Goal: Task Accomplishment & Management: Manage account settings

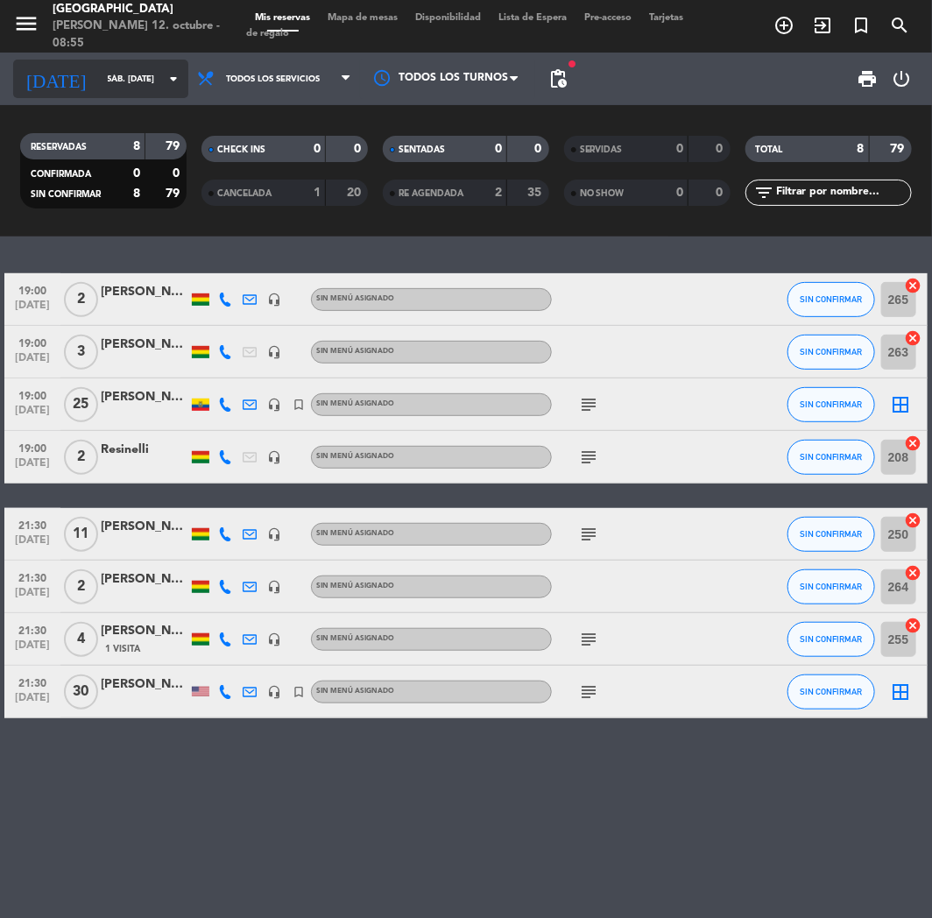
click at [163, 84] on icon "arrow_drop_down" at bounding box center [173, 78] width 21 height 21
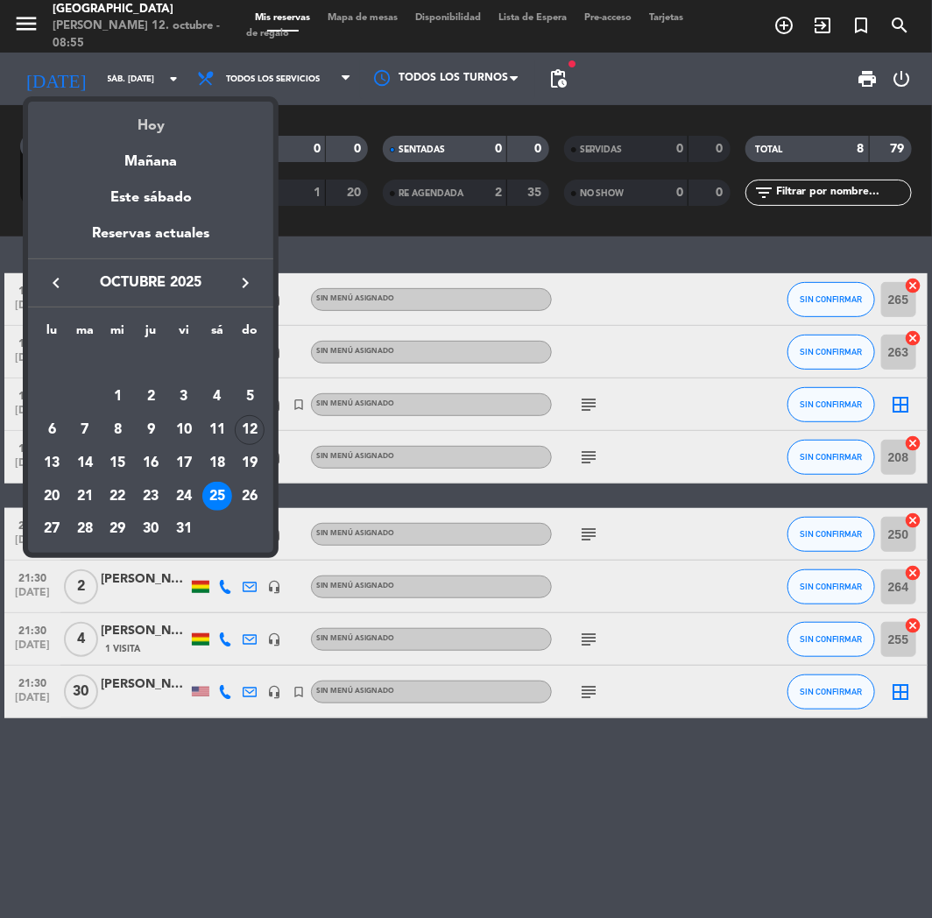
click at [167, 116] on div "Hoy" at bounding box center [150, 120] width 245 height 36
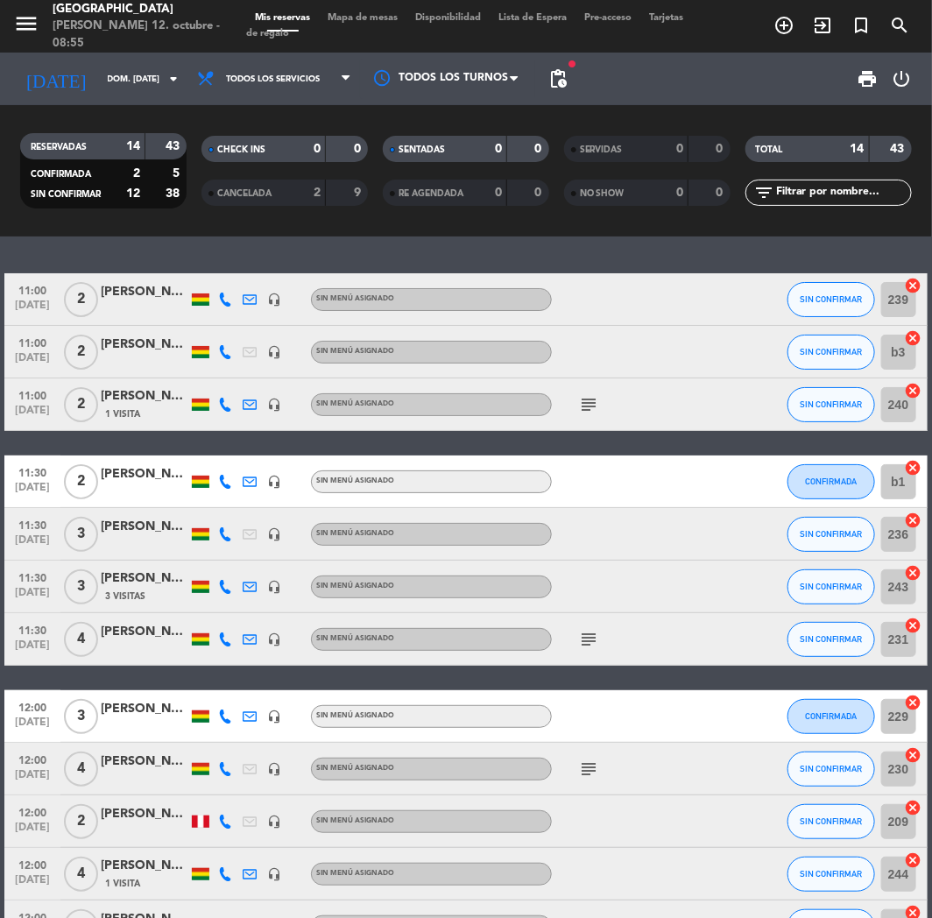
click at [220, 301] on icon at bounding box center [225, 300] width 14 height 14
click at [221, 270] on span "Copiar" at bounding box center [215, 270] width 37 height 18
click at [224, 353] on icon at bounding box center [225, 352] width 14 height 14
click at [211, 322] on span "Copiar" at bounding box center [215, 323] width 37 height 18
click at [219, 410] on icon at bounding box center [225, 405] width 14 height 14
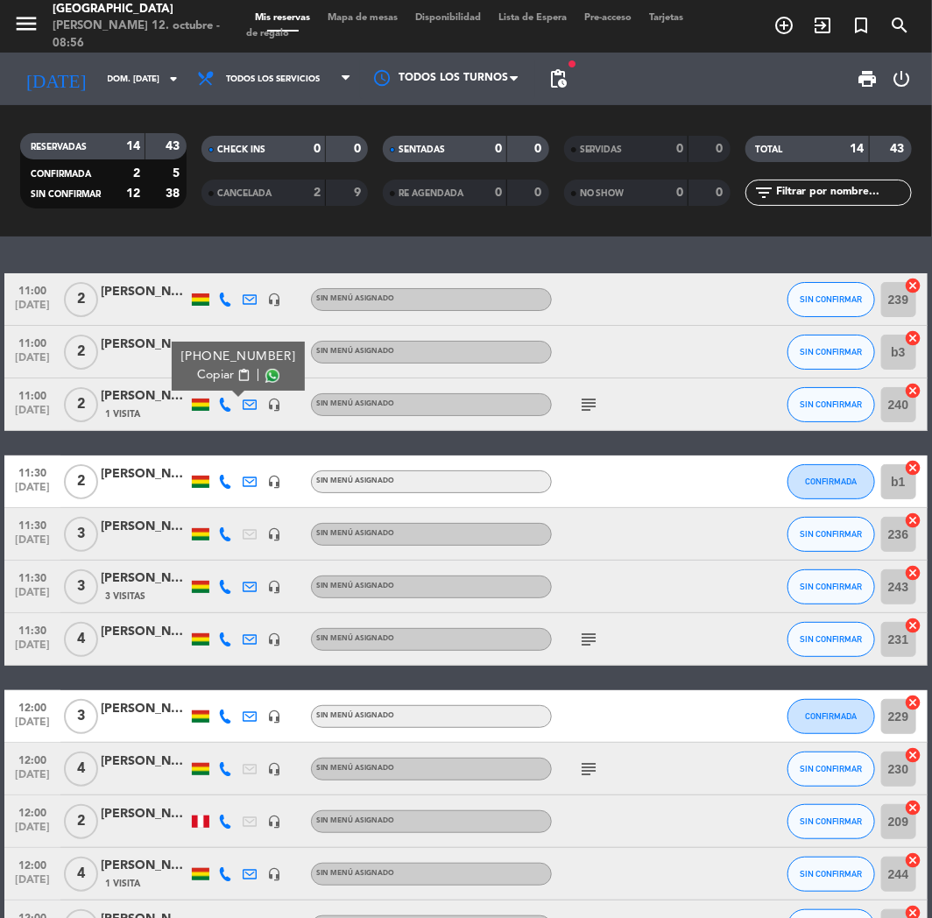
click at [203, 372] on span "Copiar" at bounding box center [215, 375] width 37 height 18
click at [219, 476] on icon at bounding box center [225, 482] width 14 height 14
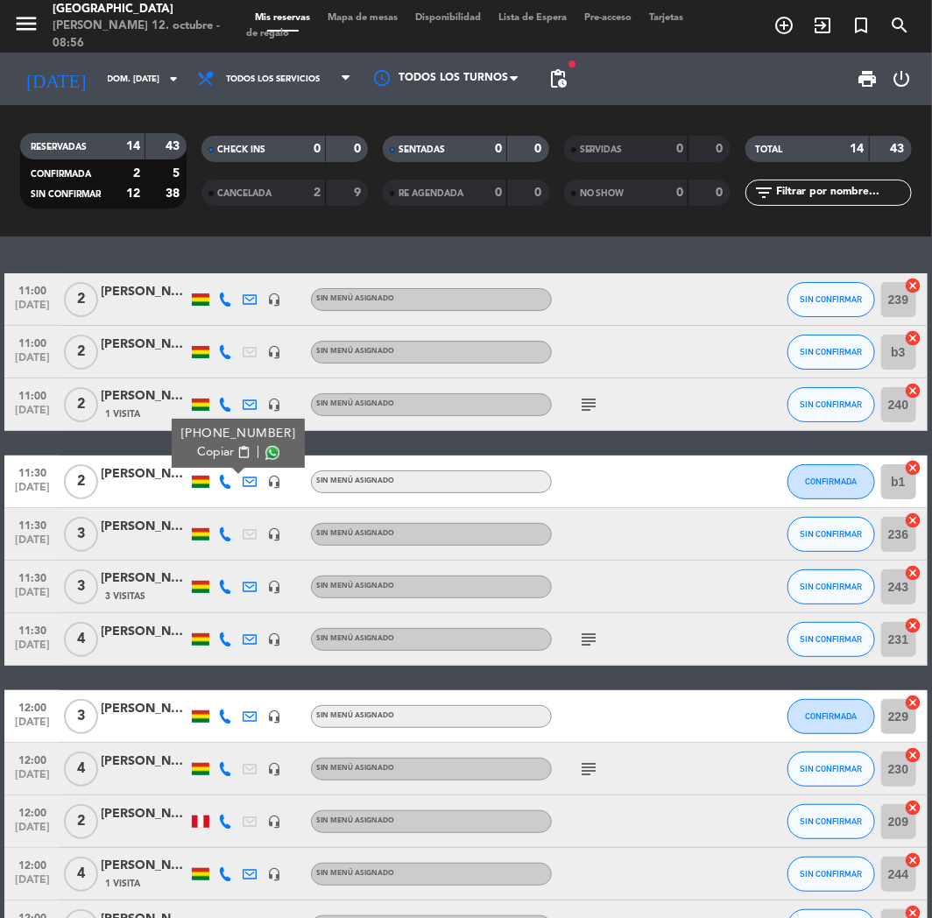
click at [204, 452] on span "Copiar" at bounding box center [215, 452] width 37 height 18
click at [226, 529] on icon at bounding box center [225, 534] width 14 height 14
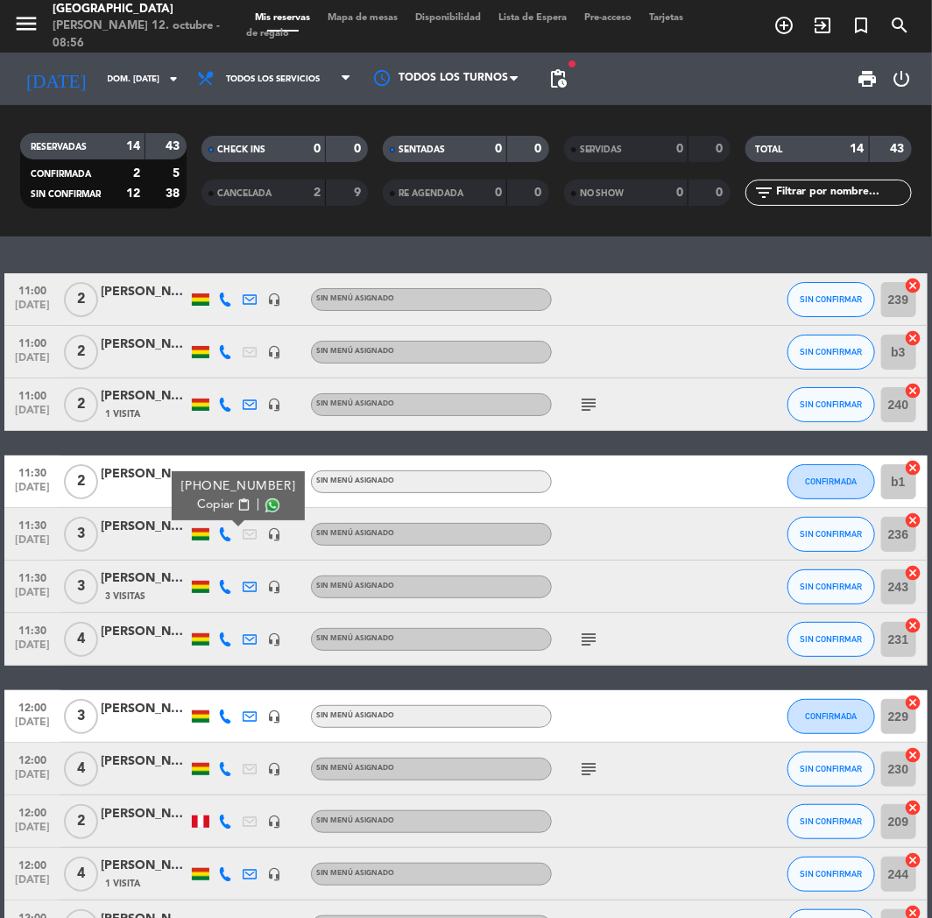
click at [221, 506] on button "Copiar content_paste" at bounding box center [223, 505] width 53 height 18
click at [110, 526] on div "[PERSON_NAME]" at bounding box center [145, 527] width 88 height 20
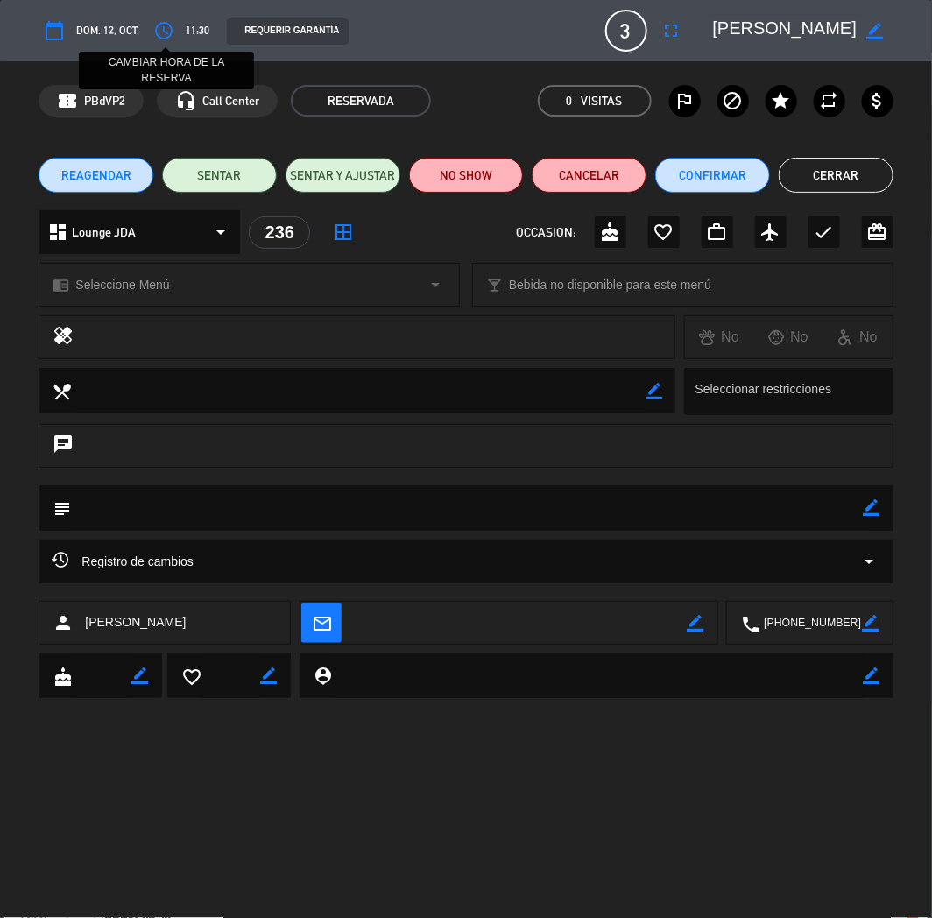
click at [159, 28] on icon "access_time" at bounding box center [163, 30] width 21 height 21
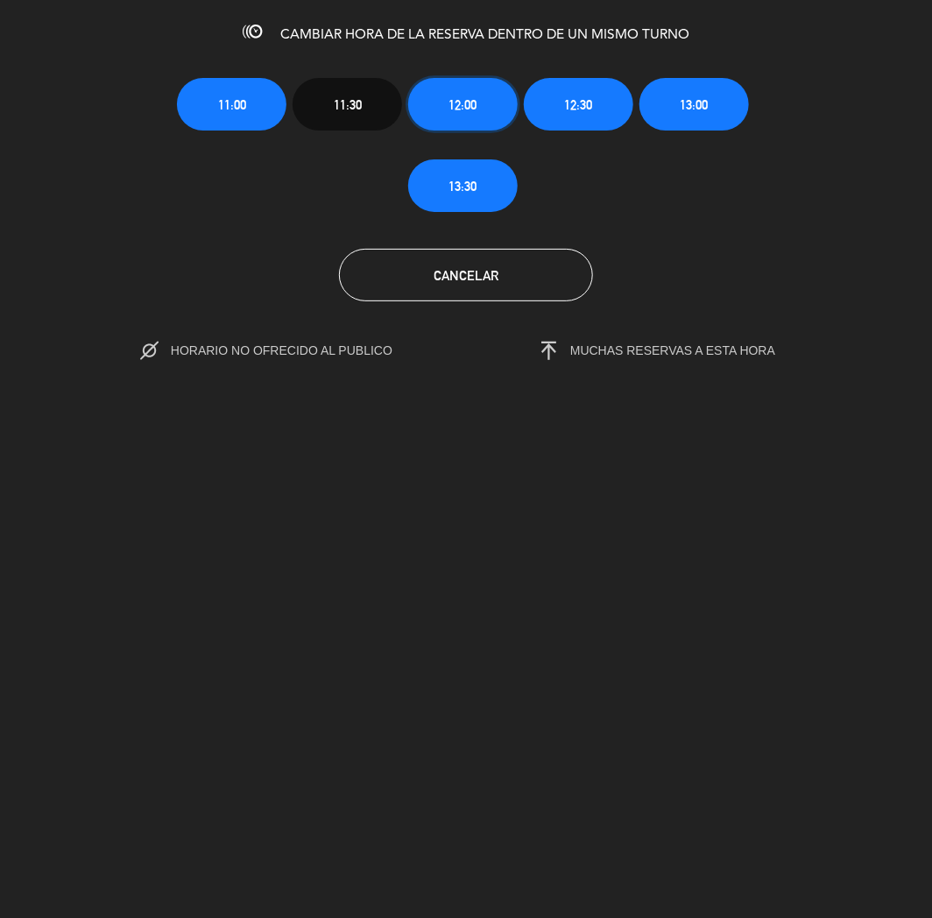
click at [495, 96] on button "12:00" at bounding box center [463, 104] width 110 height 53
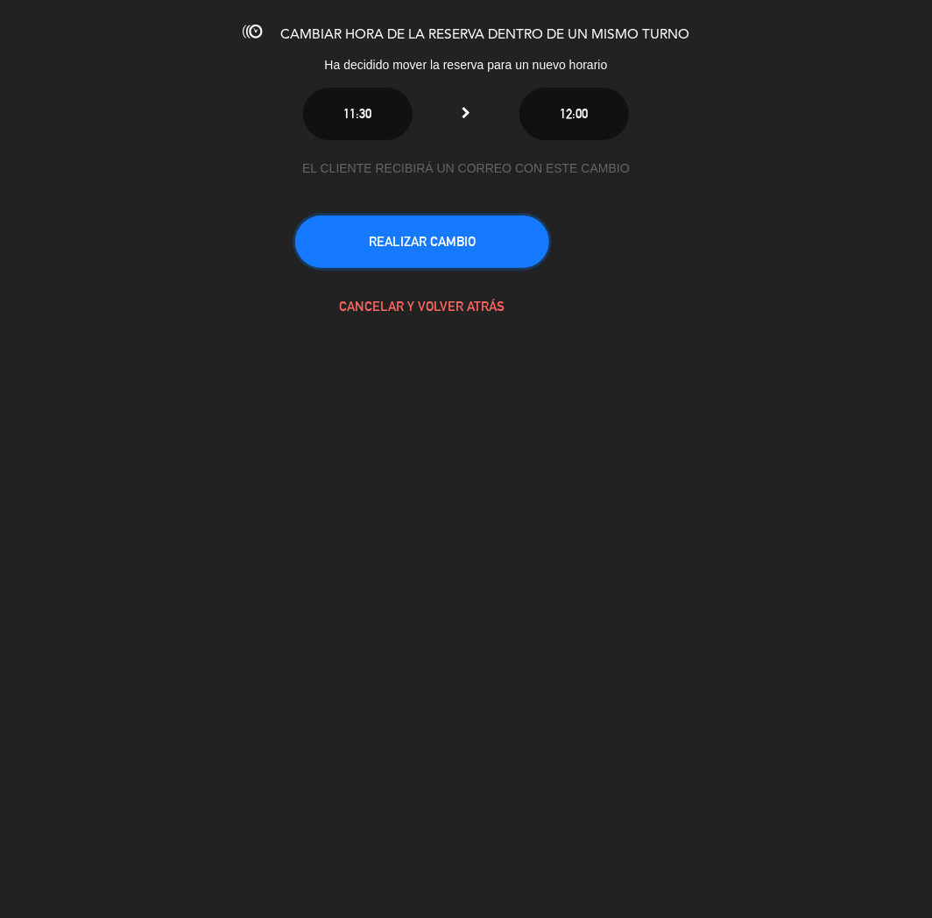
click at [483, 259] on button "REALIZAR CAMBIO" at bounding box center [422, 242] width 254 height 53
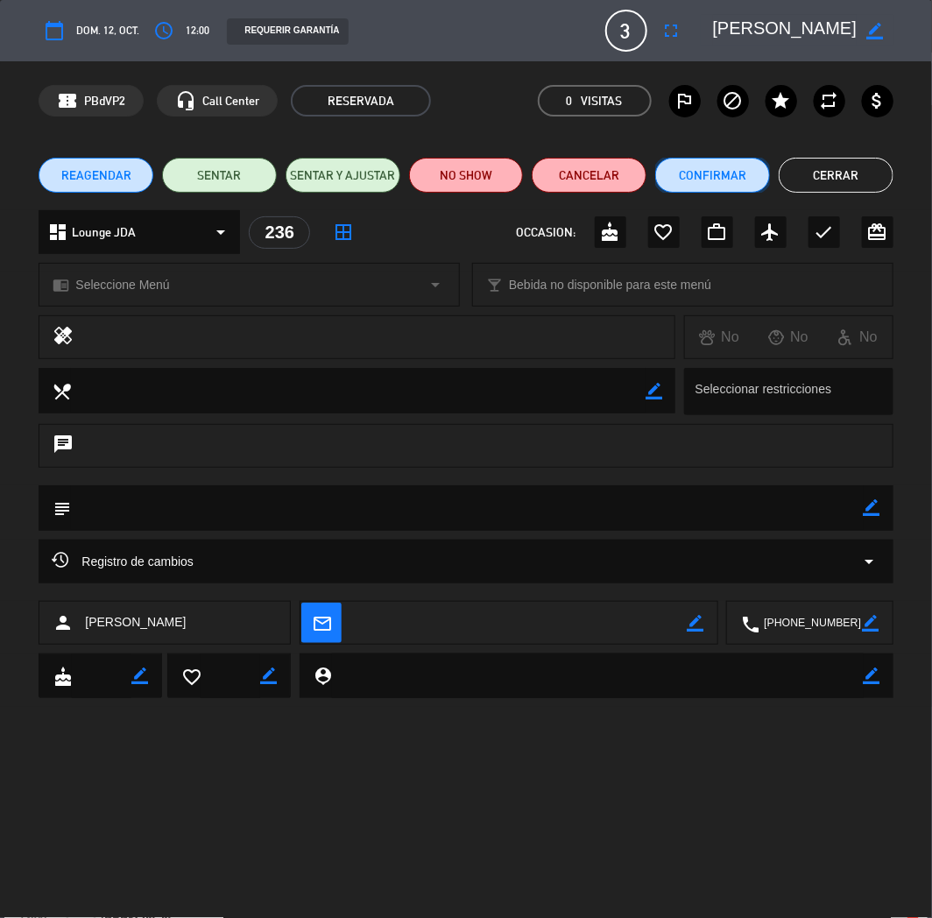
click at [714, 169] on button "Confirmar" at bounding box center [712, 175] width 115 height 35
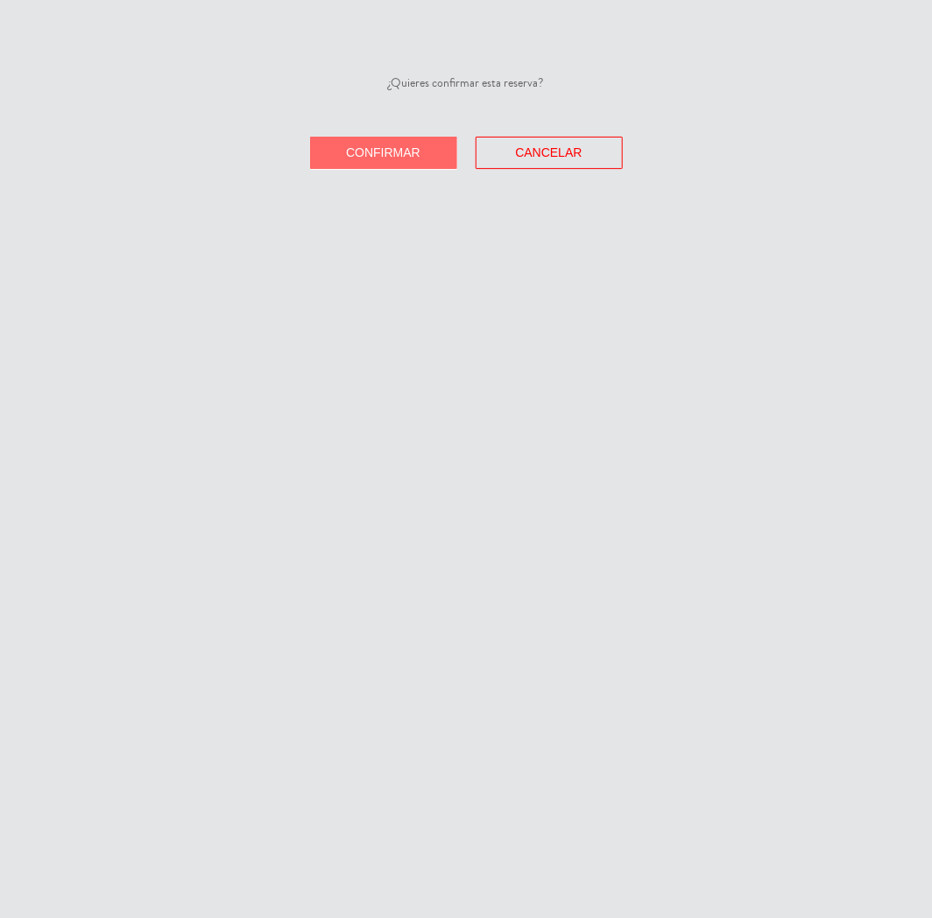
click at [394, 147] on span "Confirmar" at bounding box center [383, 152] width 74 height 14
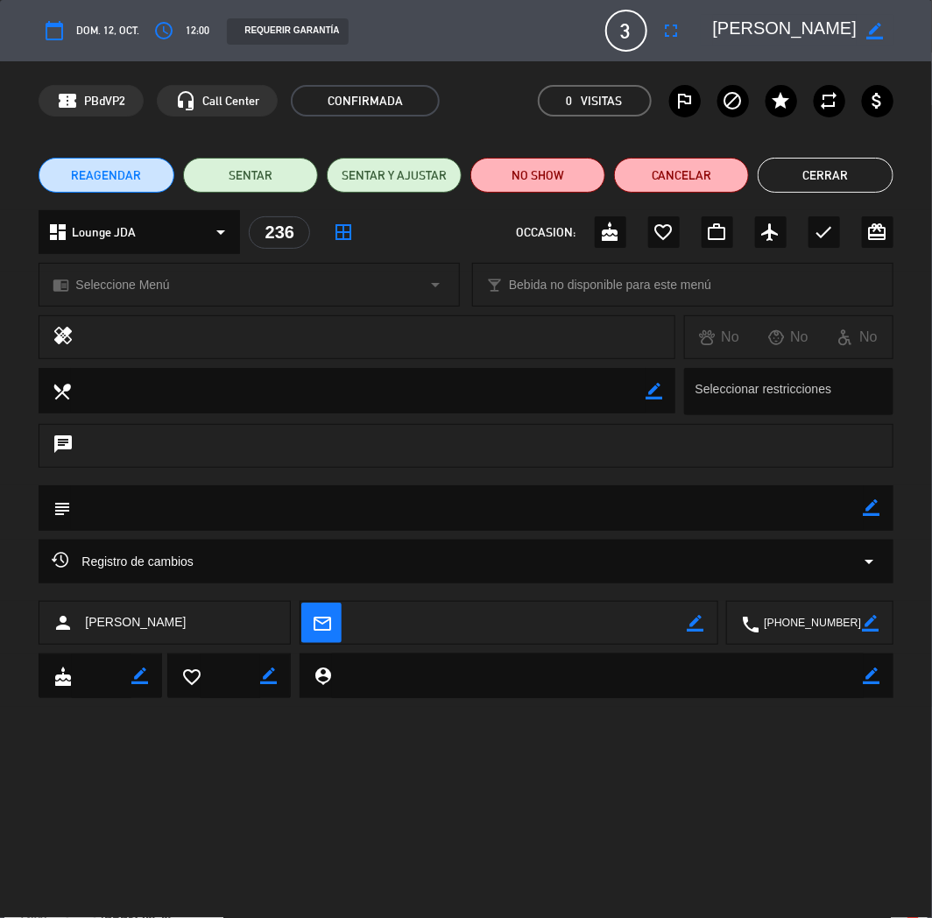
click at [870, 181] on button "Cerrar" at bounding box center [825, 175] width 135 height 35
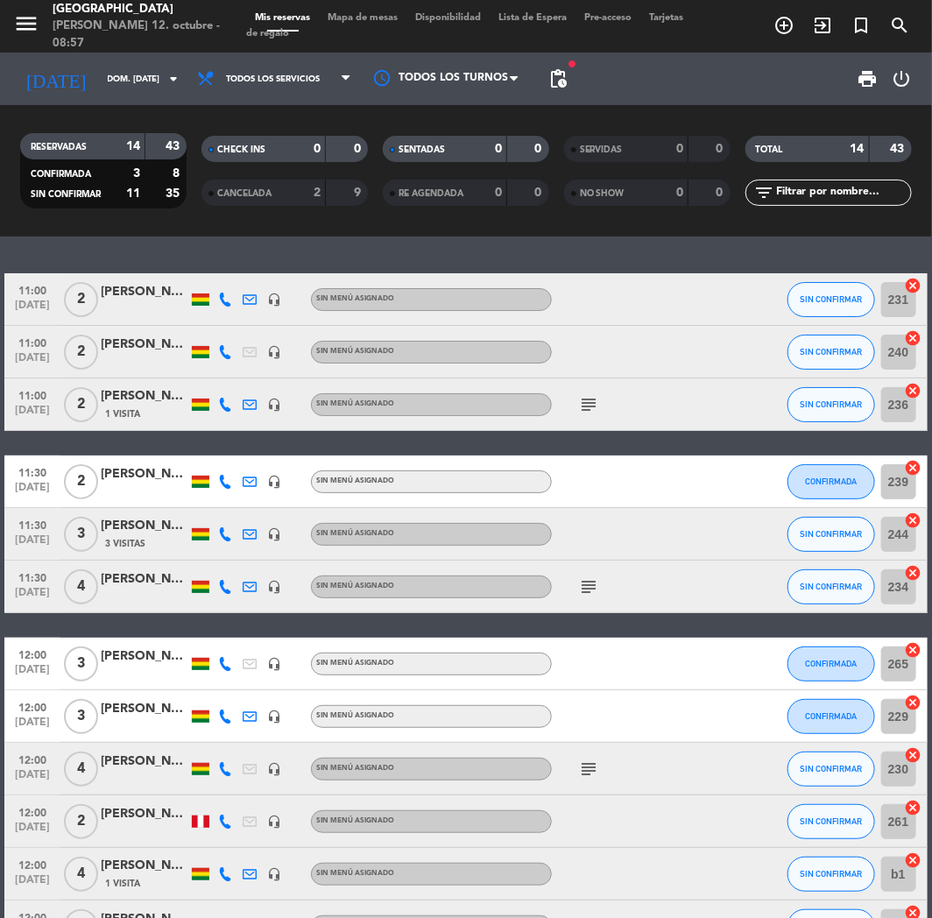
click at [224, 538] on icon at bounding box center [225, 534] width 14 height 14
click at [214, 506] on span "Copiar" at bounding box center [215, 505] width 37 height 18
click at [223, 587] on icon at bounding box center [225, 587] width 14 height 14
click at [197, 562] on span "Copiar" at bounding box center [215, 558] width 37 height 18
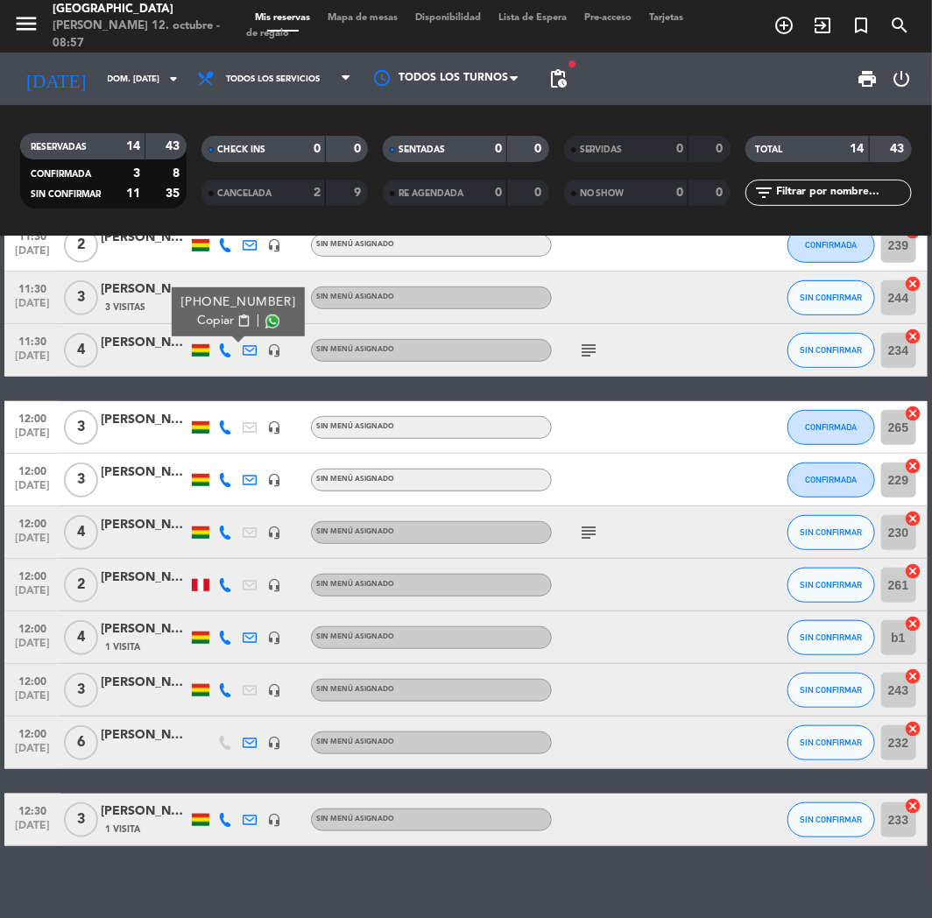
scroll to position [251, 0]
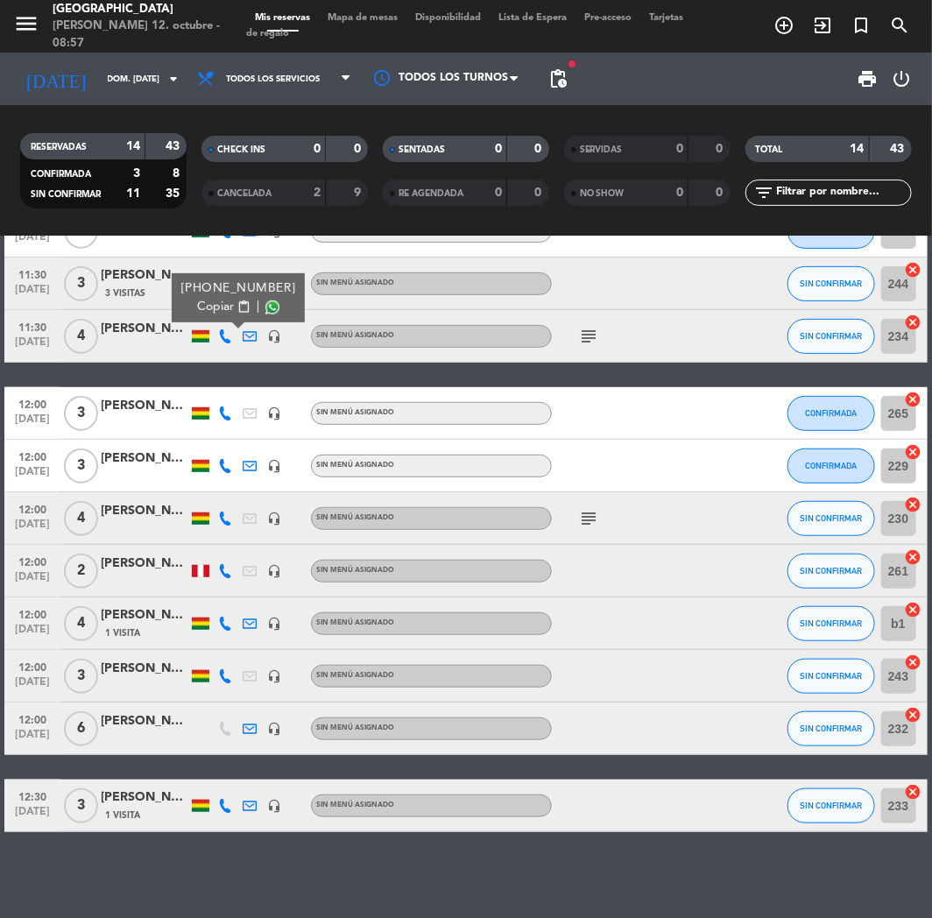
click at [229, 414] on icon at bounding box center [225, 414] width 14 height 14
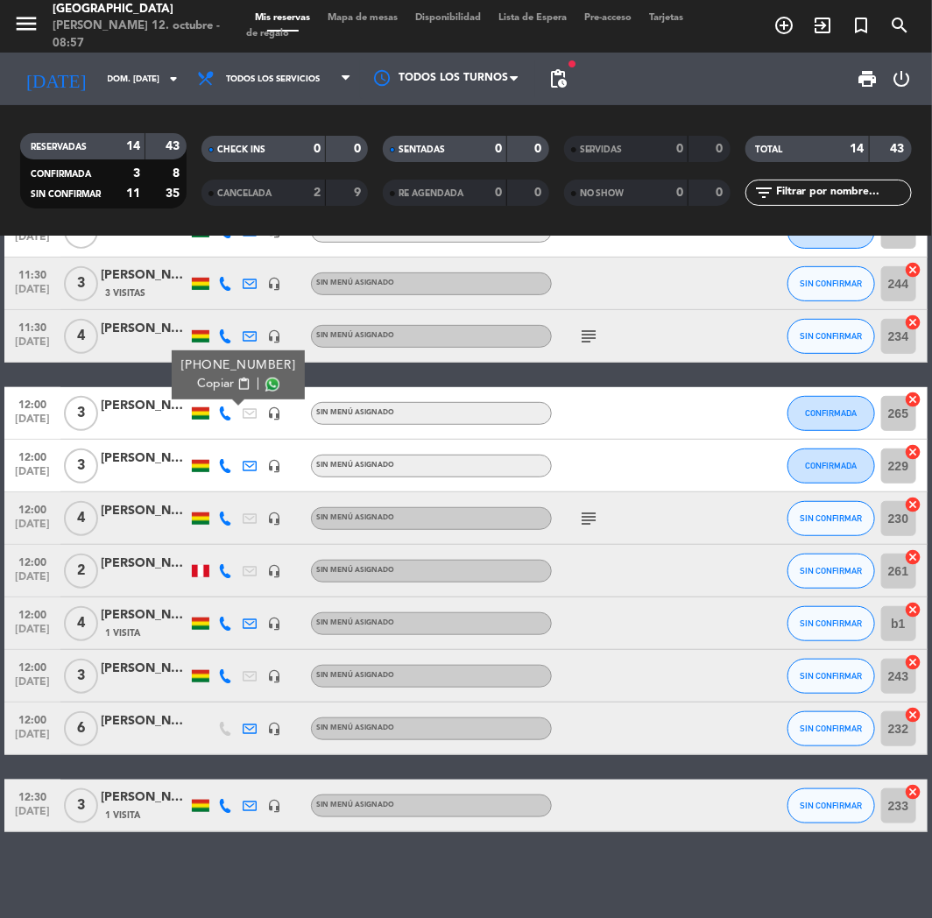
click at [220, 391] on span "Copiar" at bounding box center [215, 384] width 37 height 18
click at [220, 462] on icon at bounding box center [225, 466] width 14 height 14
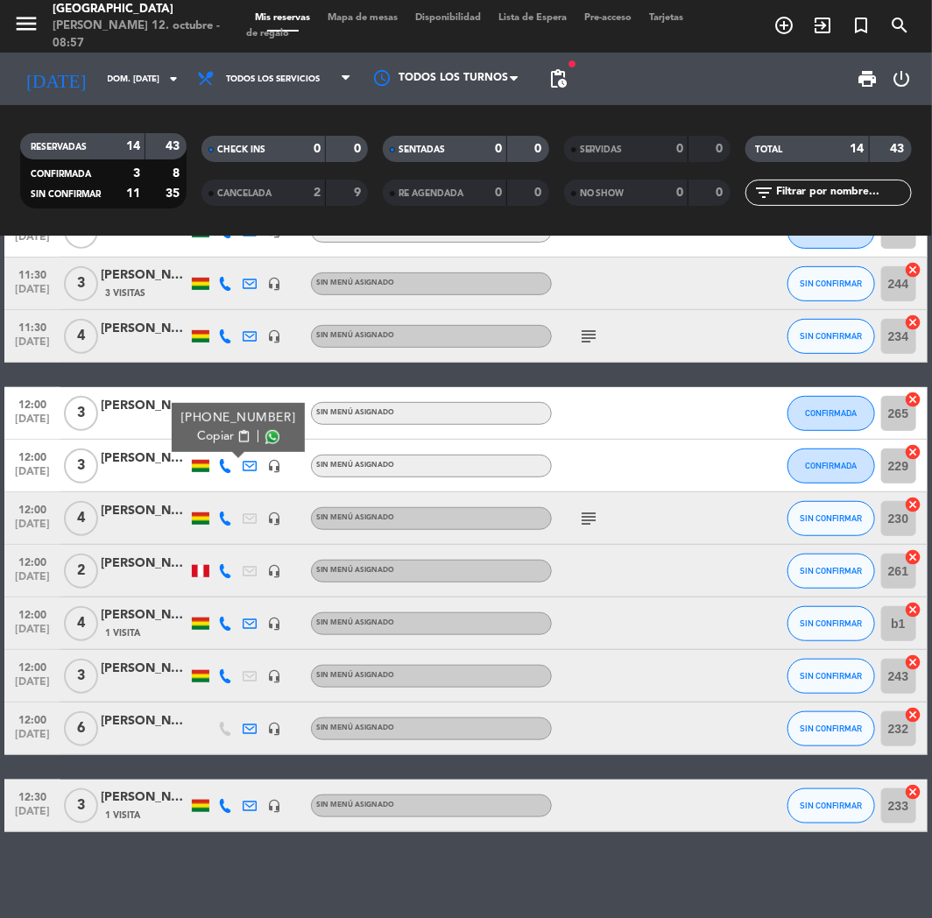
click at [207, 432] on span "Copiar" at bounding box center [215, 437] width 37 height 18
click at [224, 513] on icon at bounding box center [225, 519] width 14 height 14
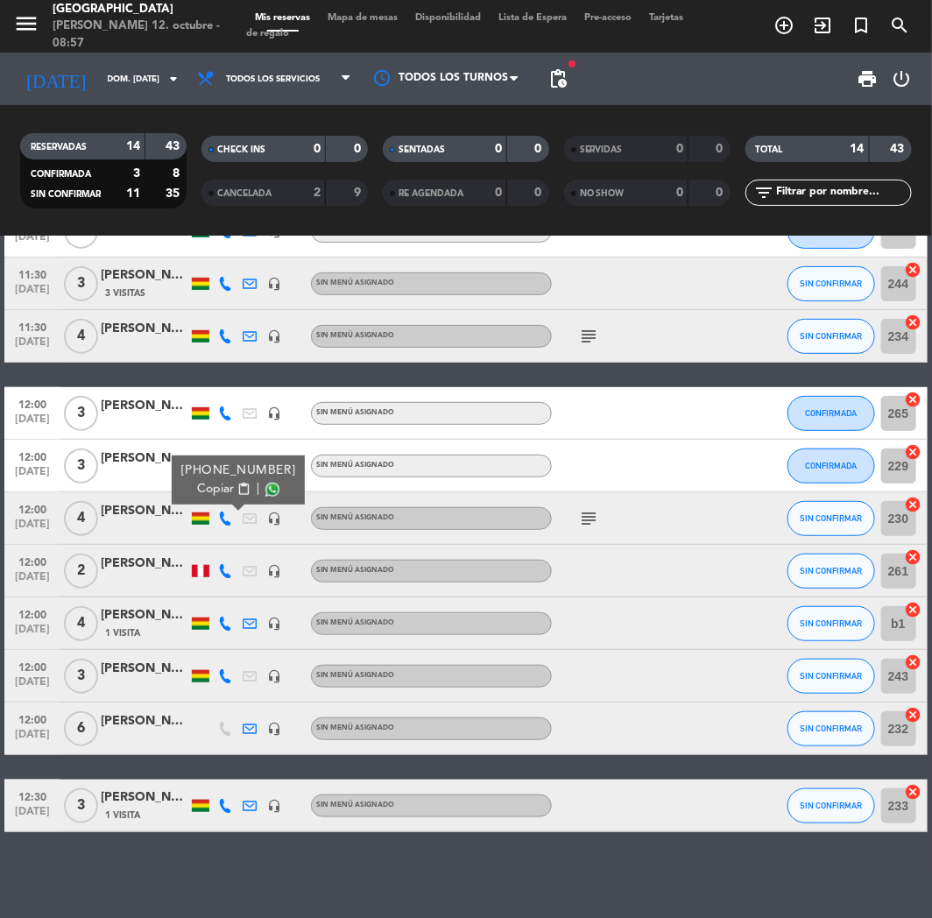
click at [208, 492] on span "Copiar" at bounding box center [215, 489] width 37 height 18
click at [223, 567] on icon at bounding box center [225, 571] width 14 height 14
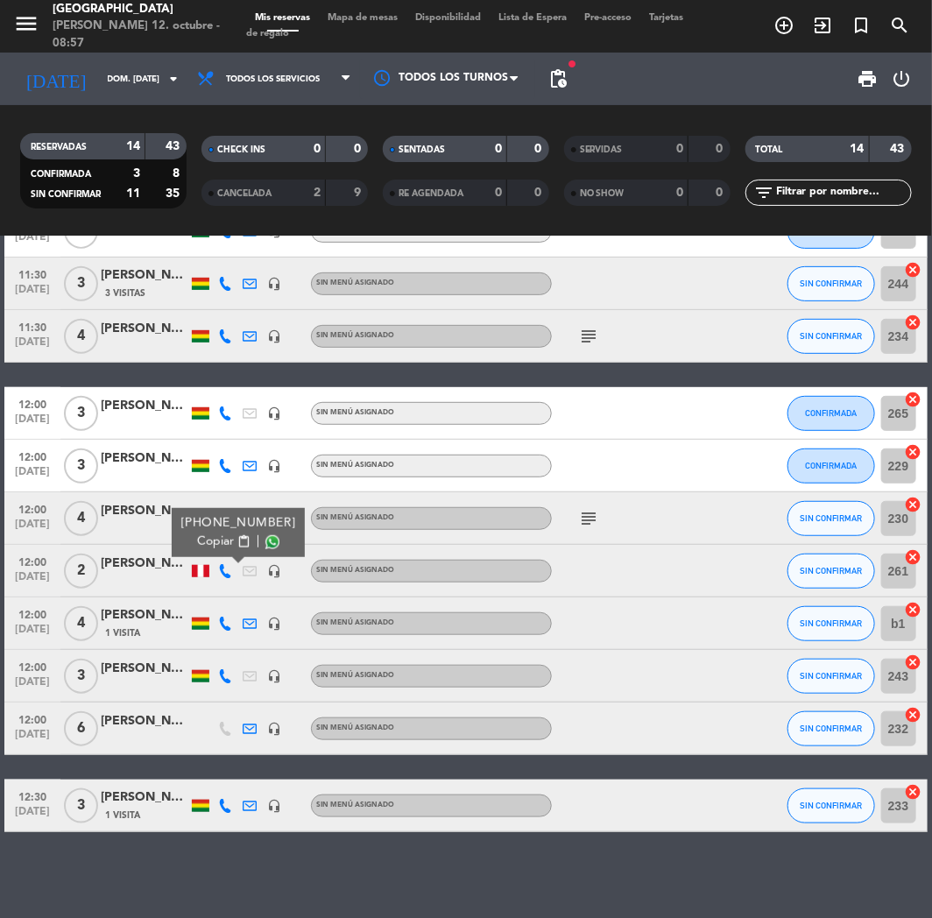
click at [200, 539] on span "Copiar" at bounding box center [215, 542] width 37 height 18
click at [222, 623] on icon at bounding box center [225, 624] width 14 height 14
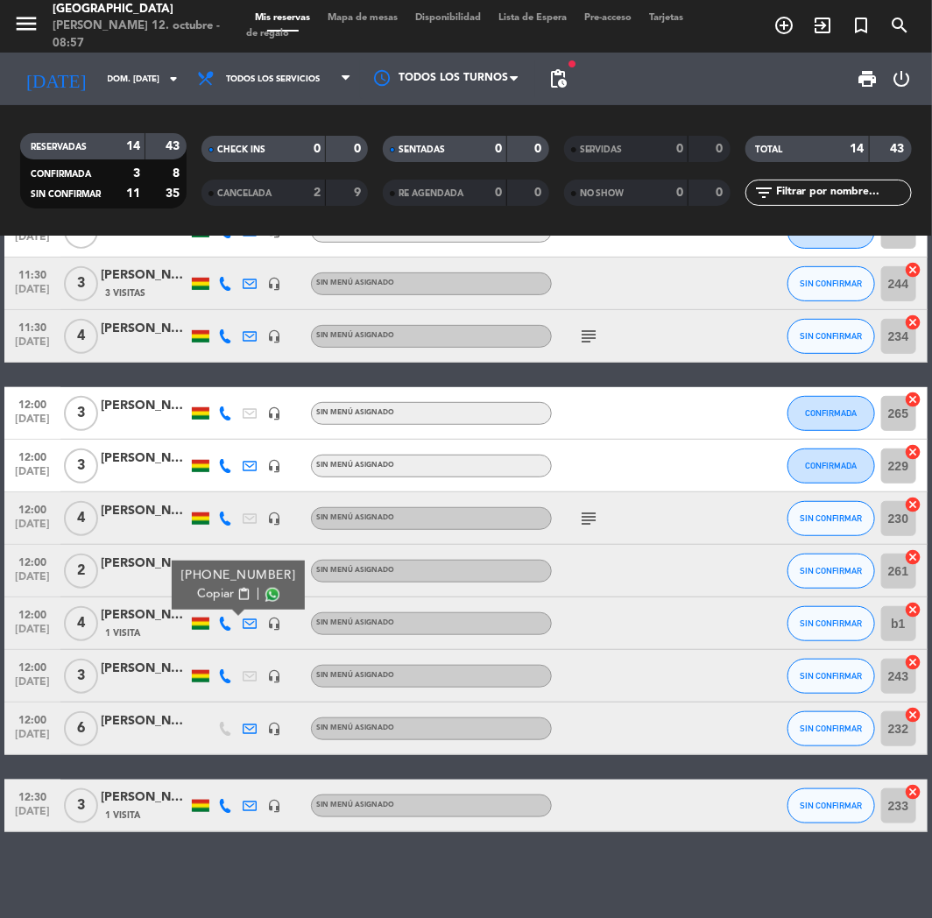
click at [207, 591] on span "Copiar" at bounding box center [215, 594] width 37 height 18
click at [222, 675] on icon at bounding box center [225, 676] width 14 height 14
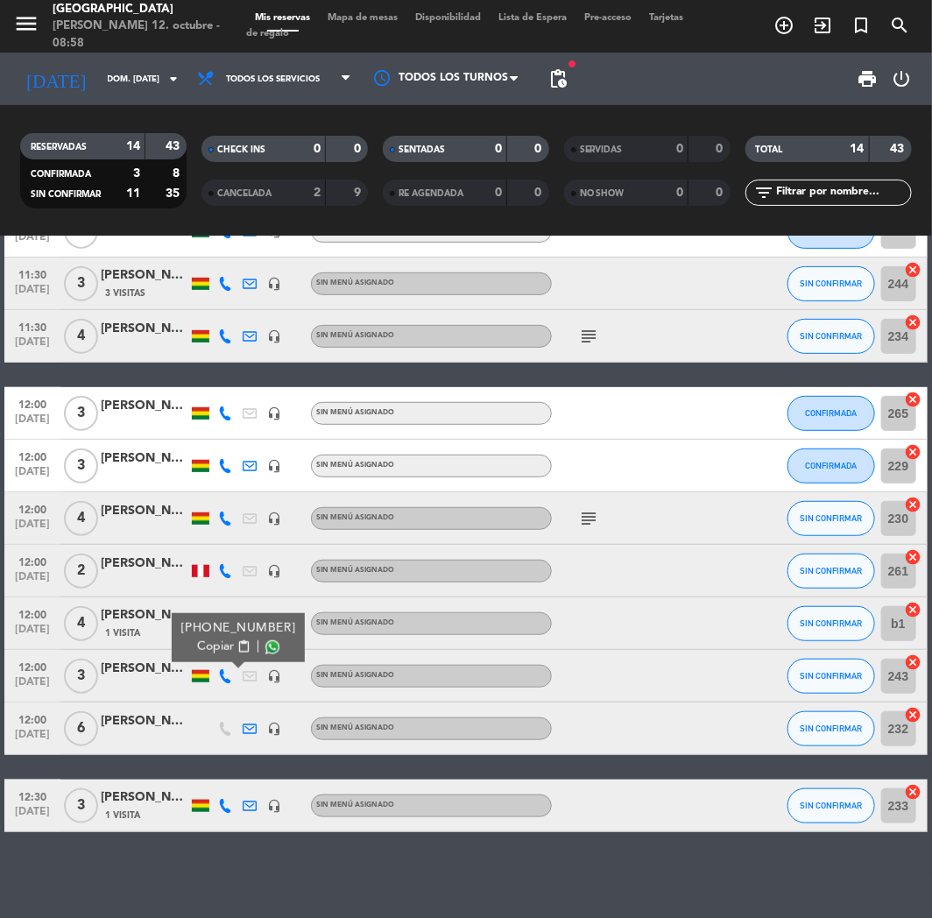
click at [213, 648] on span "Copiar" at bounding box center [215, 647] width 37 height 18
click at [223, 759] on icon at bounding box center [225, 806] width 14 height 14
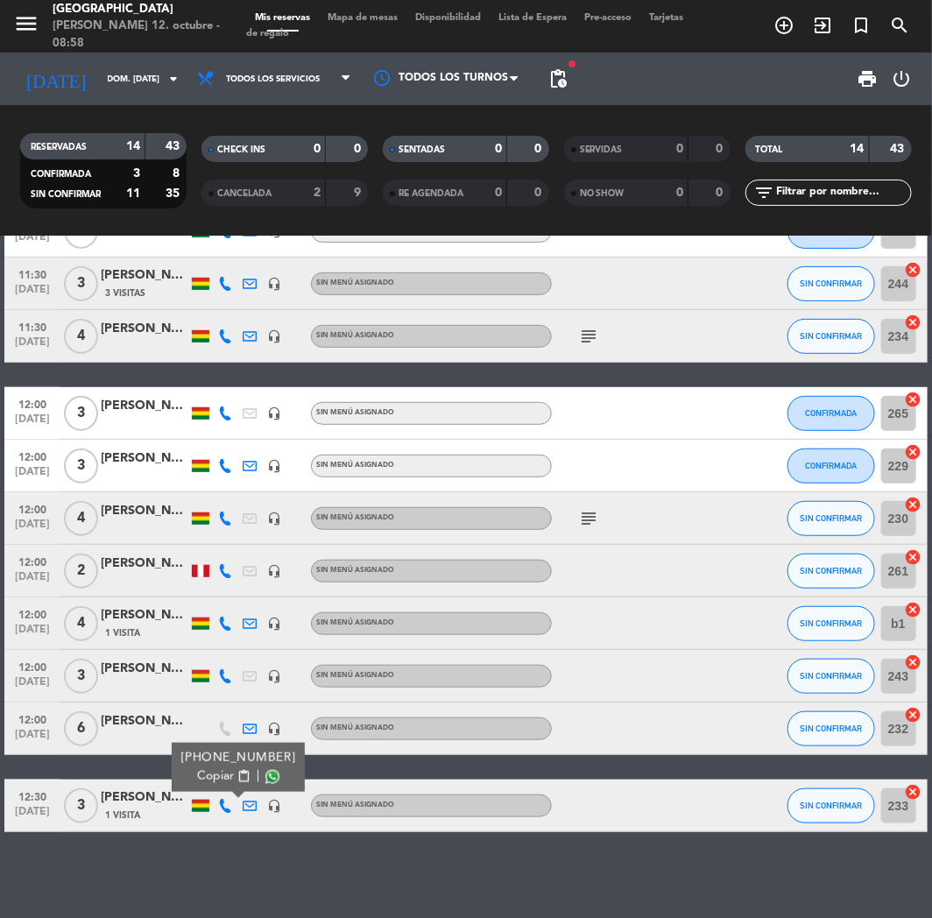
click at [198, 759] on span "Copiar" at bounding box center [215, 777] width 37 height 18
click at [99, 68] on input "dom. [DATE]" at bounding box center [158, 79] width 118 height 27
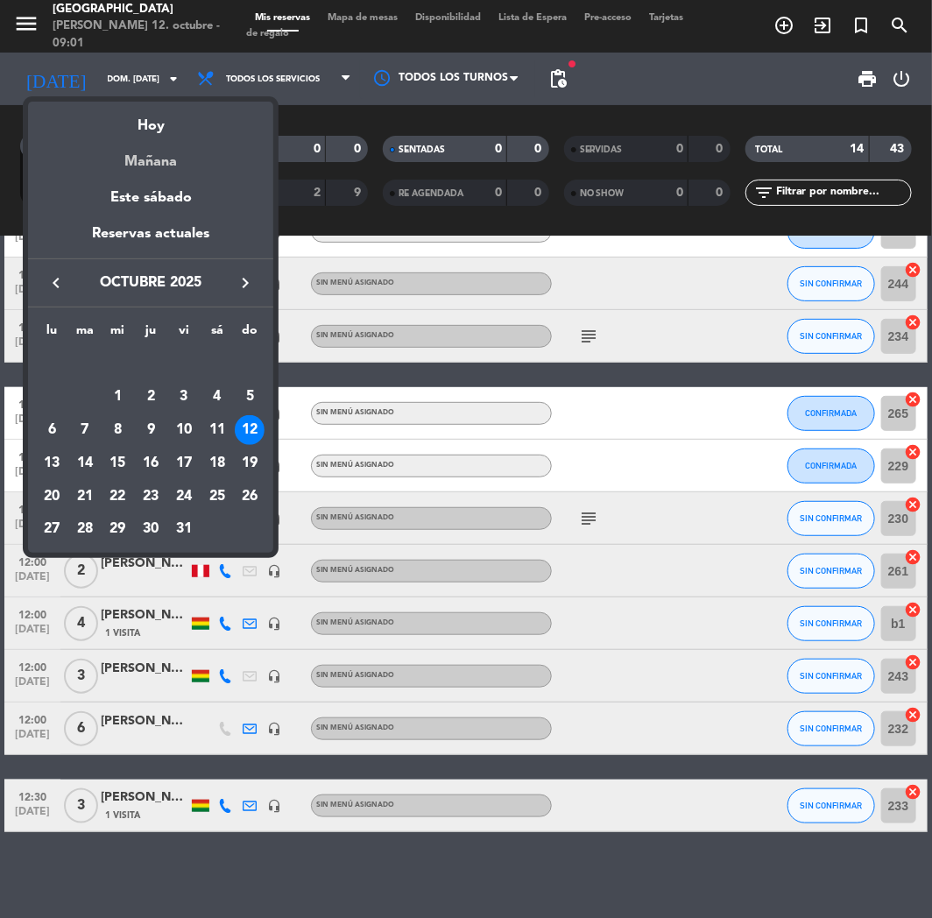
click at [153, 166] on div "Mañana" at bounding box center [150, 156] width 245 height 36
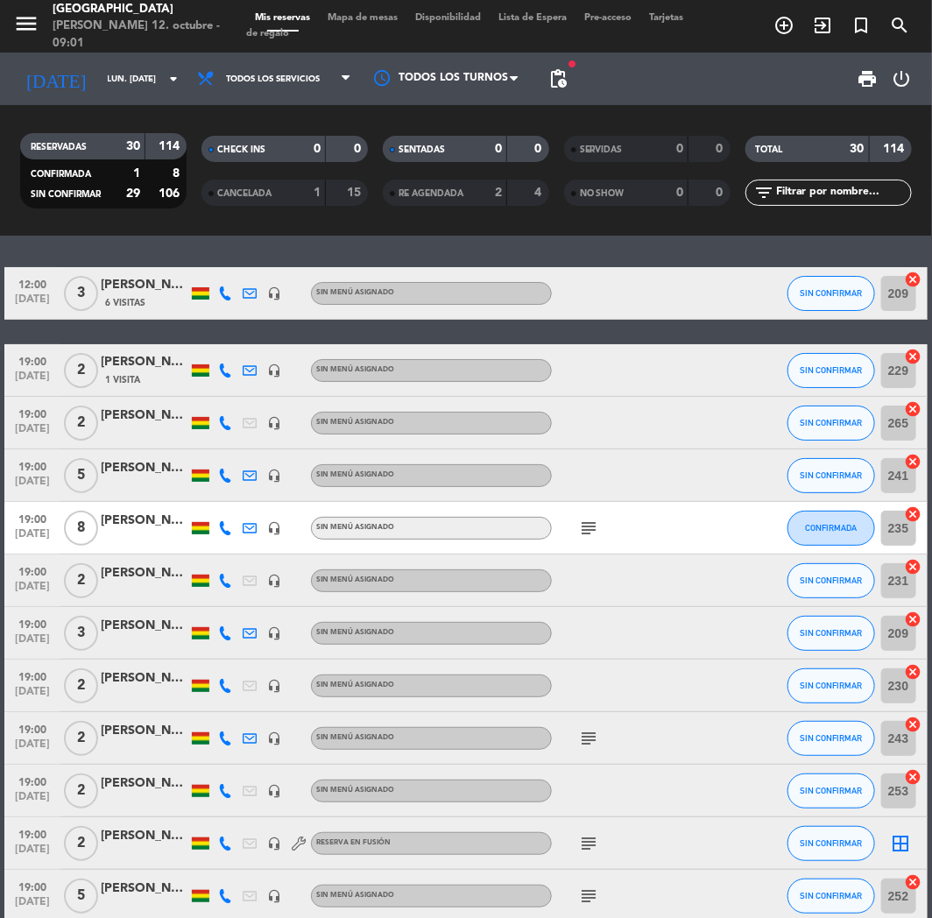
scroll to position [0, 0]
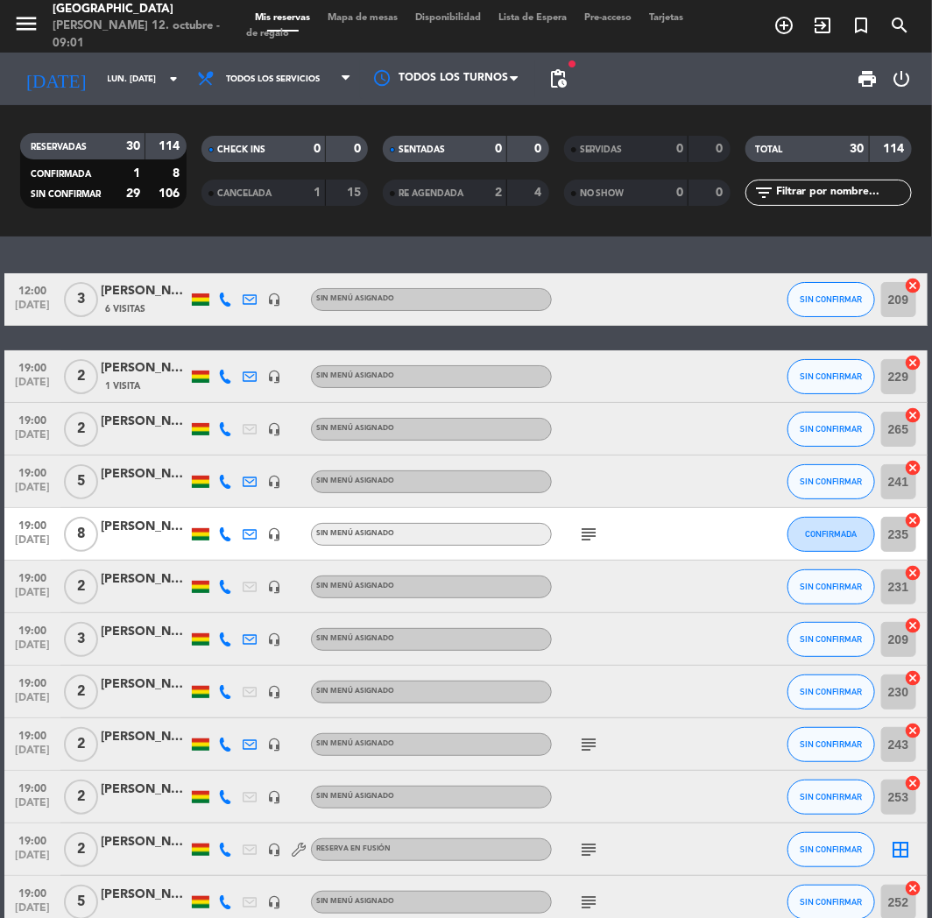
click at [370, 584] on span "Sin menú asignado" at bounding box center [355, 586] width 78 height 7
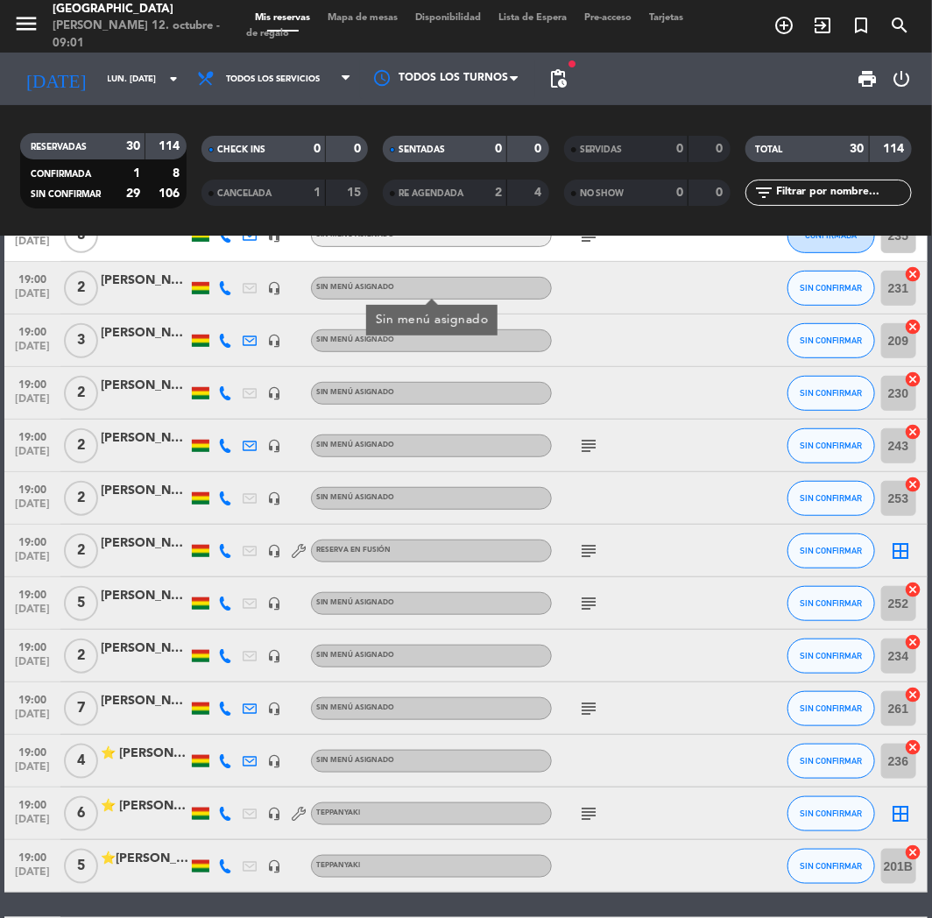
scroll to position [292, 0]
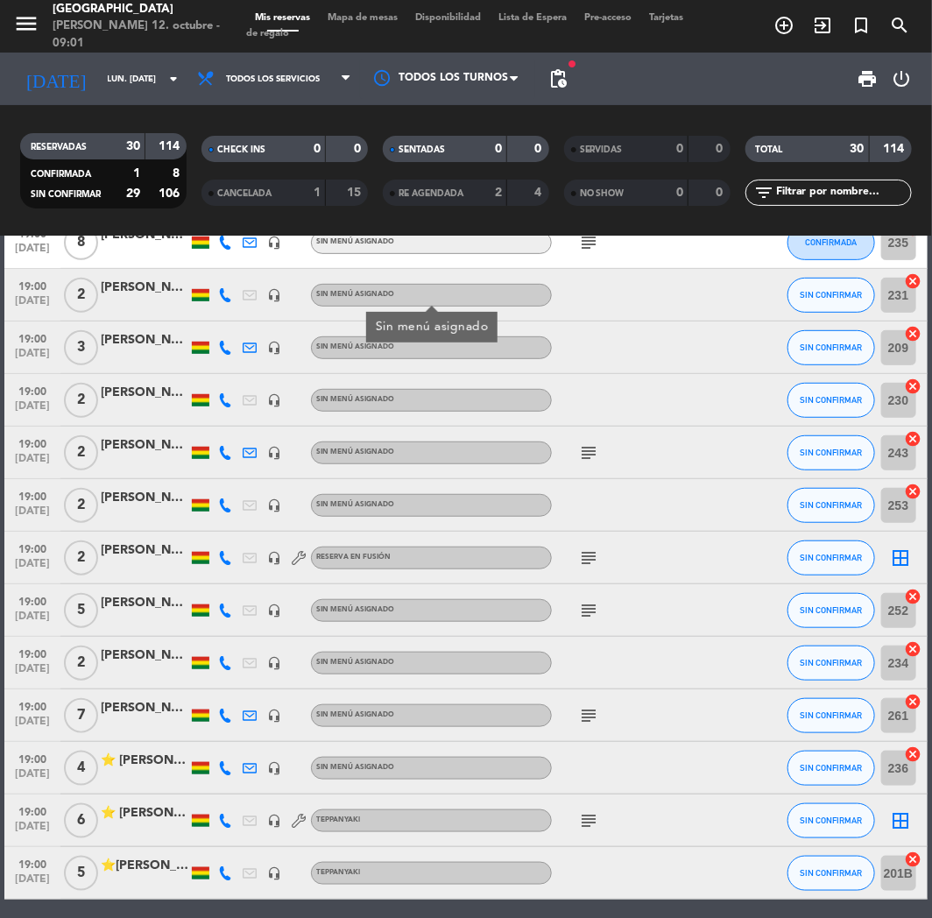
click at [383, 503] on span "Sin menú asignado" at bounding box center [355, 504] width 78 height 7
click at [355, 562] on div "Reserva en Fusión" at bounding box center [353, 557] width 74 height 11
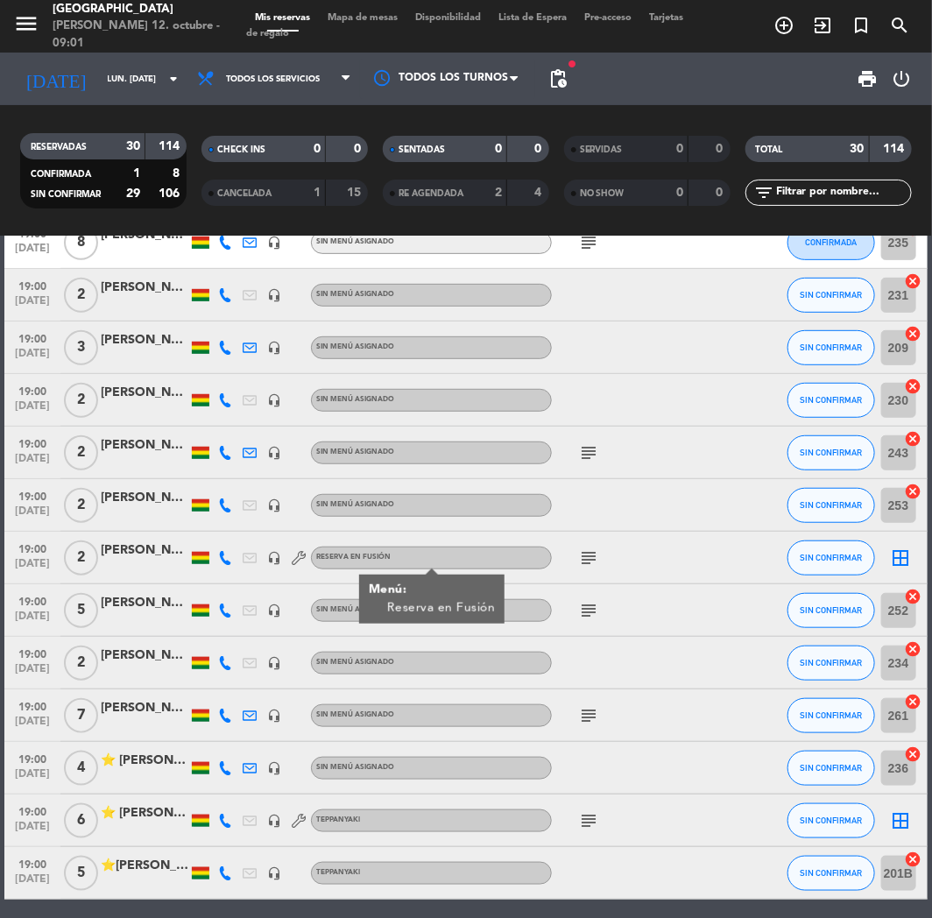
click at [360, 663] on span "Sin menú asignado" at bounding box center [355, 662] width 78 height 7
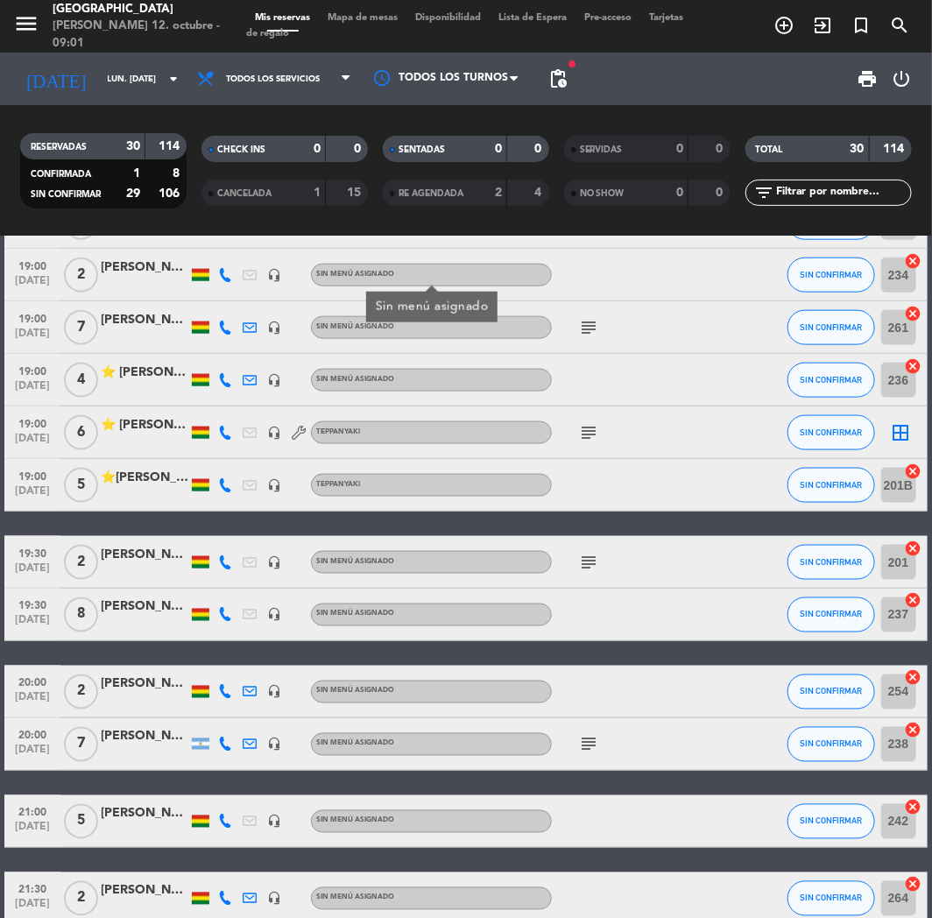
scroll to position [681, 0]
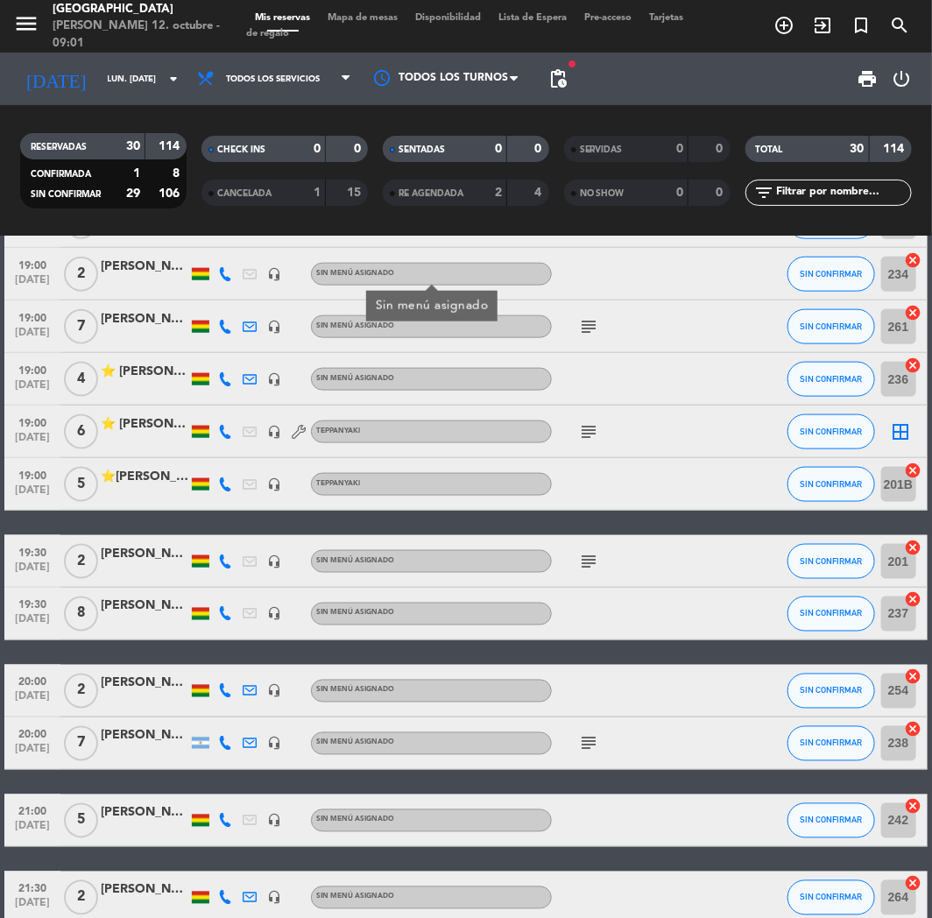
click at [400, 570] on div "Sin menú asignado" at bounding box center [431, 561] width 241 height 23
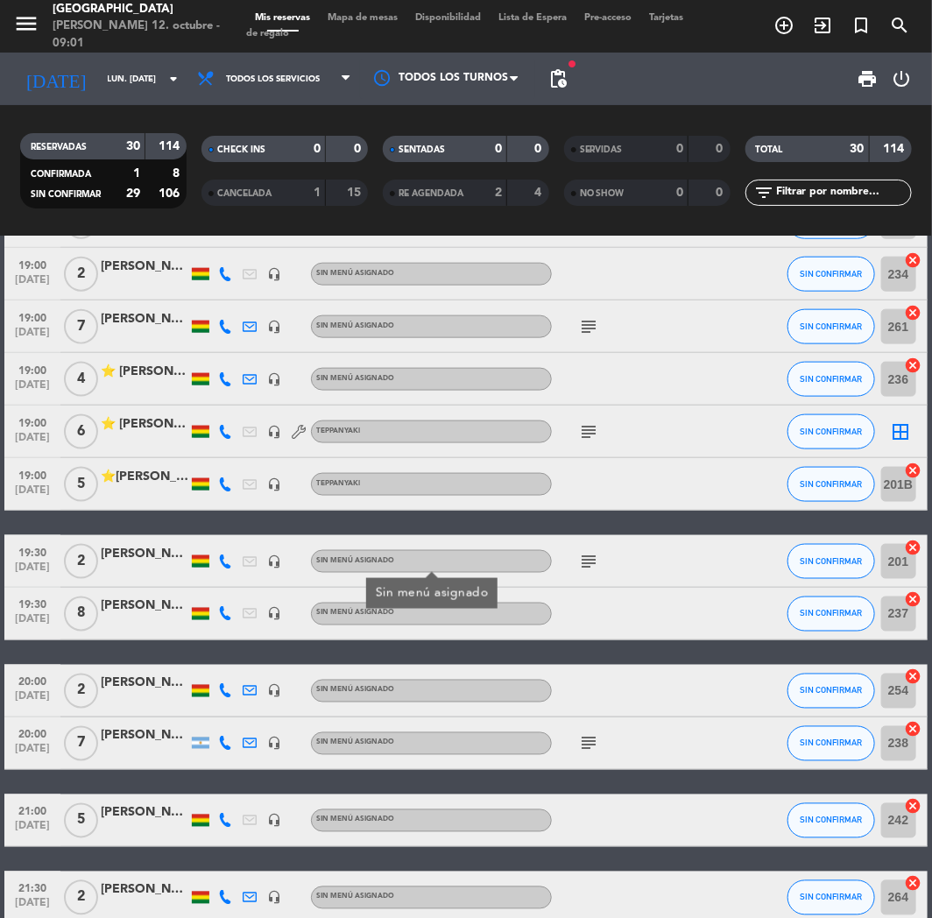
click at [390, 692] on span "Sin menú asignado" at bounding box center [355, 690] width 78 height 7
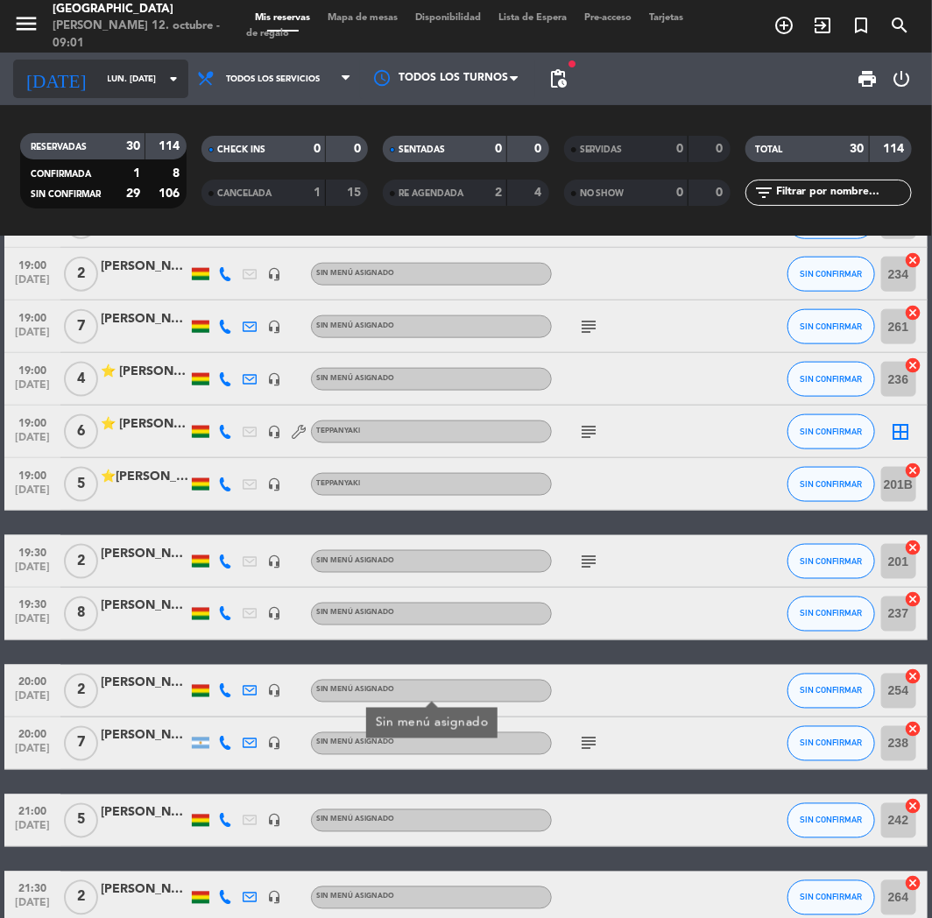
click at [112, 96] on div "[DATE] lun. [DATE] arrow_drop_down" at bounding box center [100, 79] width 175 height 39
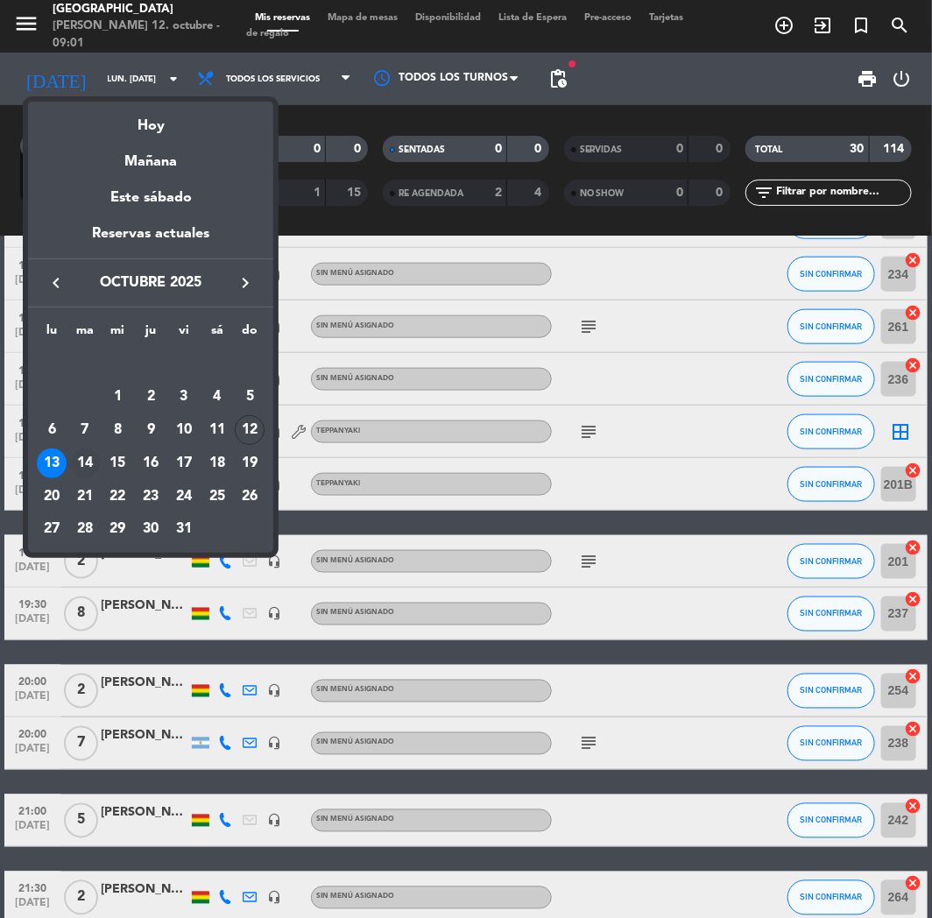
click at [81, 461] on div "14" at bounding box center [85, 464] width 30 height 30
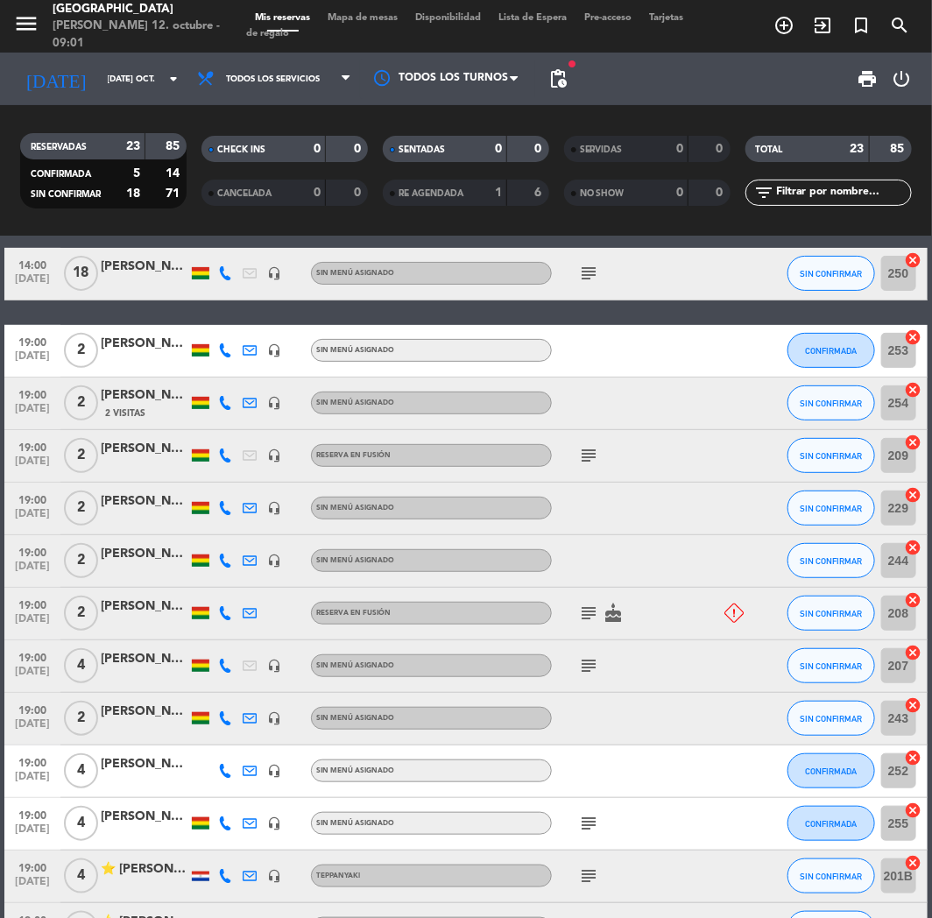
scroll to position [195, 0]
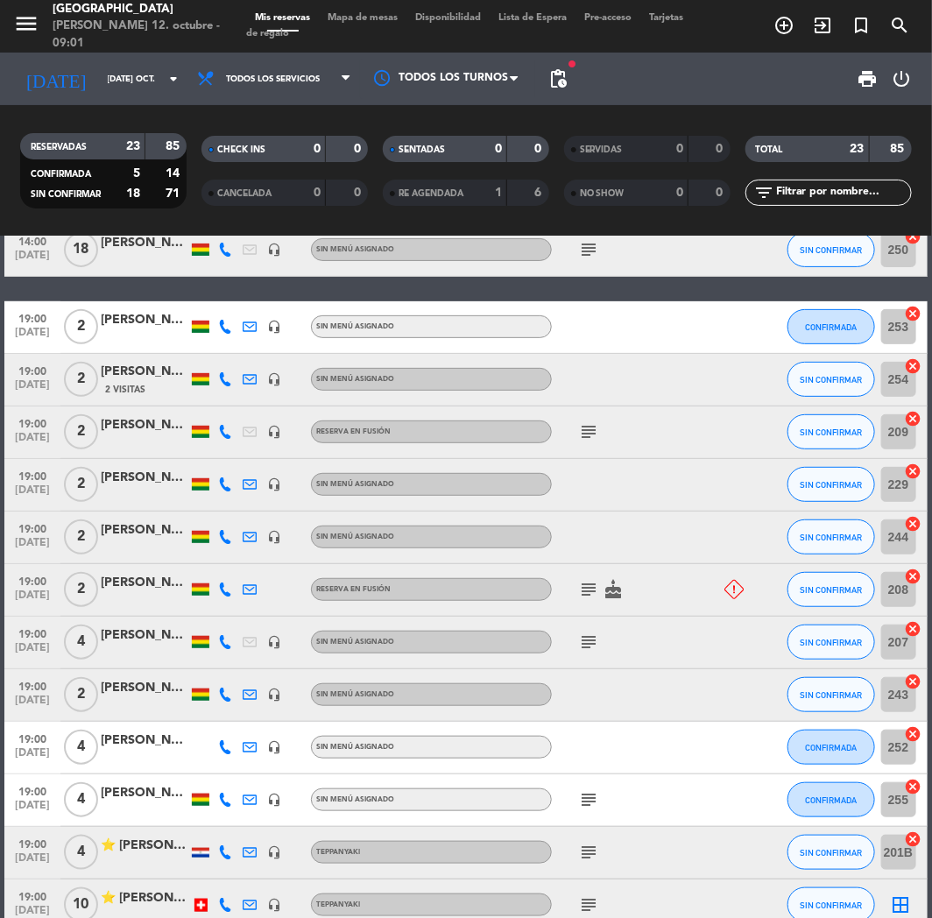
click at [365, 696] on span "Sin menú asignado" at bounding box center [355, 694] width 78 height 7
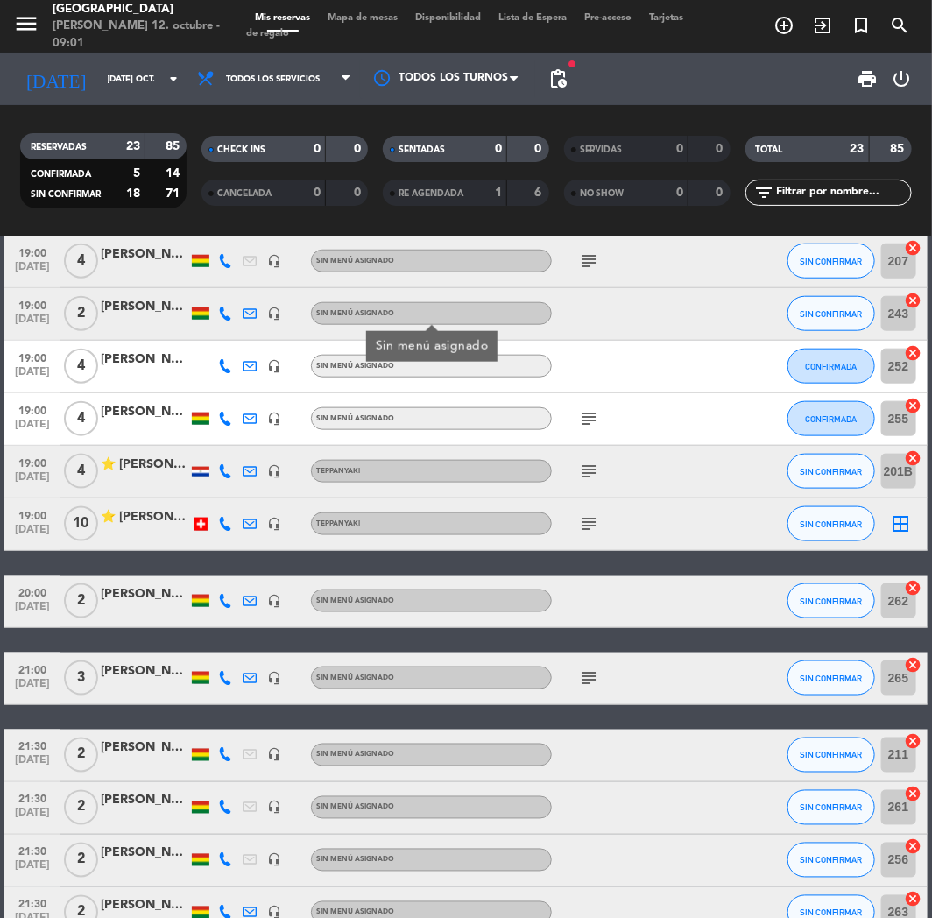
scroll to position [584, 0]
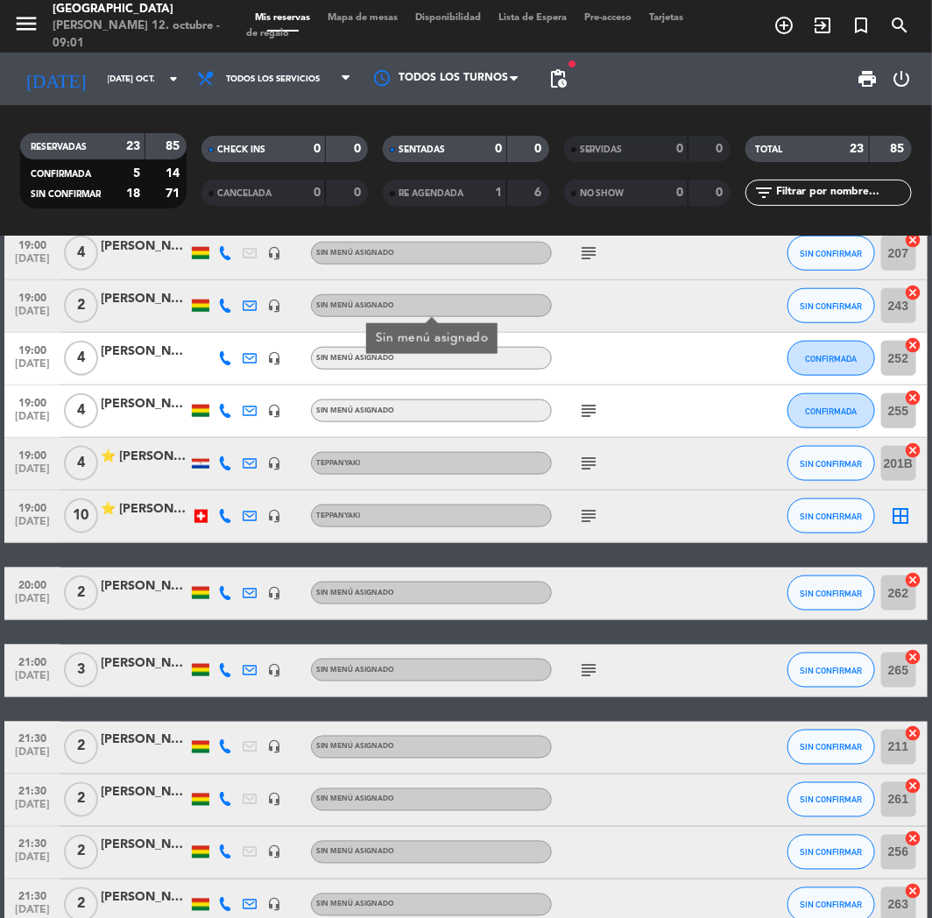
click at [386, 599] on div "Sin menú asignado" at bounding box center [431, 593] width 241 height 23
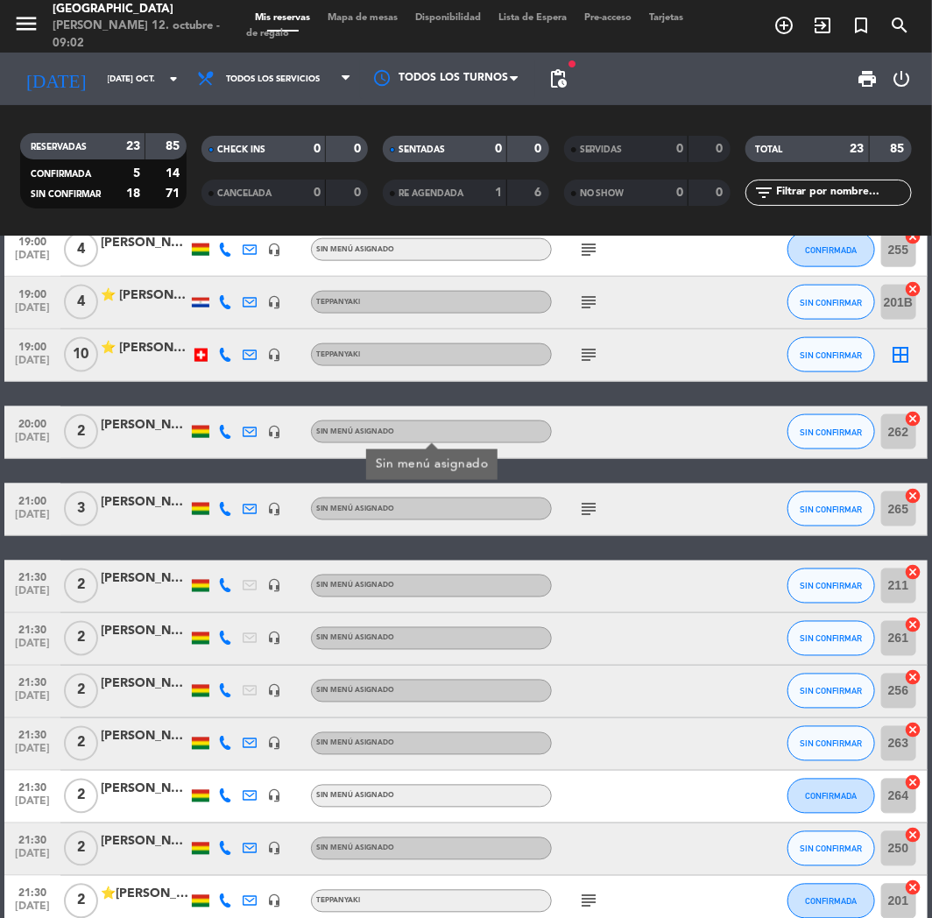
scroll to position [647, 0]
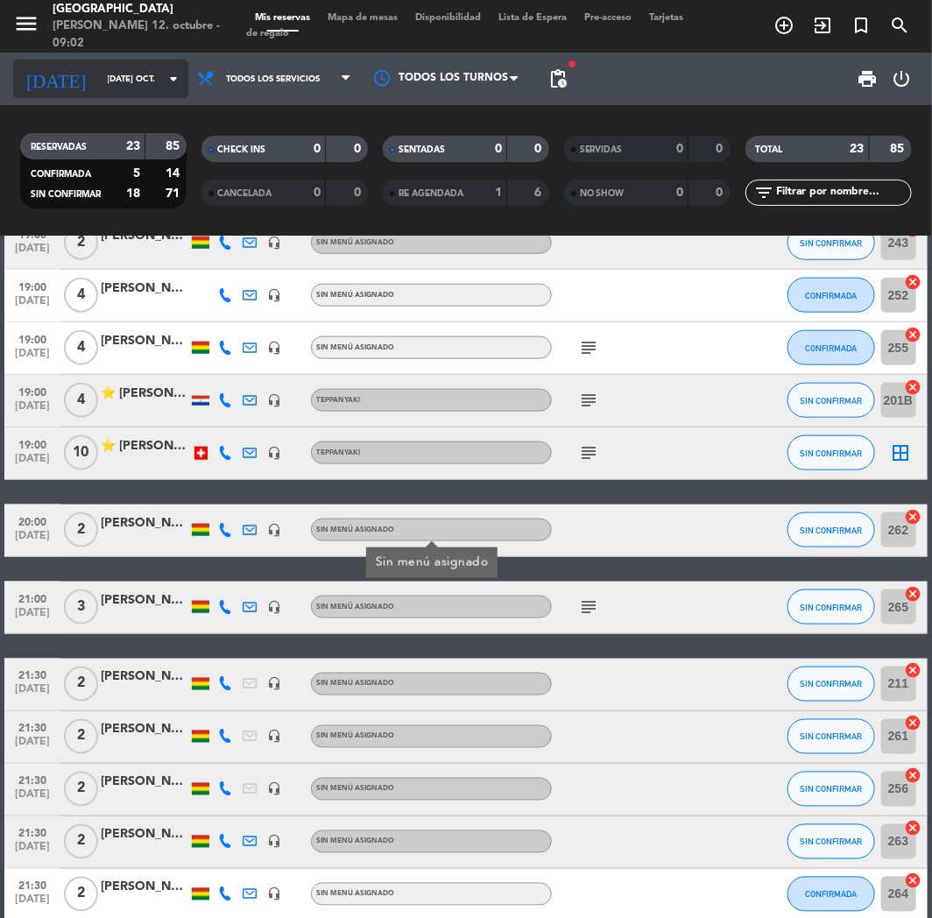
click at [99, 80] on input "[DATE] oct." at bounding box center [158, 79] width 118 height 27
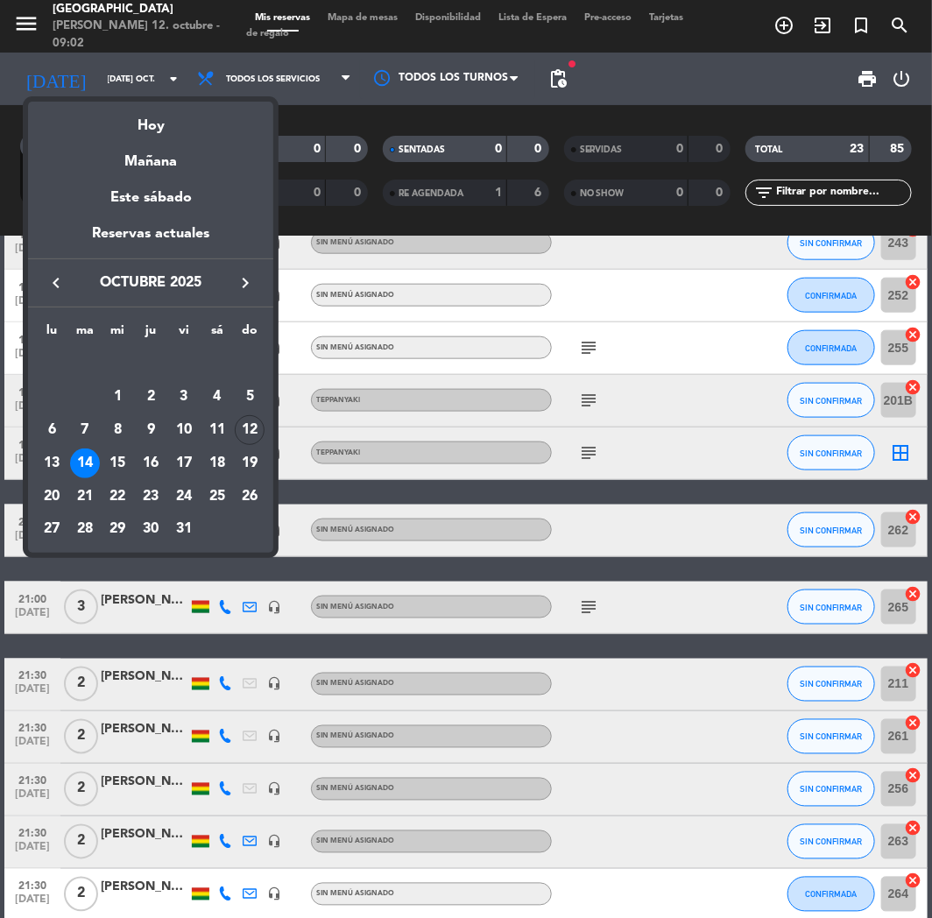
click at [124, 466] on div "15" at bounding box center [118, 464] width 30 height 30
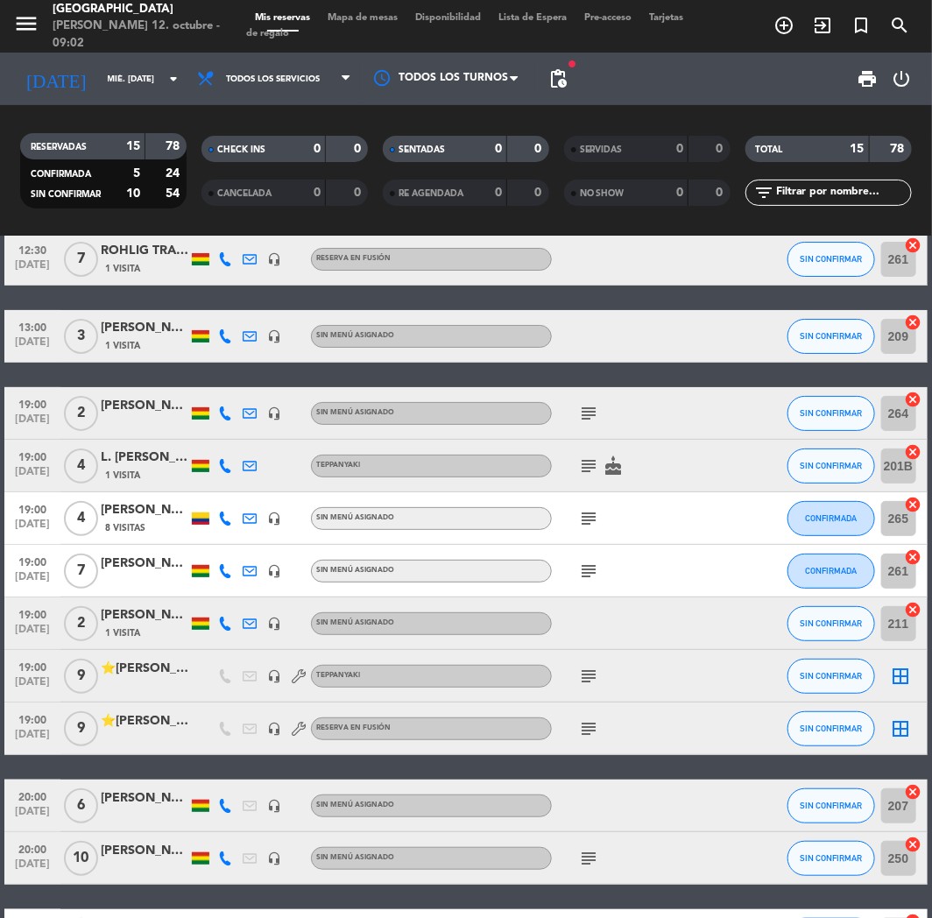
scroll to position [0, 0]
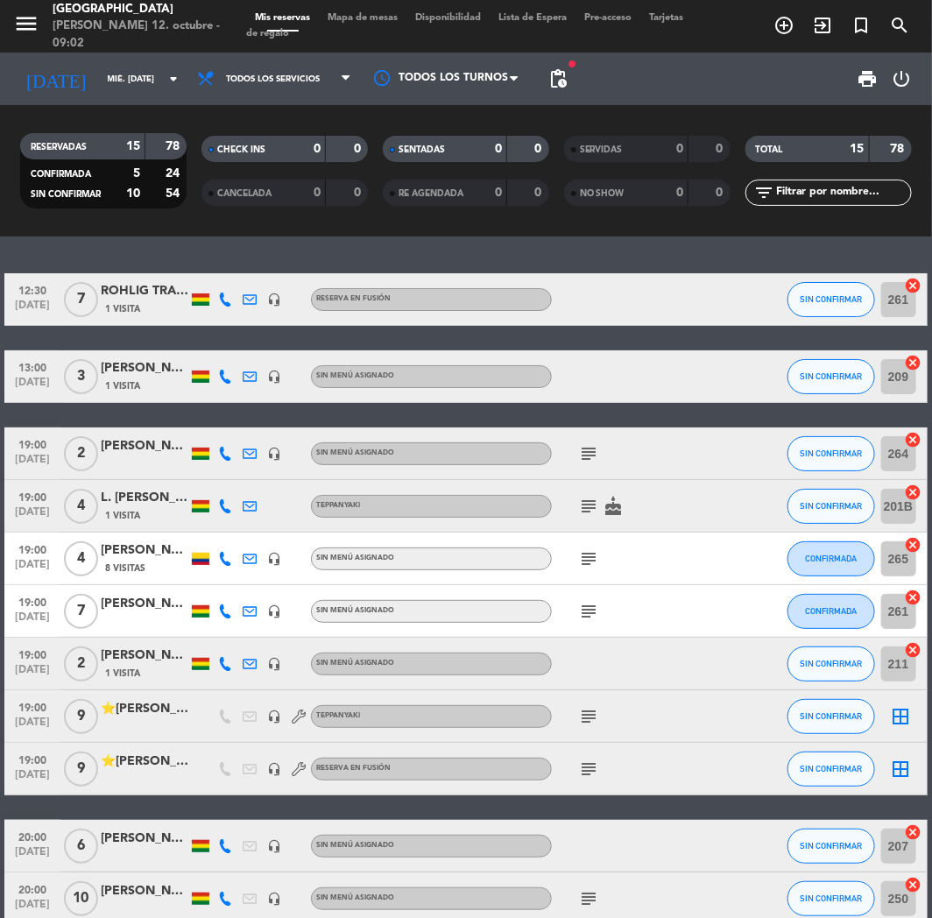
click at [386, 669] on div "Sin menú asignado" at bounding box center [431, 664] width 241 height 23
click at [127, 106] on div "RESERVADAS 15 78 CONFIRMADA 5 24 SIN CONFIRMAR 10 54 CHECK INS 0 0 CANCELADA 0 …" at bounding box center [466, 170] width 932 height 131
click at [124, 81] on input "mié. [DATE]" at bounding box center [158, 79] width 118 height 27
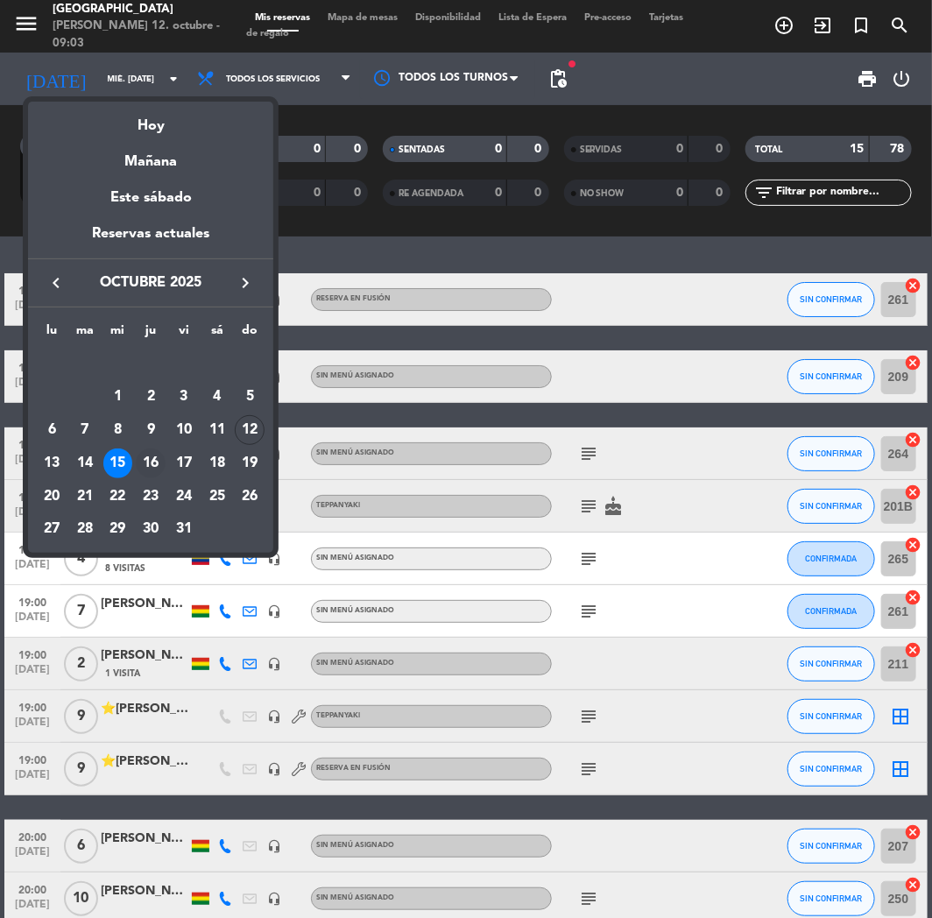
click at [159, 466] on div "16" at bounding box center [151, 464] width 30 height 30
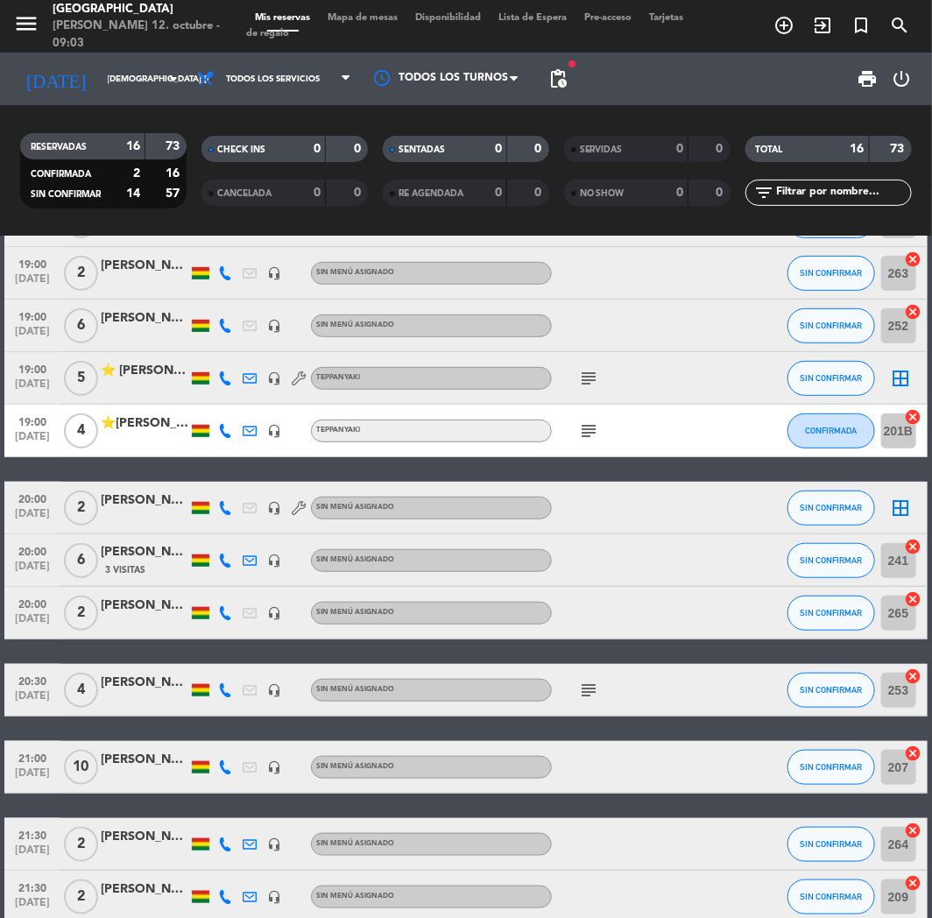
scroll to position [381, 0]
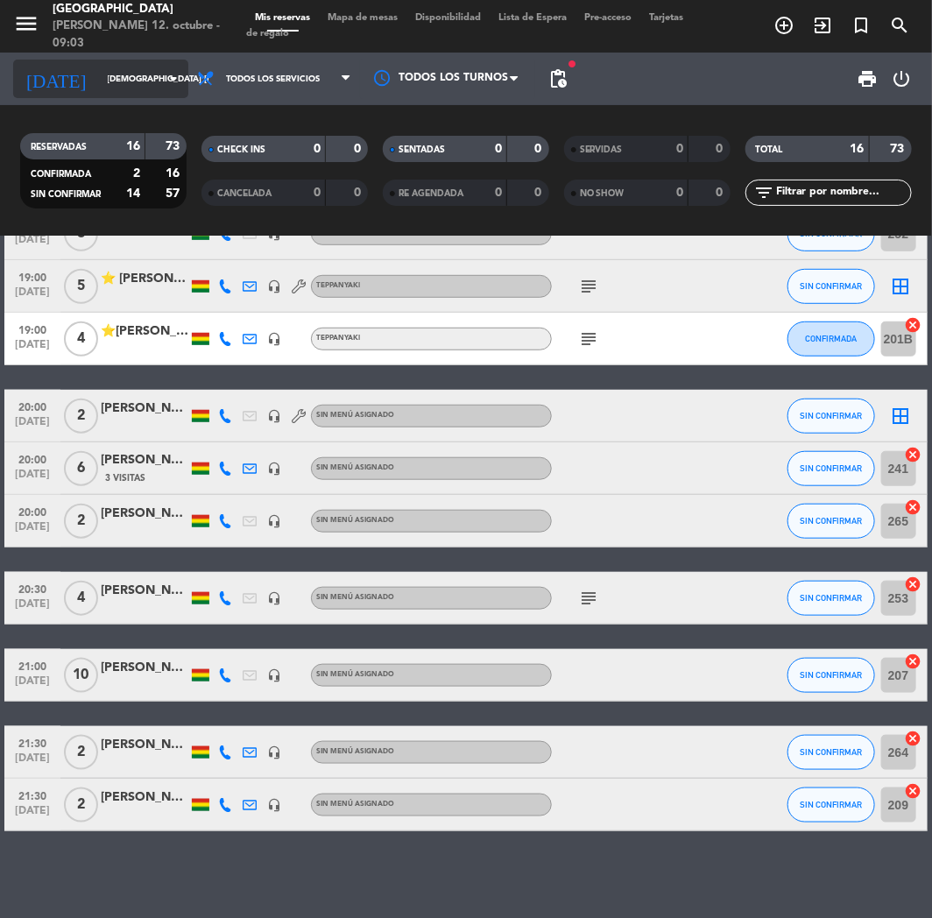
click at [99, 74] on input "[DEMOGRAPHIC_DATA] [DATE]" at bounding box center [158, 79] width 118 height 27
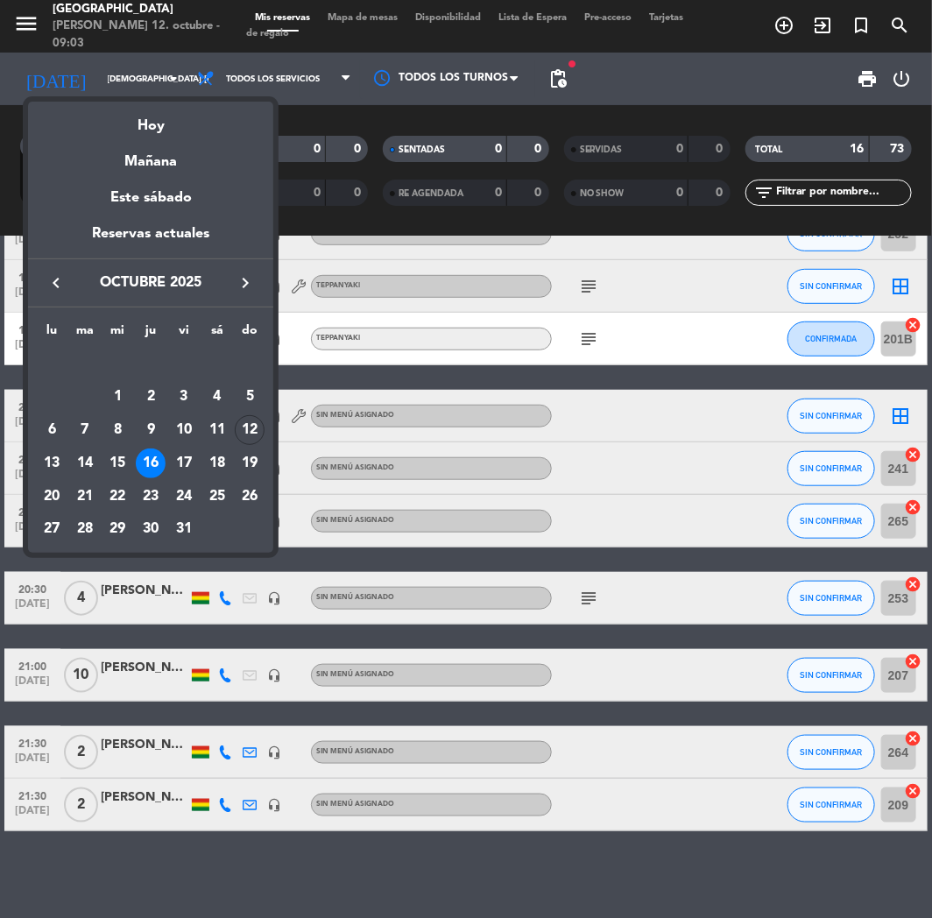
click at [187, 468] on div "17" at bounding box center [184, 464] width 30 height 30
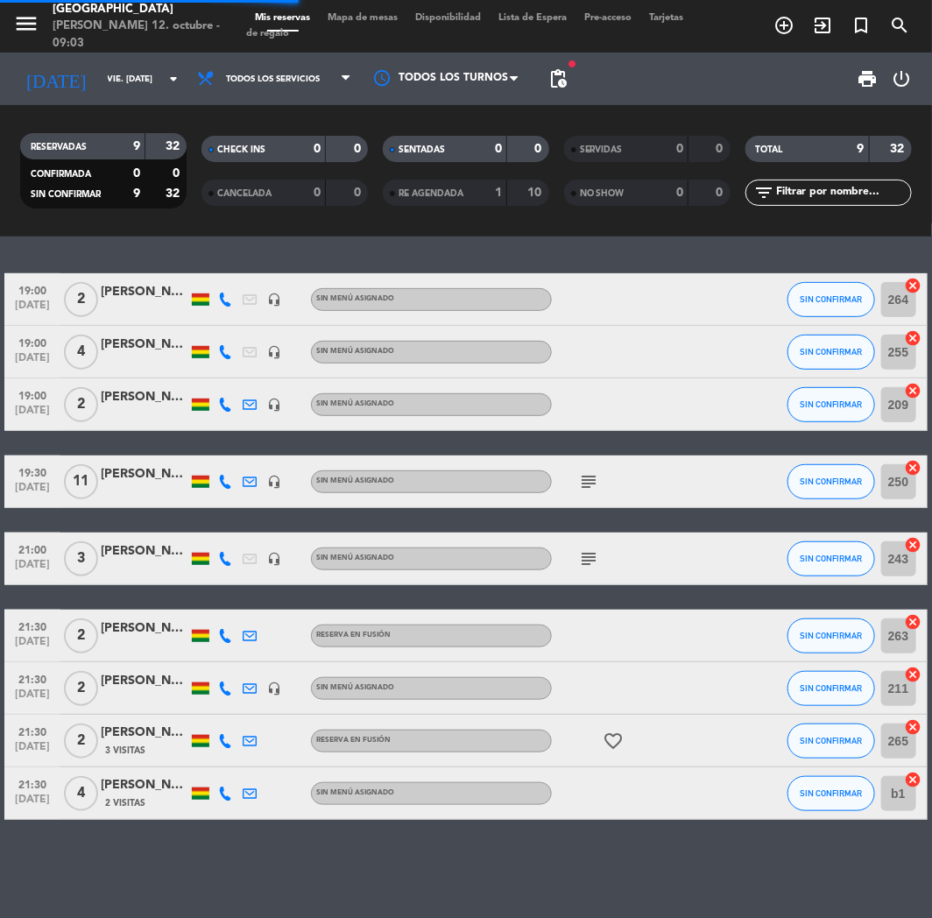
scroll to position [0, 0]
click at [71, 92] on div "[DATE] vie. [DATE] arrow_drop_down" at bounding box center [100, 79] width 175 height 39
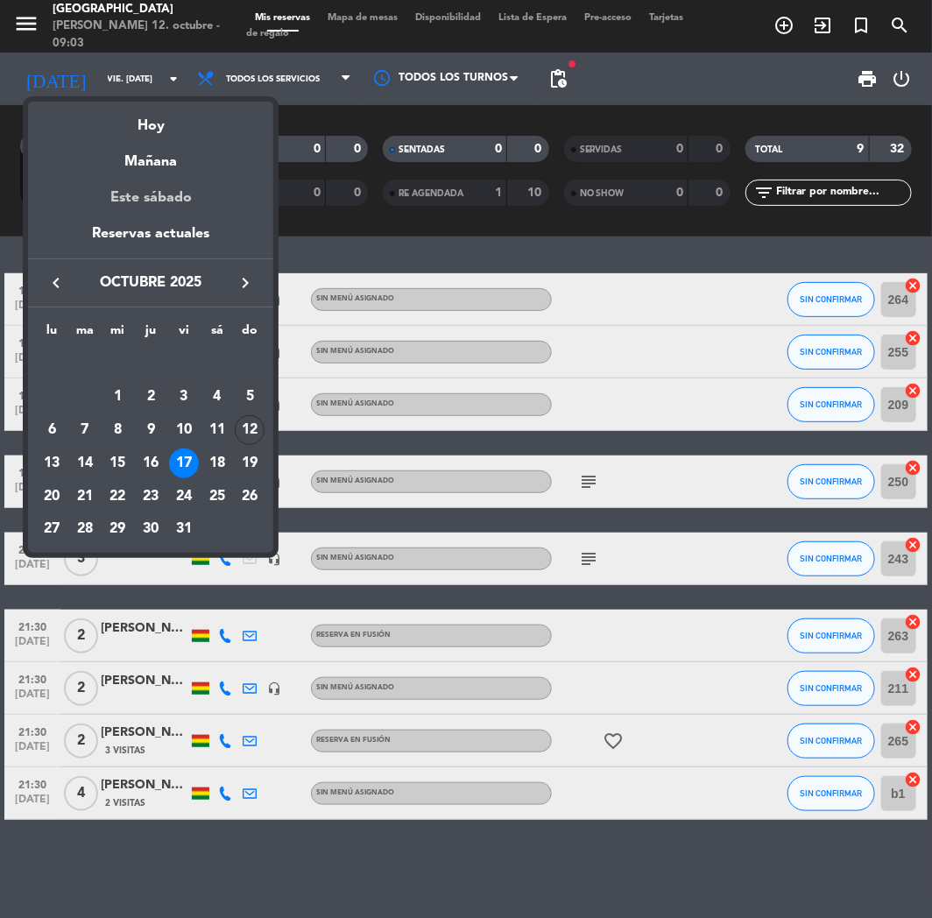
click at [163, 202] on div "Este sábado" at bounding box center [150, 197] width 245 height 49
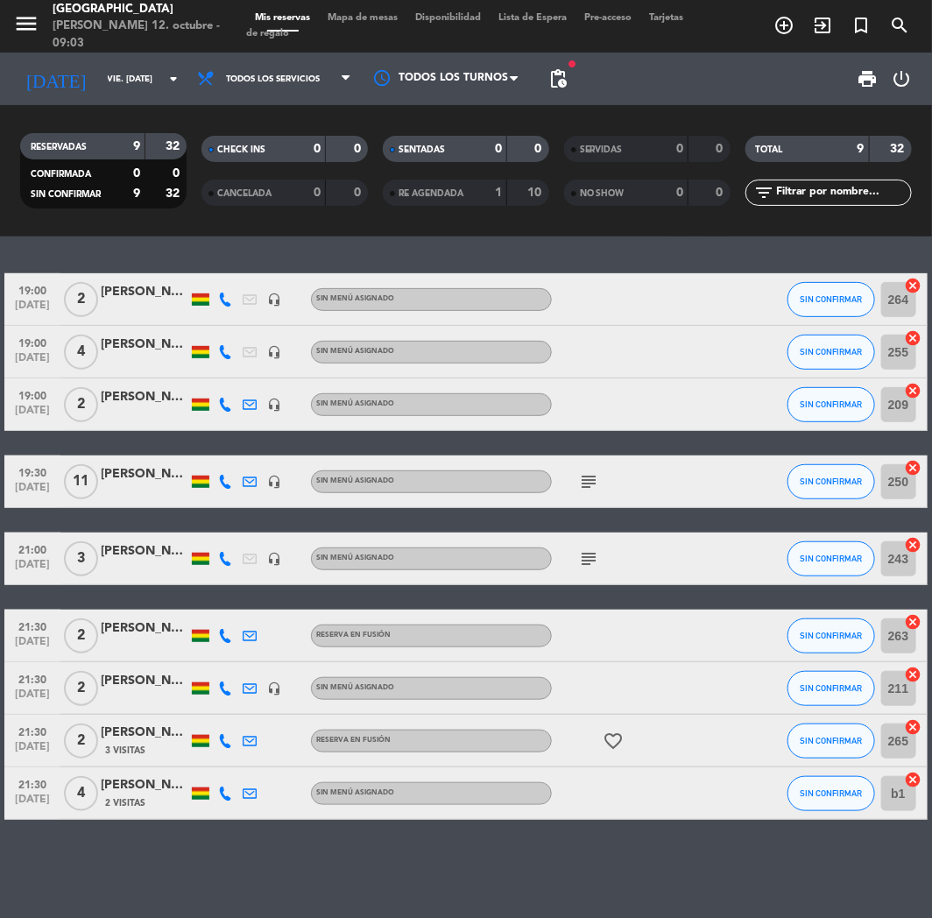
type input "sáb. [DATE]"
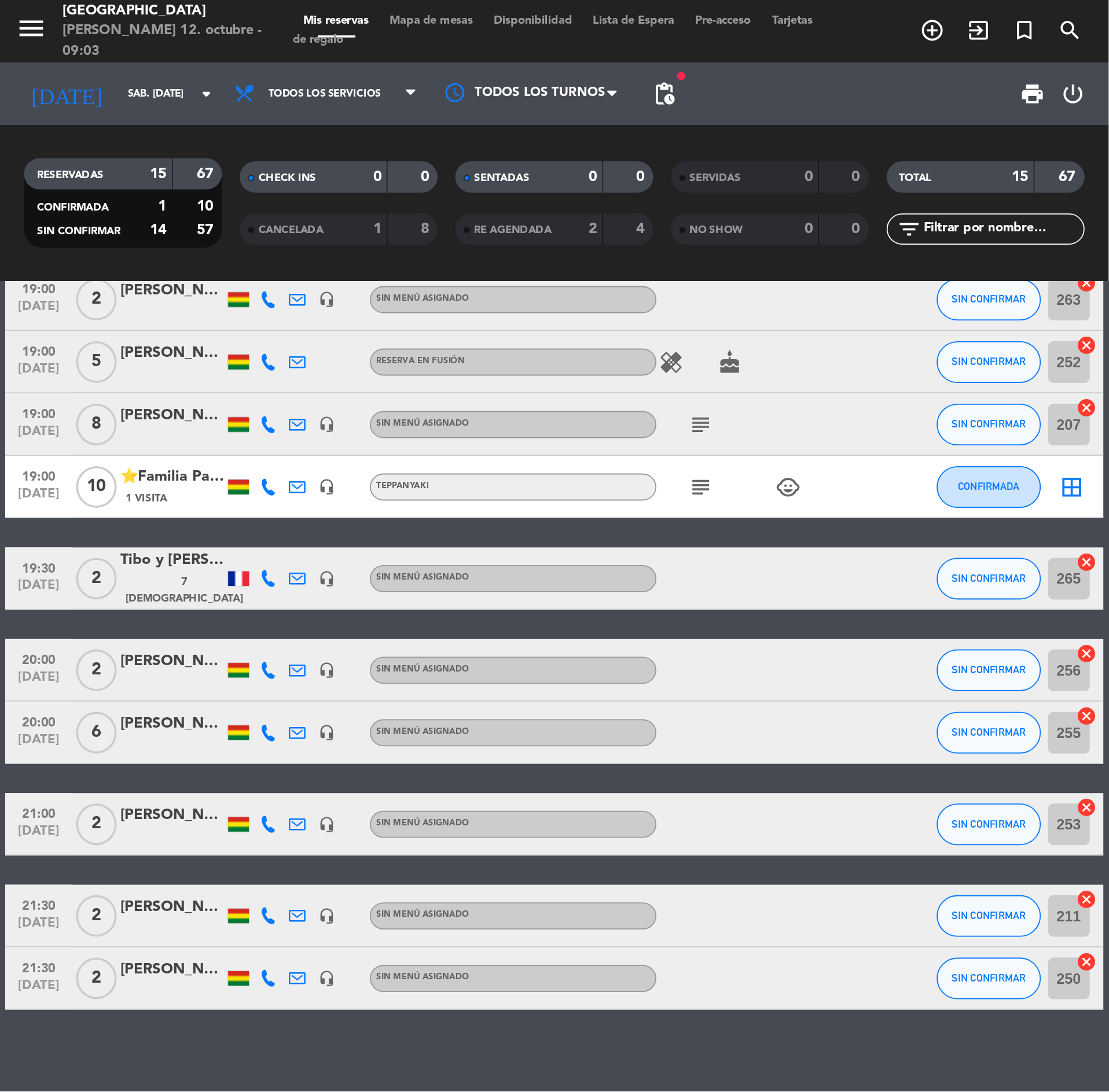
scroll to position [308, 0]
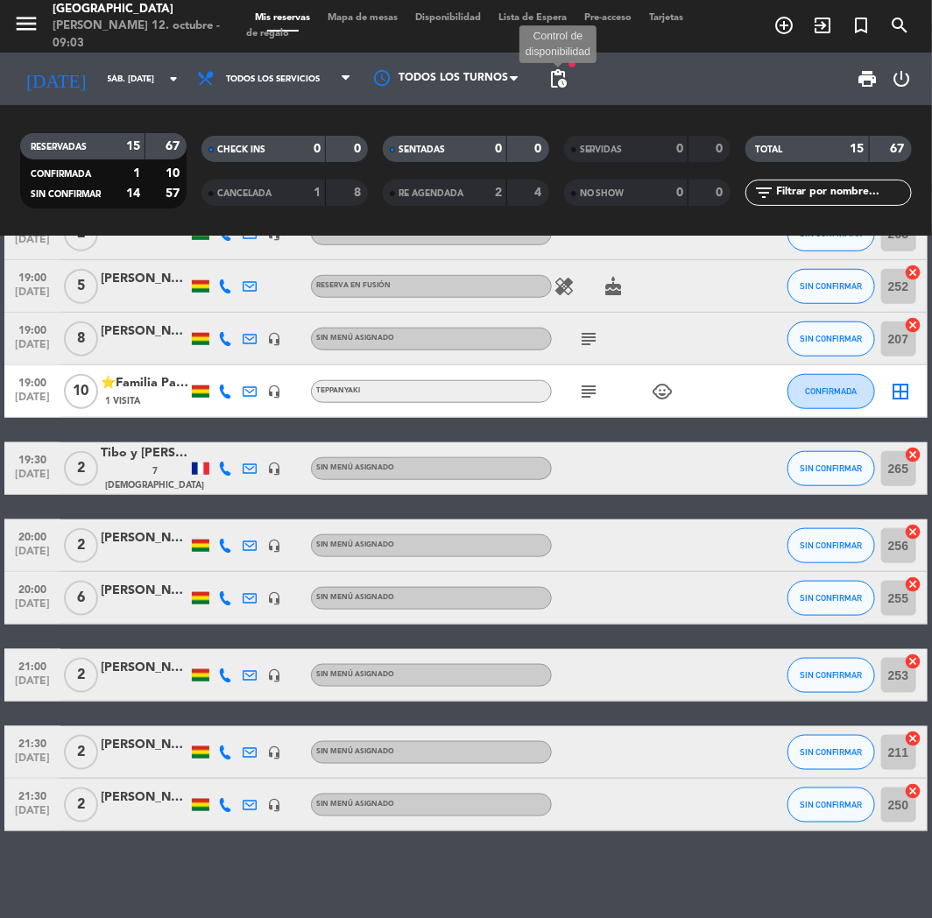
click at [562, 70] on span "pending_actions" at bounding box center [559, 78] width 21 height 21
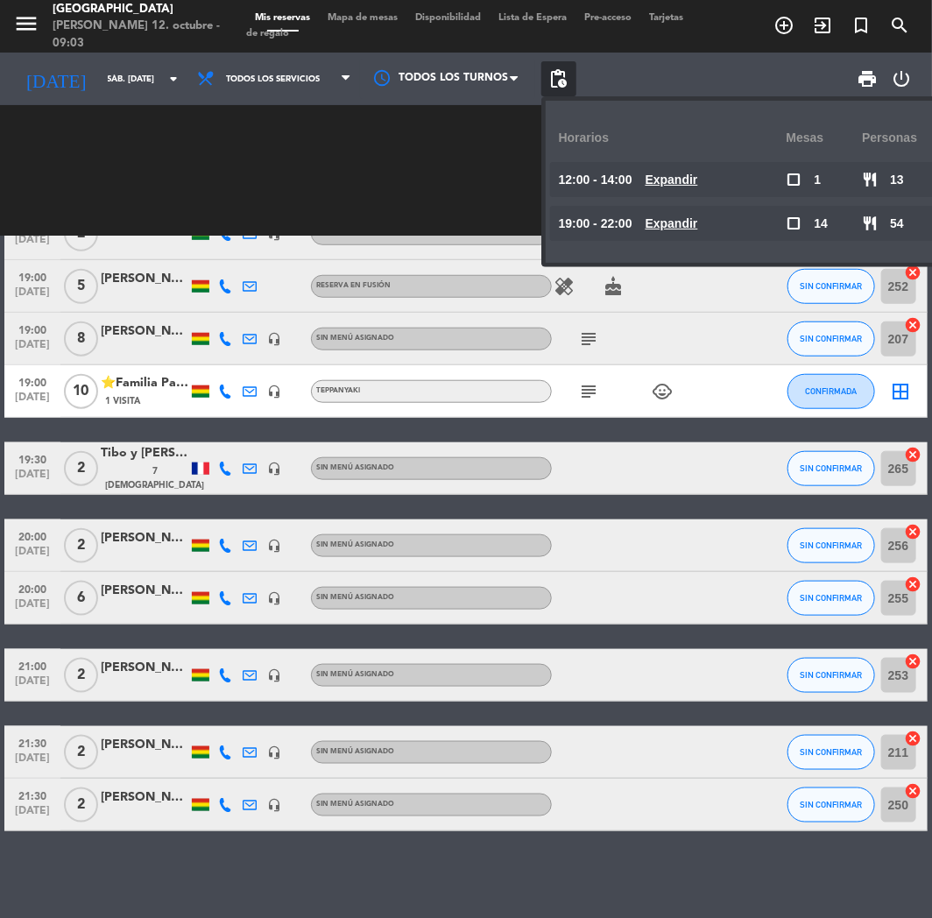
scroll to position [0, 0]
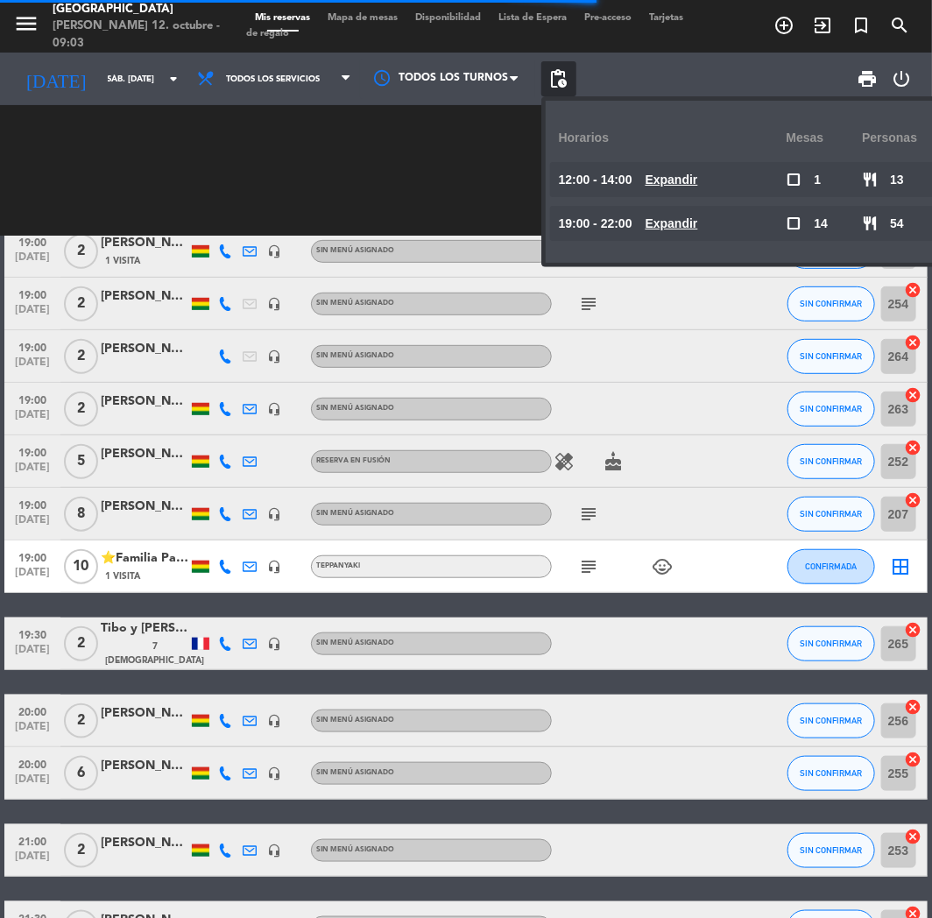
click at [647, 393] on div at bounding box center [625, 409] width 147 height 52
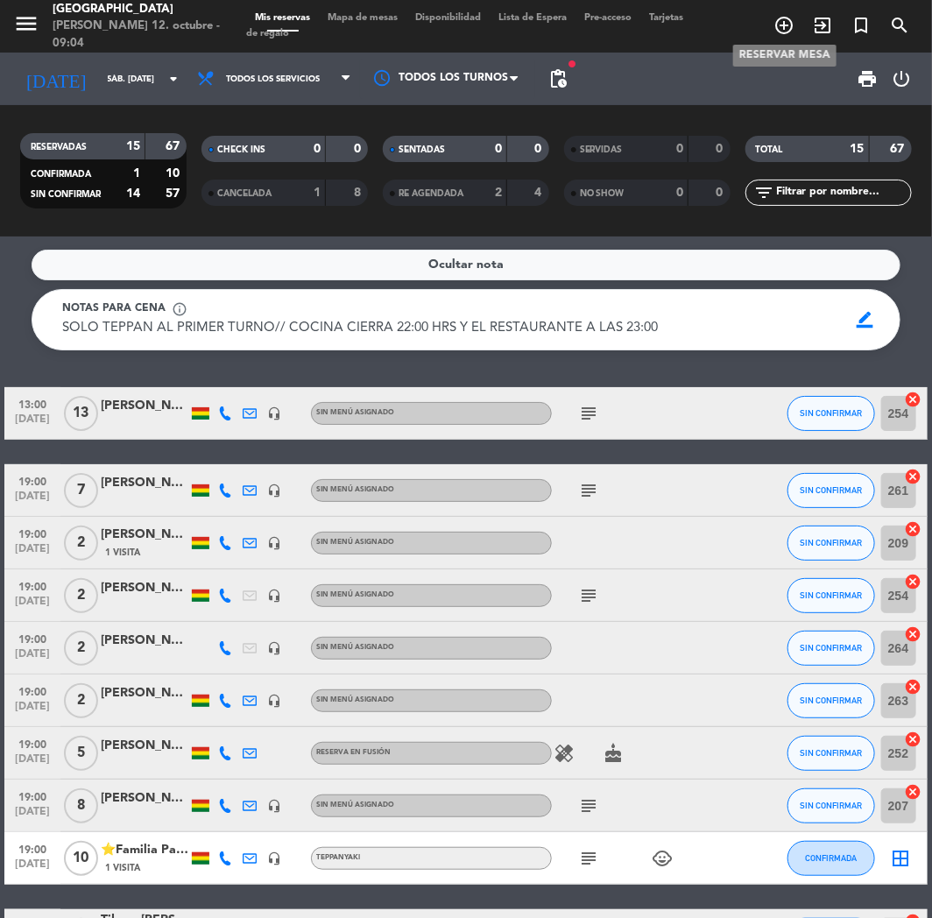
click at [791, 30] on icon "add_circle_outline" at bounding box center [784, 25] width 21 height 21
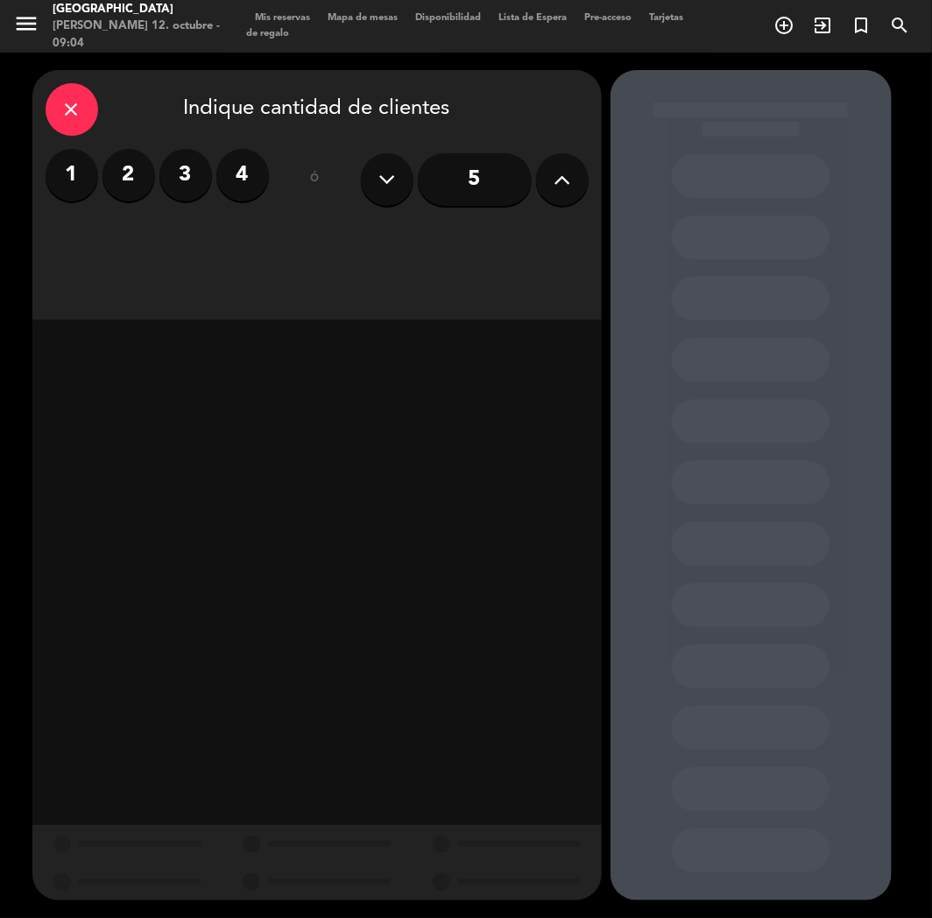
click at [565, 184] on icon at bounding box center [562, 179] width 17 height 26
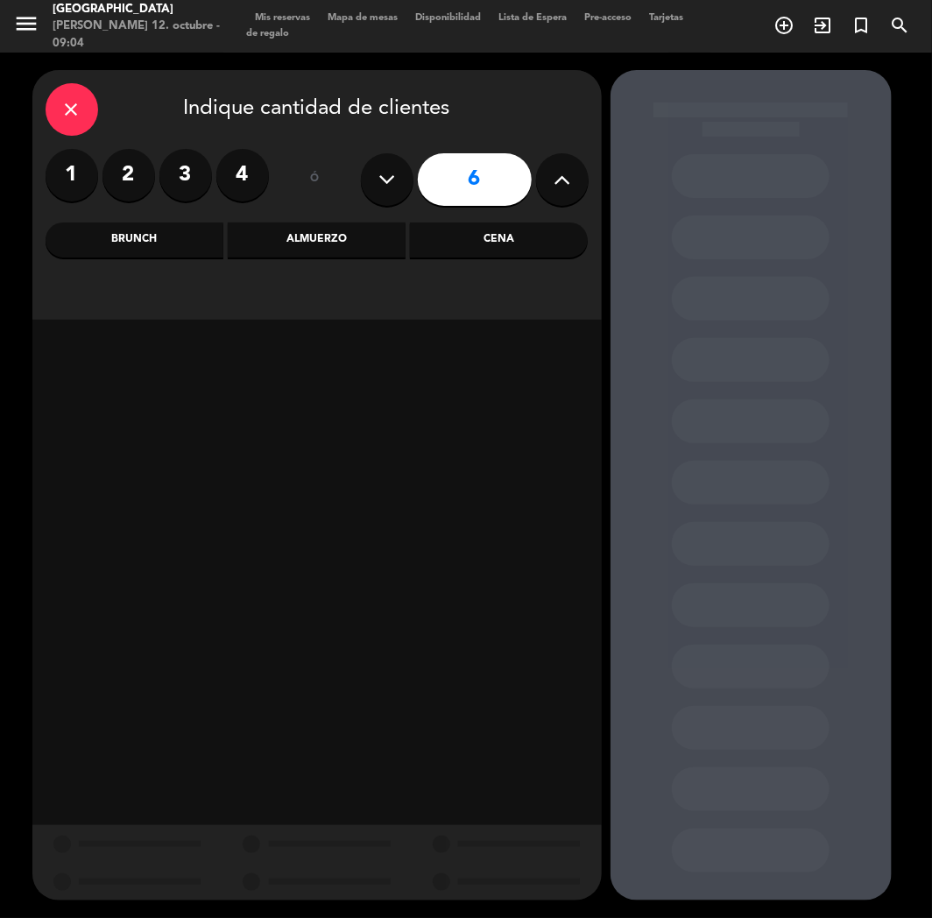
click at [565, 184] on icon at bounding box center [562, 179] width 17 height 26
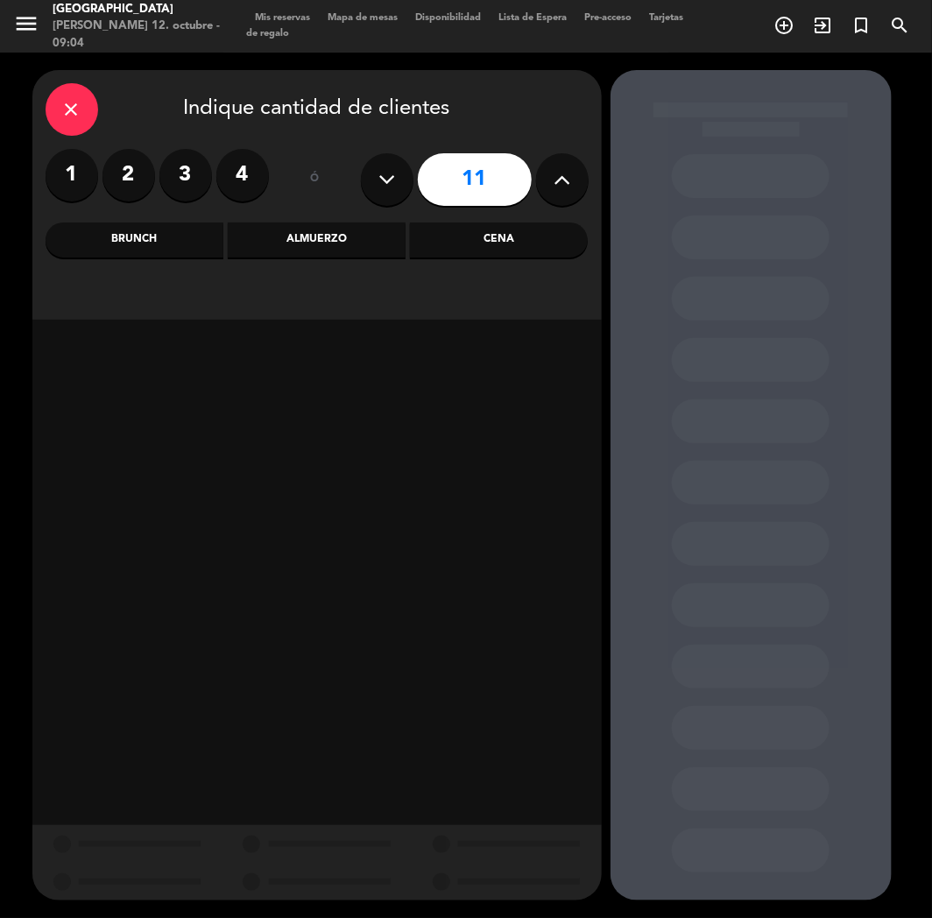
click at [379, 187] on icon at bounding box center [387, 179] width 17 height 26
type input "9"
drag, startPoint x: 542, startPoint y: 258, endPoint x: 541, endPoint y: 248, distance: 9.7
click at [542, 257] on div "close Indique cantidad de clientes 1 2 3 4 ó 9 Brunch Almuerzo Cena" at bounding box center [317, 195] width 570 height 250
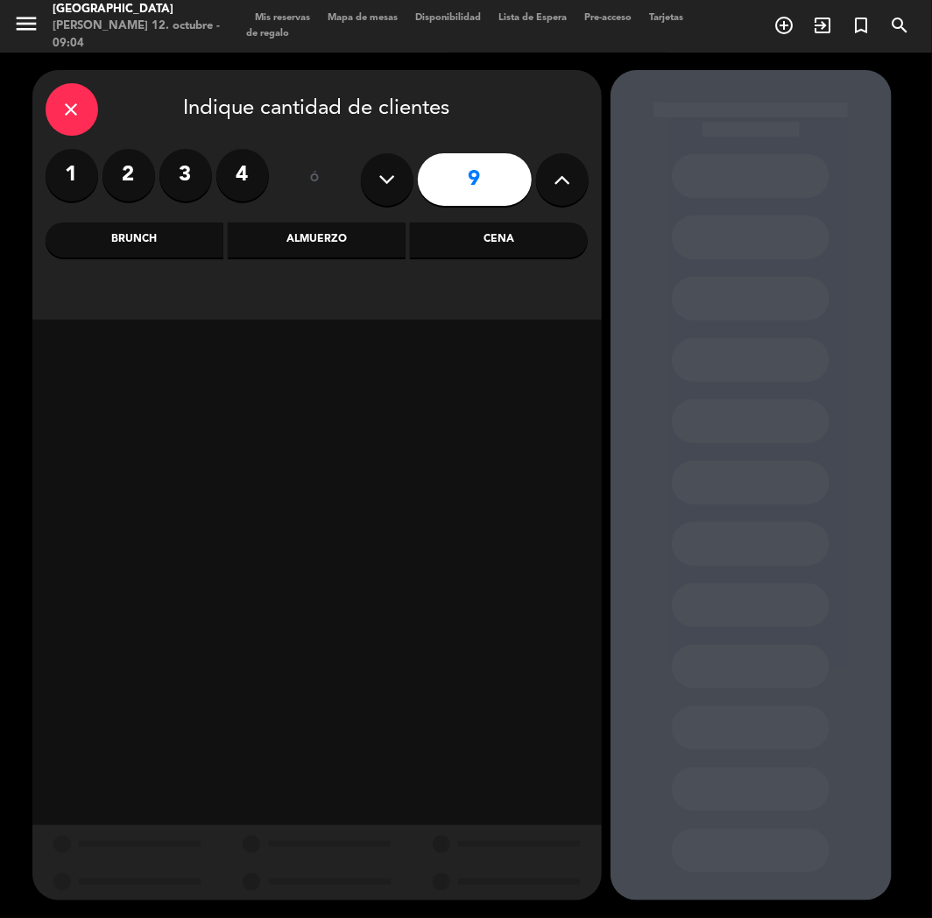
click at [541, 247] on div "Cena" at bounding box center [499, 240] width 178 height 35
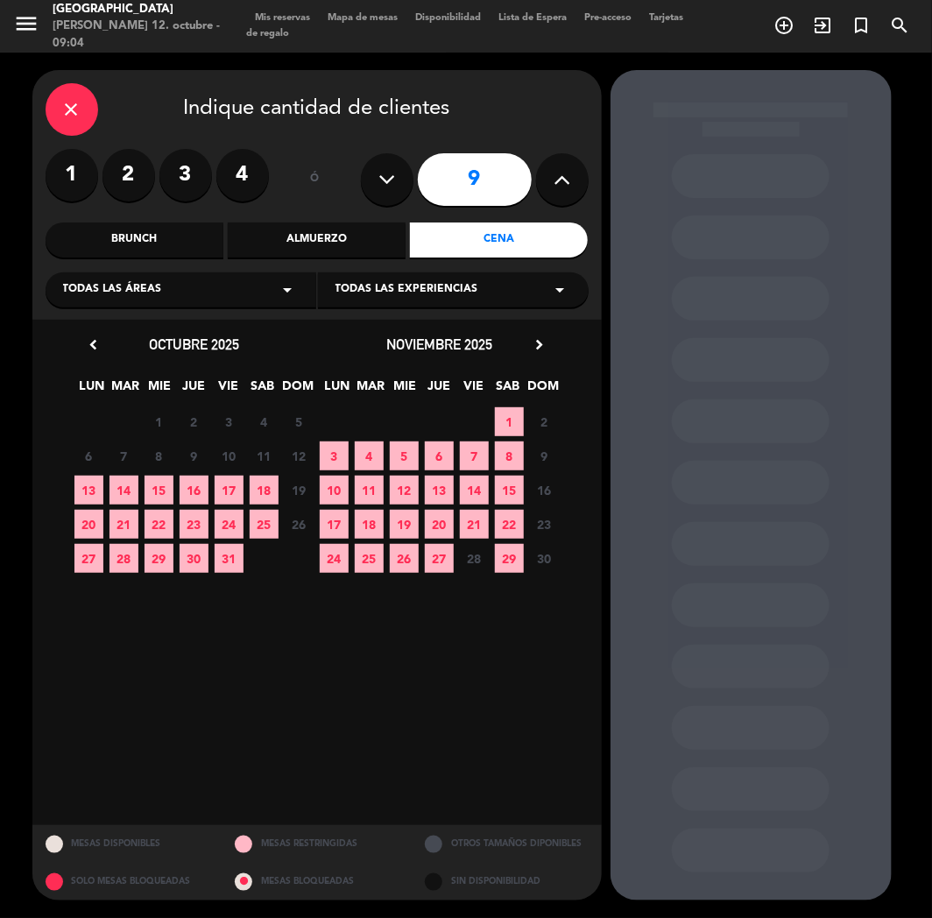
click at [267, 485] on span "18" at bounding box center [264, 490] width 29 height 29
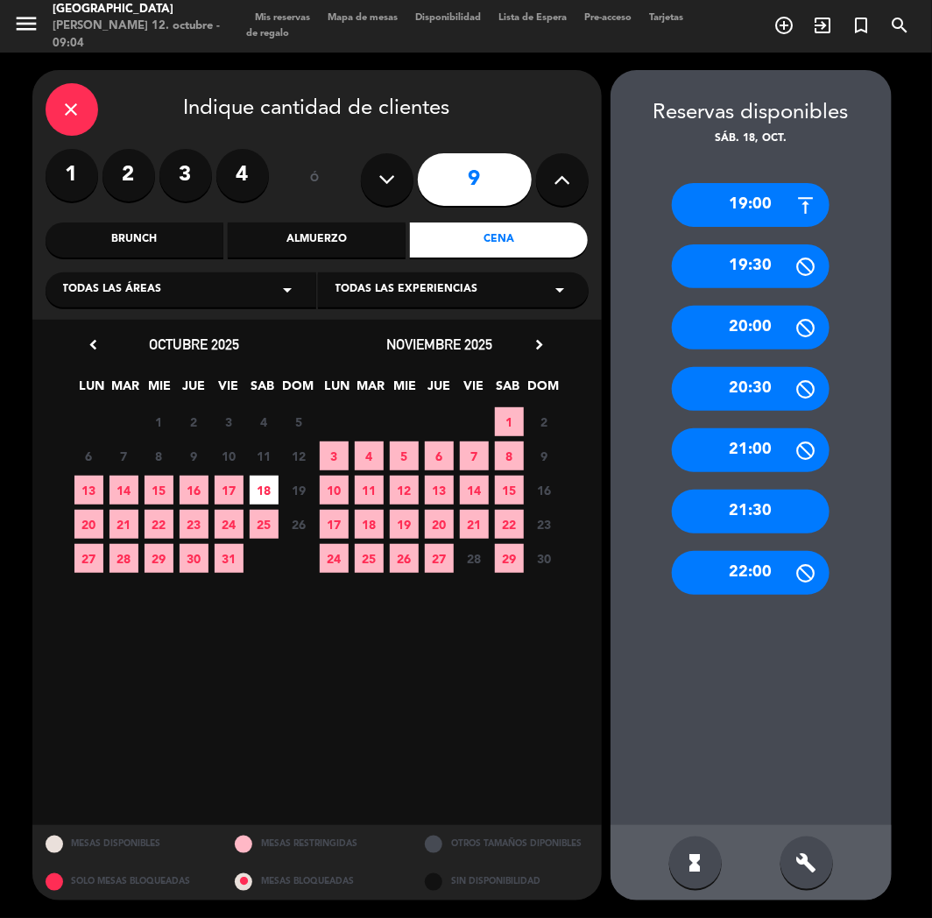
click at [773, 510] on div "21:30" at bounding box center [751, 512] width 158 height 44
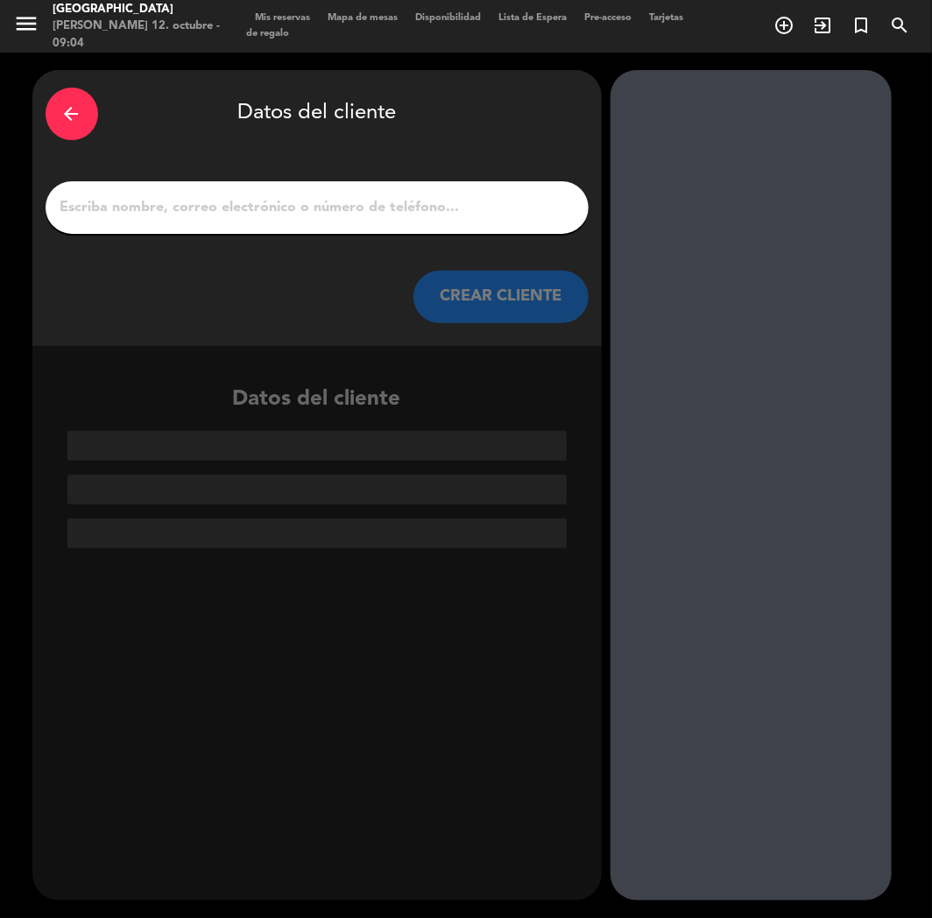
click at [363, 213] on input "1" at bounding box center [317, 207] width 517 height 25
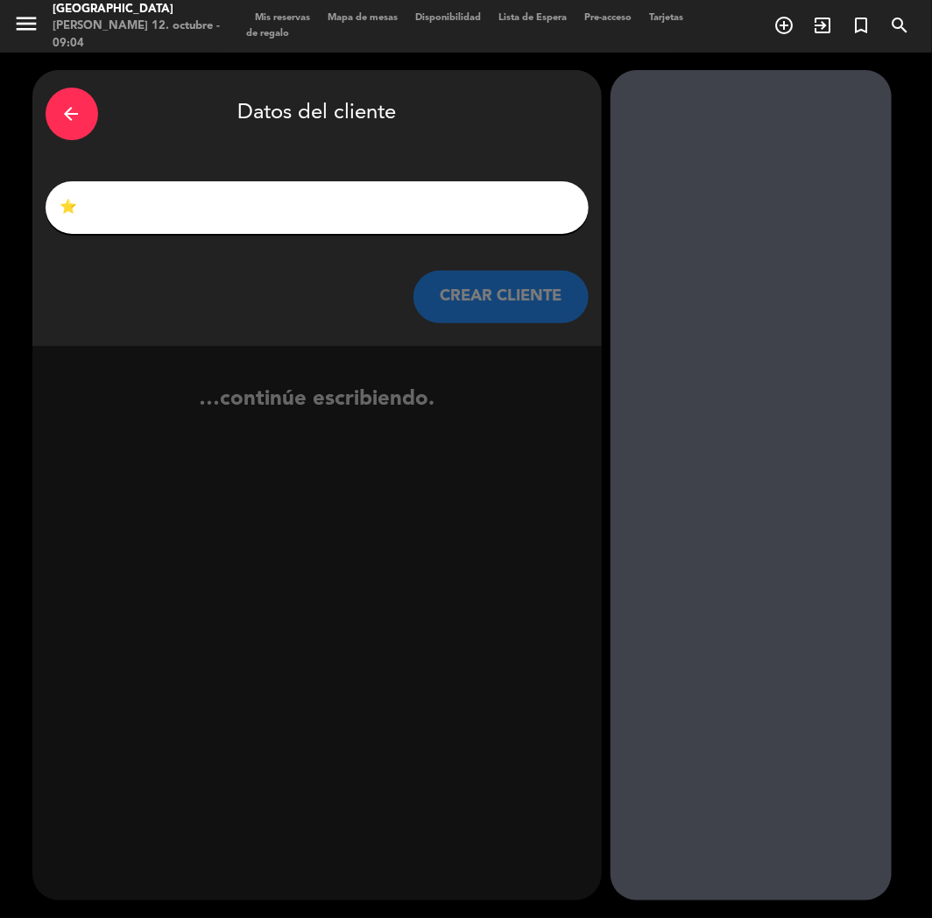
click at [305, 209] on input "⭐" at bounding box center [317, 207] width 517 height 25
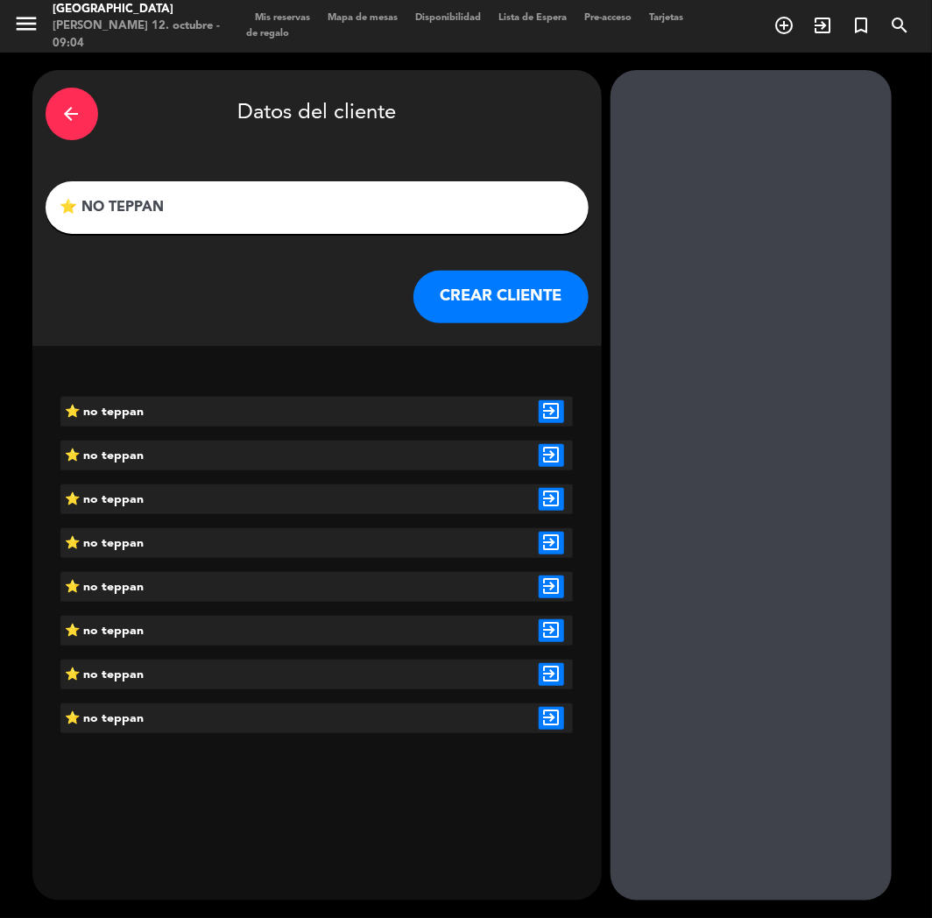
type input "⭐ NO TEPPAN"
click at [550, 407] on icon "exit_to_app" at bounding box center [551, 411] width 25 height 23
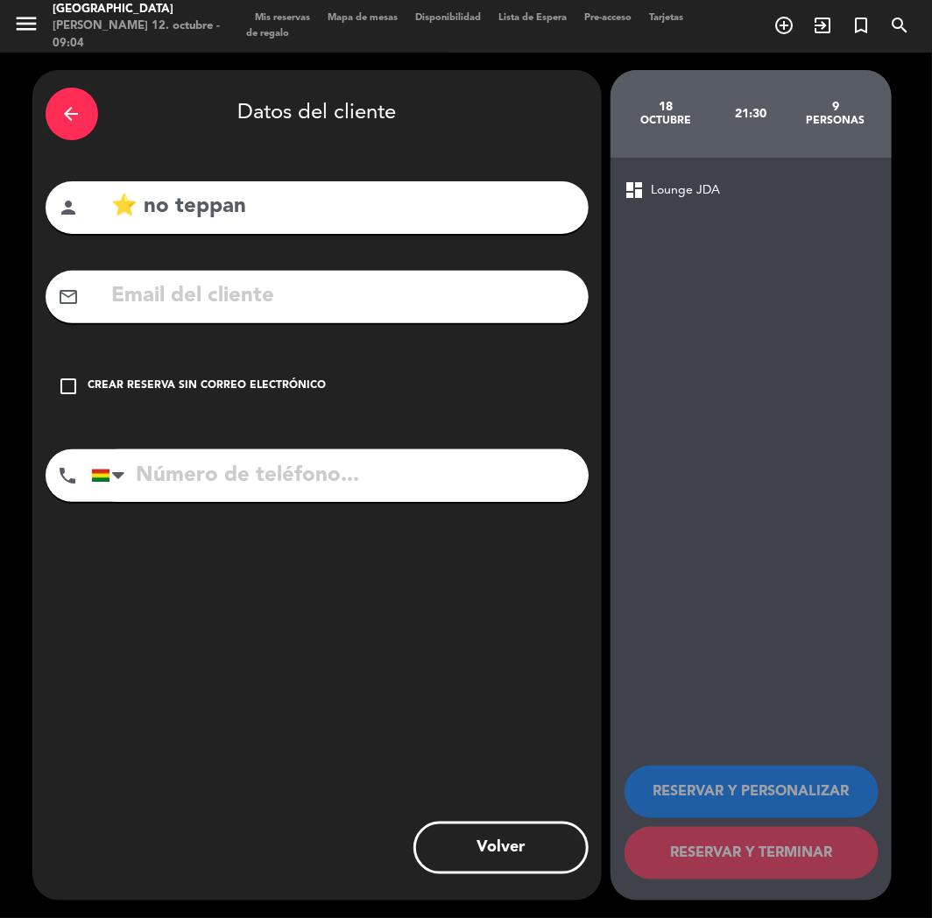
drag, startPoint x: 329, startPoint y: 384, endPoint x: 316, endPoint y: 388, distance: 13.9
click at [328, 386] on div "check_box_outline_blank Crear reserva sin correo electrónico" at bounding box center [317, 386] width 543 height 53
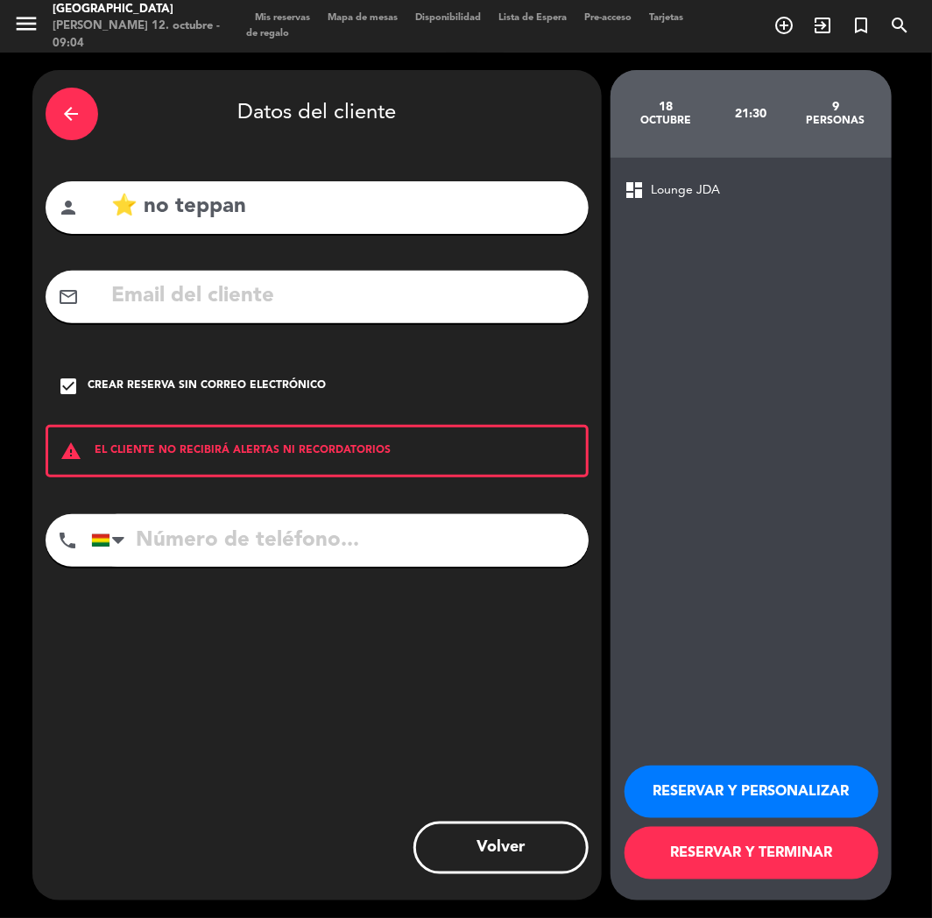
click at [808, 759] on button "RESERVAR Y PERSONALIZAR" at bounding box center [752, 792] width 254 height 53
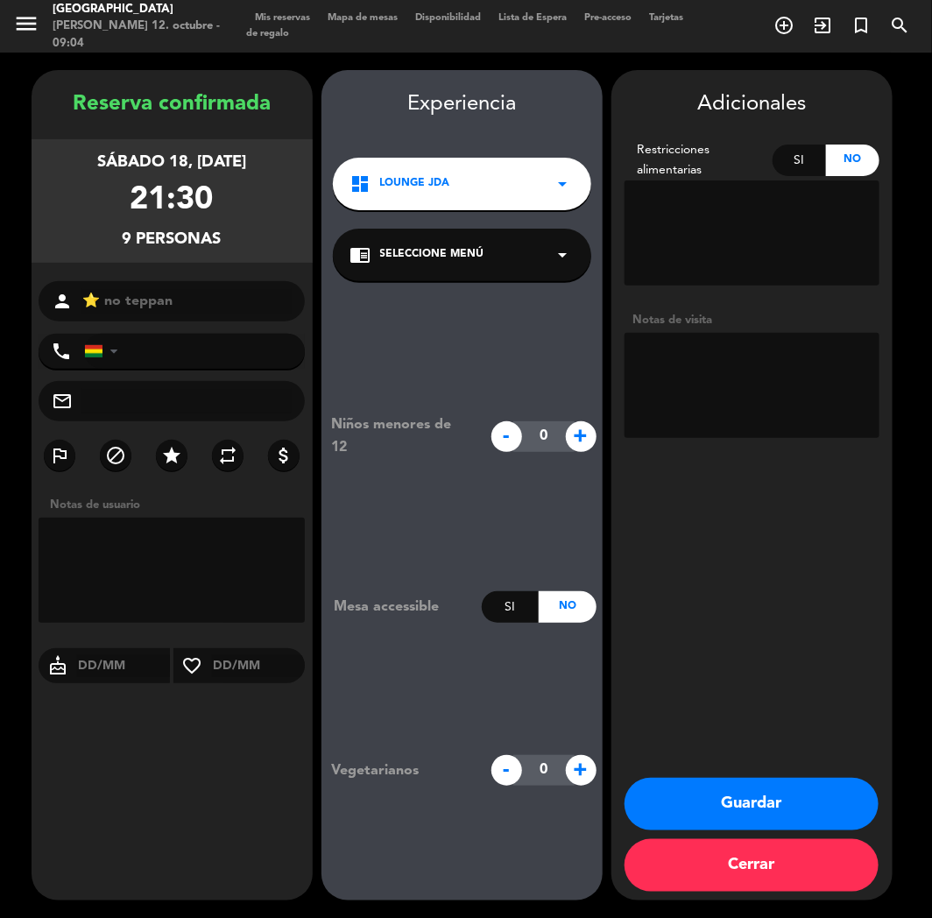
click at [768, 759] on button "Guardar" at bounding box center [752, 804] width 254 height 53
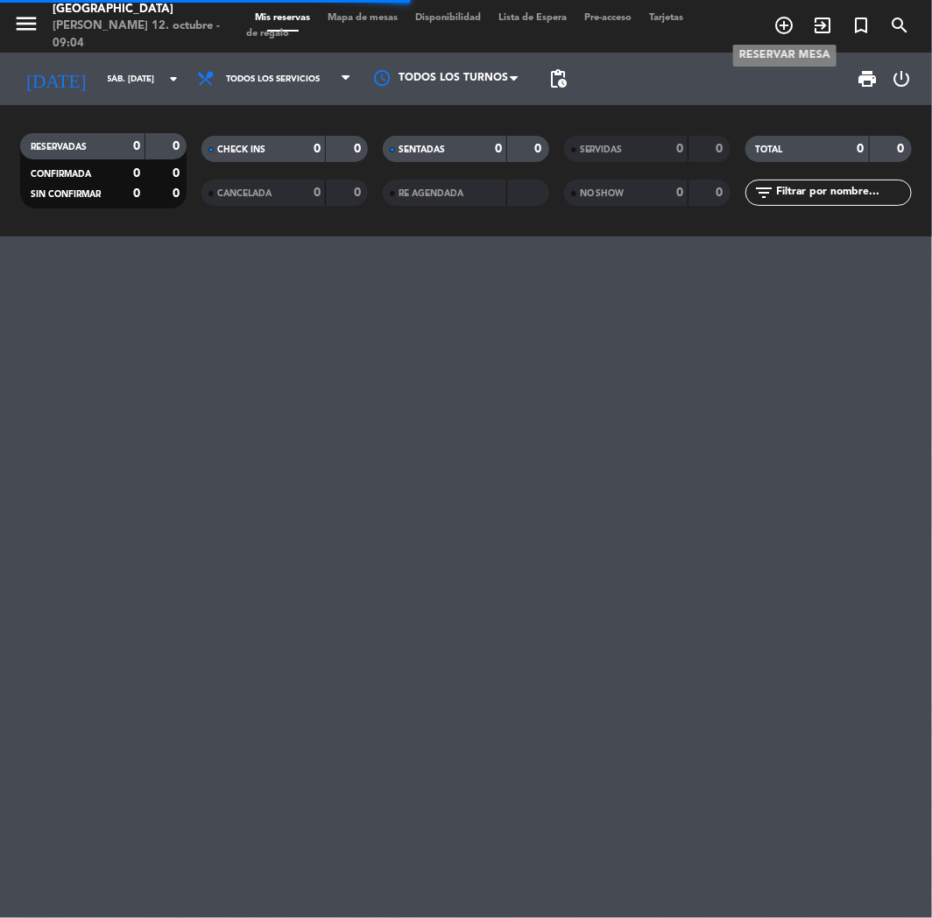
click at [775, 30] on icon "add_circle_outline" at bounding box center [784, 25] width 21 height 21
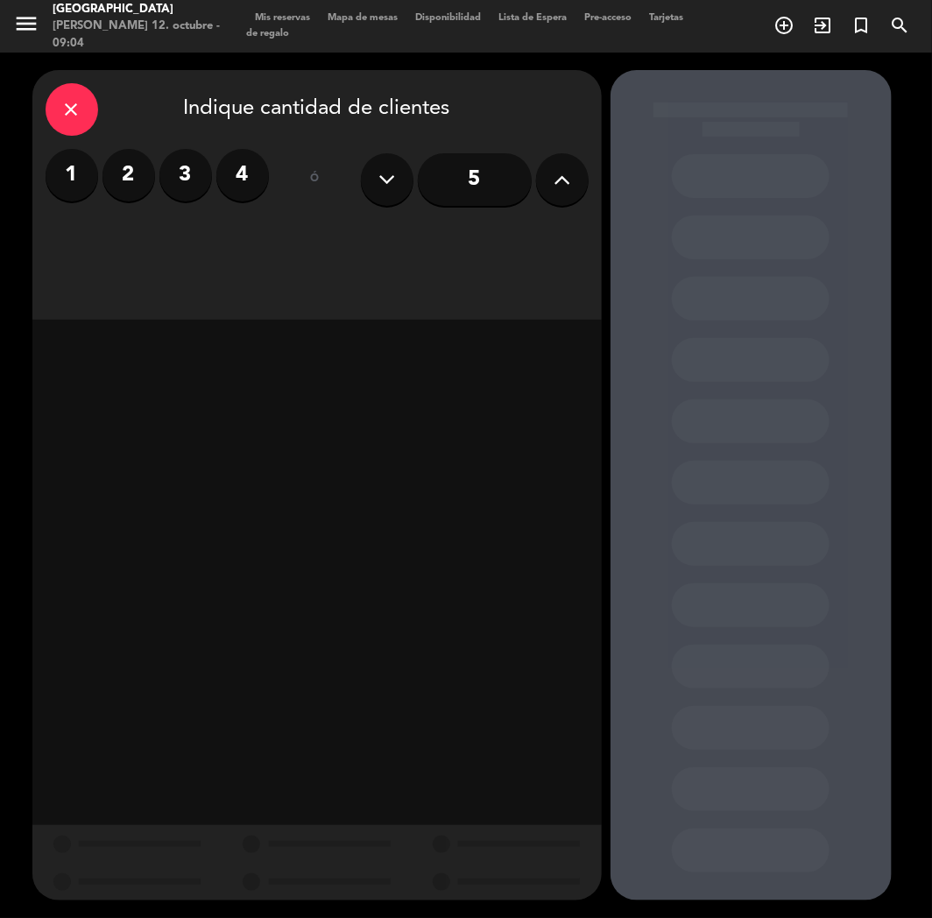
click at [561, 173] on icon at bounding box center [562, 179] width 17 height 26
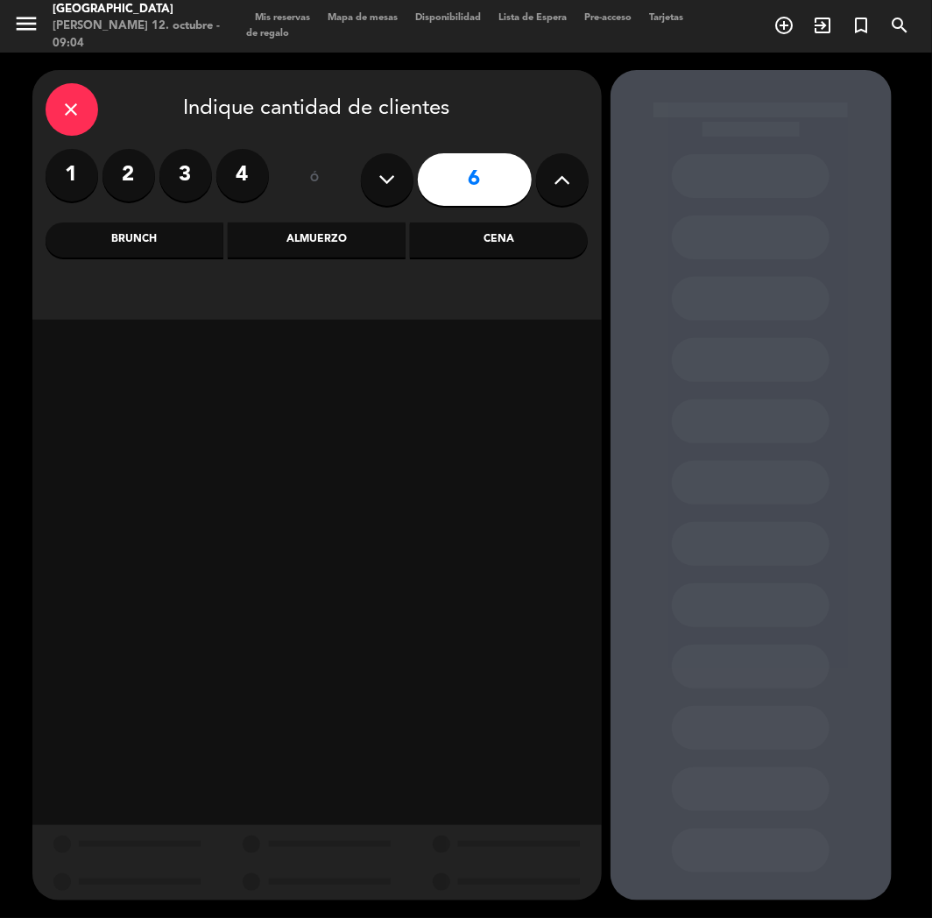
click at [561, 173] on icon at bounding box center [562, 179] width 17 height 26
type input "9"
click at [514, 243] on div "Cena" at bounding box center [499, 240] width 178 height 35
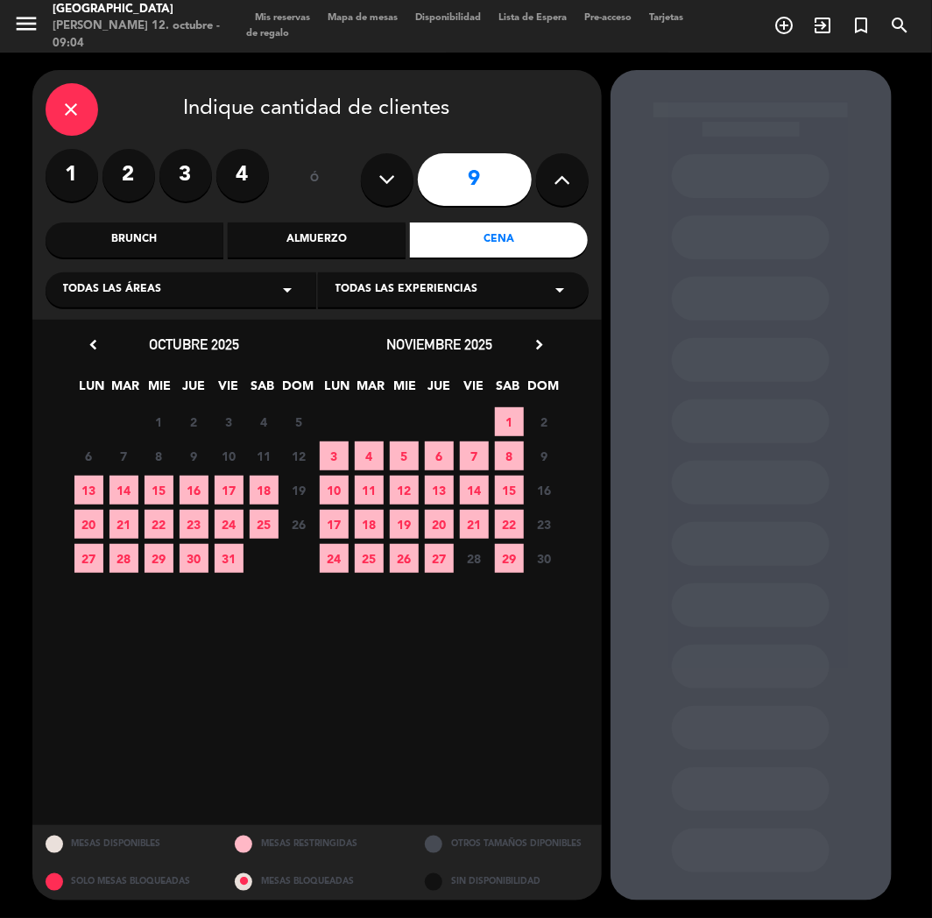
click at [261, 483] on span "18" at bounding box center [264, 490] width 29 height 29
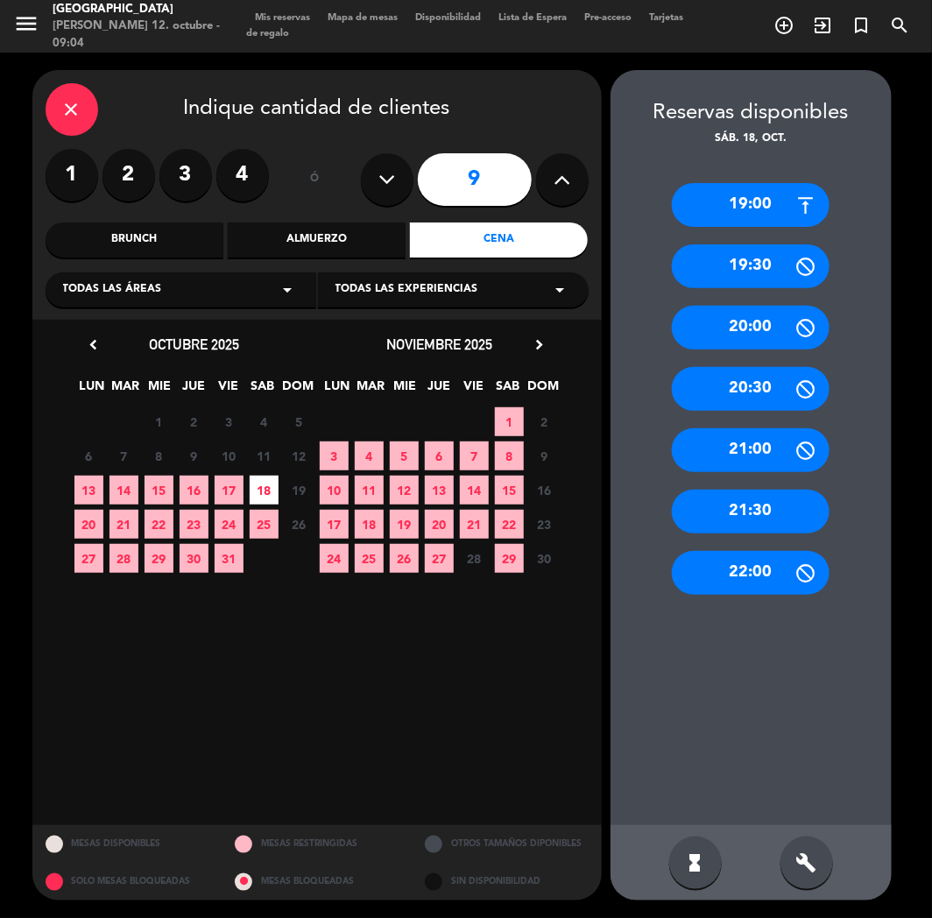
click at [794, 502] on div "21:30" at bounding box center [751, 512] width 158 height 44
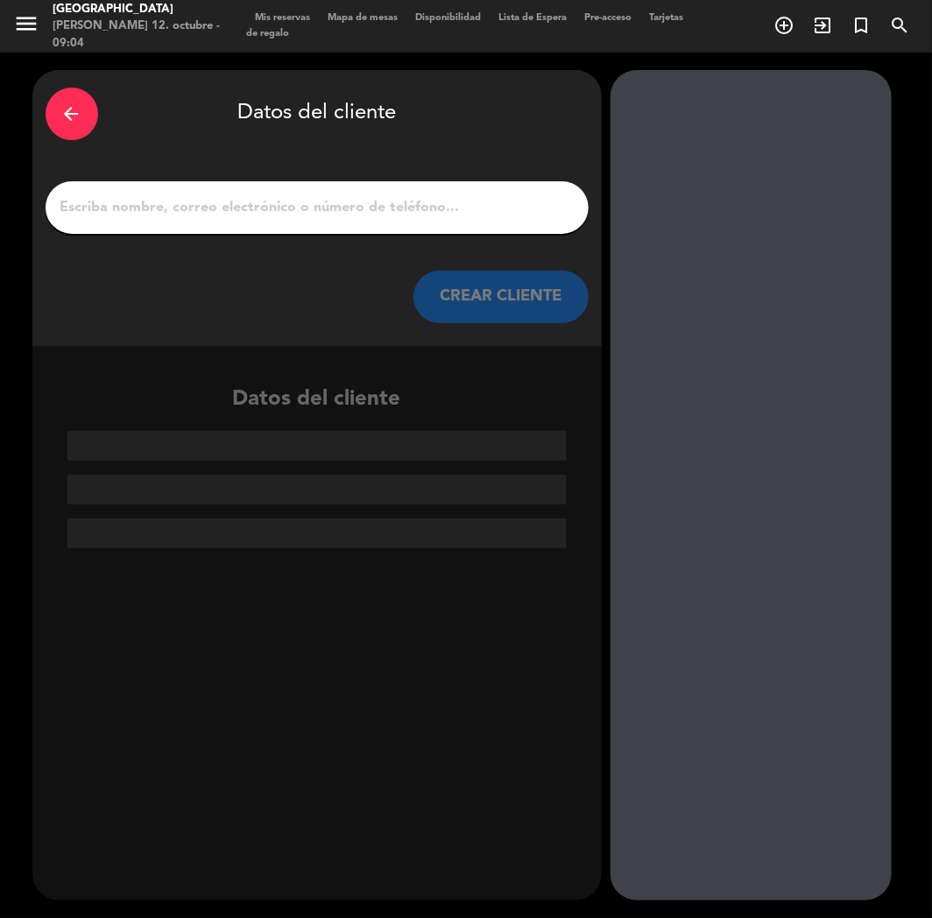
click at [489, 205] on input "1" at bounding box center [317, 207] width 517 height 25
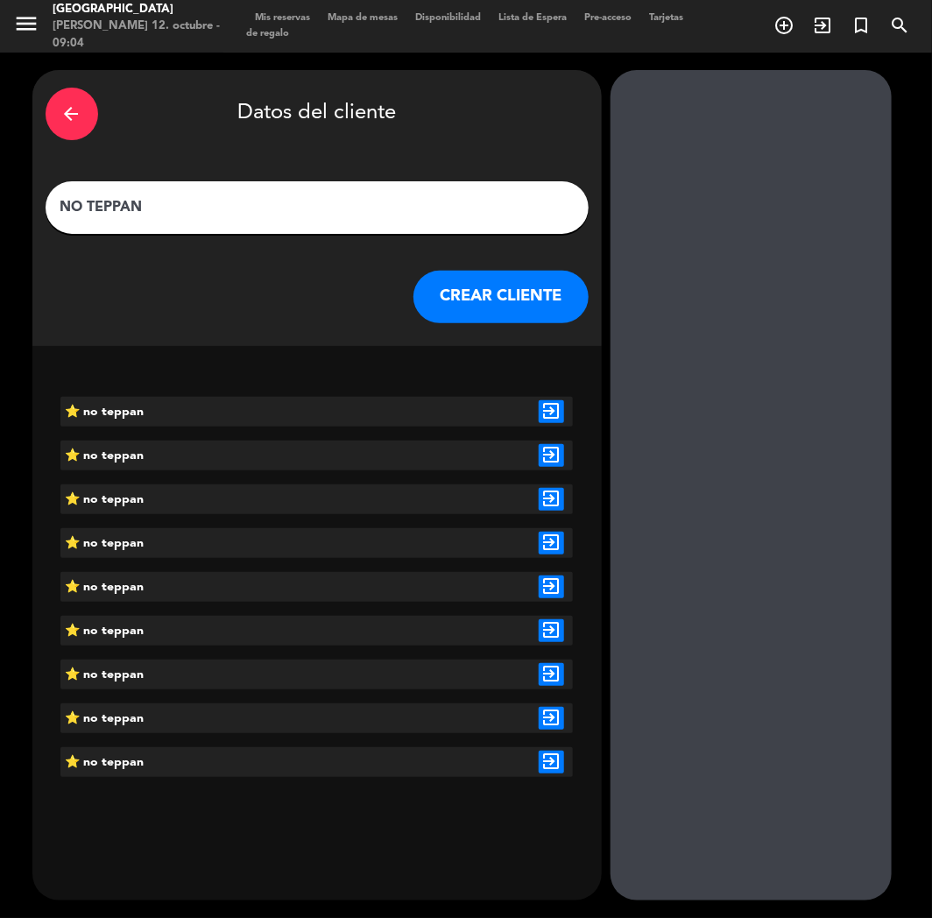
type input "NO TEPPAN"
click at [561, 410] on icon "exit_to_app" at bounding box center [551, 411] width 25 height 23
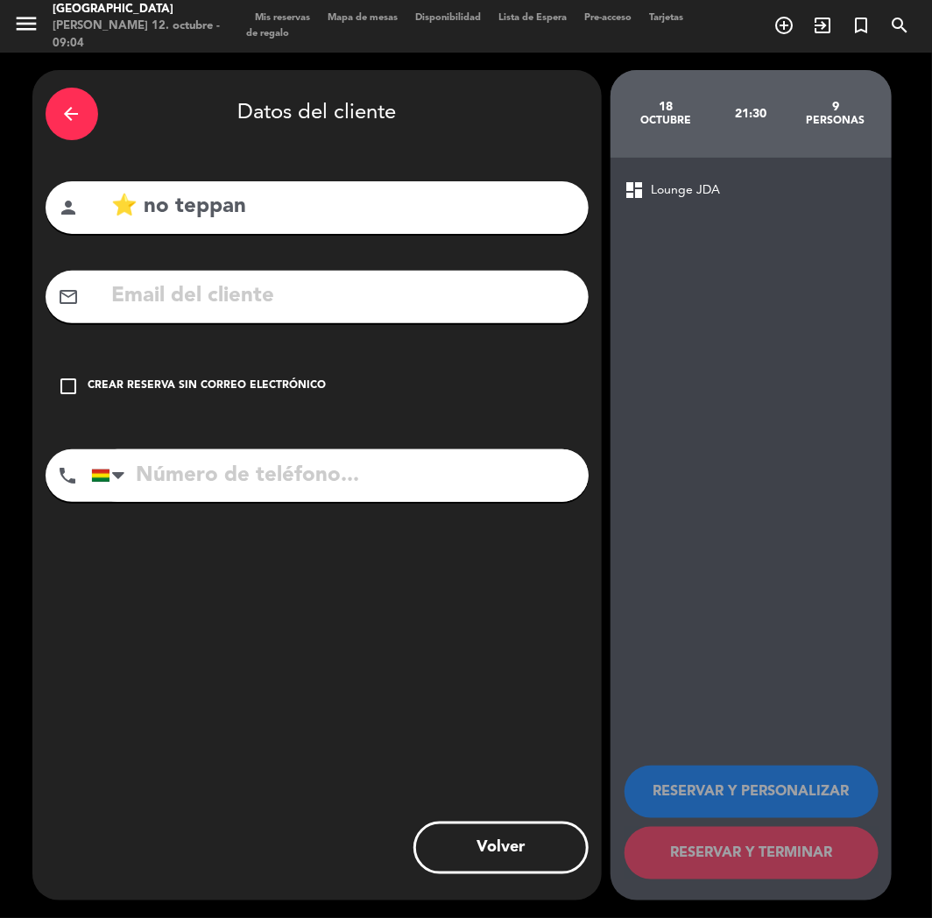
click at [211, 401] on div "check_box_outline_blank Crear reserva sin correo electrónico" at bounding box center [317, 386] width 543 height 53
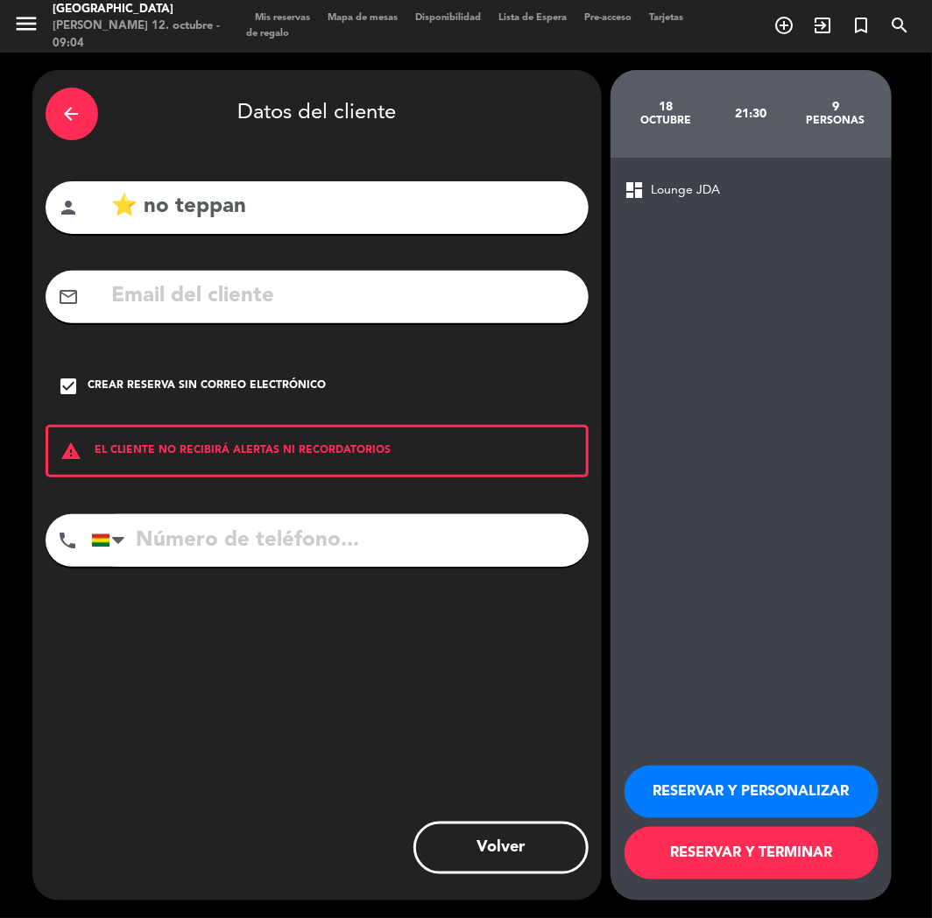
click at [799, 759] on button "RESERVAR Y PERSONALIZAR" at bounding box center [752, 792] width 254 height 53
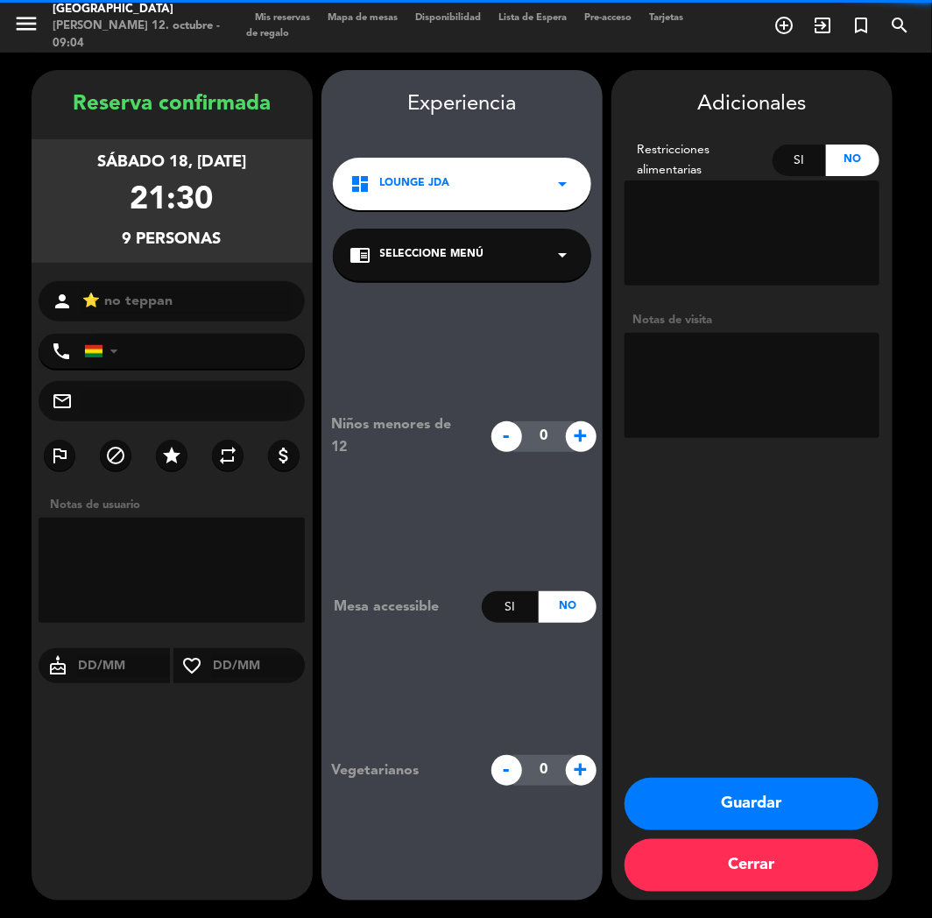
click at [494, 166] on div "dashboard Lounge JDA arrow_drop_down" at bounding box center [462, 184] width 258 height 53
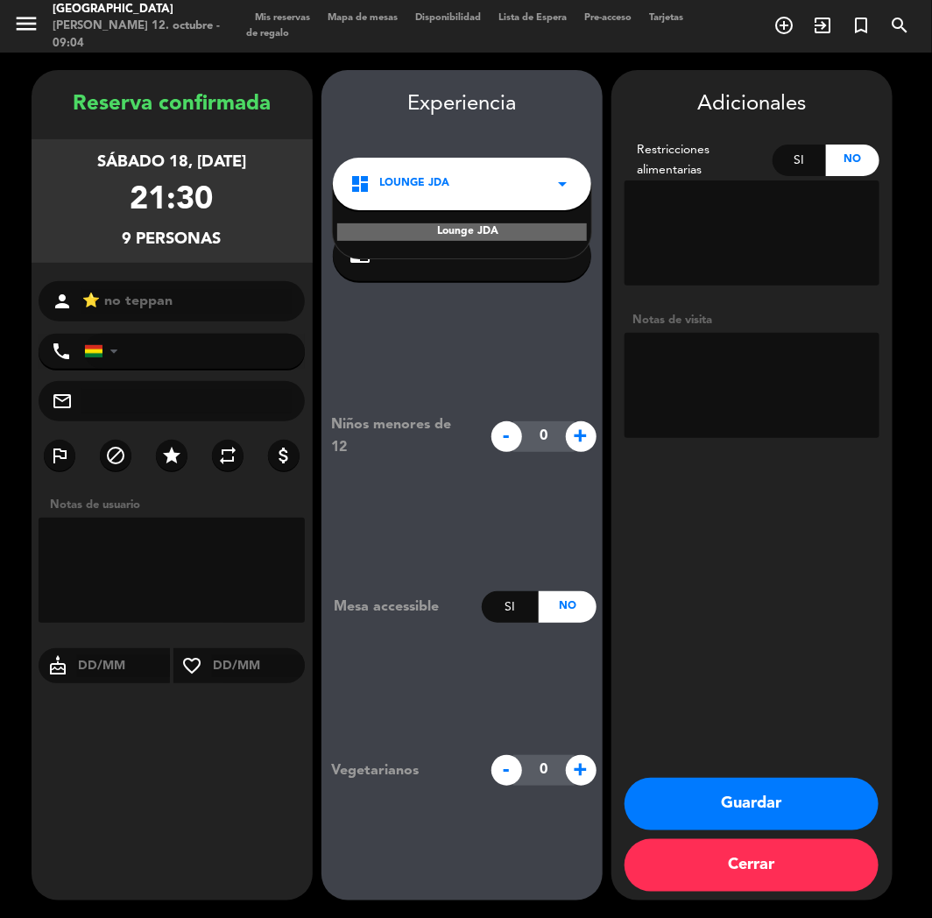
click at [776, 759] on button "Guardar" at bounding box center [752, 804] width 254 height 53
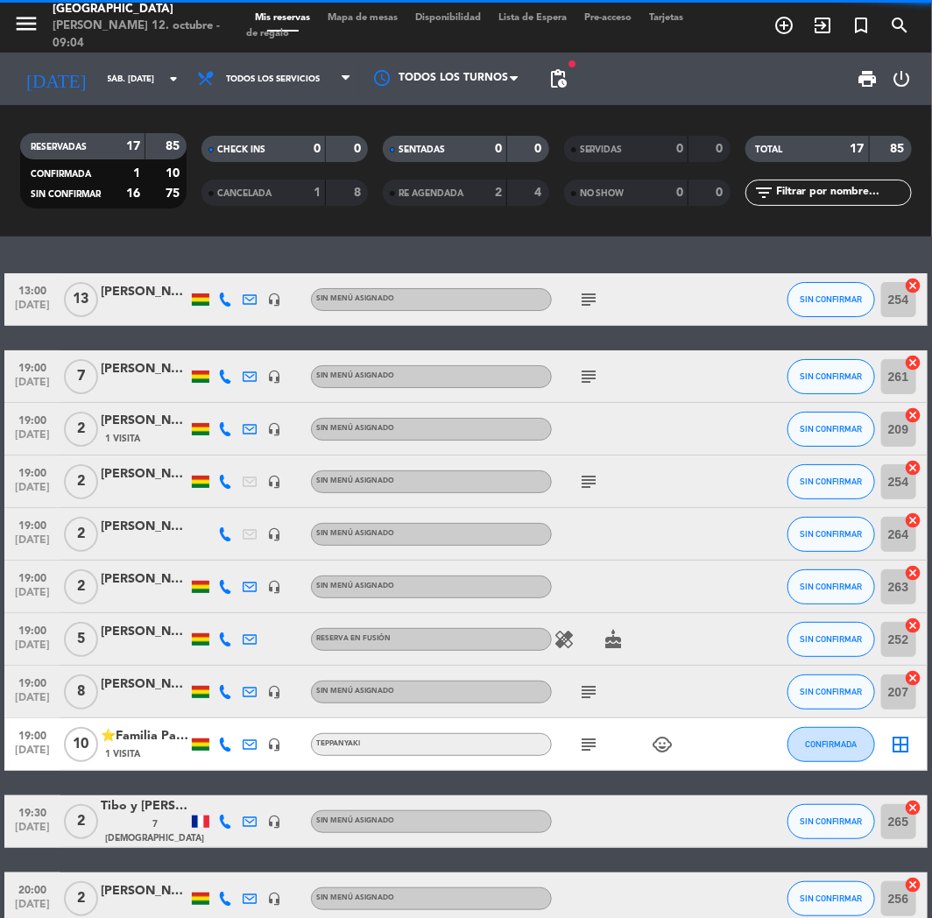
scroll to position [572, 0]
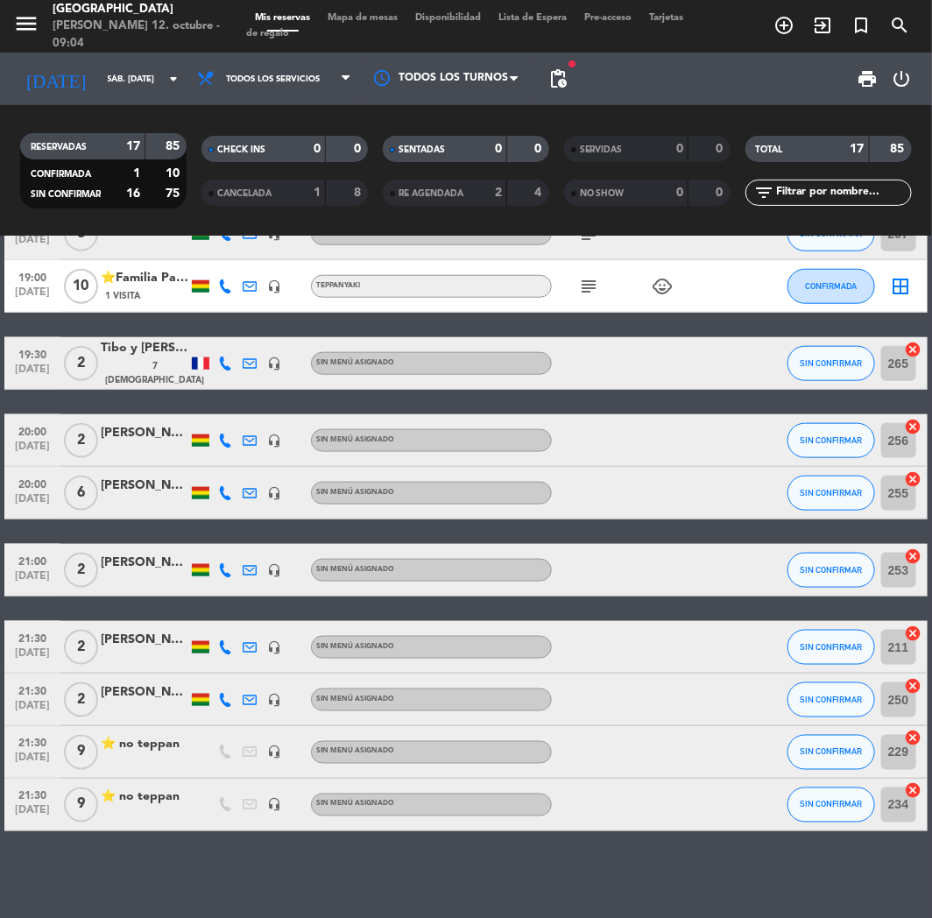
click at [194, 757] on div at bounding box center [200, 752] width 25 height 52
click at [164, 757] on div "⭐ no teppan" at bounding box center [145, 752] width 88 height 34
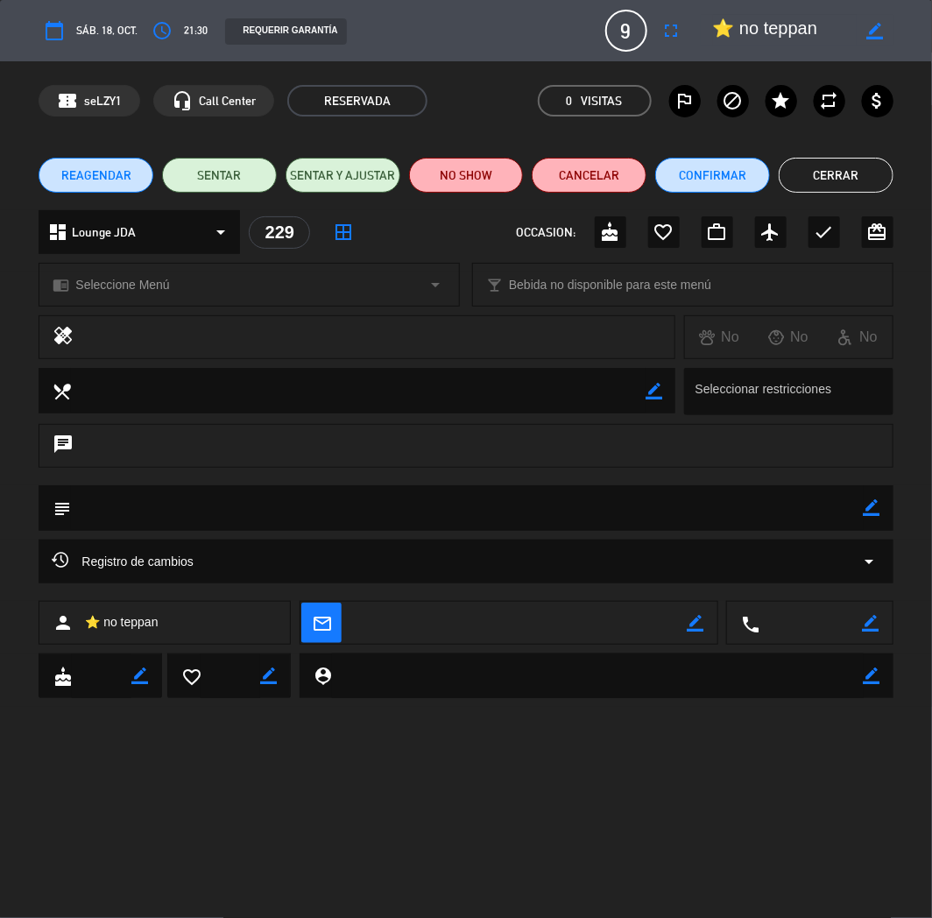
click at [137, 229] on div "dashboard Lounge JDA arrow_drop_down" at bounding box center [140, 232] width 202 height 44
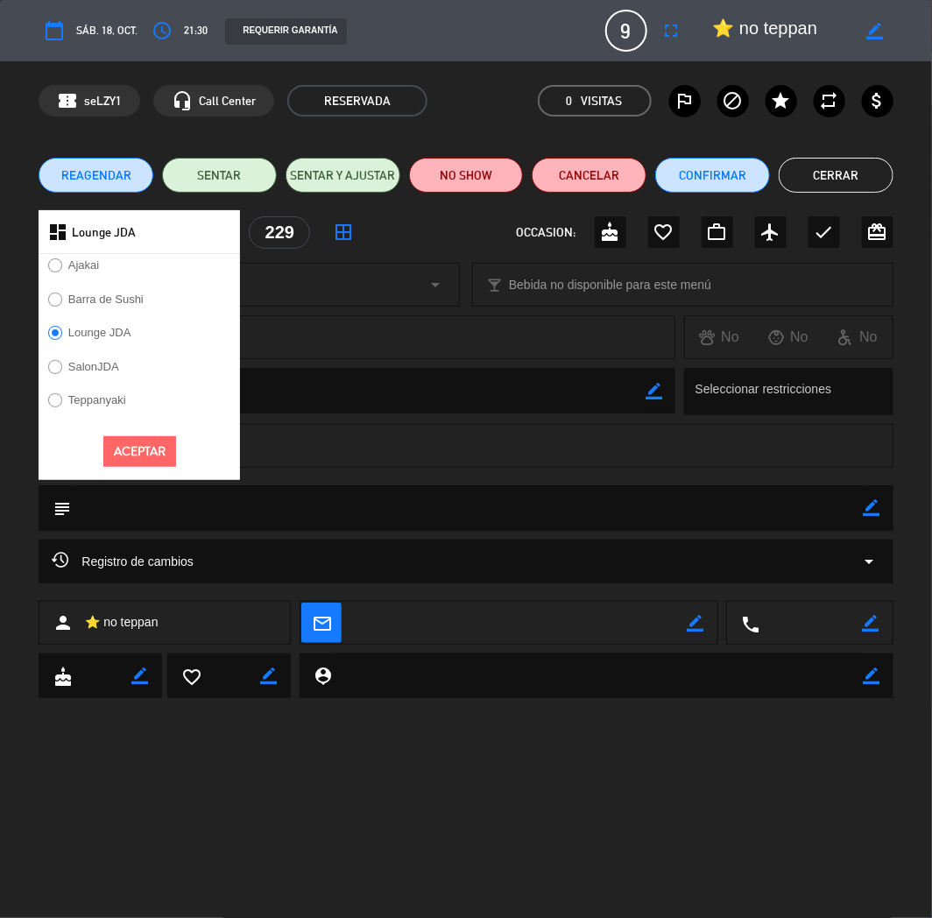
click at [95, 398] on label "Teppanyaki" at bounding box center [97, 399] width 58 height 11
click at [127, 463] on button "Aceptar" at bounding box center [139, 451] width 73 height 31
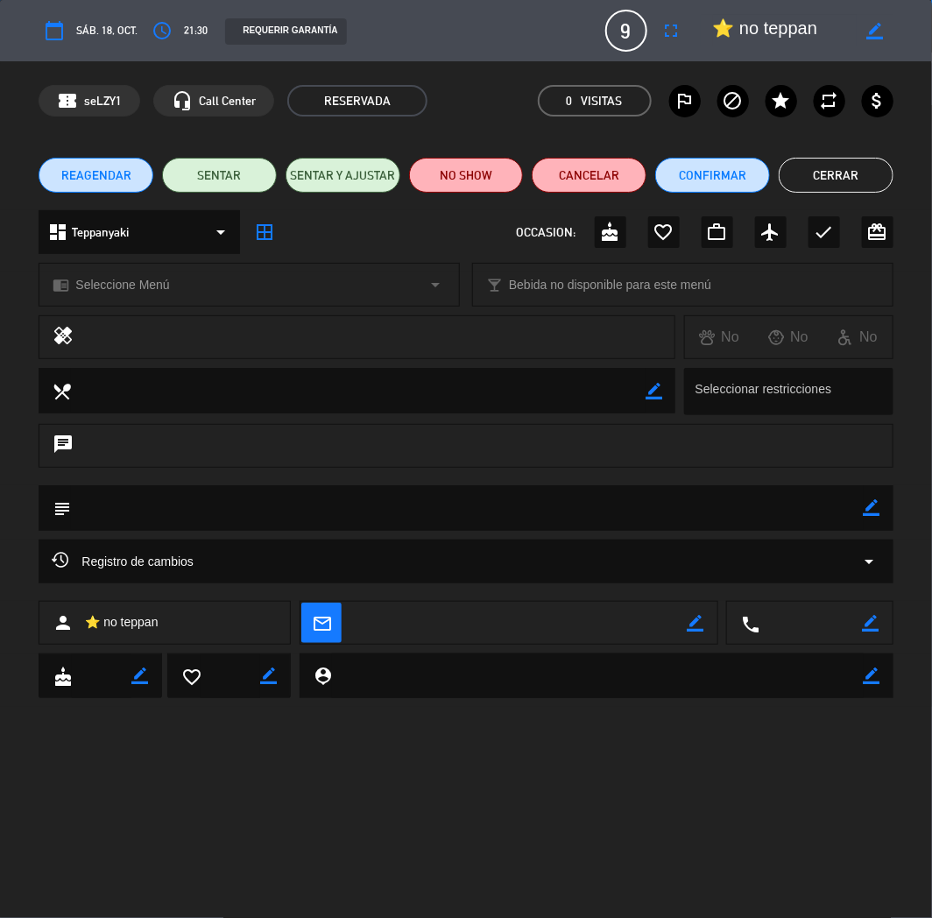
click at [158, 277] on span "Seleccione Menú" at bounding box center [122, 285] width 94 height 20
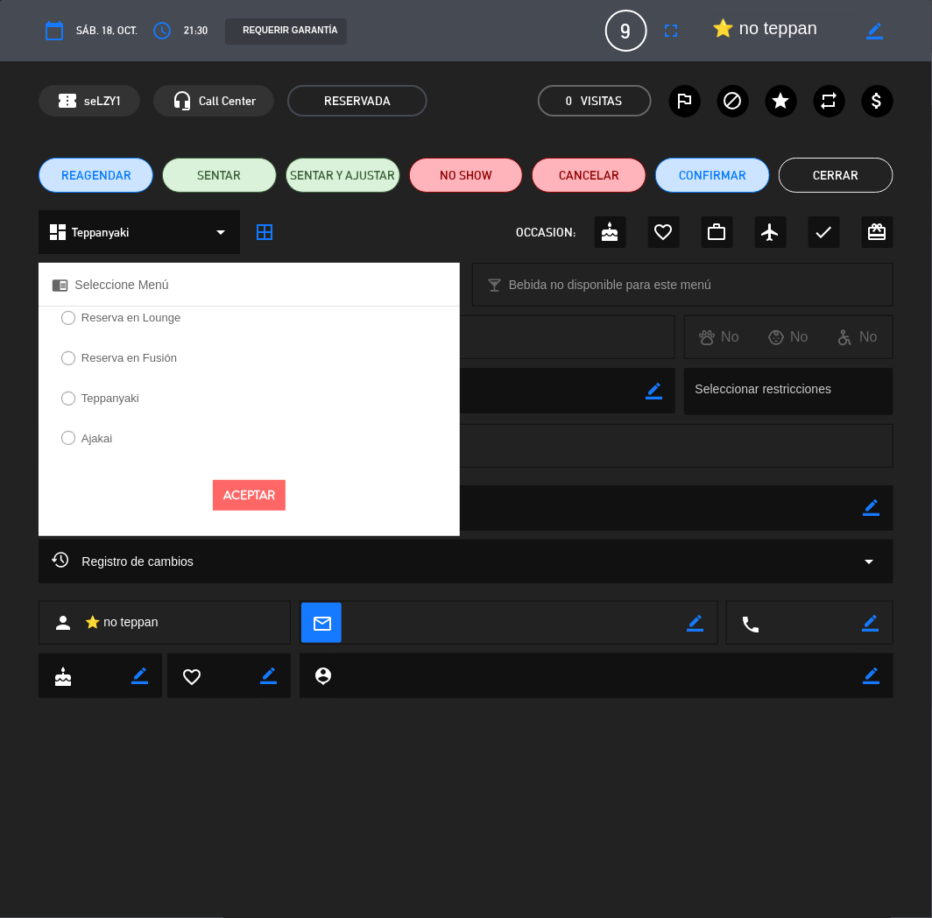
drag, startPoint x: 124, startPoint y: 393, endPoint x: 126, endPoint y: 410, distance: 17.6
click at [124, 393] on label "Teppanyaki" at bounding box center [110, 398] width 58 height 11
select select
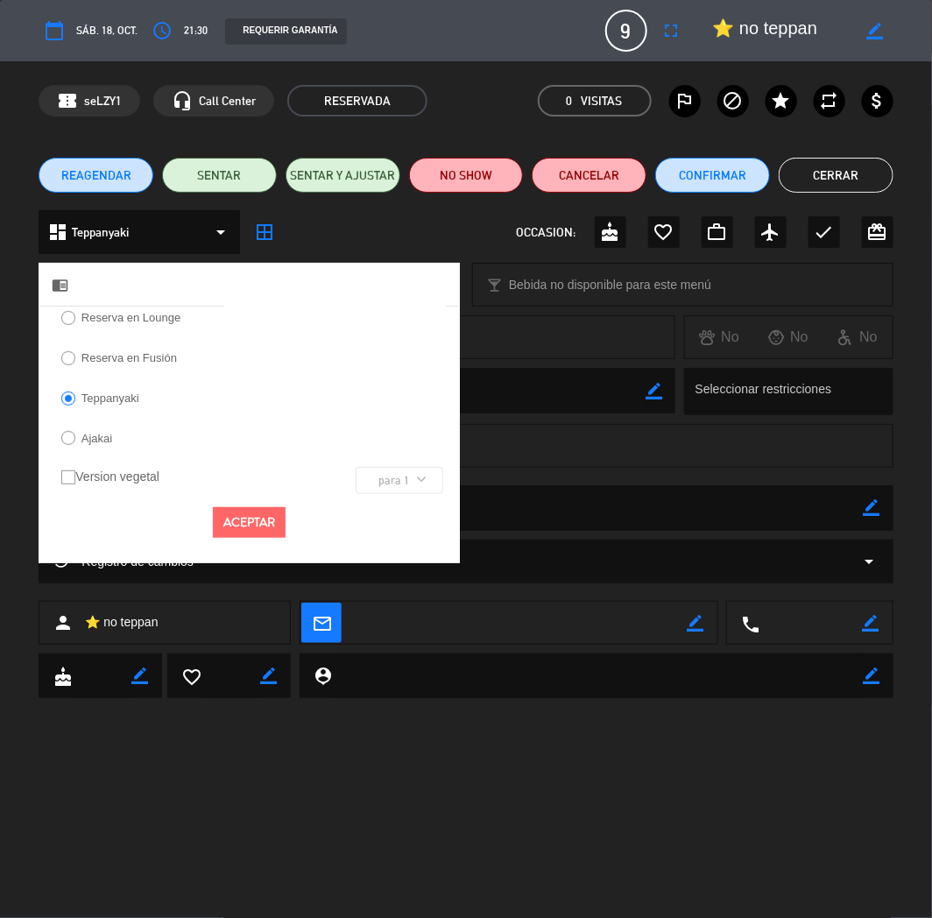
click at [250, 519] on button "Aceptar" at bounding box center [249, 522] width 73 height 31
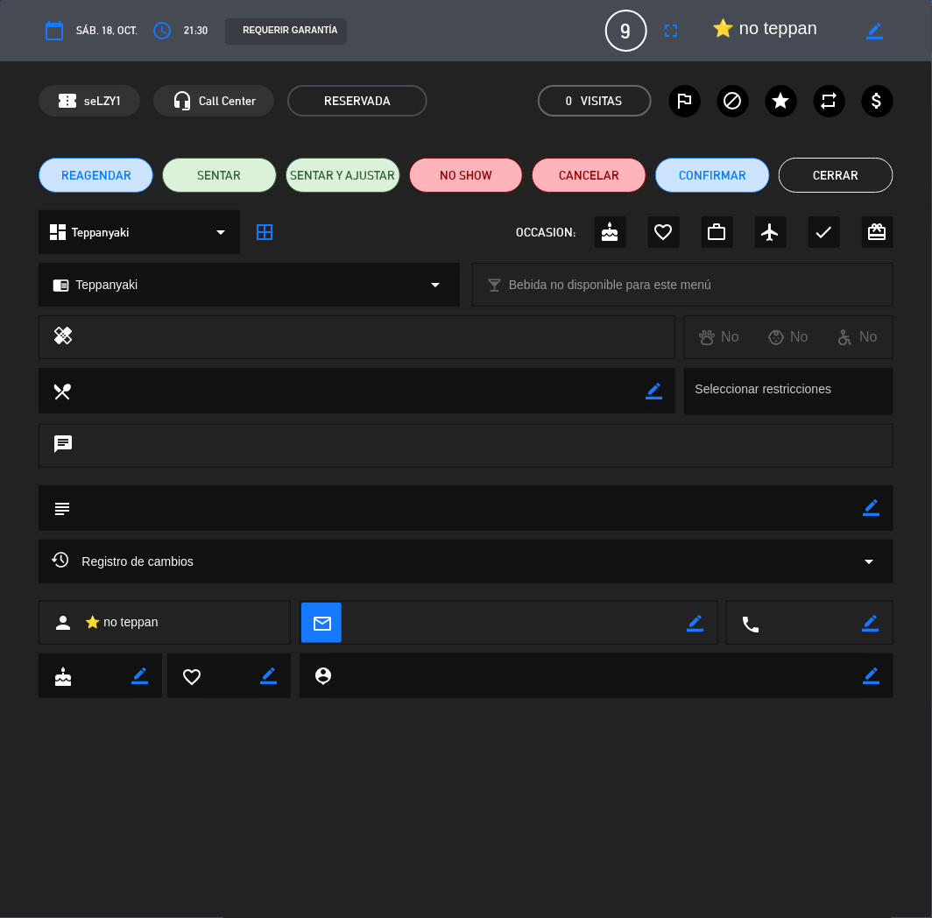
click at [860, 173] on button "Cerrar" at bounding box center [836, 175] width 115 height 35
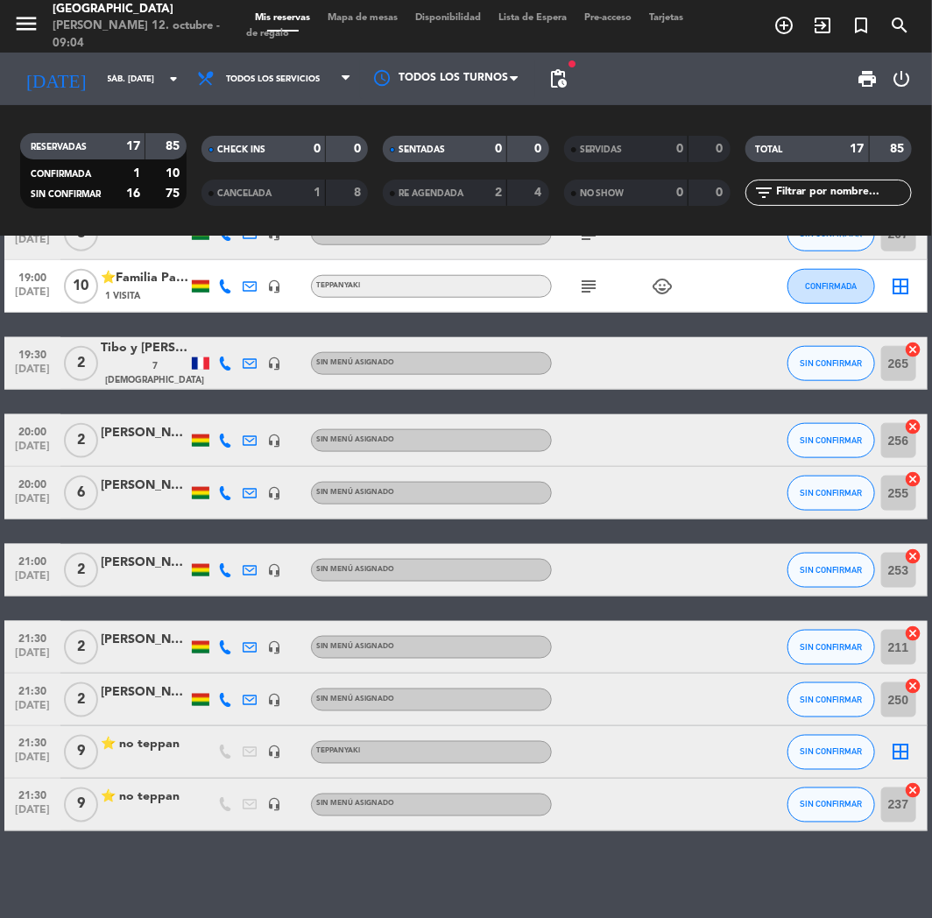
click at [152, 759] on div "⭐ no teppan" at bounding box center [145, 798] width 88 height 20
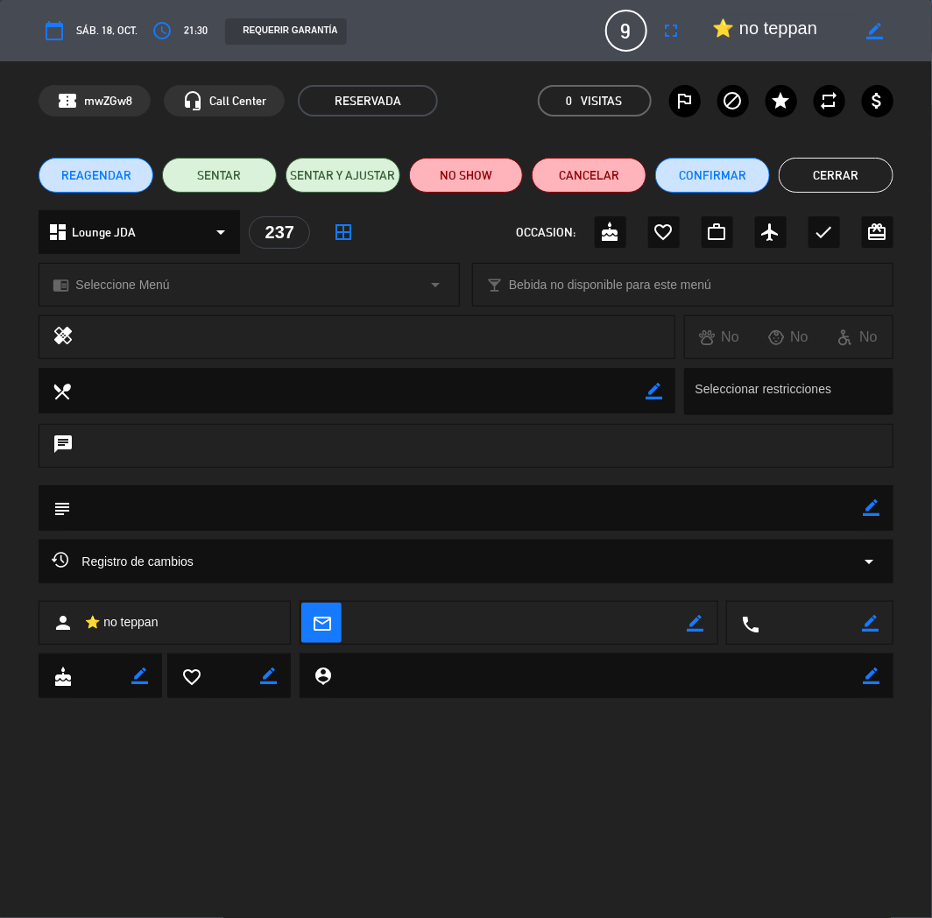
click at [150, 223] on div "dashboard Lounge JDA arrow_drop_down" at bounding box center [140, 232] width 202 height 44
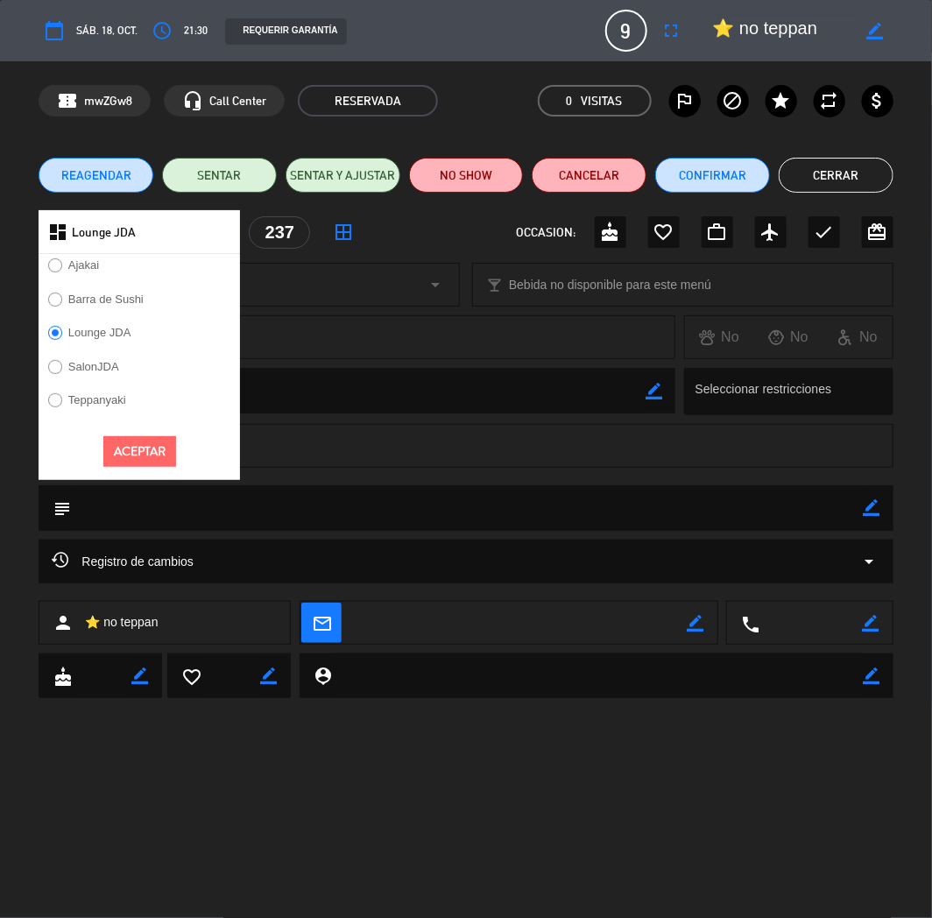
click at [68, 396] on label "Teppanyaki" at bounding box center [97, 399] width 58 height 11
click at [129, 453] on button "Aceptar" at bounding box center [139, 451] width 73 height 31
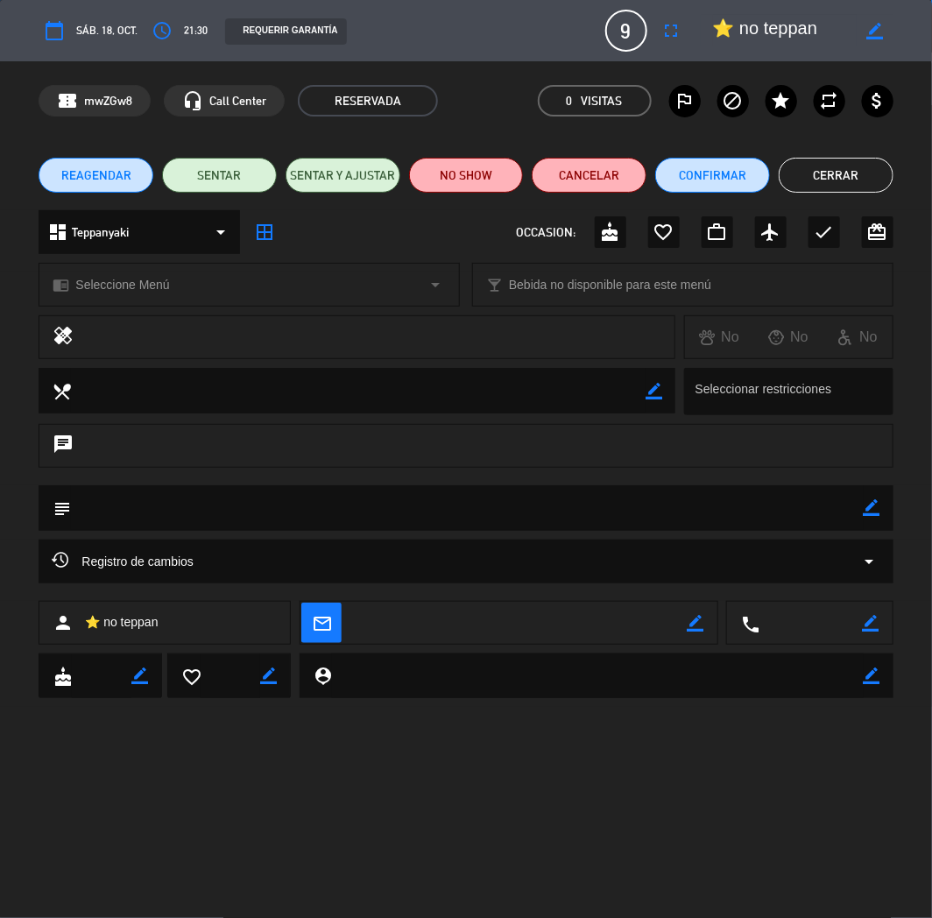
click at [165, 276] on span "Seleccione Menú" at bounding box center [122, 285] width 94 height 20
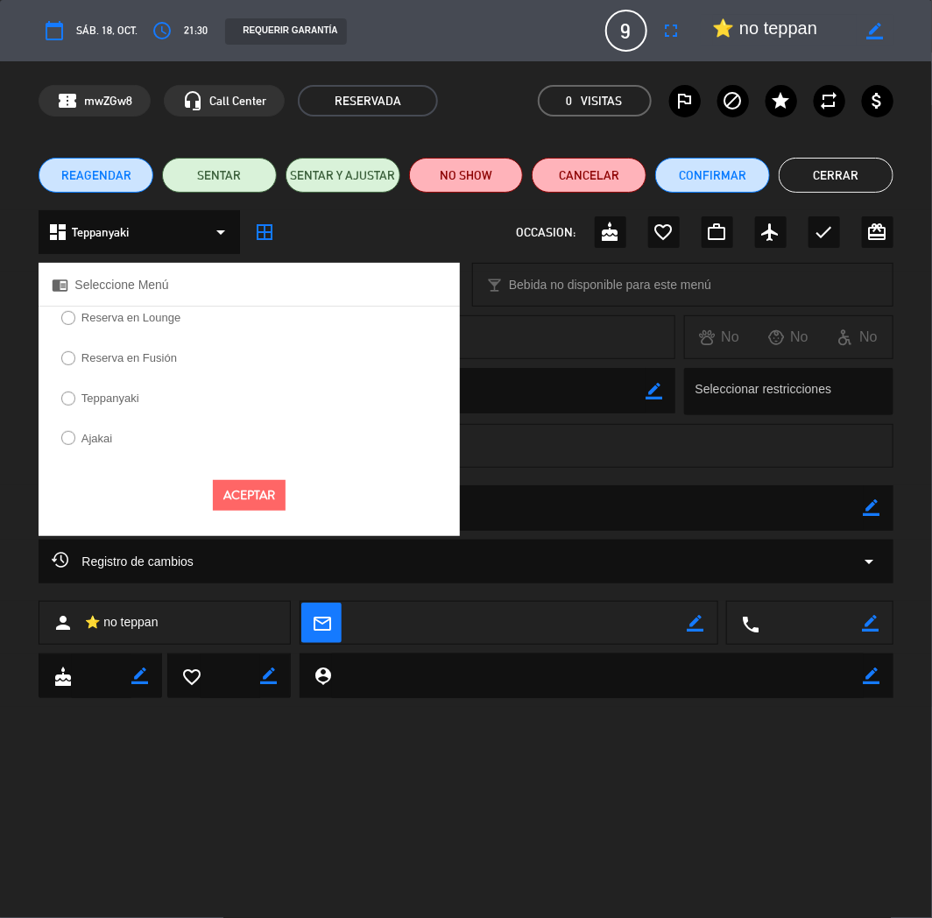
click at [117, 395] on label "Teppanyaki" at bounding box center [110, 398] width 58 height 11
select select
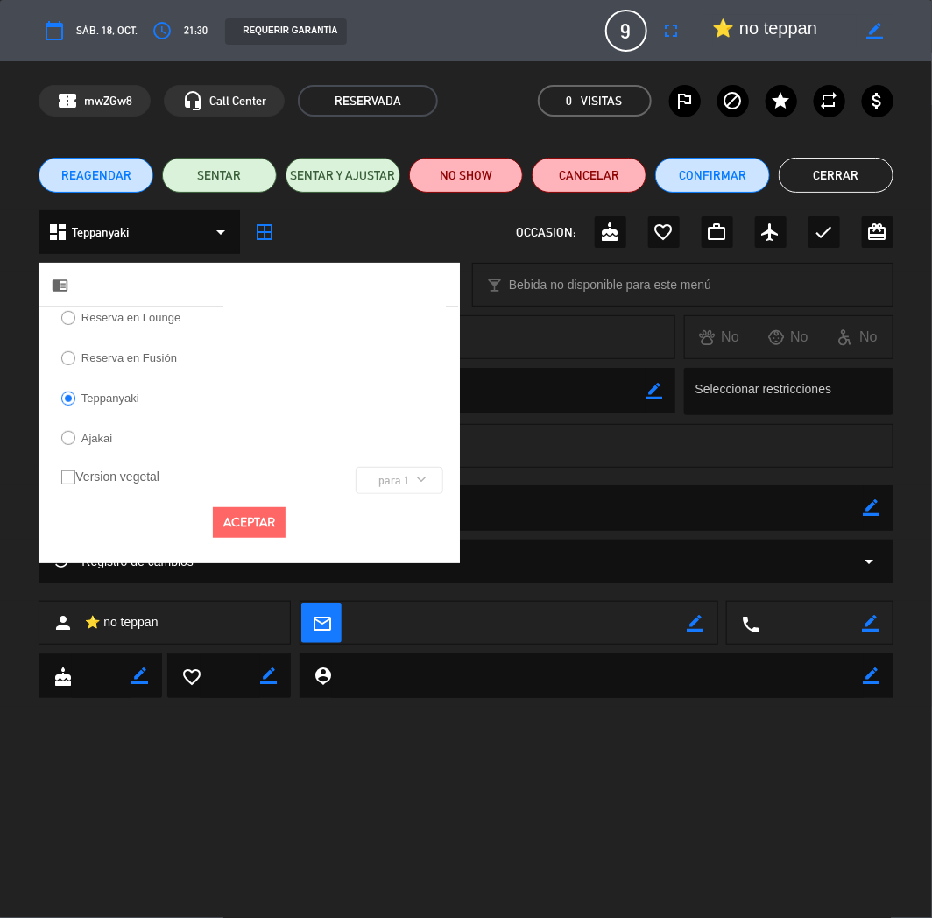
click at [244, 523] on button "Aceptar" at bounding box center [249, 522] width 73 height 31
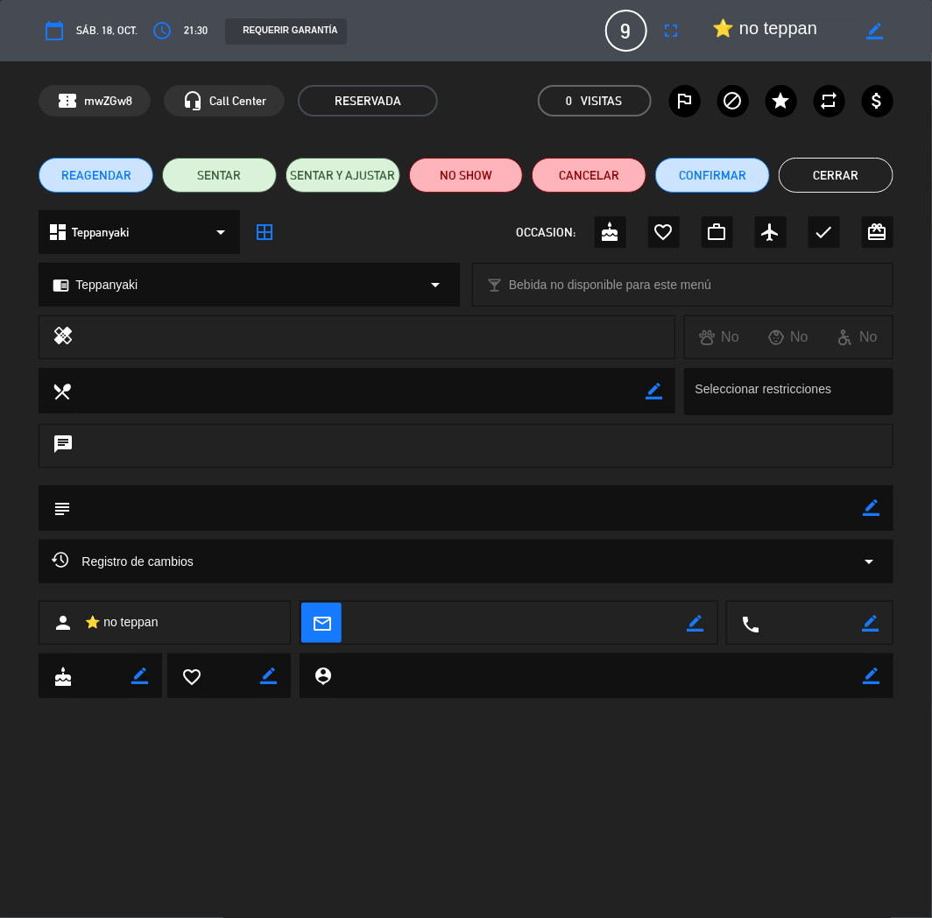
click at [841, 173] on button "Cerrar" at bounding box center [836, 175] width 115 height 35
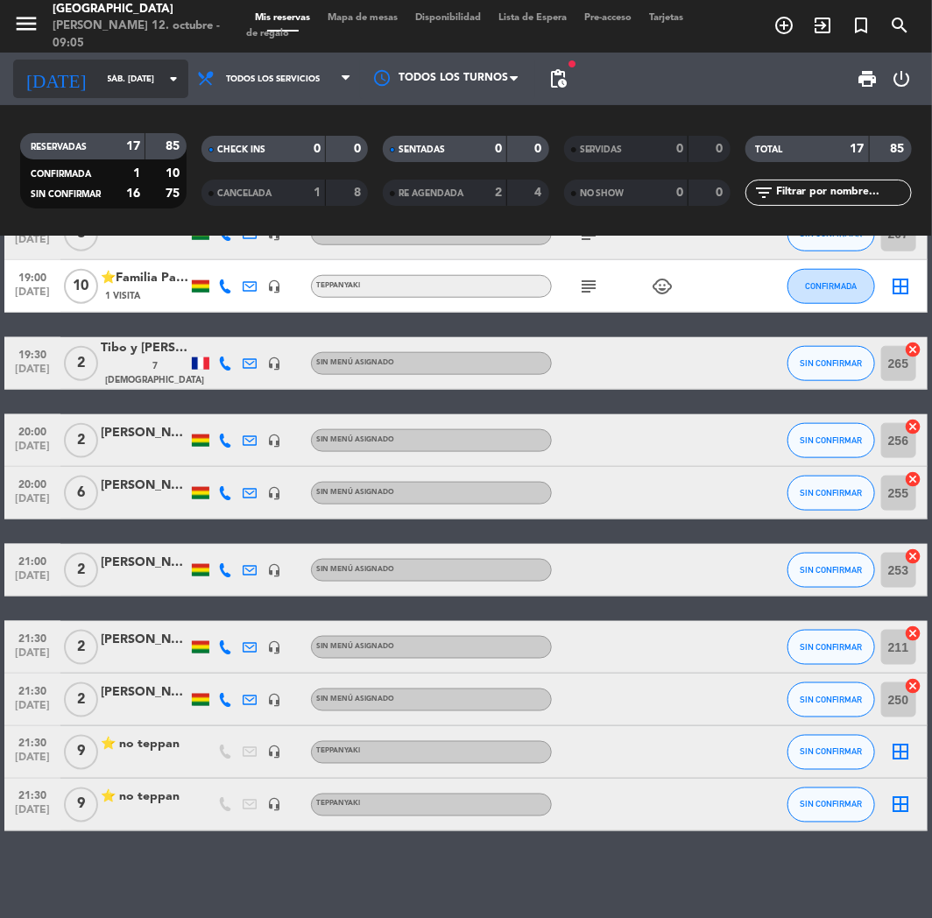
click at [88, 53] on div "menu [GEOGRAPHIC_DATA][PERSON_NAME] 12. octubre - 09:05 Mis reservas Mapa de me…" at bounding box center [466, 118] width 932 height 237
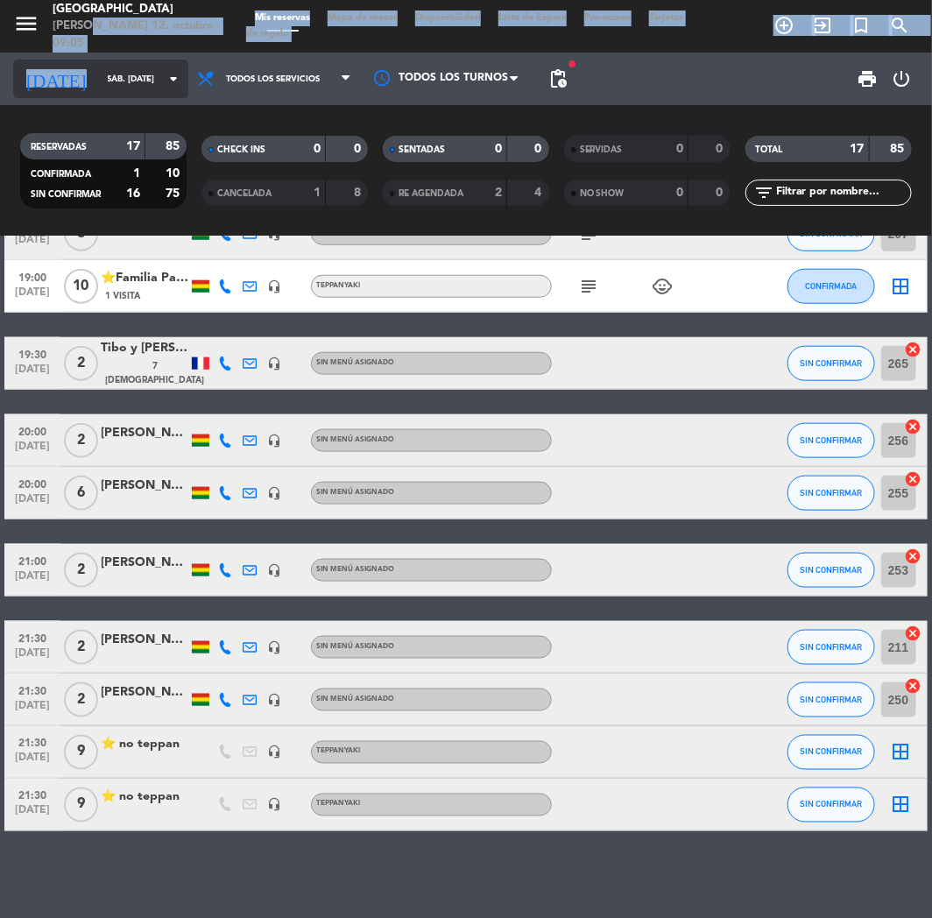
click at [99, 73] on input "sáb. [DATE]" at bounding box center [158, 79] width 118 height 27
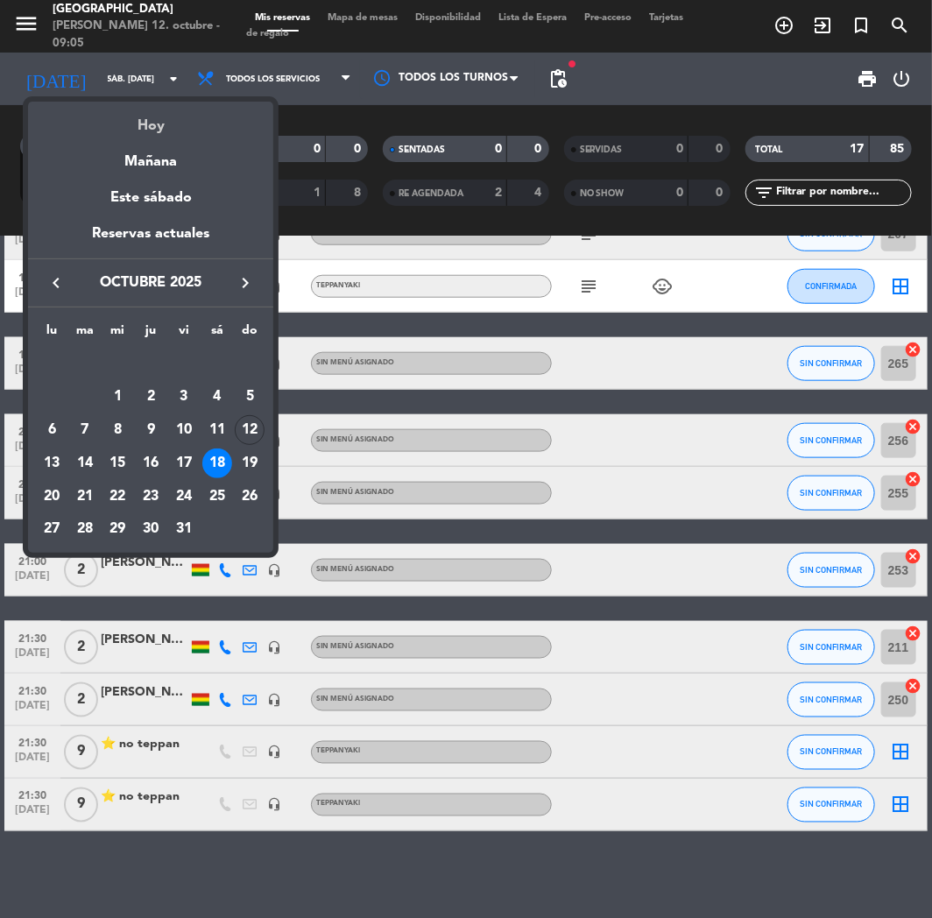
click at [152, 114] on div "Hoy" at bounding box center [150, 120] width 245 height 36
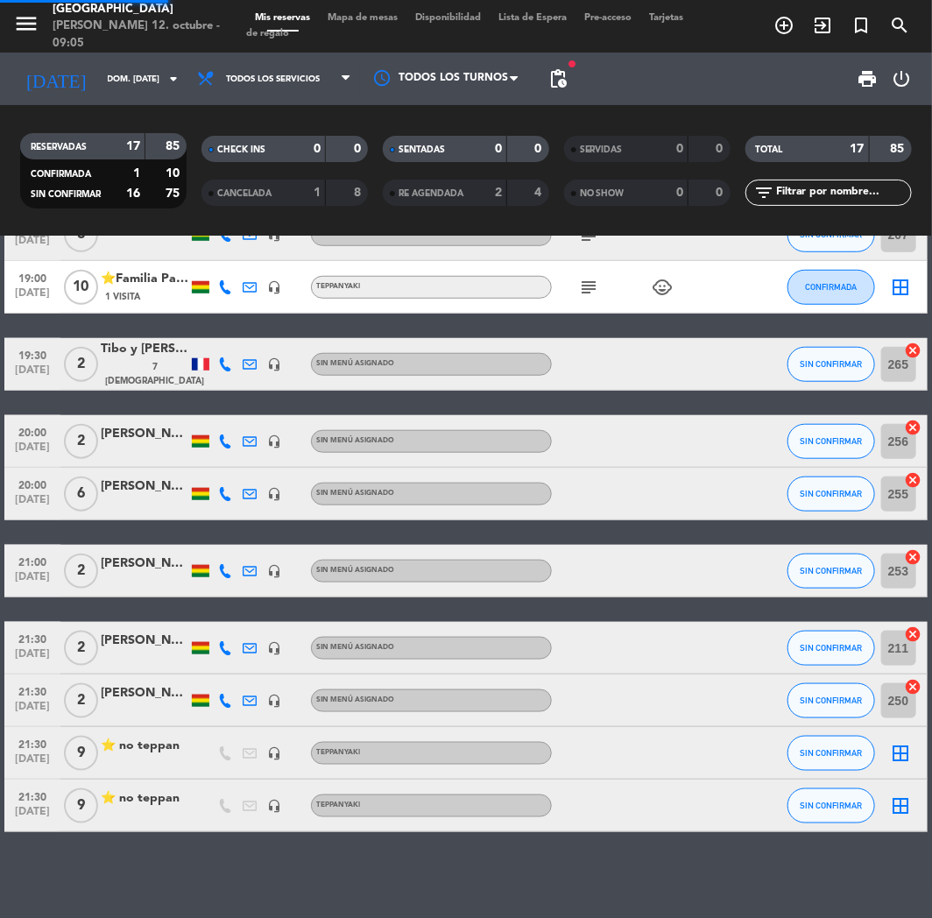
scroll to position [251, 0]
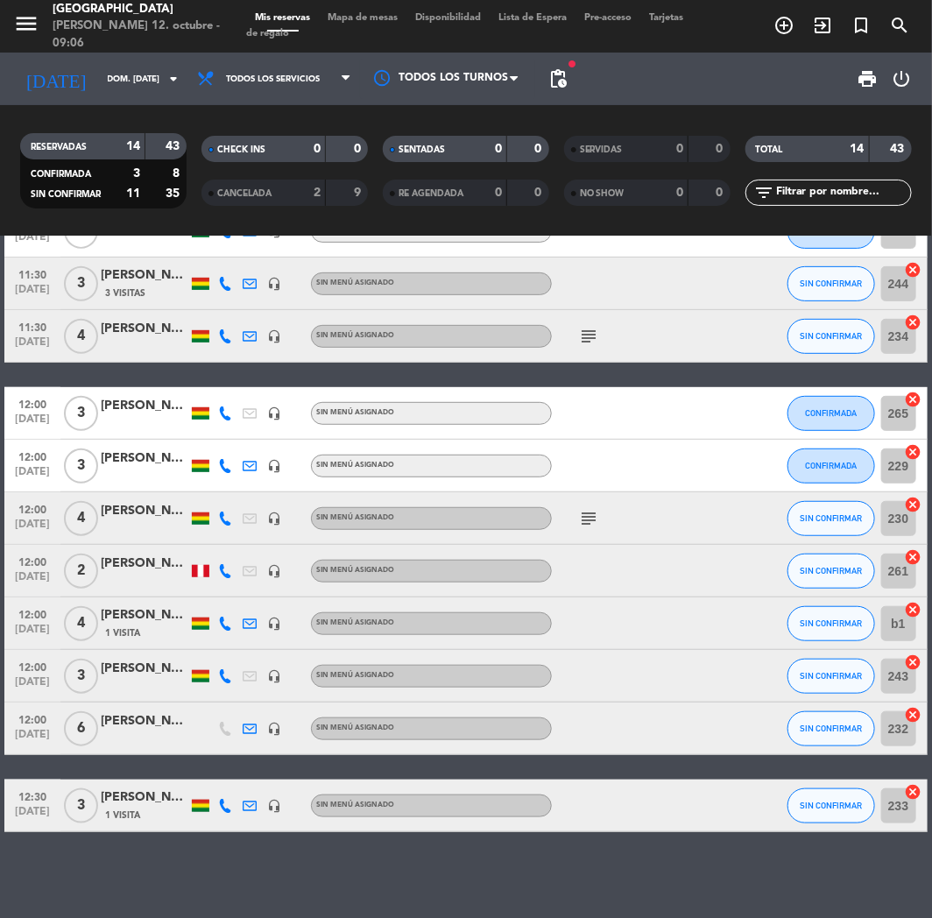
click at [81, 98] on div "[DATE] dom. [DATE] arrow_drop_down" at bounding box center [100, 79] width 175 height 53
click at [99, 74] on input "dom. [DATE]" at bounding box center [158, 79] width 118 height 27
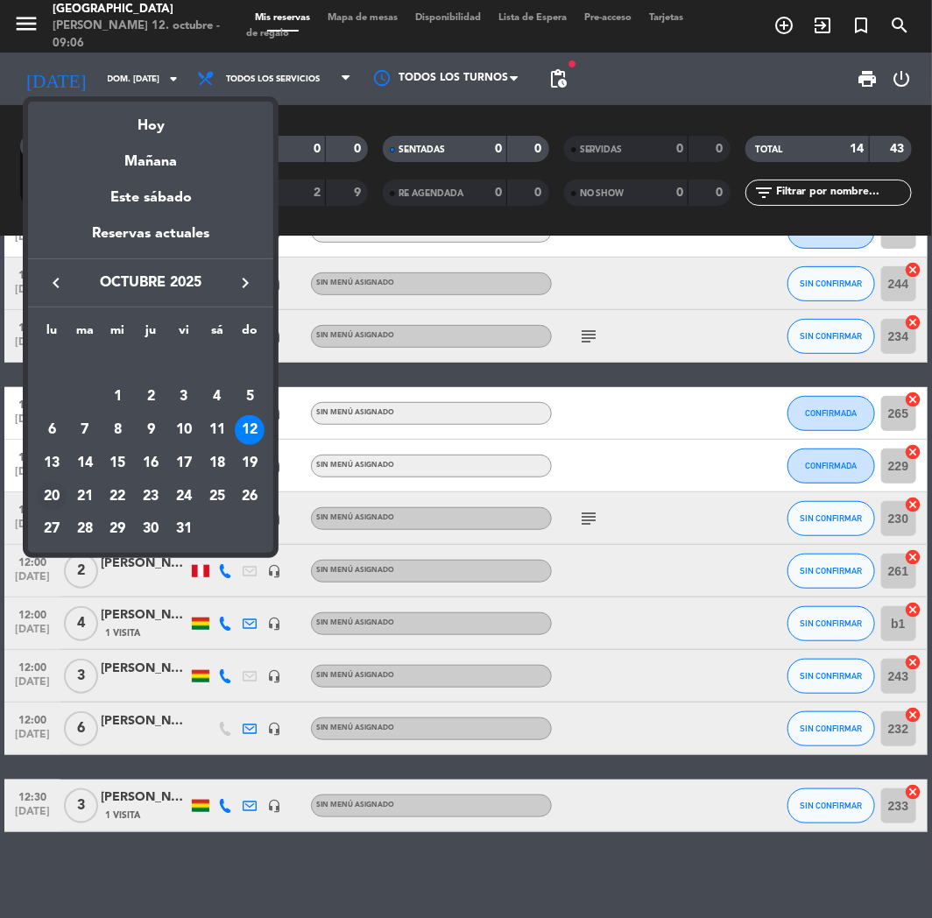
click at [45, 486] on div "20" at bounding box center [52, 497] width 30 height 30
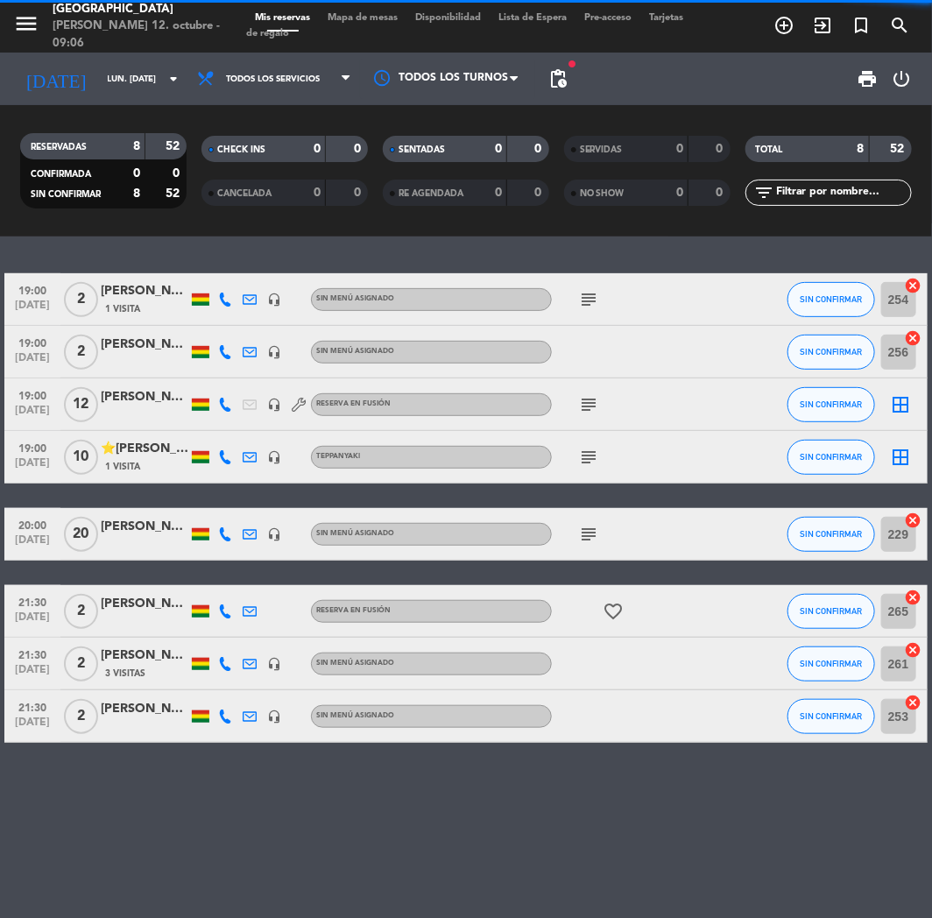
scroll to position [0, 0]
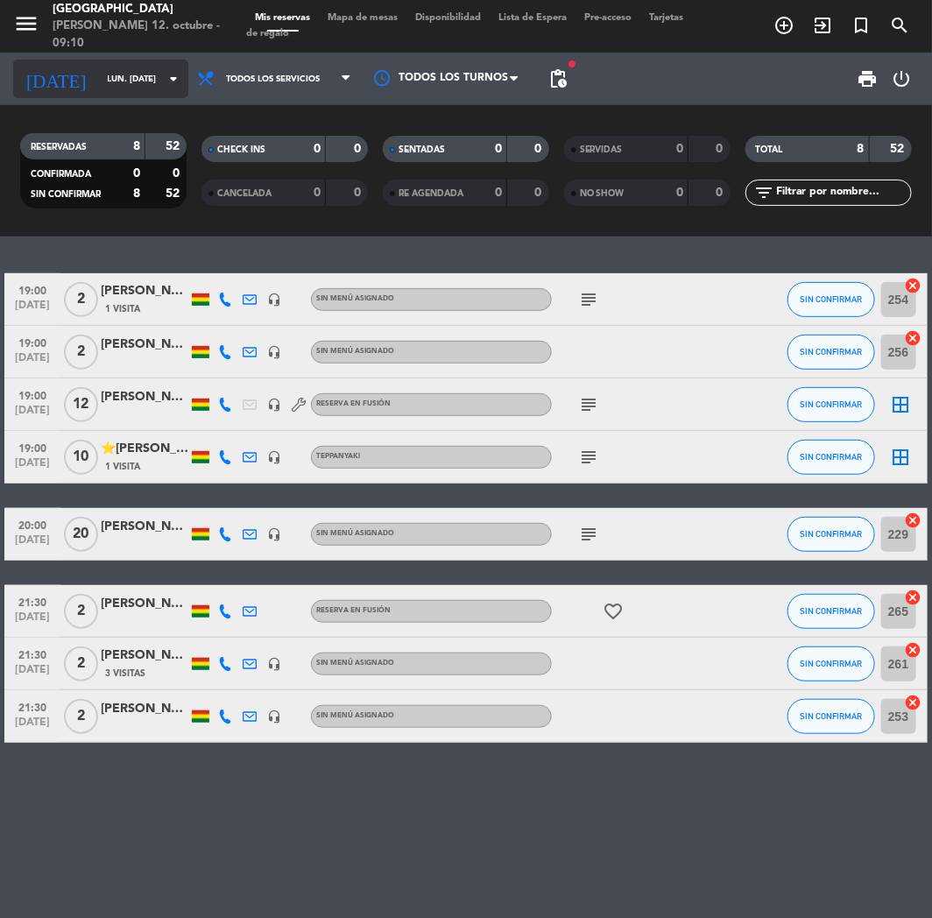
click at [117, 81] on input "lun. [DATE]" at bounding box center [158, 79] width 118 height 27
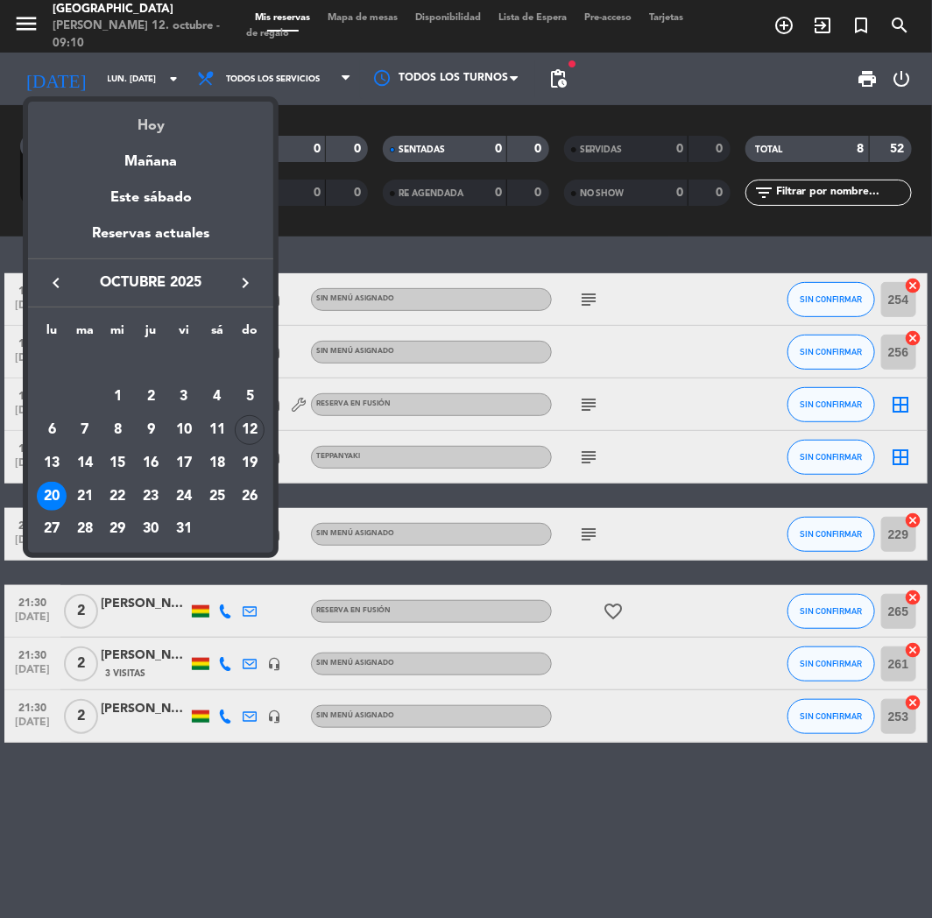
click at [159, 110] on div "Hoy" at bounding box center [150, 120] width 245 height 36
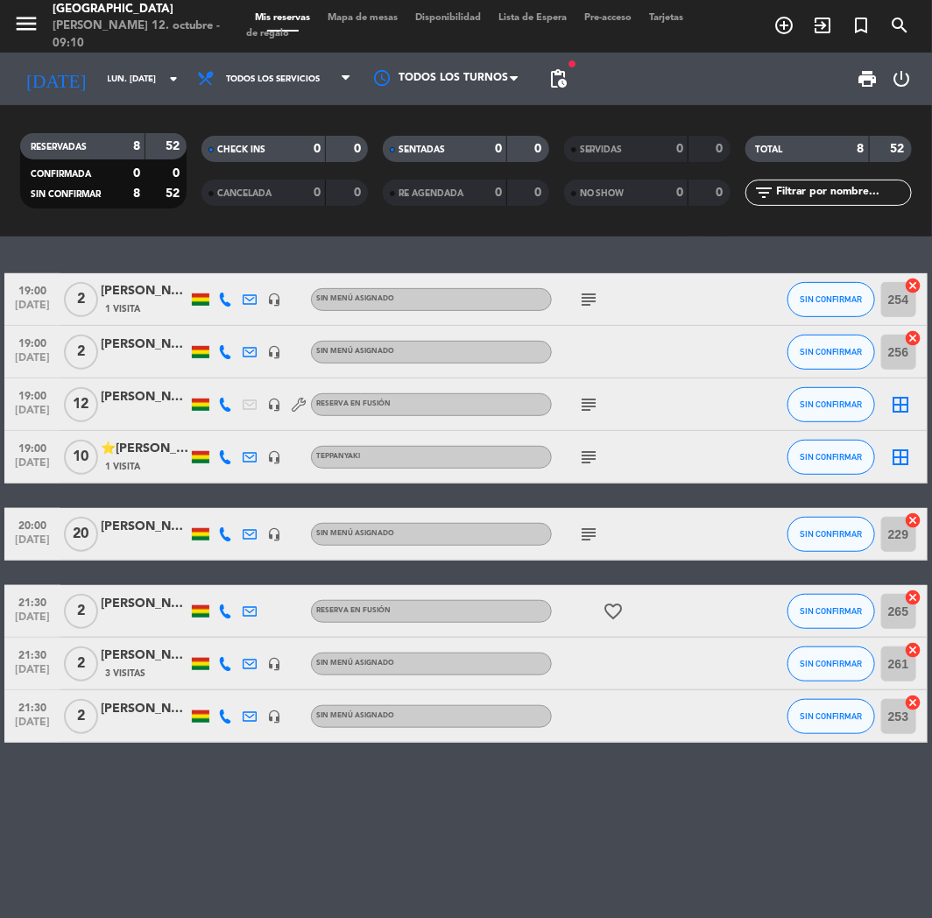
type input "dom. [DATE]"
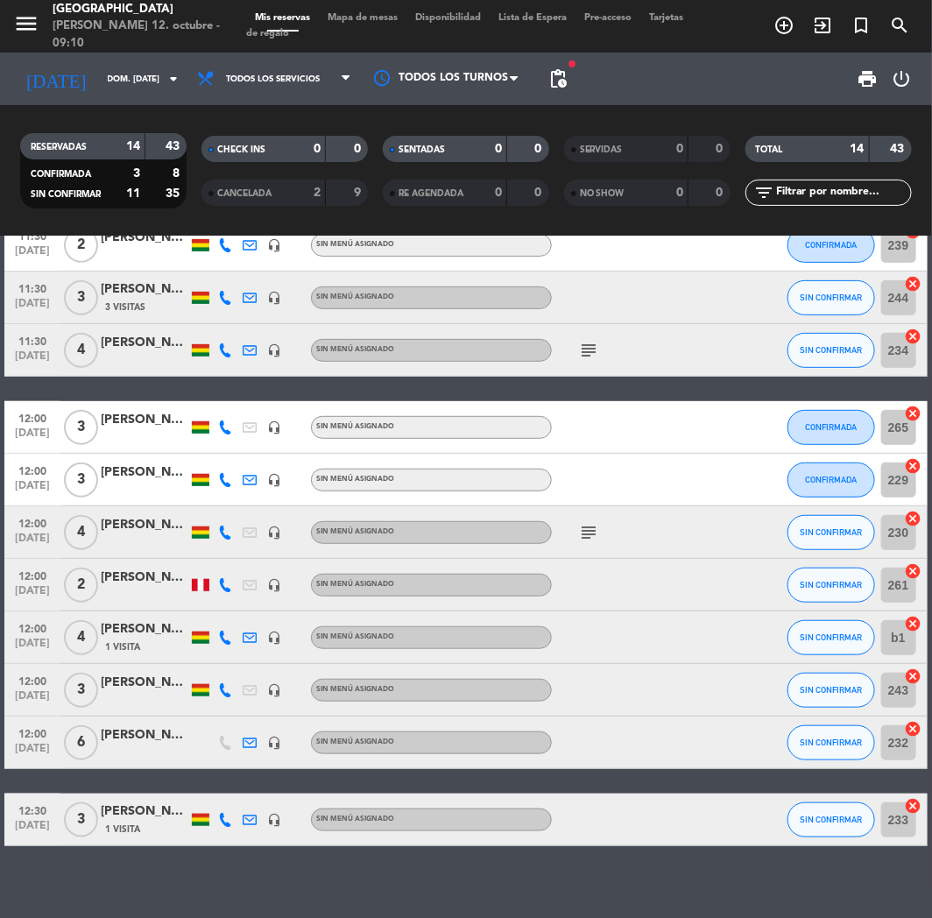
scroll to position [251, 0]
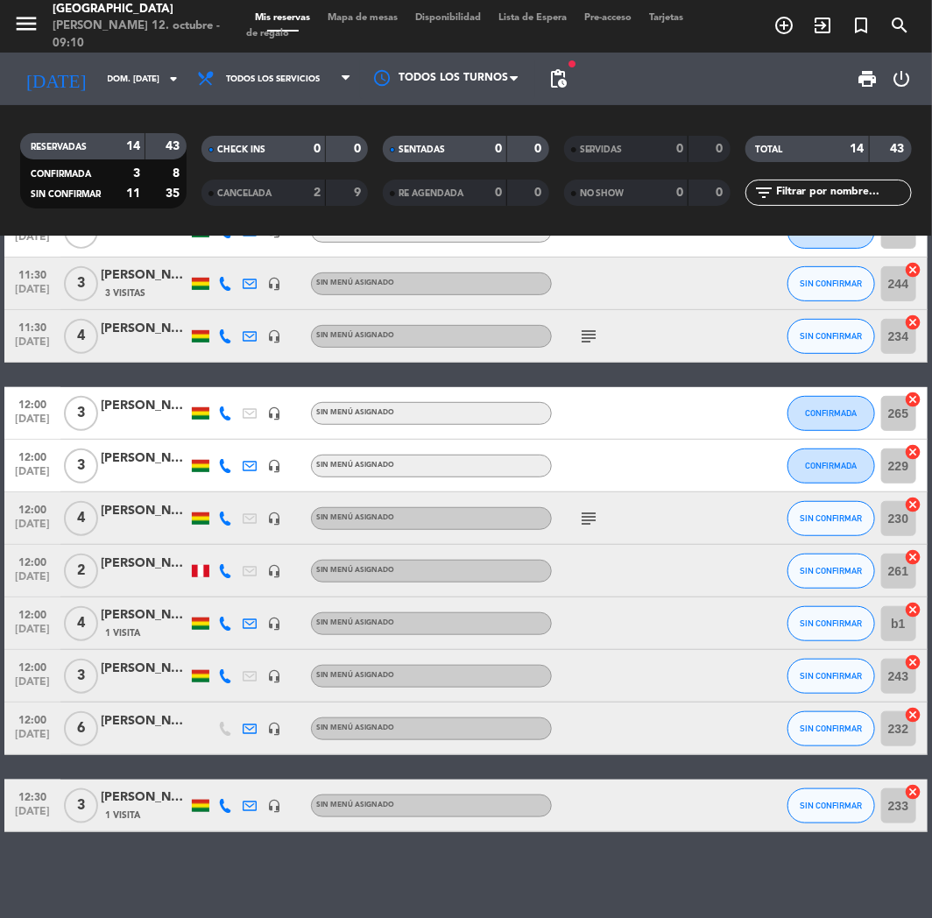
click at [231, 574] on icon at bounding box center [225, 571] width 14 height 14
click at [826, 573] on span "SIN CONFIRMAR" at bounding box center [831, 571] width 62 height 10
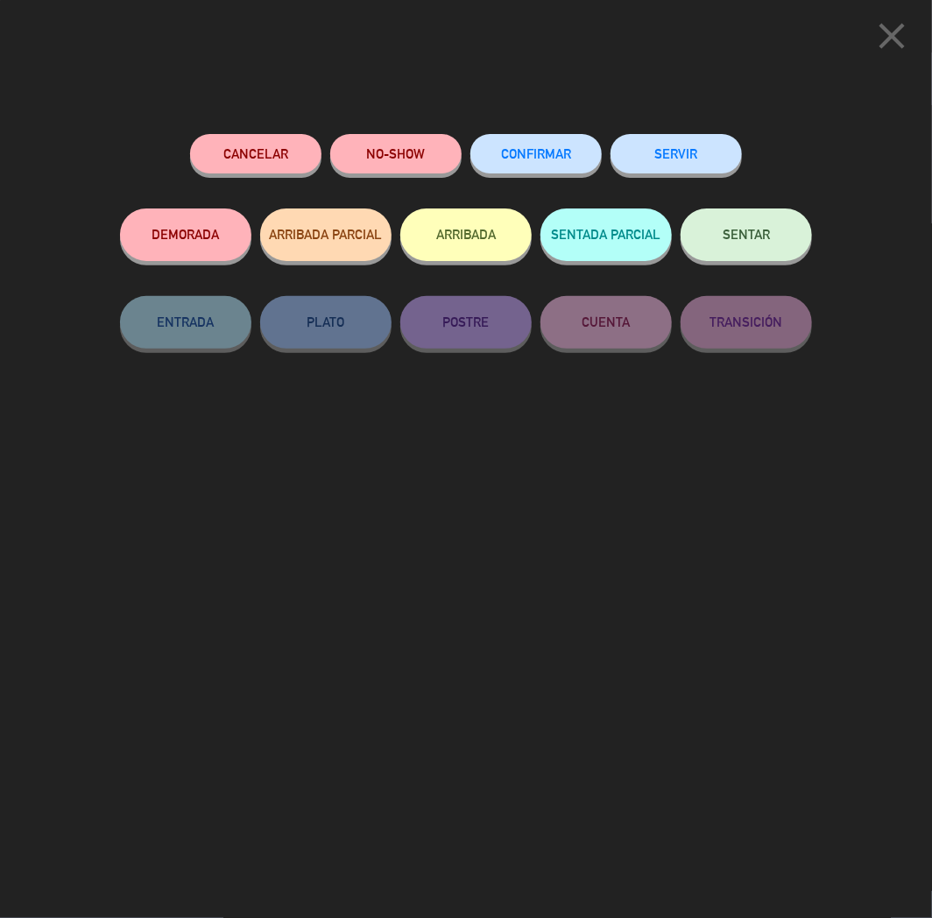
click at [557, 156] on span "CONFIRMAR" at bounding box center [536, 153] width 70 height 15
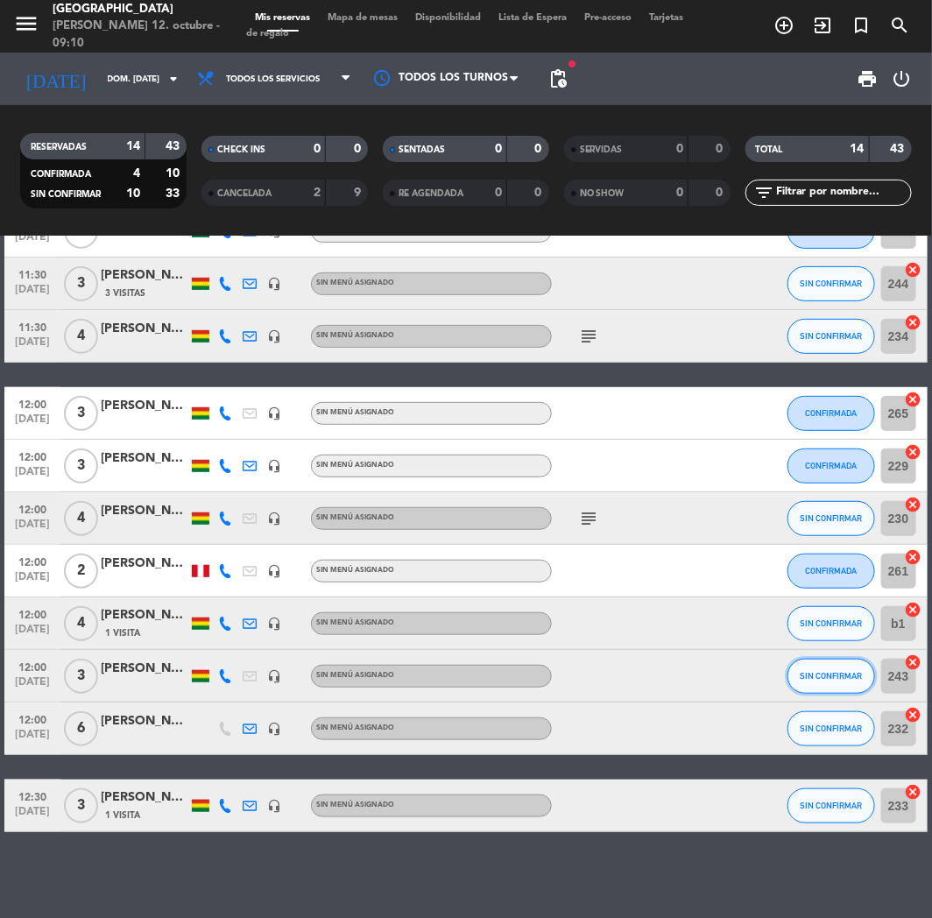
click at [821, 678] on span "SIN CONFIRMAR" at bounding box center [831, 676] width 62 height 10
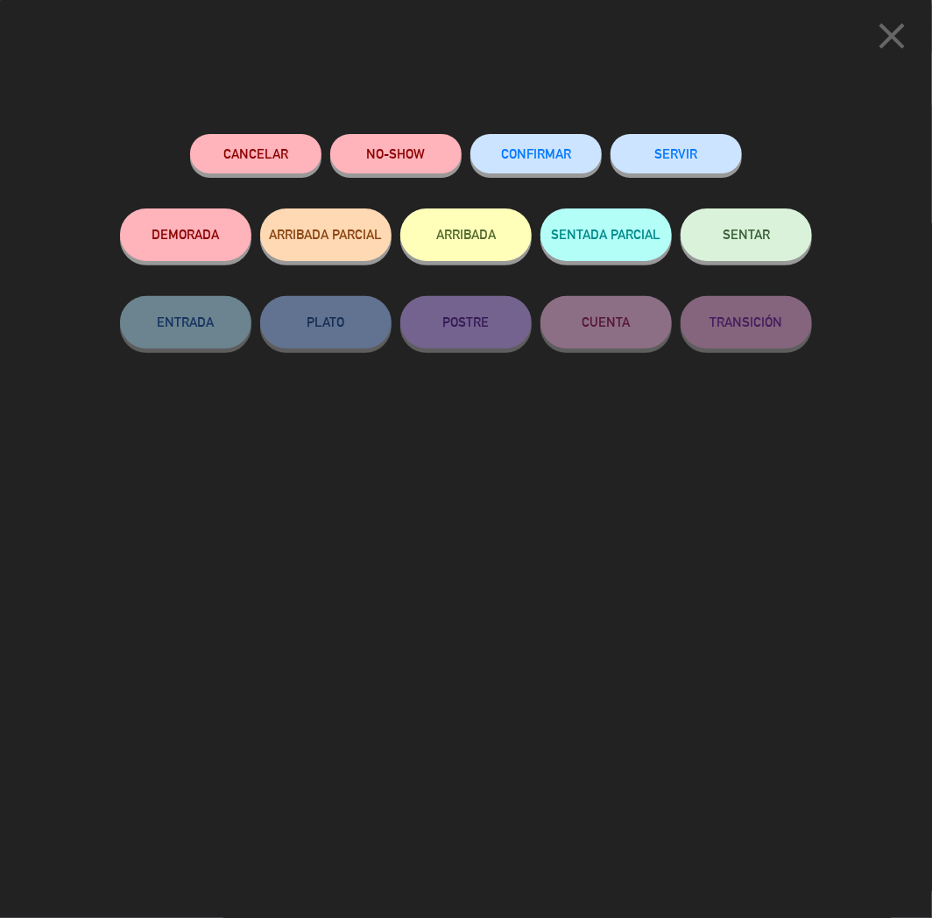
click at [545, 150] on span "CONFIRMAR" at bounding box center [536, 153] width 70 height 15
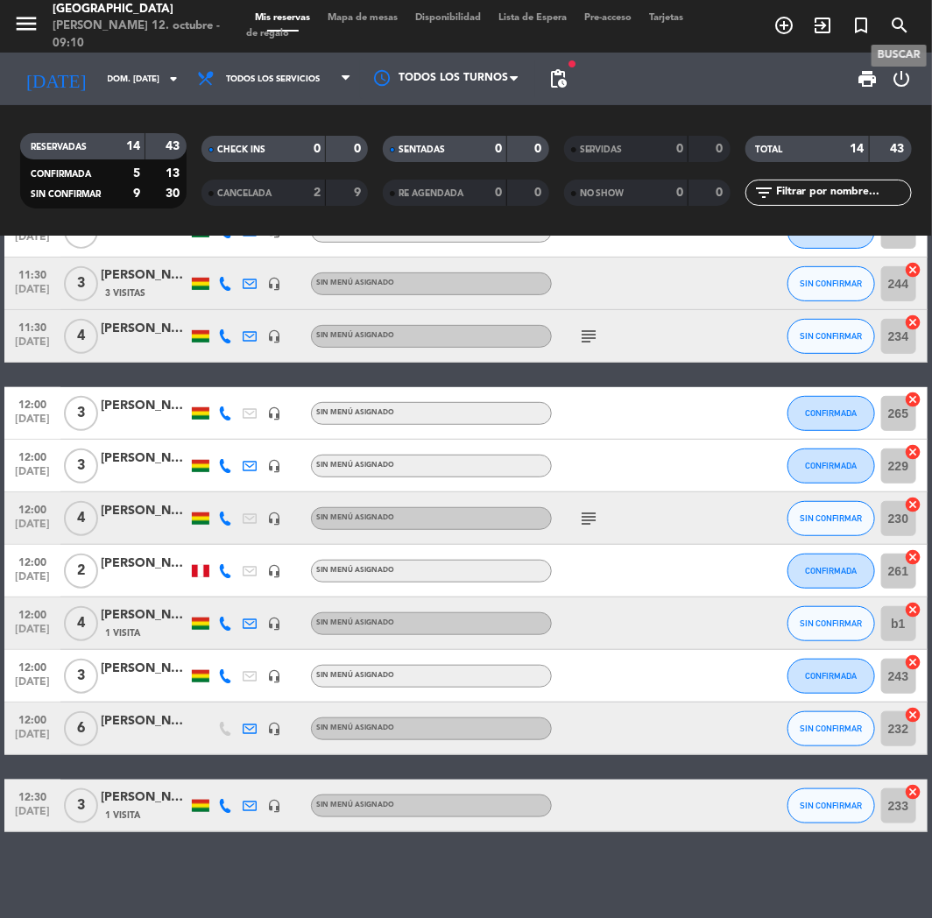
click at [913, 30] on span "search" at bounding box center [900, 26] width 39 height 30
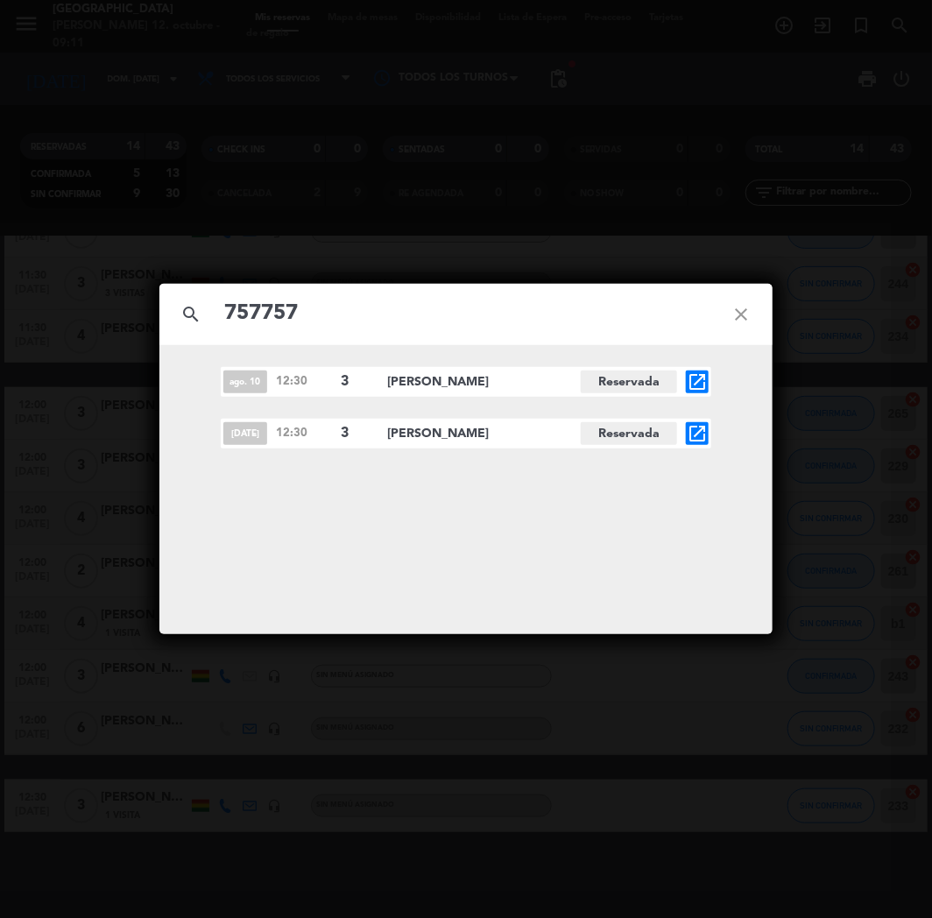
type input "757757"
click at [743, 317] on icon "close" at bounding box center [741, 314] width 63 height 63
click at [748, 310] on icon "close" at bounding box center [741, 314] width 63 height 63
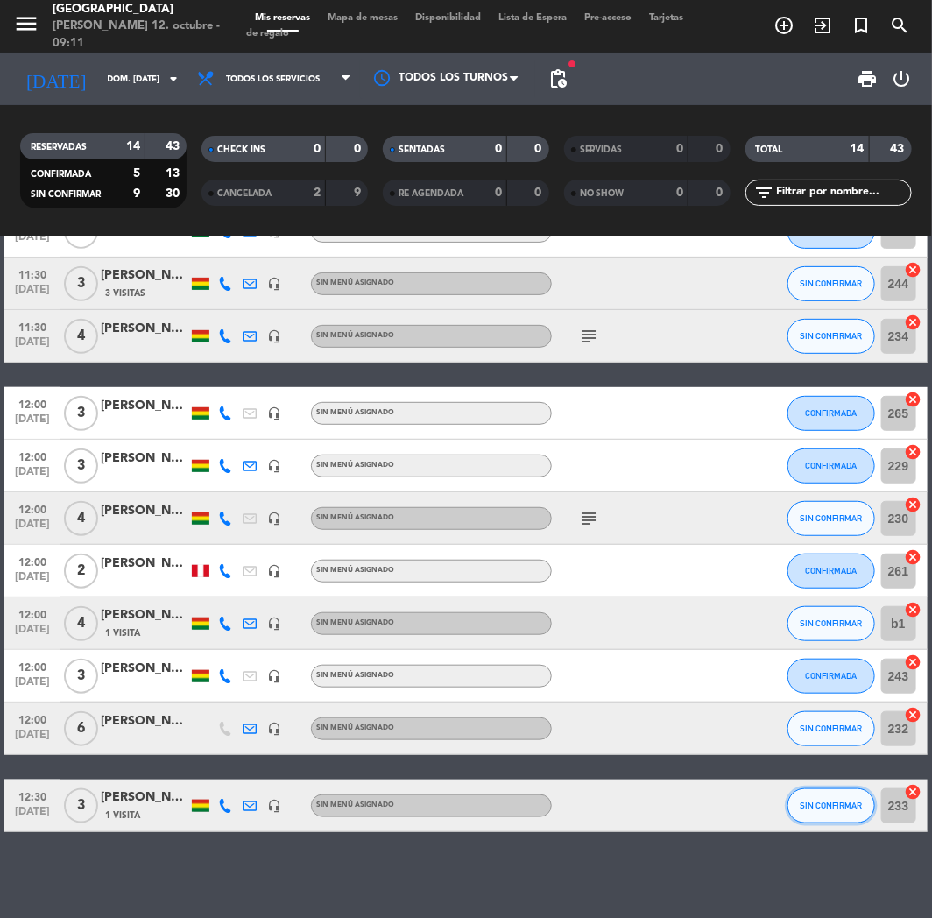
click at [839, 759] on button "SIN CONFIRMAR" at bounding box center [832, 806] width 88 height 35
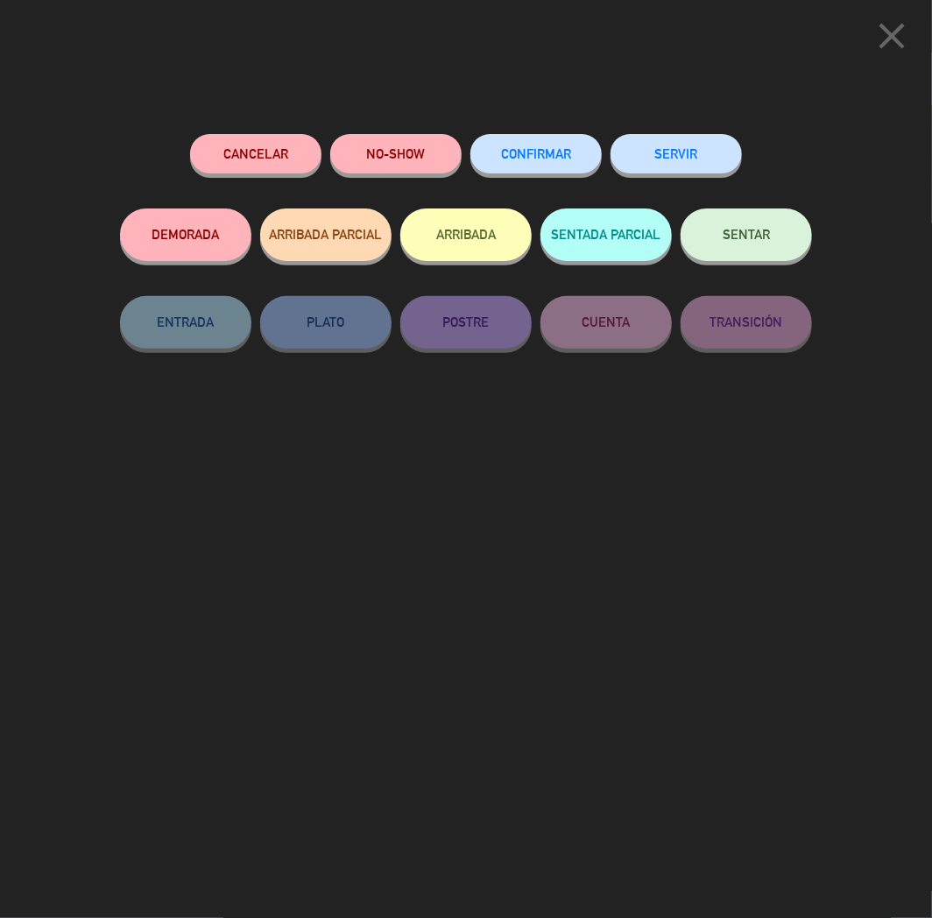
drag, startPoint x: 538, startPoint y: 137, endPoint x: 898, endPoint y: 526, distance: 530.1
click at [538, 138] on button "CONFIRMAR" at bounding box center [536, 153] width 131 height 39
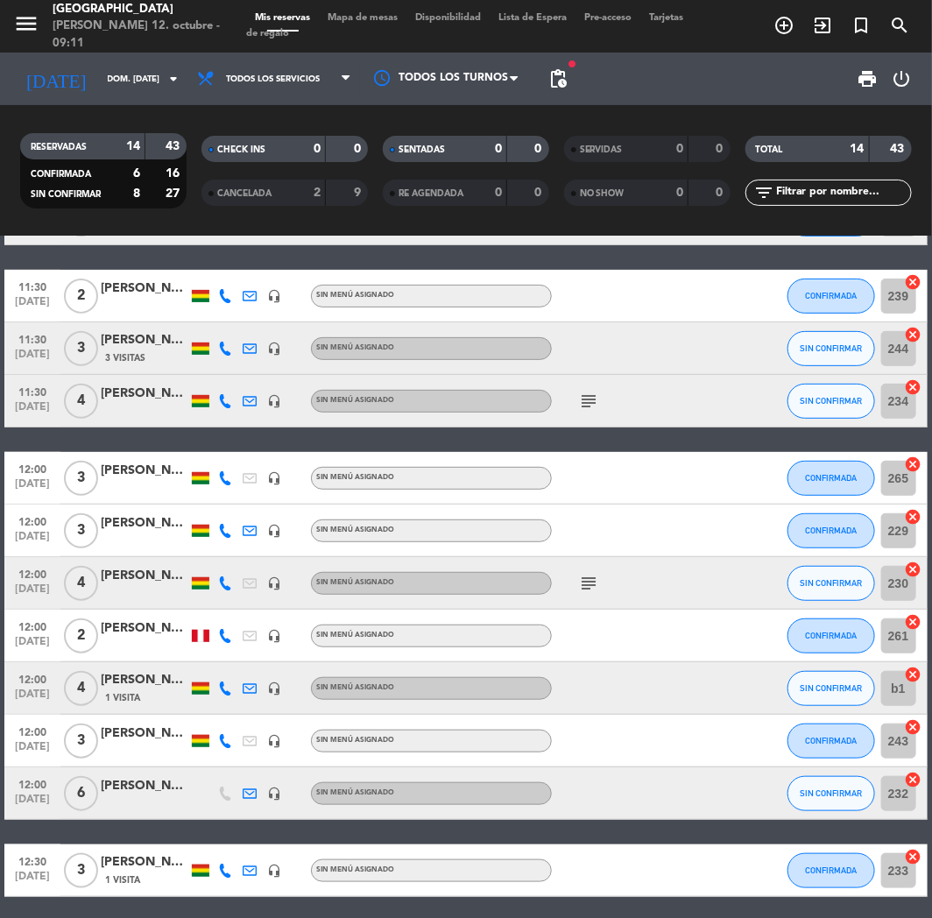
scroll to position [195, 0]
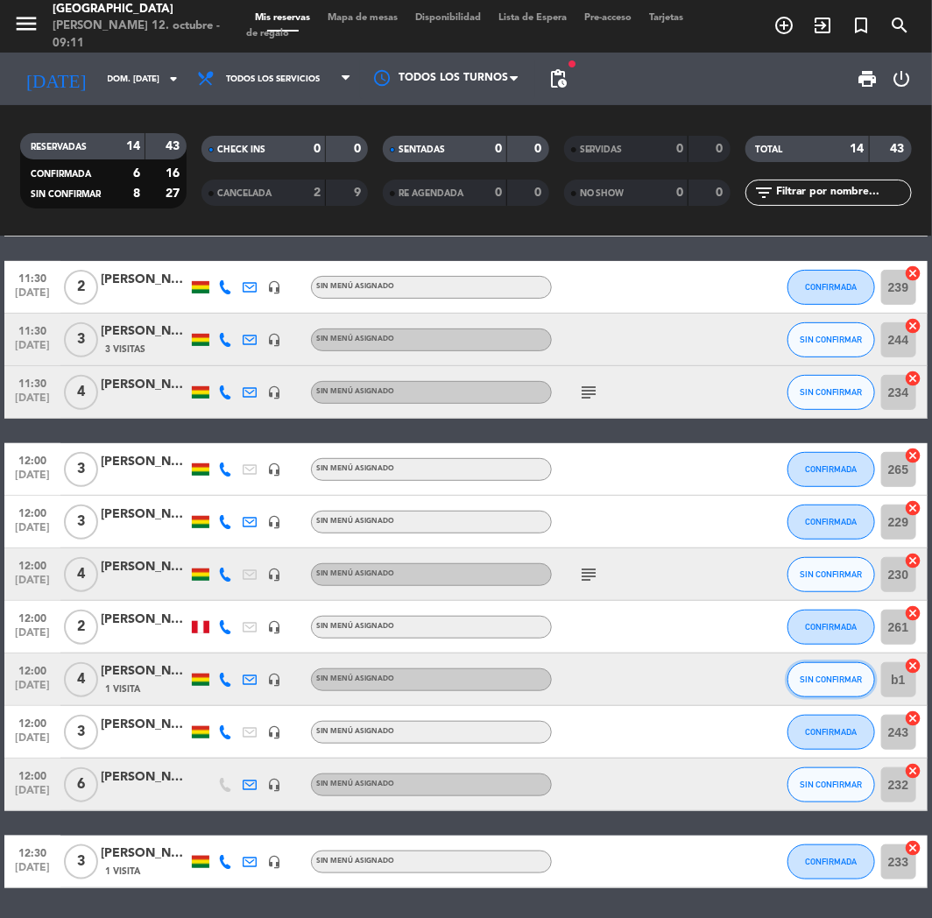
click at [868, 678] on button "SIN CONFIRMAR" at bounding box center [832, 679] width 88 height 35
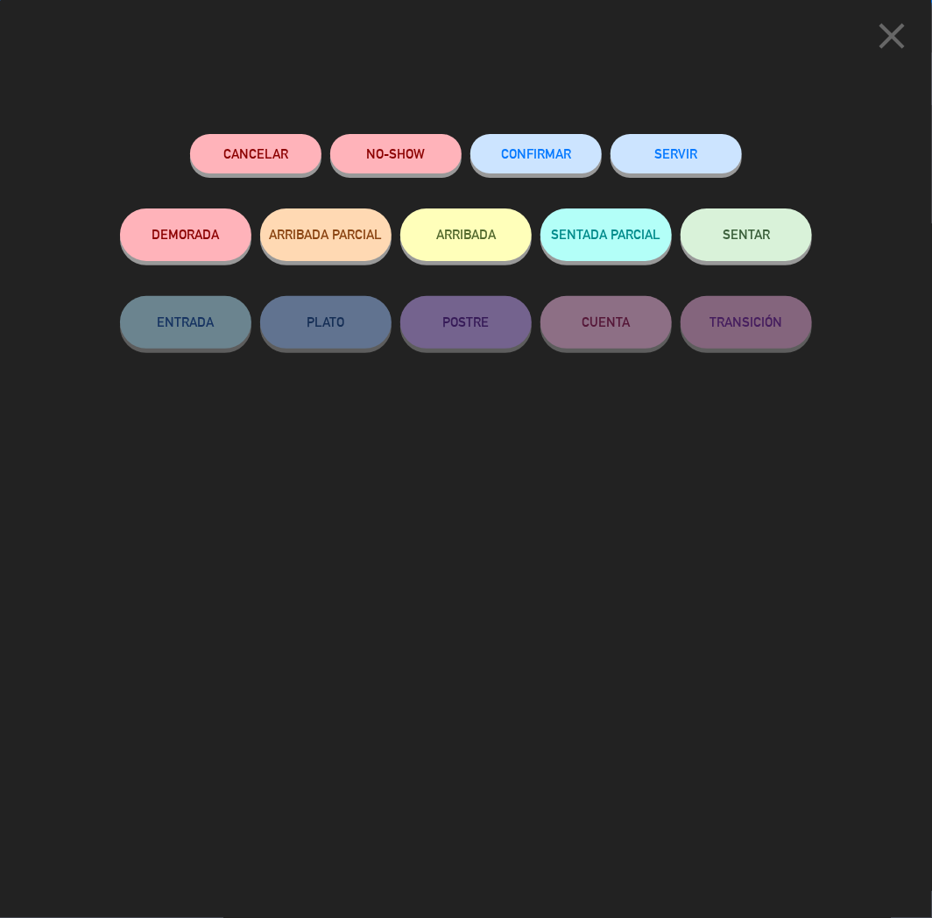
click at [548, 143] on button "CONFIRMAR" at bounding box center [536, 153] width 131 height 39
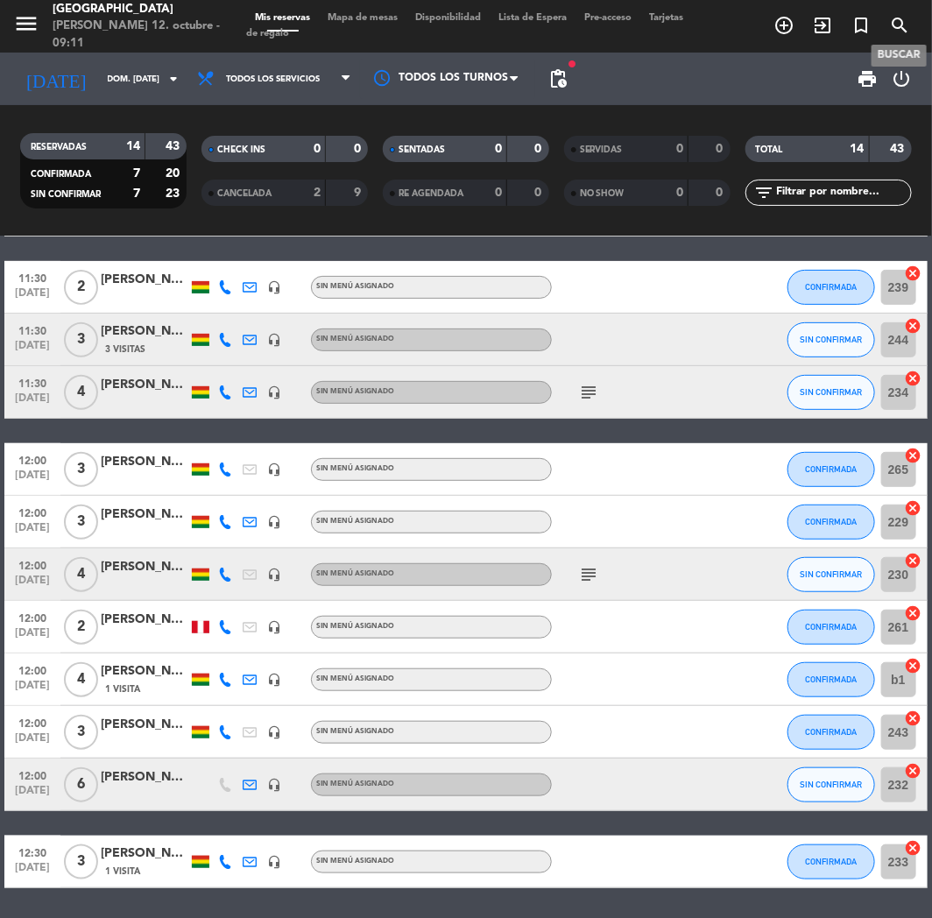
click at [901, 21] on icon "search" at bounding box center [899, 25] width 21 height 21
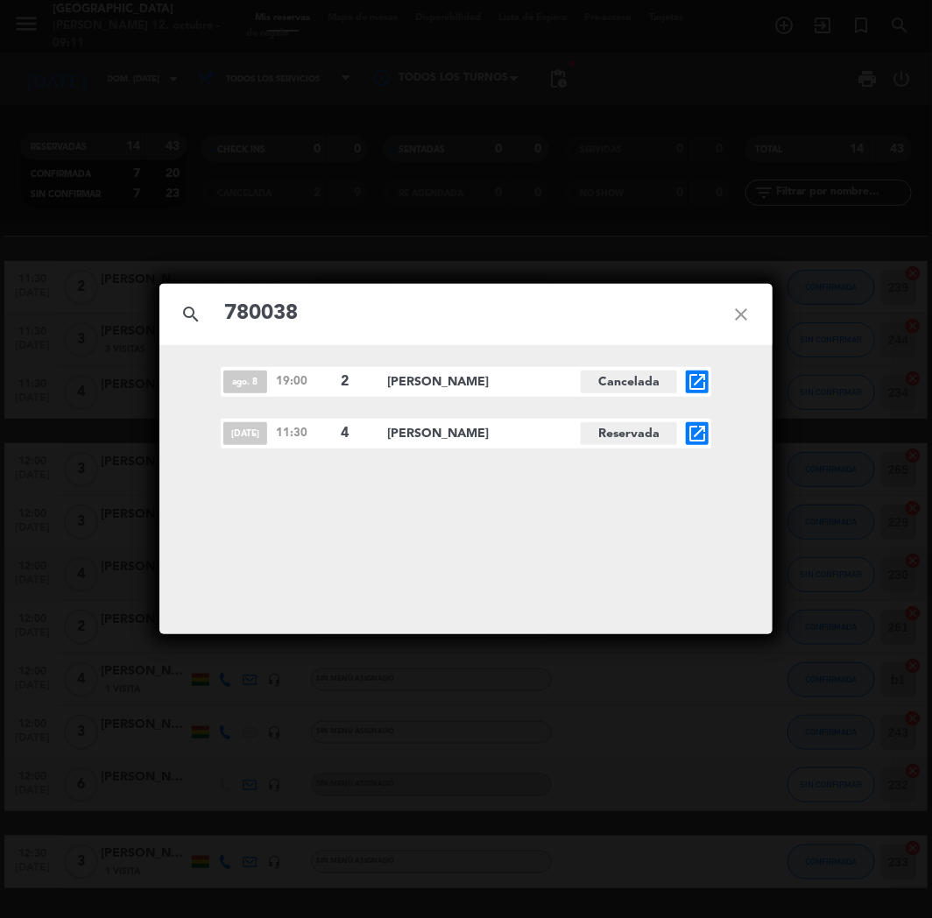
type input "780038"
click at [699, 434] on icon "open_in_new" at bounding box center [697, 433] width 21 height 21
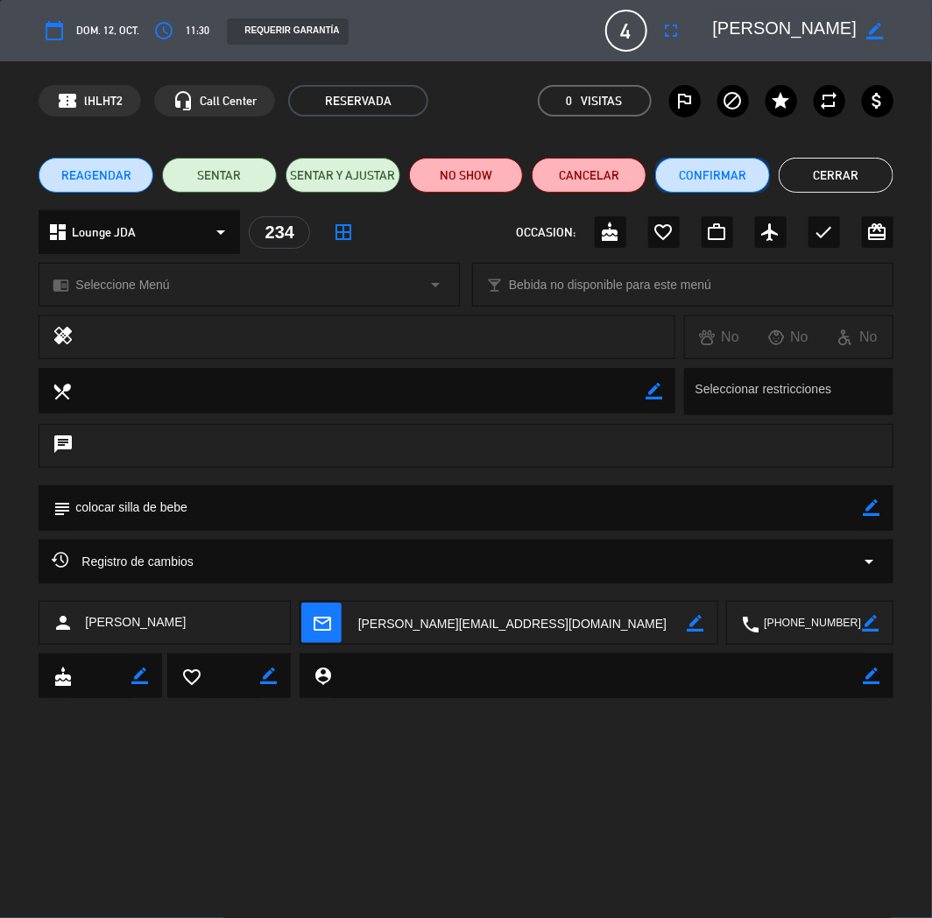
click at [697, 181] on button "Confirmar" at bounding box center [712, 175] width 115 height 35
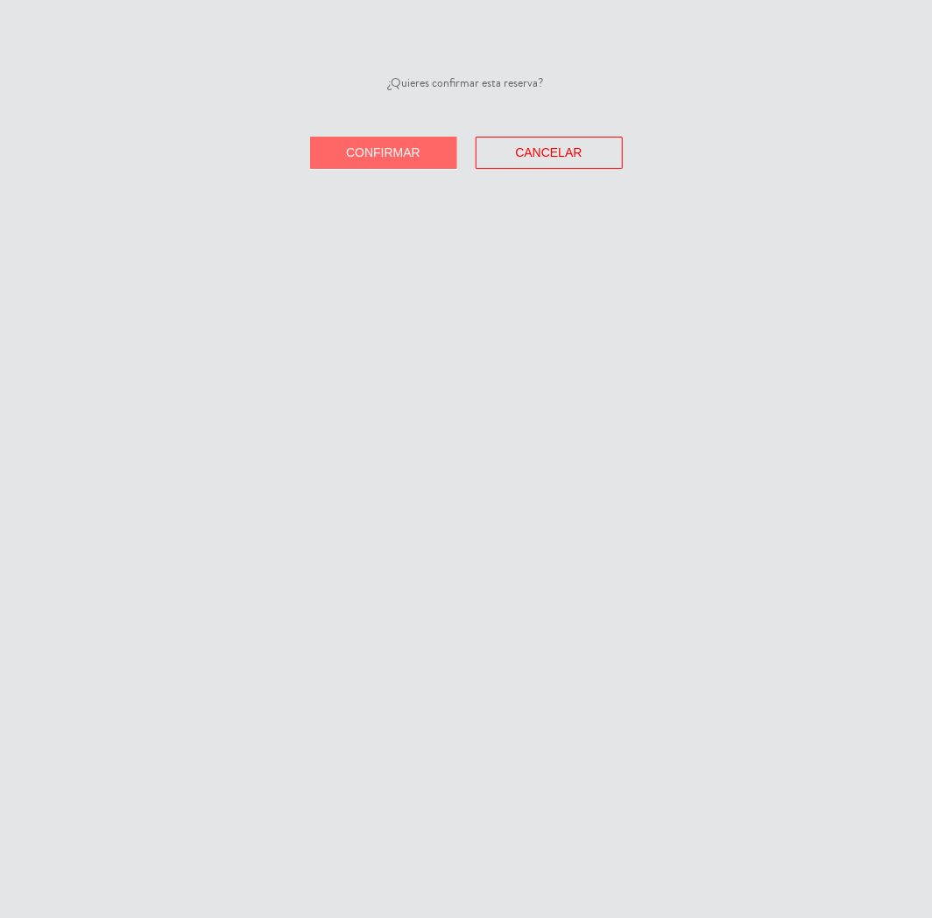
click at [409, 156] on span "Confirmar" at bounding box center [383, 152] width 74 height 14
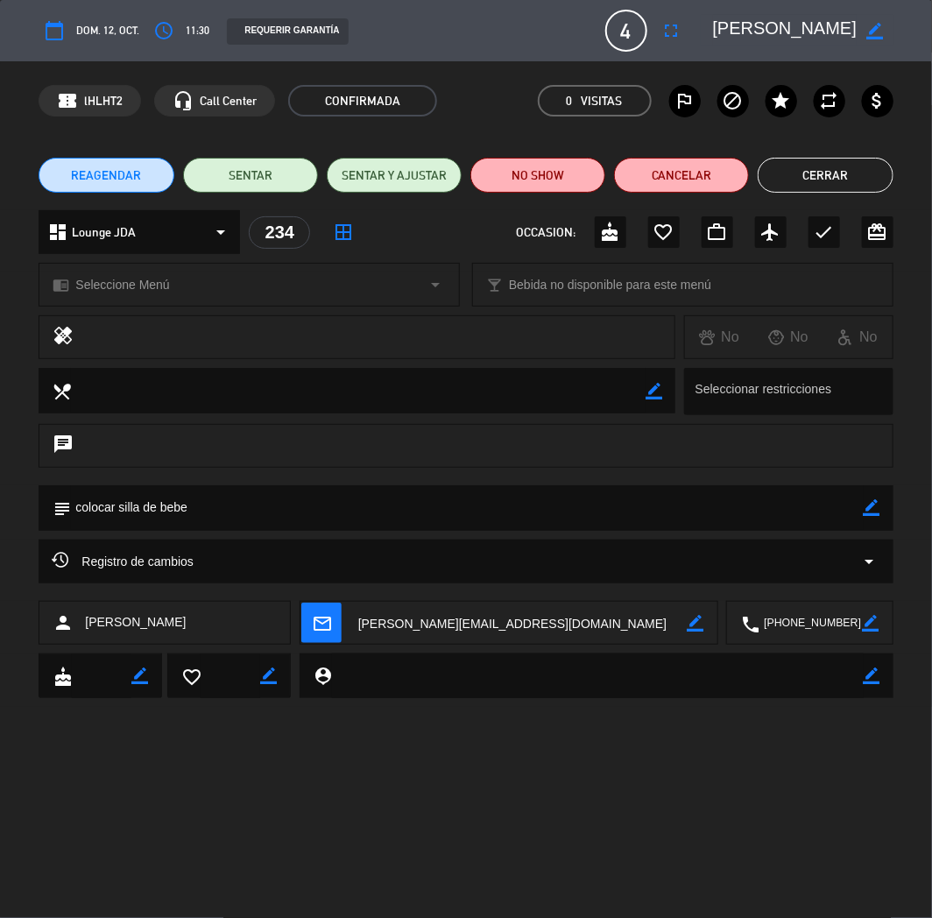
click at [857, 176] on button "Cerrar" at bounding box center [825, 175] width 135 height 35
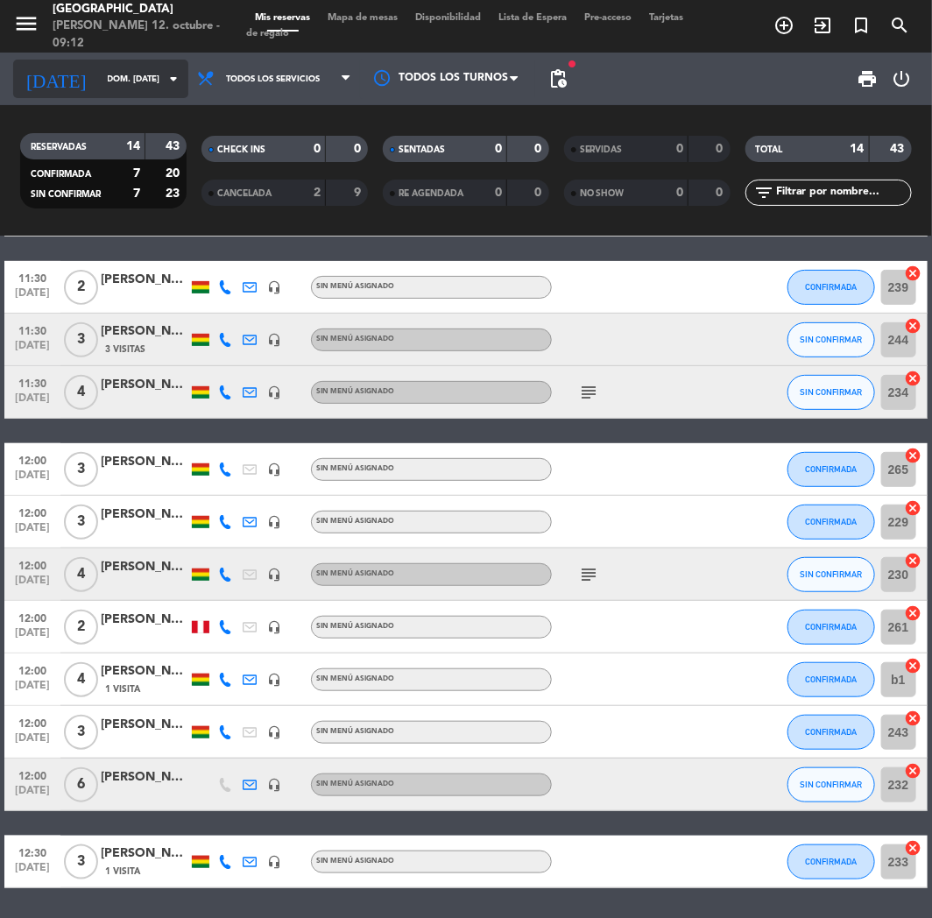
click at [99, 86] on input "dom. [DATE]" at bounding box center [158, 79] width 118 height 27
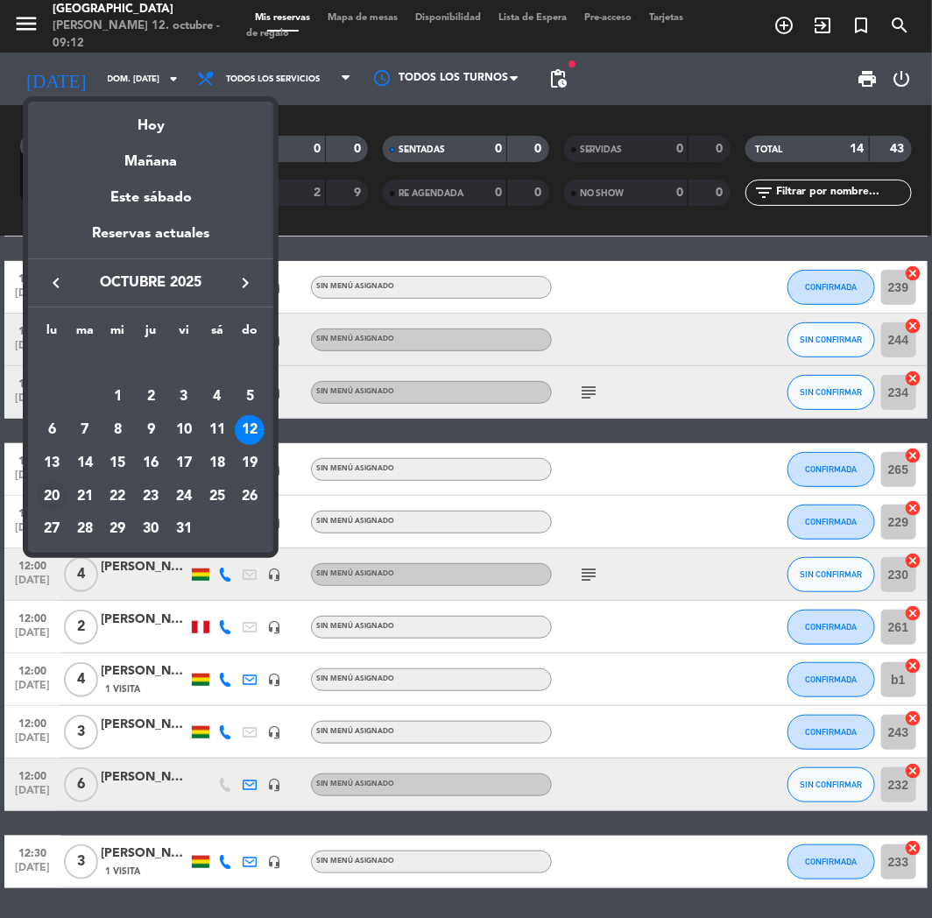
click at [56, 491] on div "20" at bounding box center [52, 497] width 30 height 30
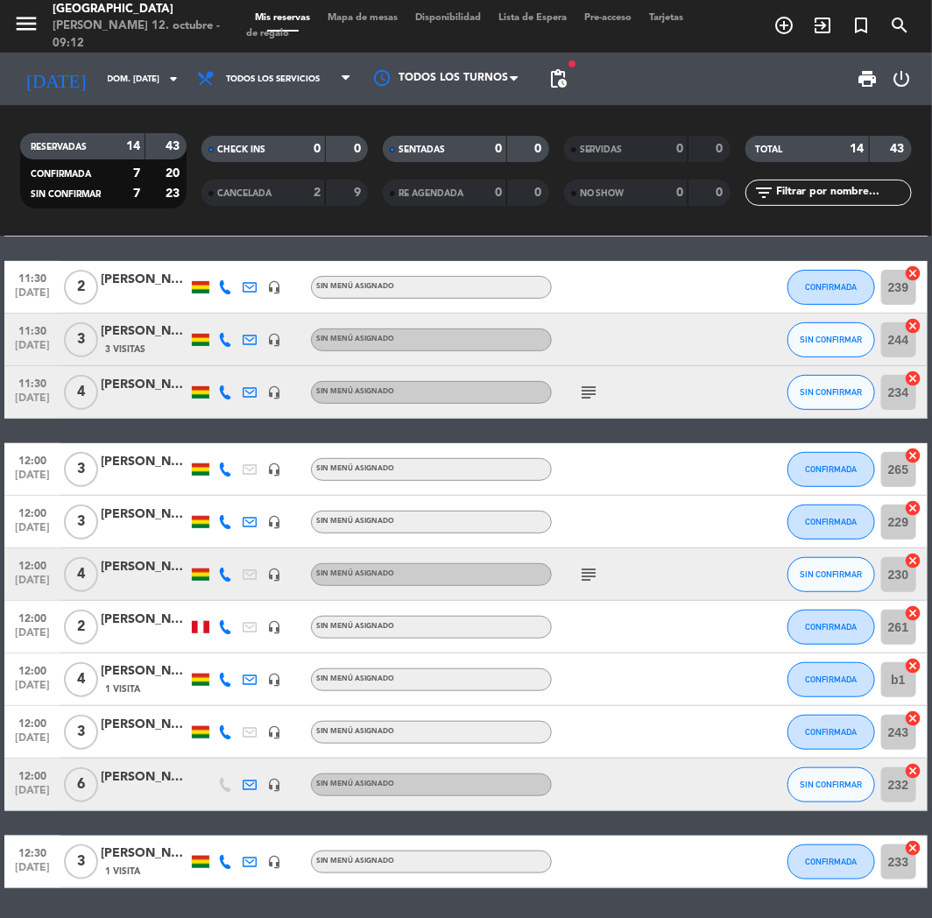
type input "lun. [DATE]"
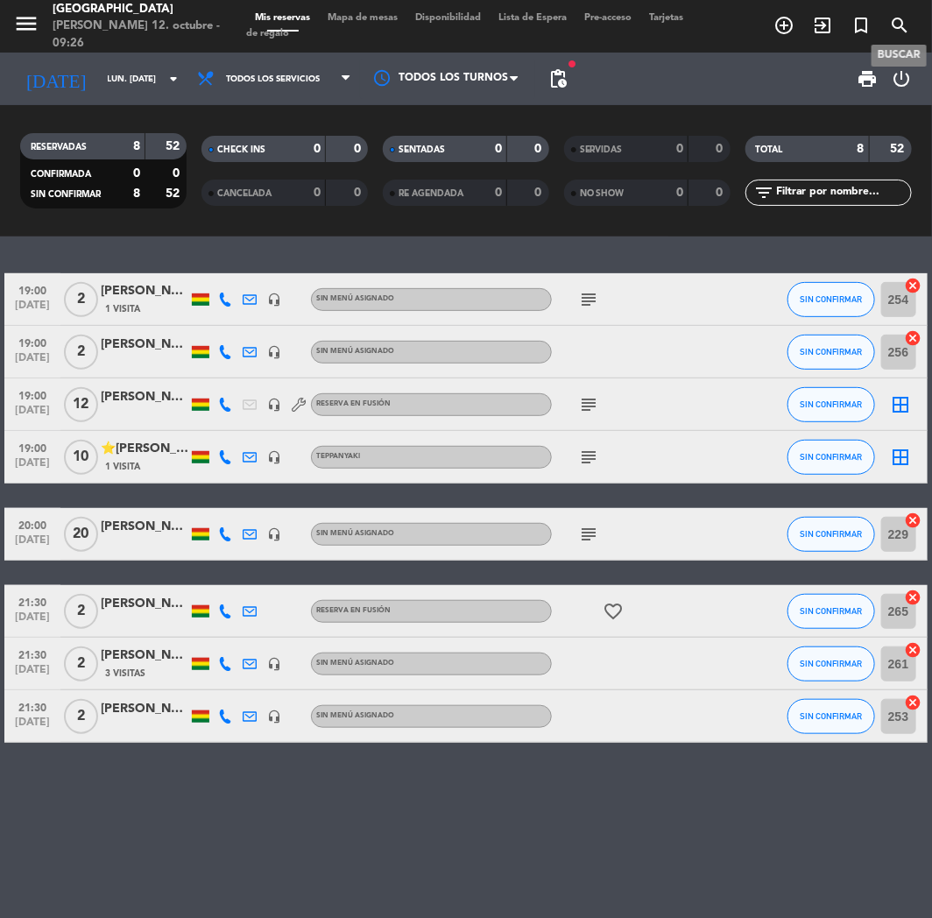
click at [904, 33] on icon "search" at bounding box center [899, 25] width 21 height 21
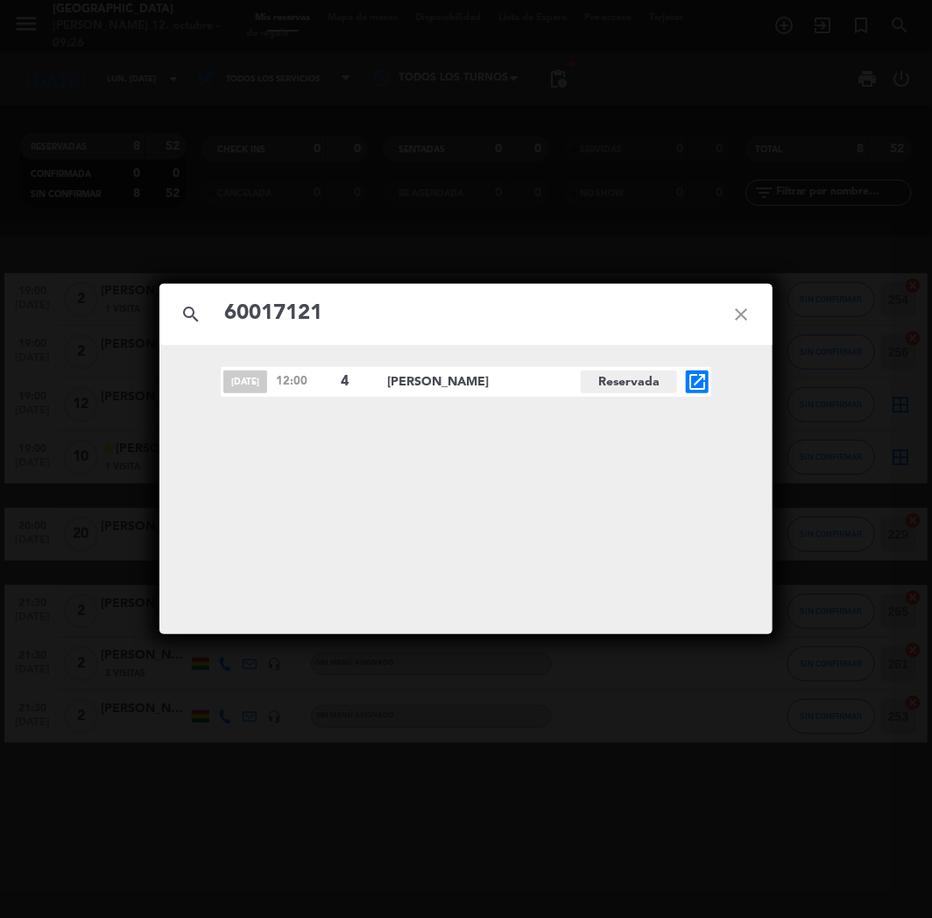
type input "60017121"
click at [703, 386] on icon "open_in_new" at bounding box center [697, 382] width 21 height 21
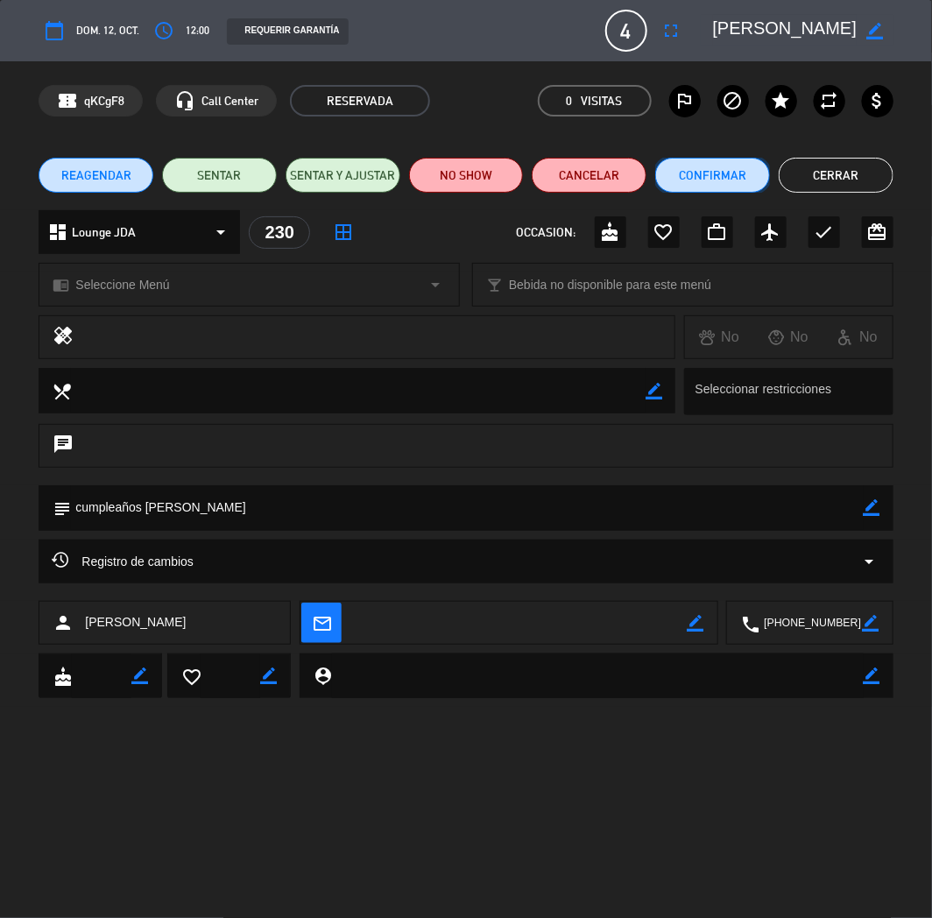
click at [712, 169] on button "Confirmar" at bounding box center [712, 175] width 115 height 35
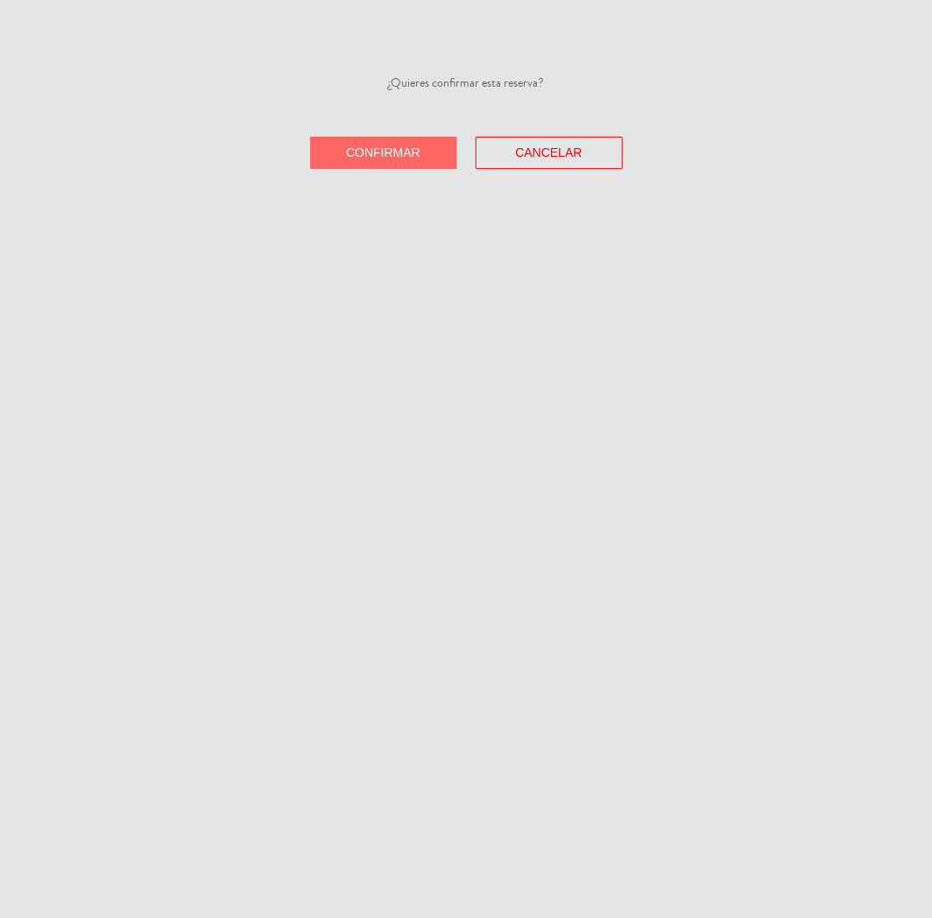
click at [392, 154] on span "Confirmar" at bounding box center [383, 152] width 74 height 14
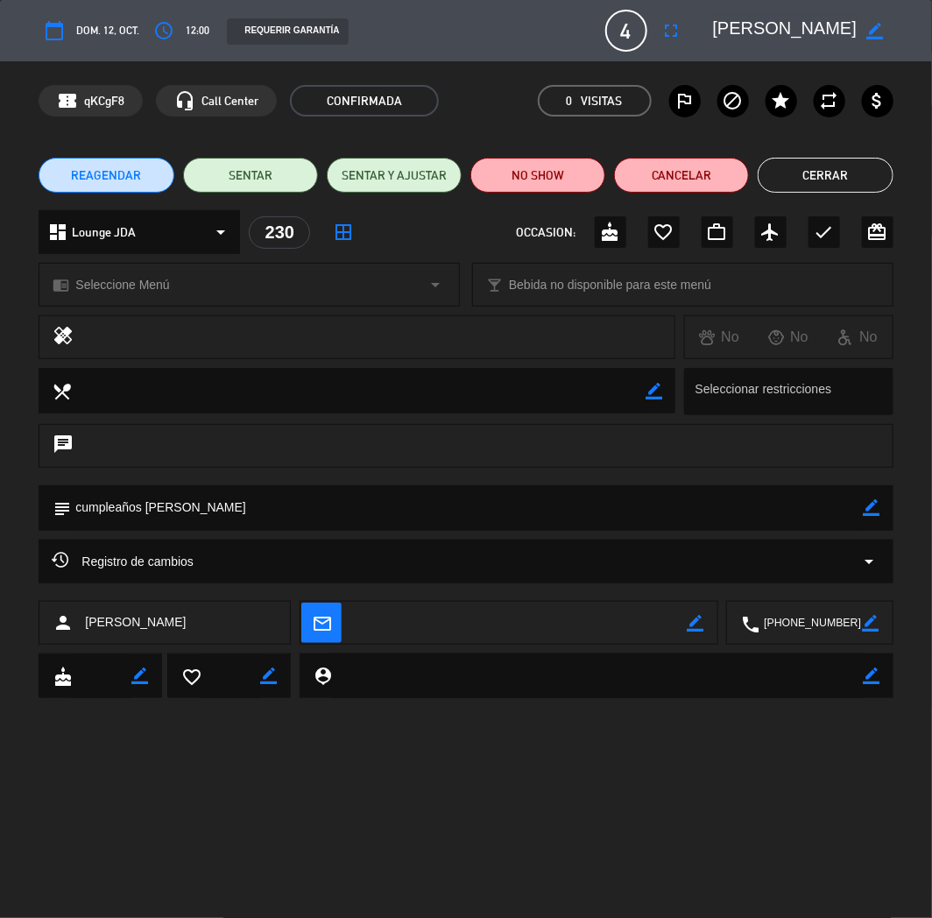
click at [821, 173] on button "Cerrar" at bounding box center [825, 175] width 135 height 35
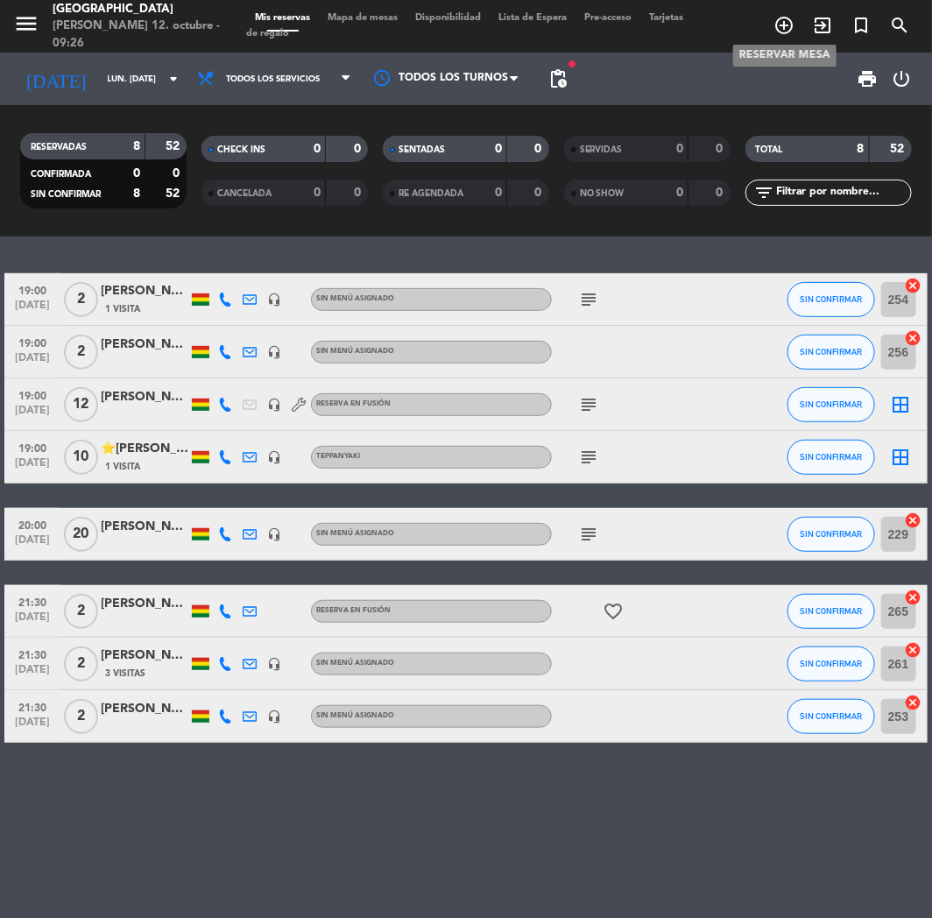
click at [775, 27] on span "add_circle_outline" at bounding box center [784, 26] width 39 height 30
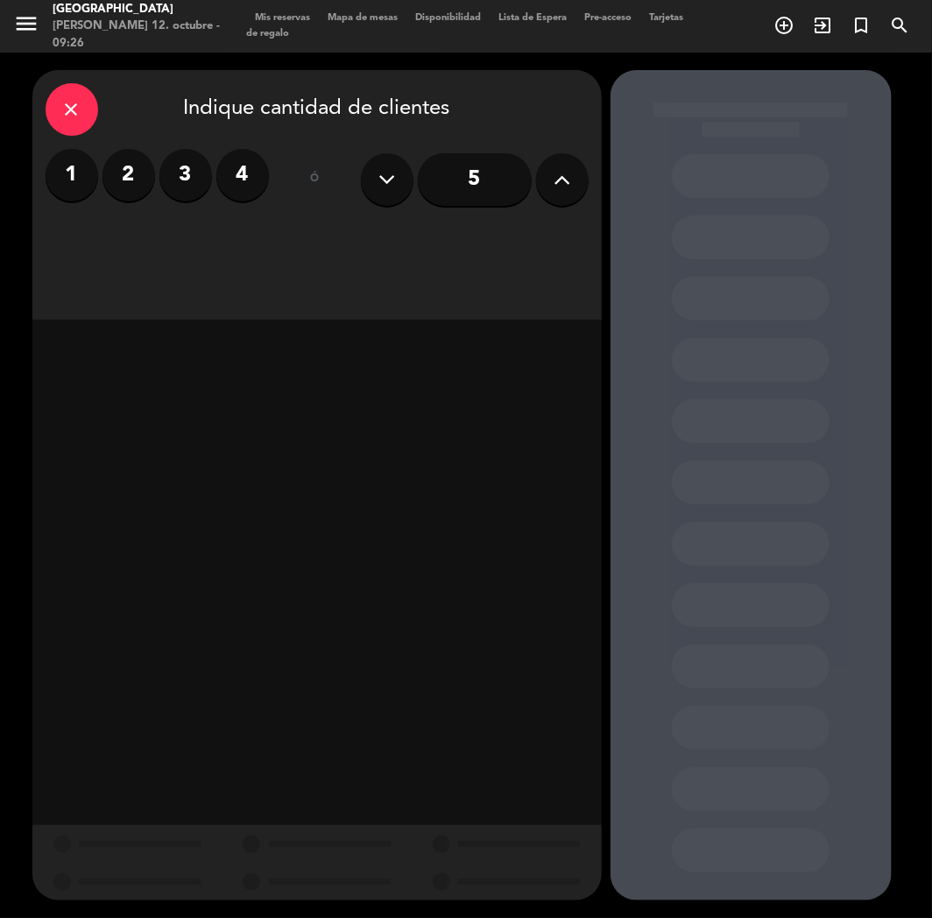
click at [250, 176] on label "4" at bounding box center [242, 175] width 53 height 53
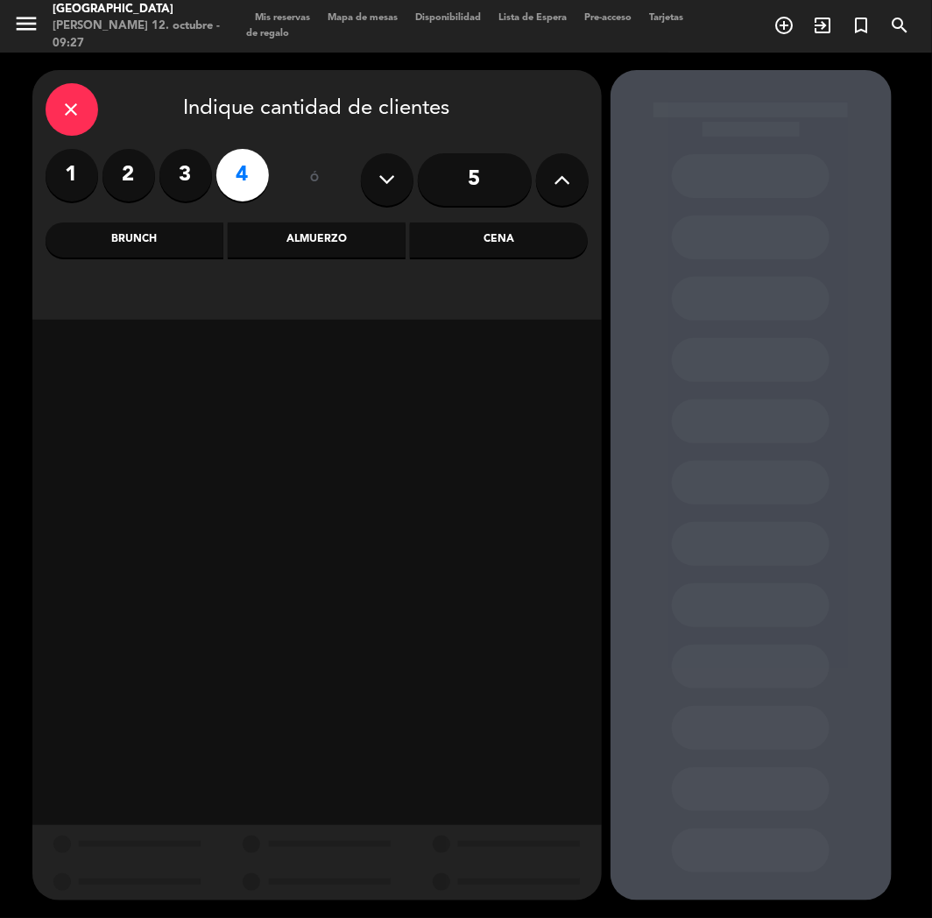
click at [465, 241] on div "Cena" at bounding box center [499, 240] width 178 height 35
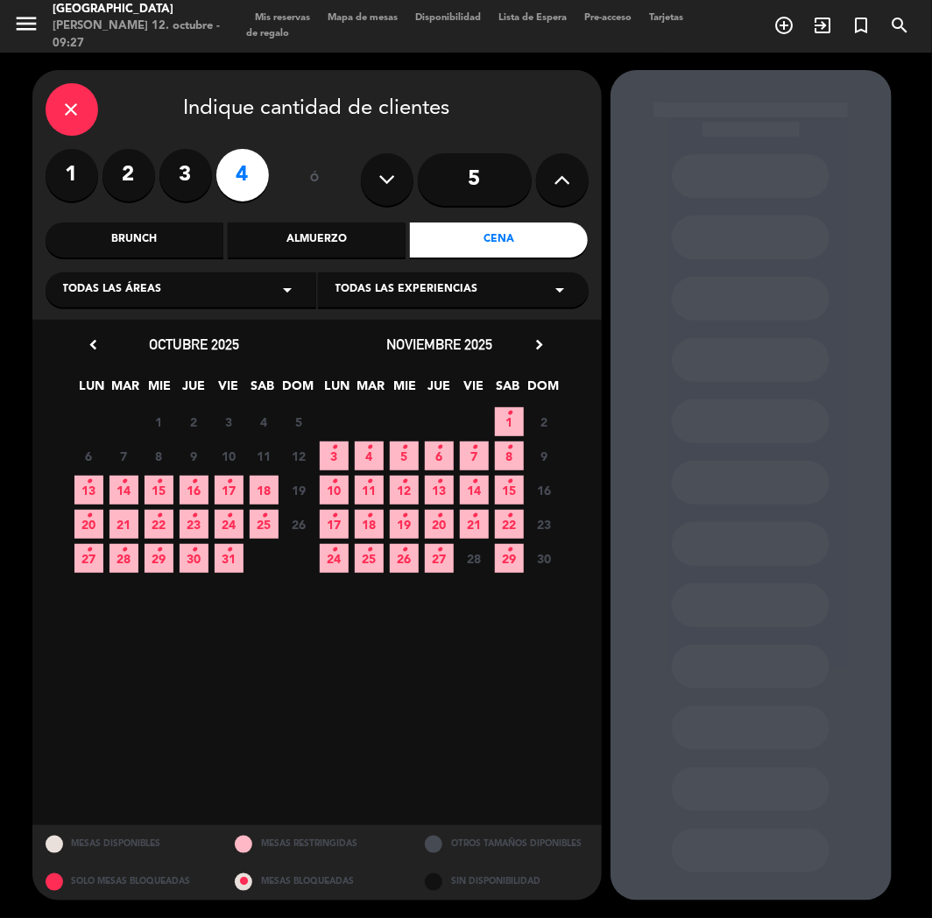
click at [258, 485] on span "18" at bounding box center [264, 490] width 29 height 29
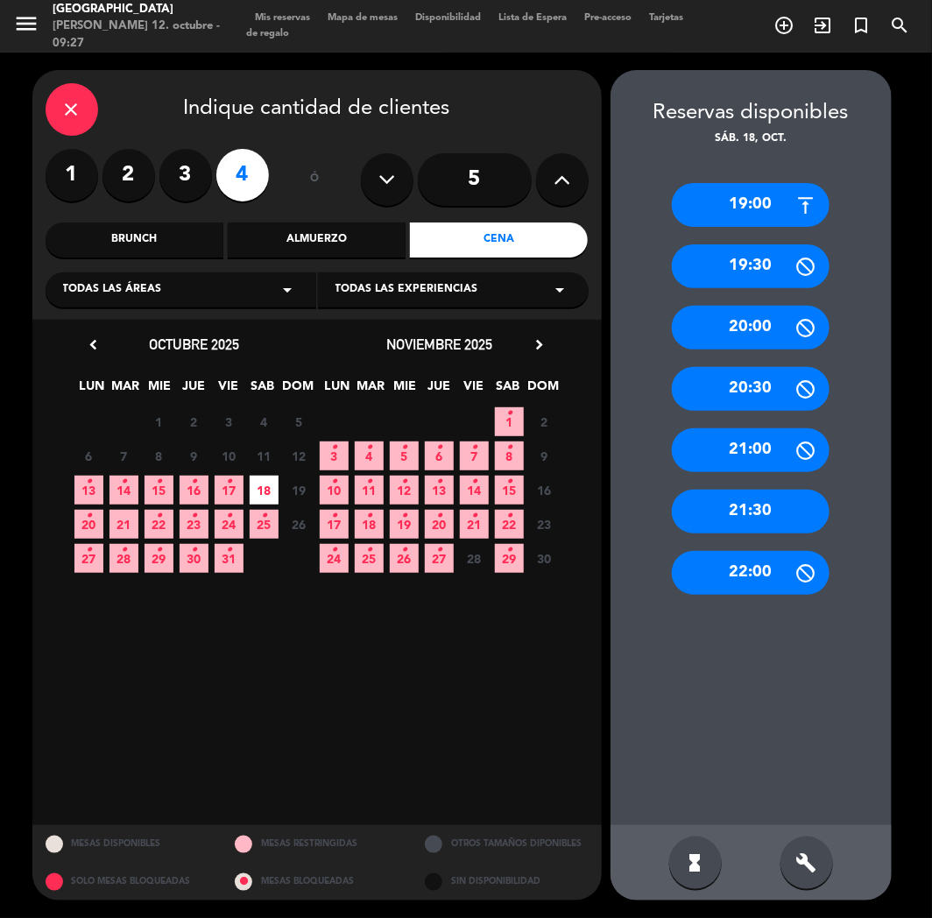
click at [747, 326] on div "20:00" at bounding box center [751, 328] width 158 height 44
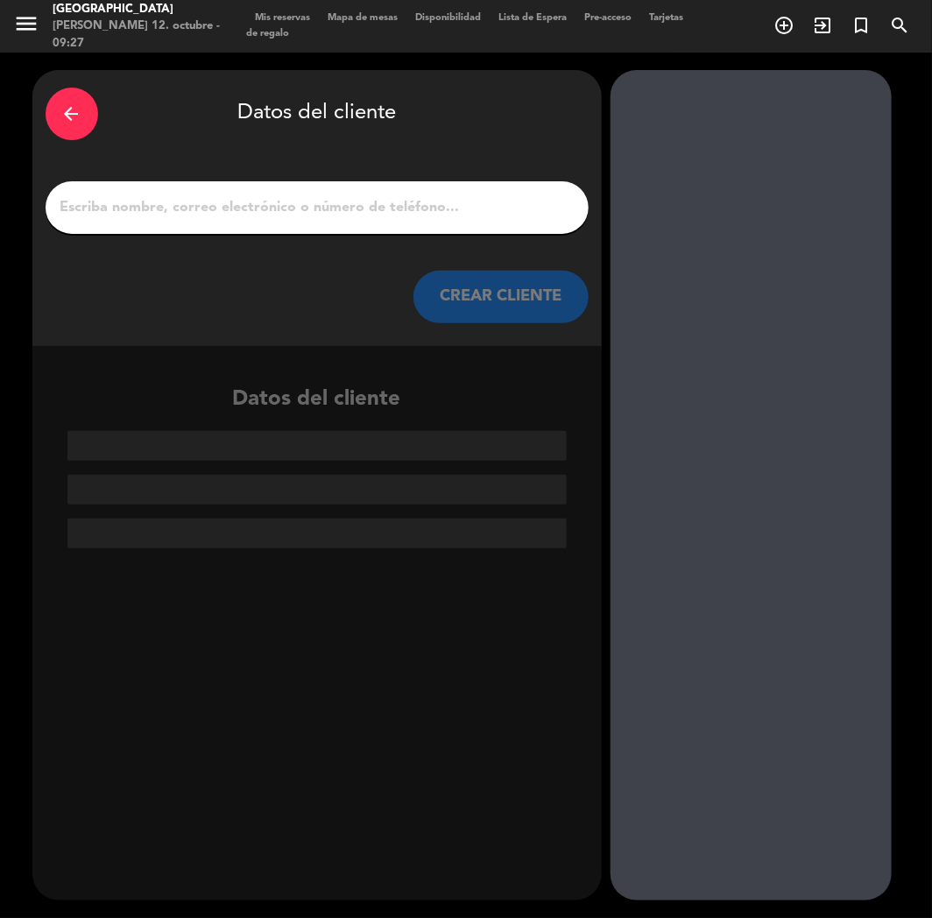
click at [464, 216] on input "1" at bounding box center [317, 207] width 517 height 25
paste input "[PERSON_NAME]"
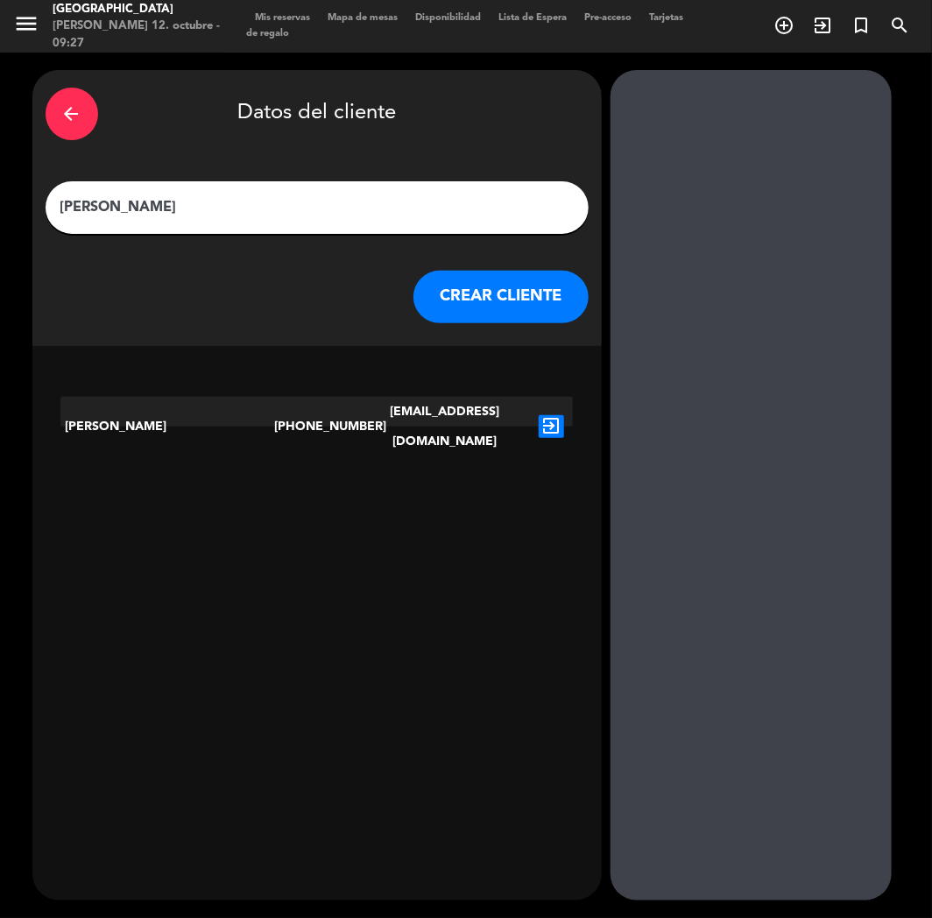
type input "[PERSON_NAME]"
click at [522, 414] on div "[EMAIL_ADDRESS][DOMAIN_NAME]" at bounding box center [444, 427] width 171 height 60
click at [544, 415] on icon "exit_to_app" at bounding box center [551, 426] width 25 height 23
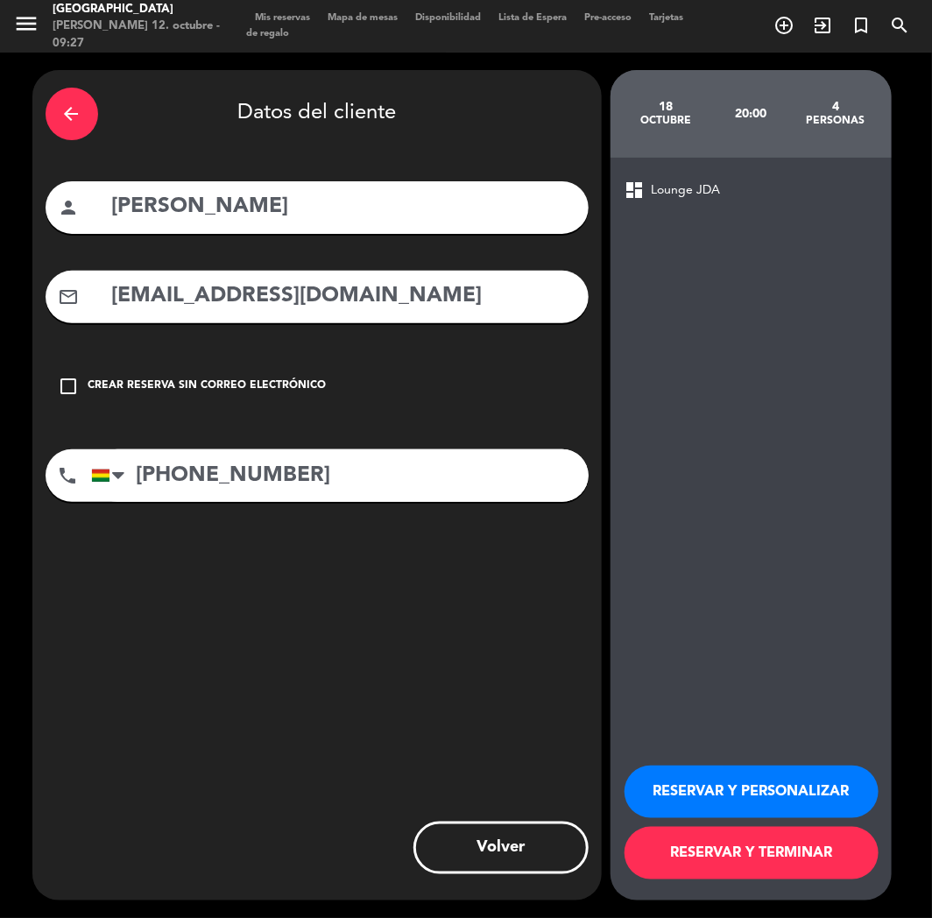
click at [810, 759] on button "RESERVAR Y PERSONALIZAR" at bounding box center [752, 792] width 254 height 53
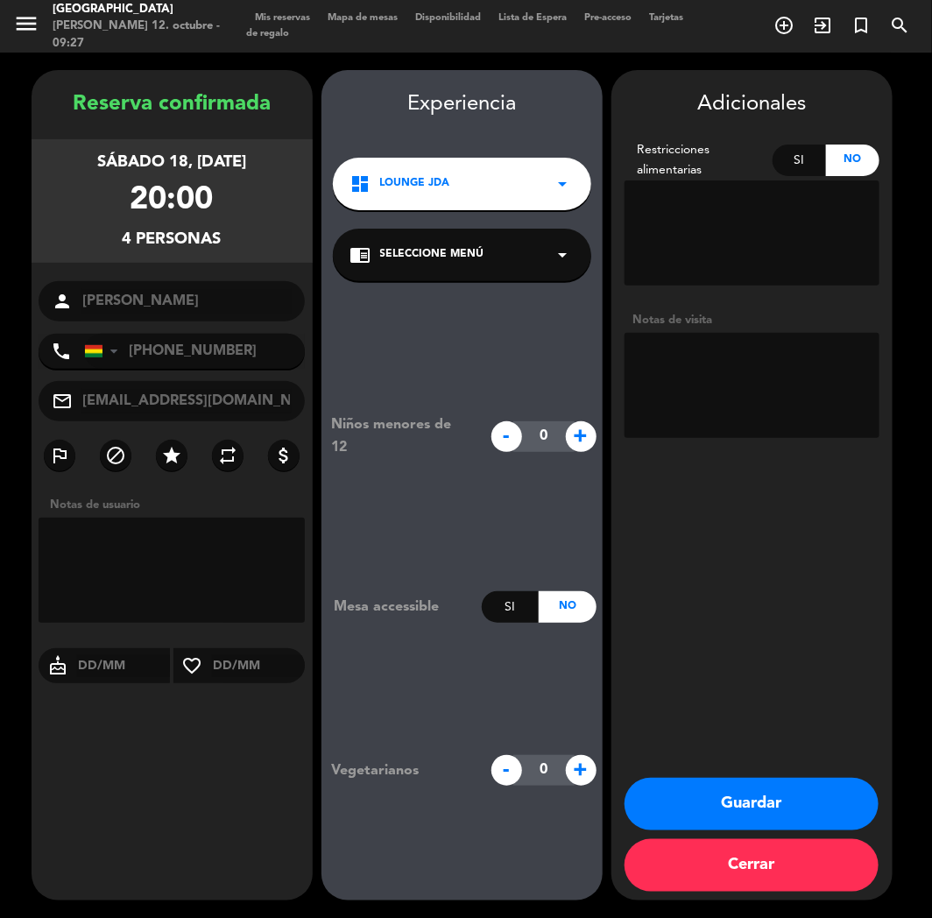
click at [740, 386] on textarea at bounding box center [752, 385] width 255 height 105
type textarea "cumple"
click at [782, 759] on button "Guardar" at bounding box center [752, 804] width 254 height 53
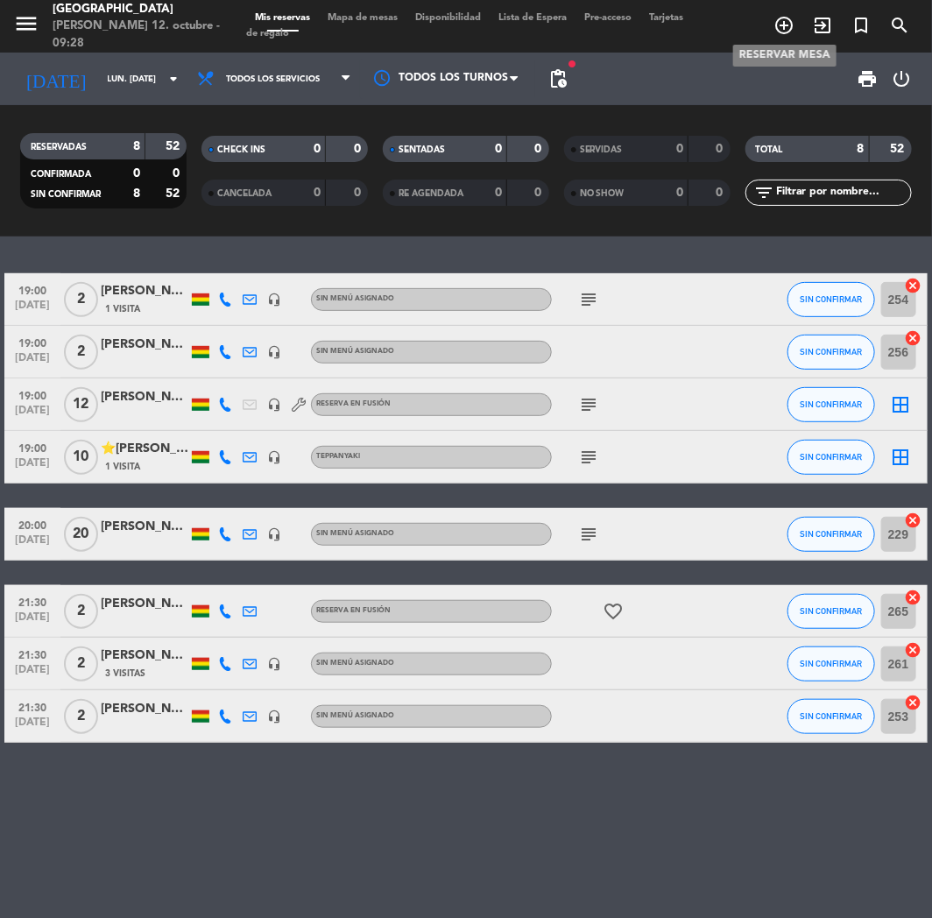
click at [791, 26] on icon "add_circle_outline" at bounding box center [784, 25] width 21 height 21
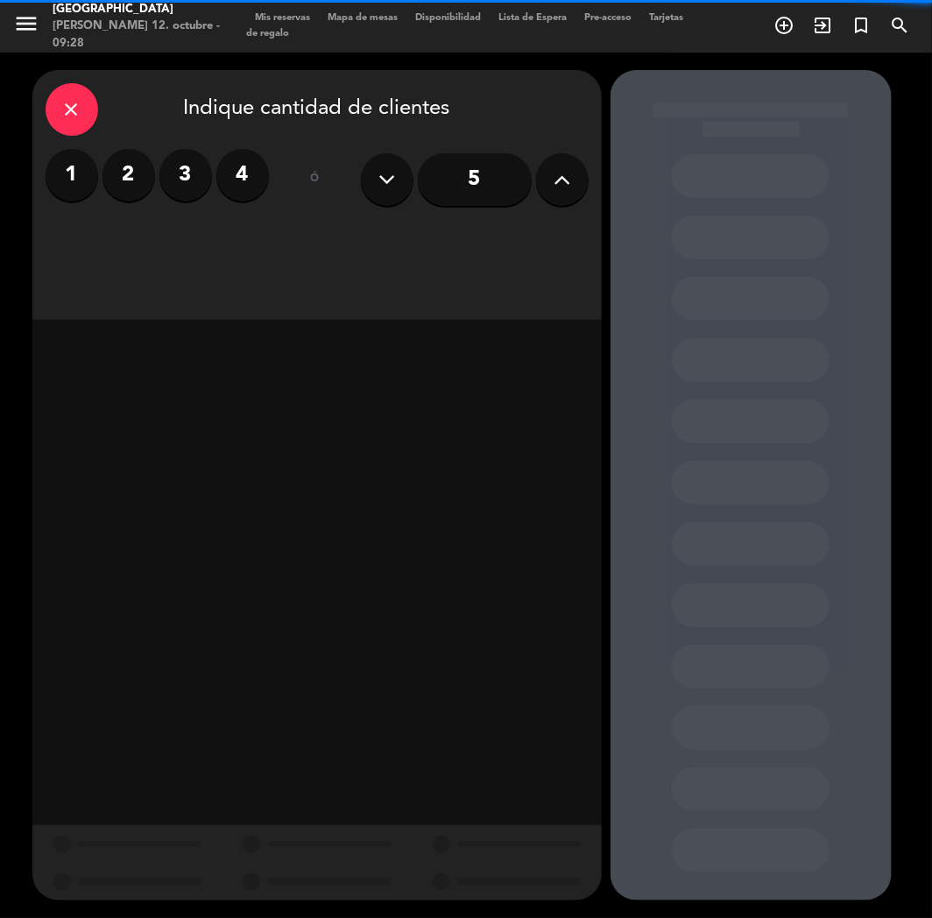
click at [261, 179] on label "4" at bounding box center [242, 175] width 53 height 53
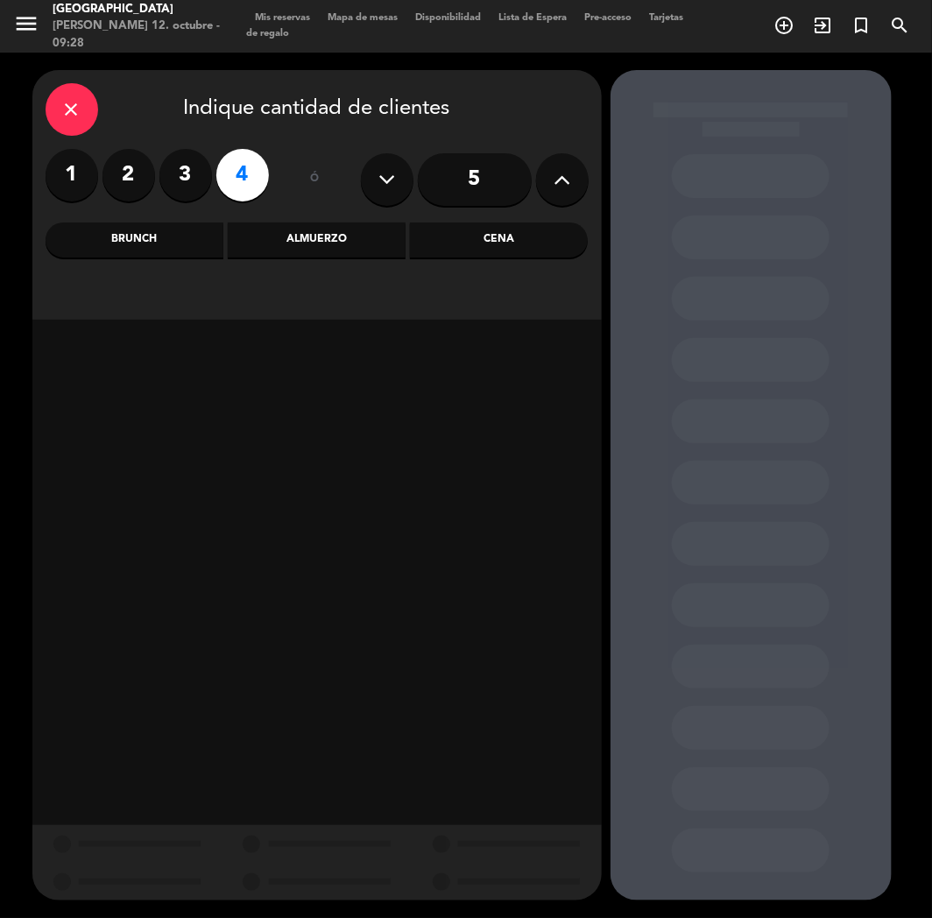
click at [322, 235] on div "Almuerzo" at bounding box center [317, 240] width 178 height 35
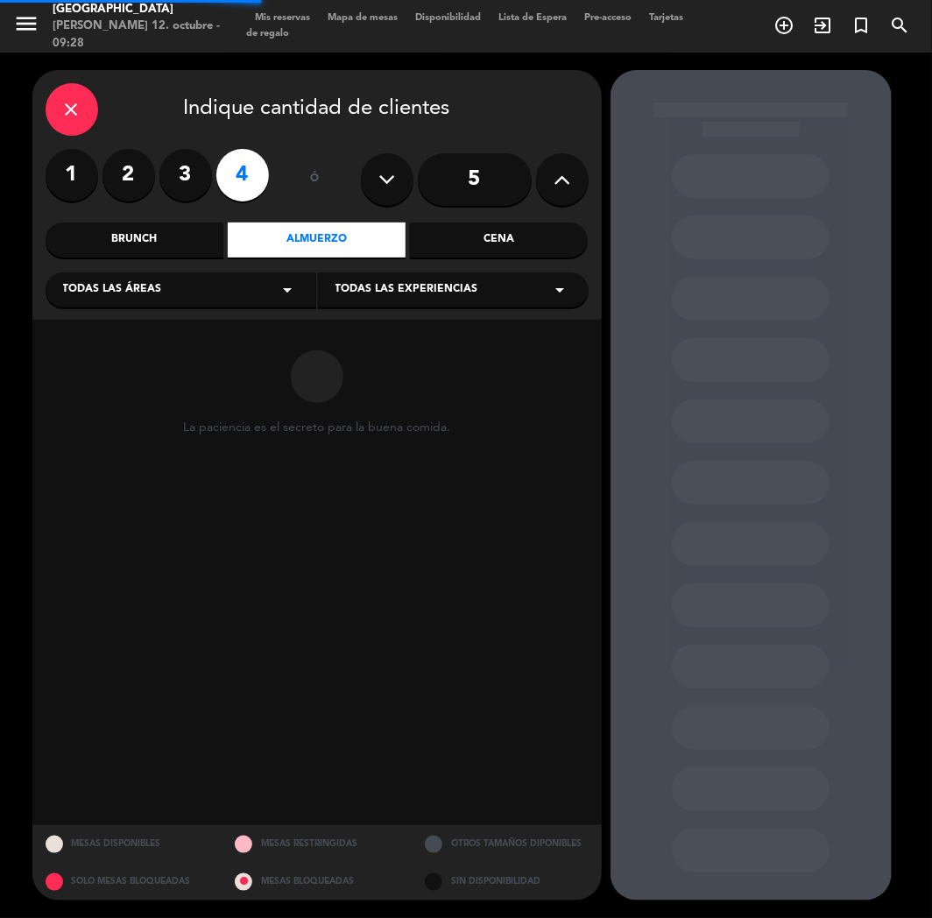
click at [135, 240] on div "Brunch" at bounding box center [135, 240] width 178 height 35
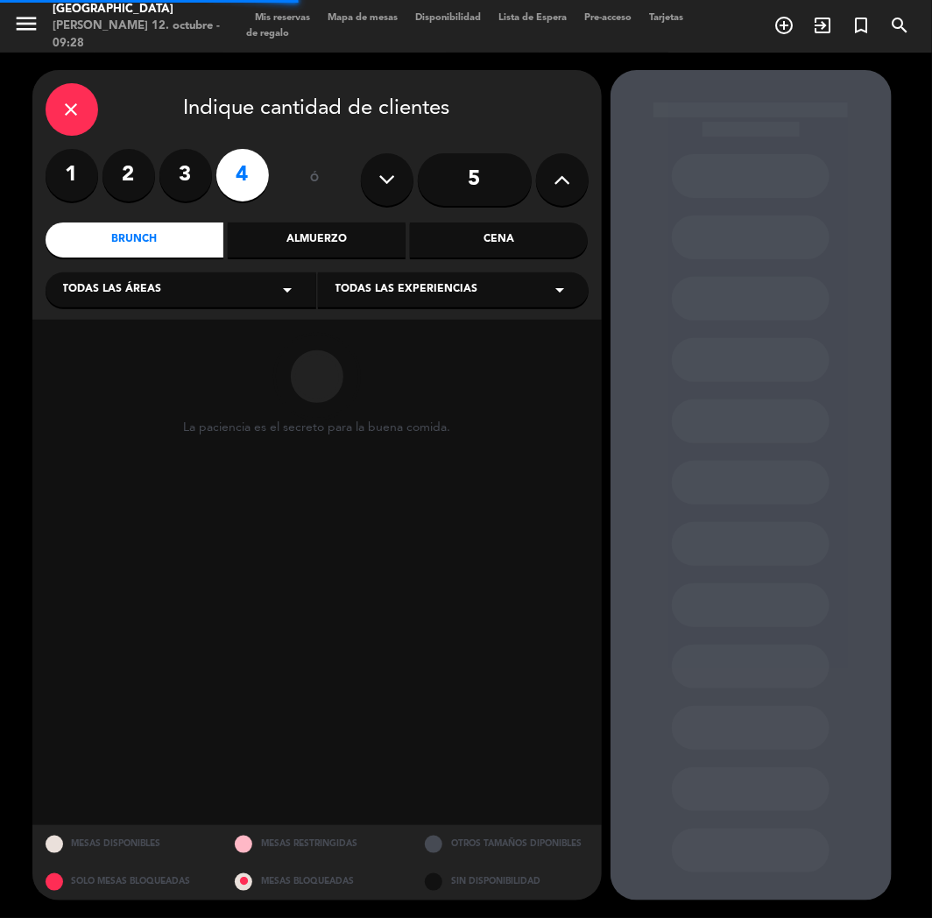
click at [135, 240] on div "Brunch" at bounding box center [135, 240] width 178 height 35
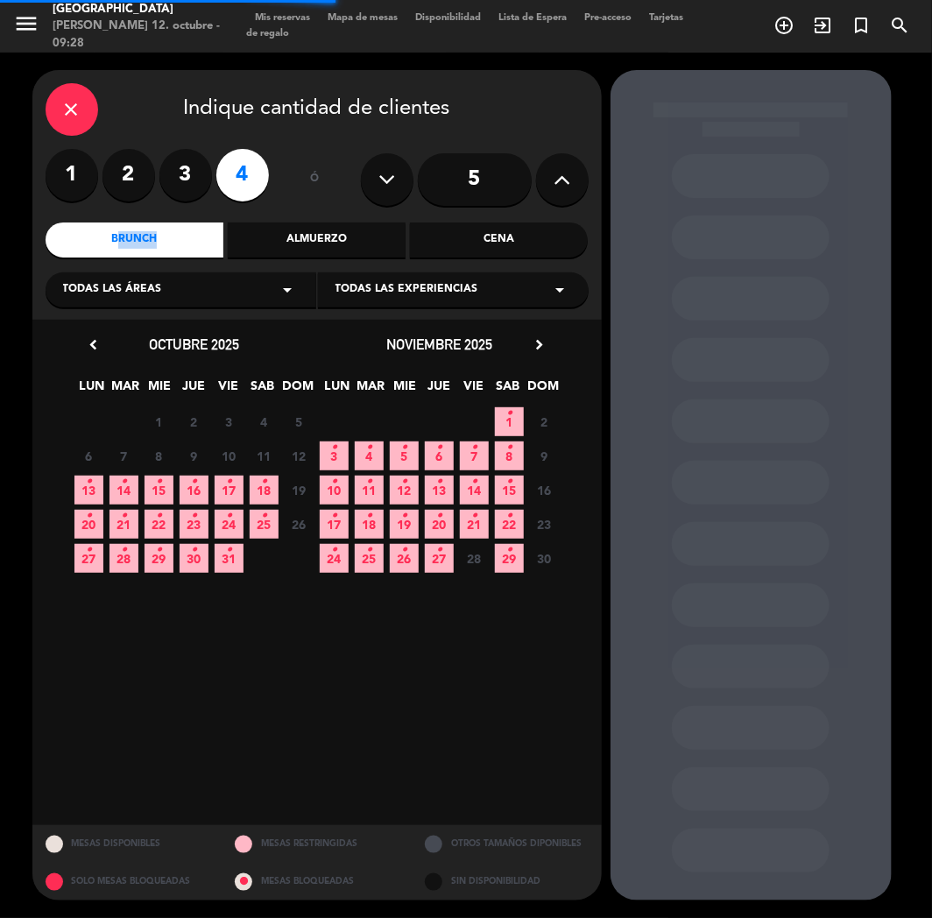
click at [135, 240] on div "Brunch" at bounding box center [135, 240] width 178 height 35
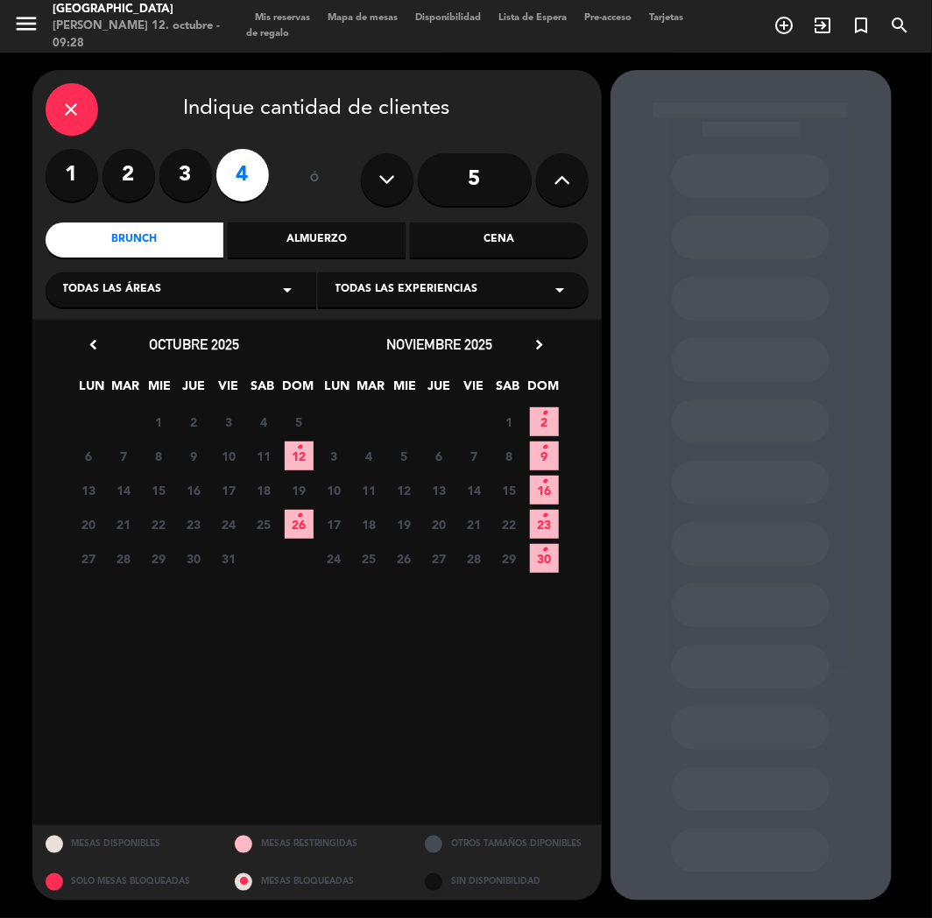
click at [305, 458] on span "12 •" at bounding box center [299, 456] width 29 height 29
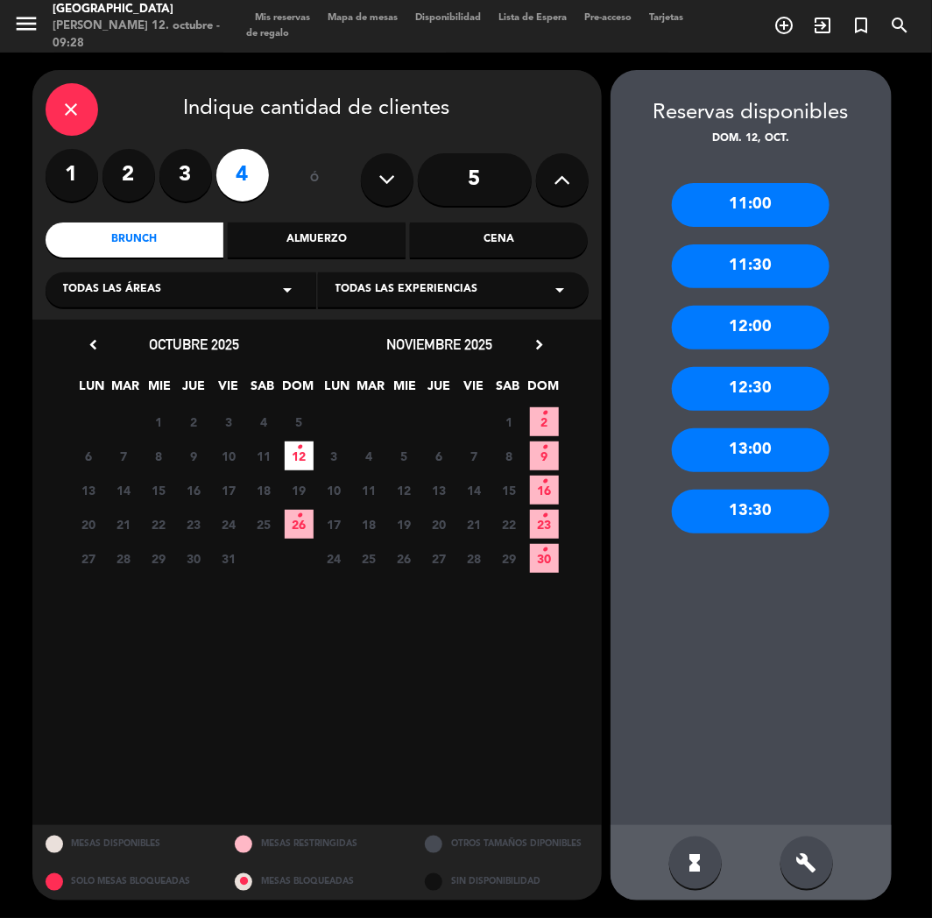
click at [761, 452] on div "13:00" at bounding box center [751, 450] width 158 height 44
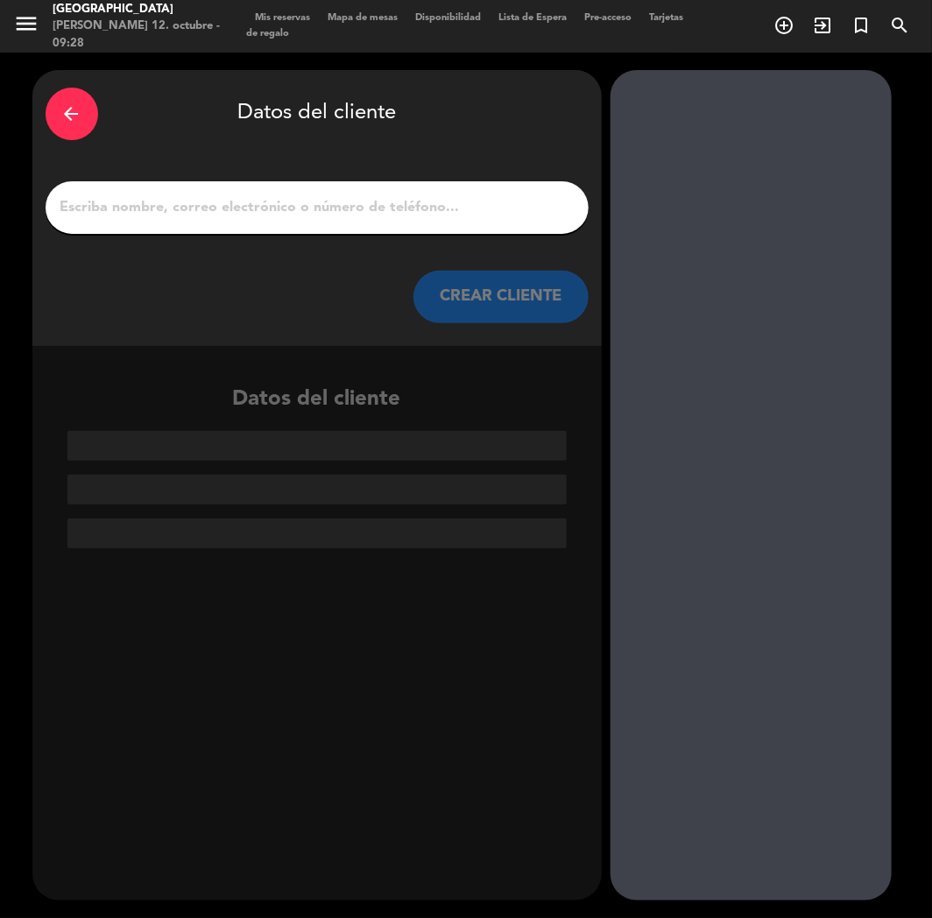
click at [499, 222] on div at bounding box center [317, 207] width 543 height 53
click at [510, 209] on input "1" at bounding box center [317, 207] width 517 height 25
paste input "[PERSON_NAME]"
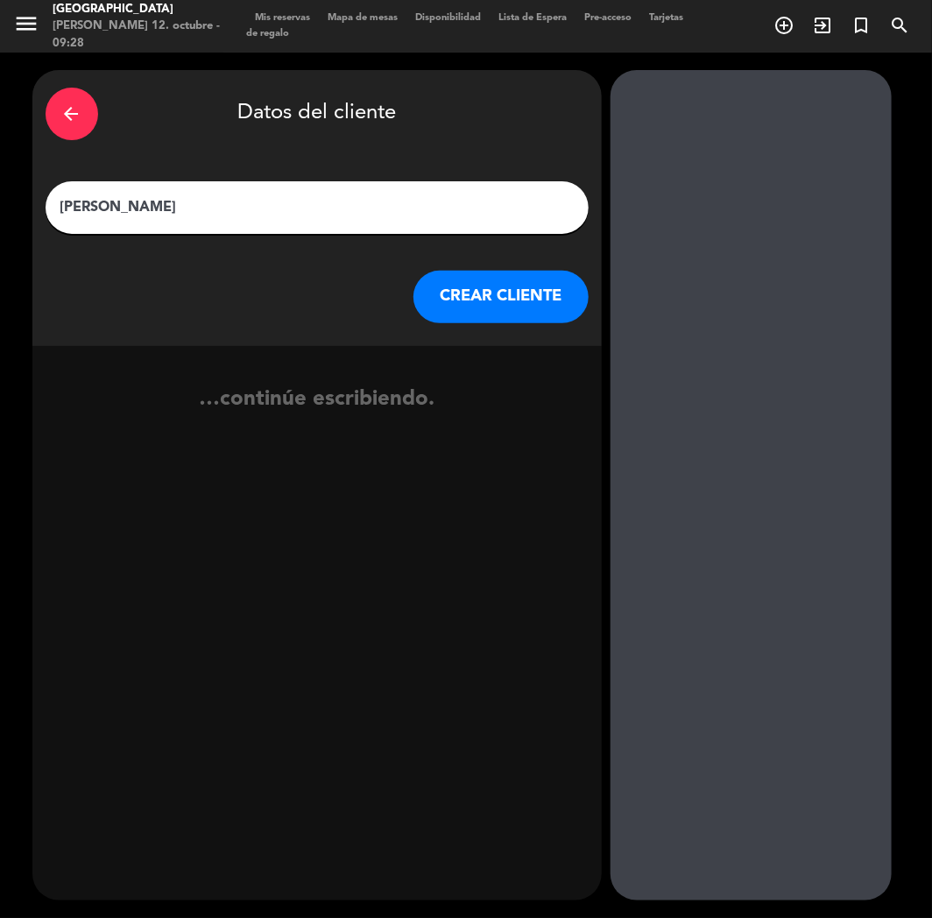
type input "[PERSON_NAME]"
click at [483, 298] on button "CREAR CLIENTE" at bounding box center [501, 297] width 175 height 53
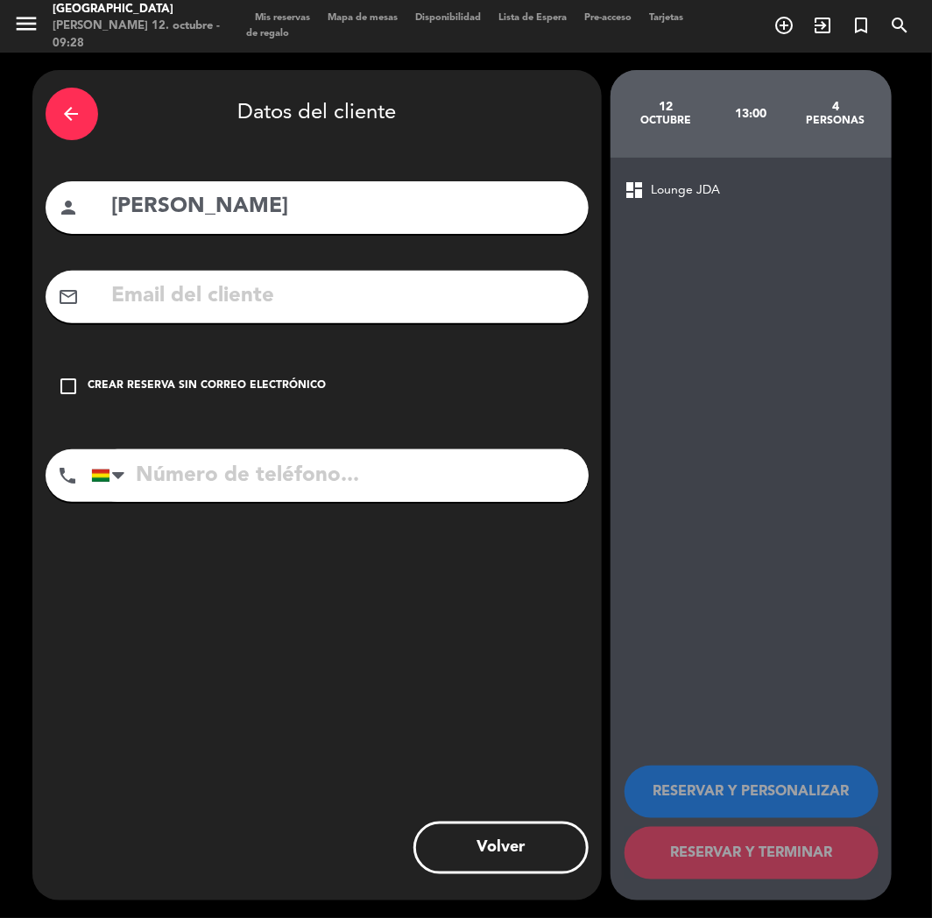
click at [483, 299] on input "text" at bounding box center [342, 297] width 465 height 36
paste input "[EMAIL_ADDRESS][DOMAIN_NAME]"
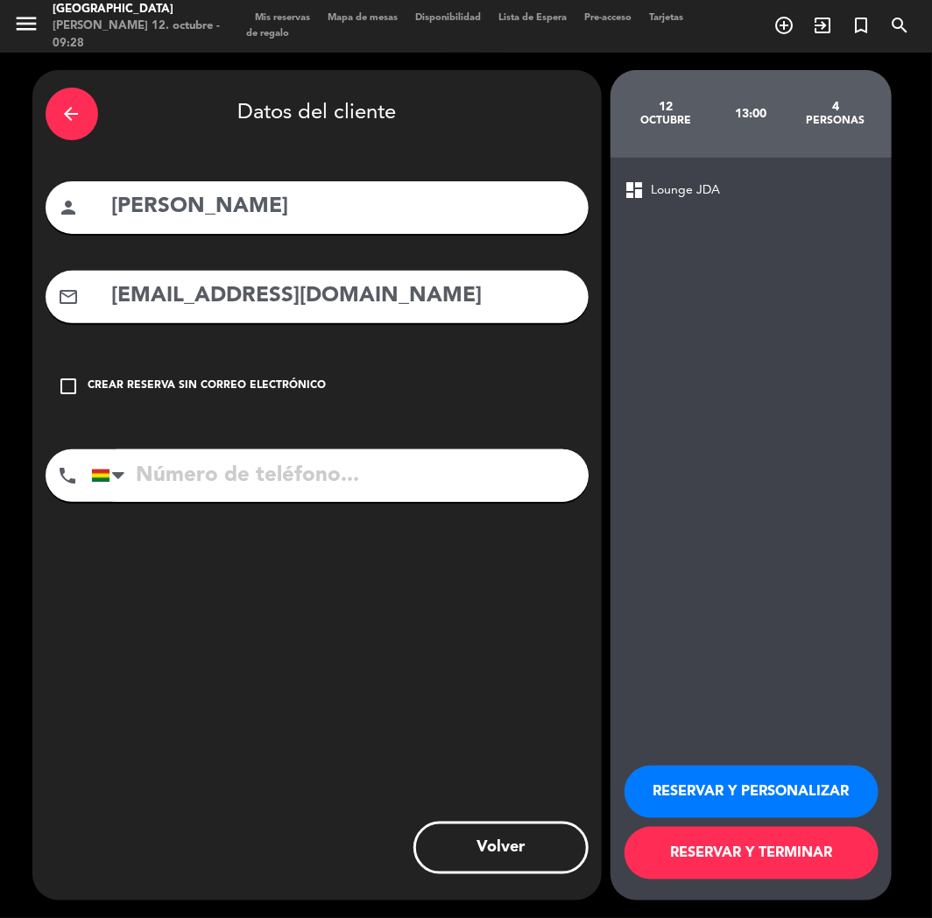
type input "[EMAIL_ADDRESS][DOMAIN_NAME]"
paste input "78561233"
click at [263, 478] on input "tel" at bounding box center [340, 476] width 498 height 53
type input "78561233"
click at [818, 759] on button "RESERVAR Y PERSONALIZAR" at bounding box center [752, 792] width 254 height 53
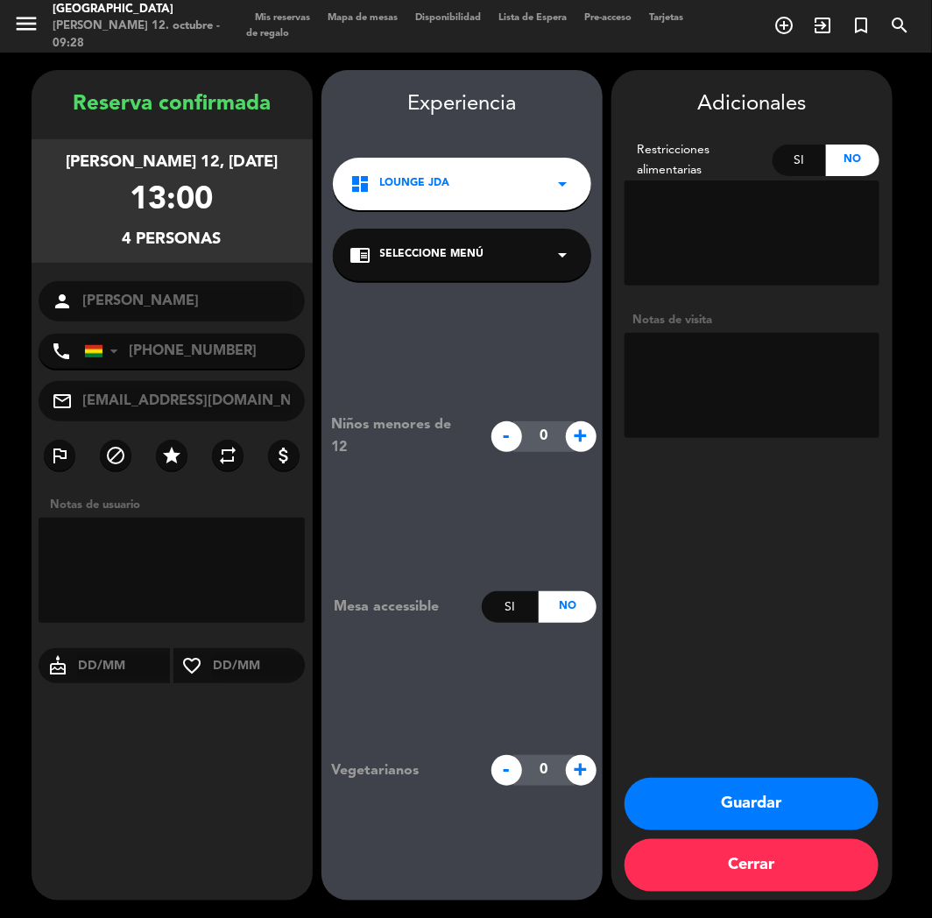
click at [820, 474] on div "Adicionales Restricciones alimentarias Si No Notas de visita Guardar Cerrar" at bounding box center [752, 485] width 281 height 831
click at [739, 384] on textarea at bounding box center [752, 385] width 255 height 105
type textarea "cumple"
click at [821, 759] on button "Guardar" at bounding box center [752, 804] width 254 height 53
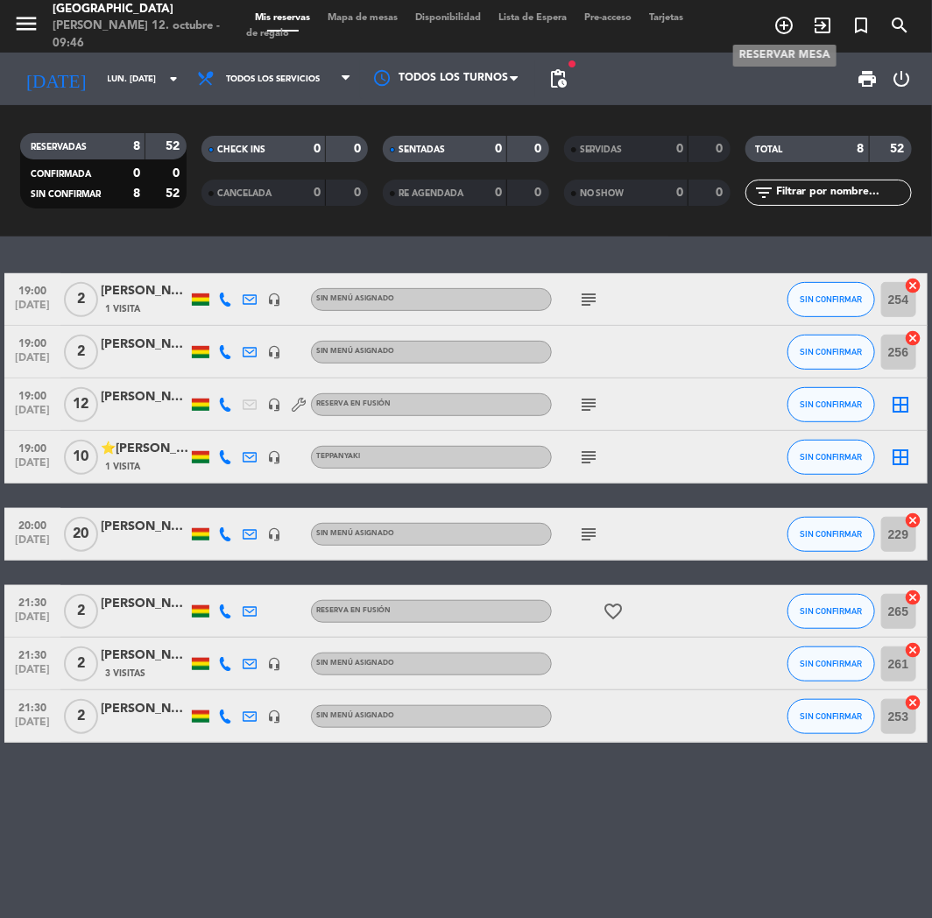
click at [782, 15] on icon "add_circle_outline" at bounding box center [784, 25] width 21 height 21
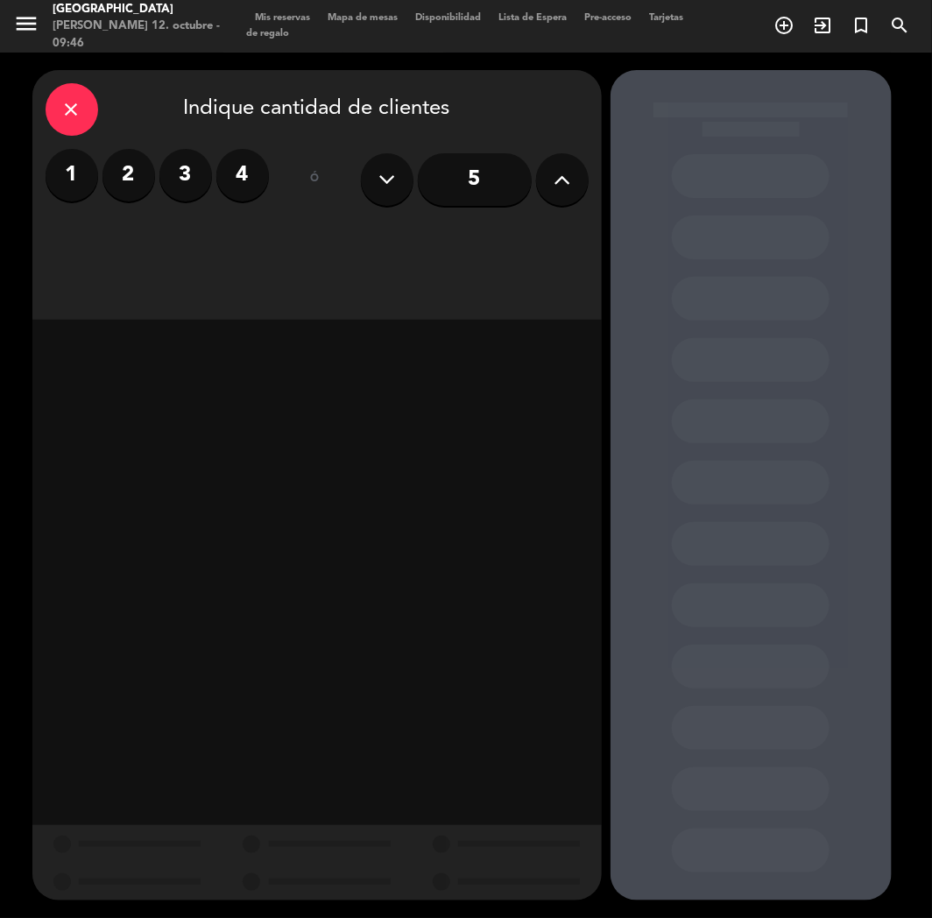
click at [117, 170] on label "2" at bounding box center [129, 175] width 53 height 53
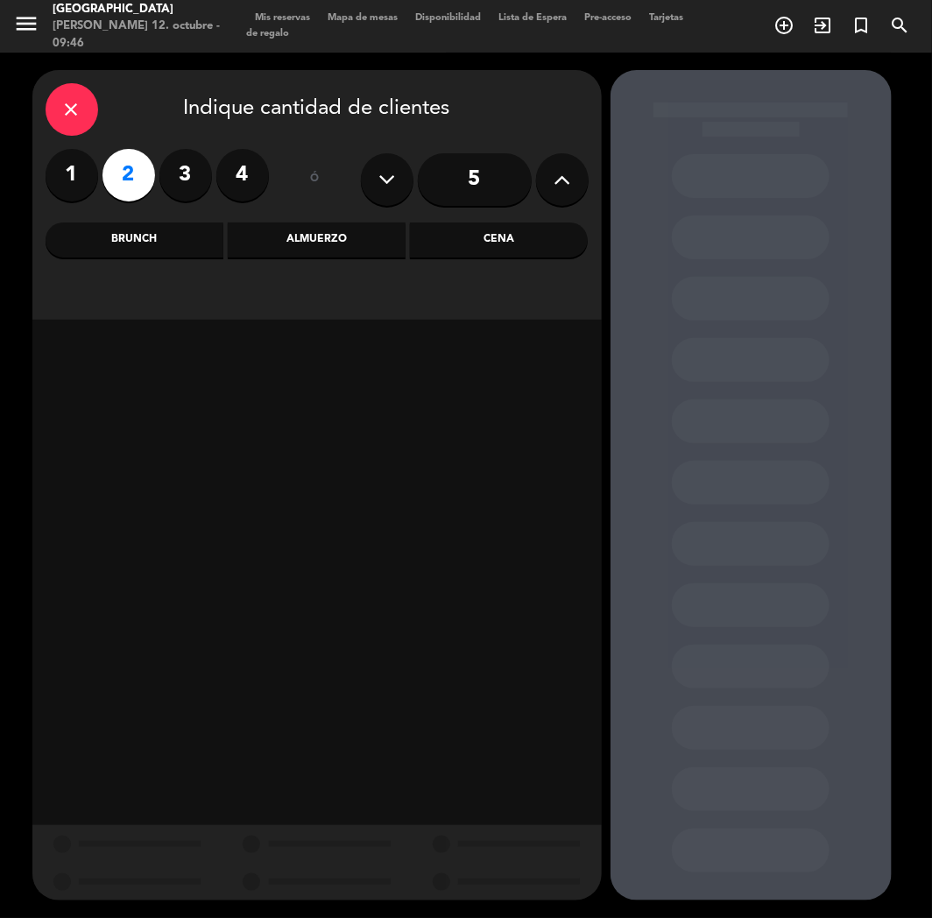
click at [487, 260] on div "close Indique cantidad de clientes 1 2 3 4 ó 5 Brunch Almuerzo Cena" at bounding box center [317, 195] width 570 height 250
click at [492, 257] on div "Cena" at bounding box center [499, 240] width 178 height 35
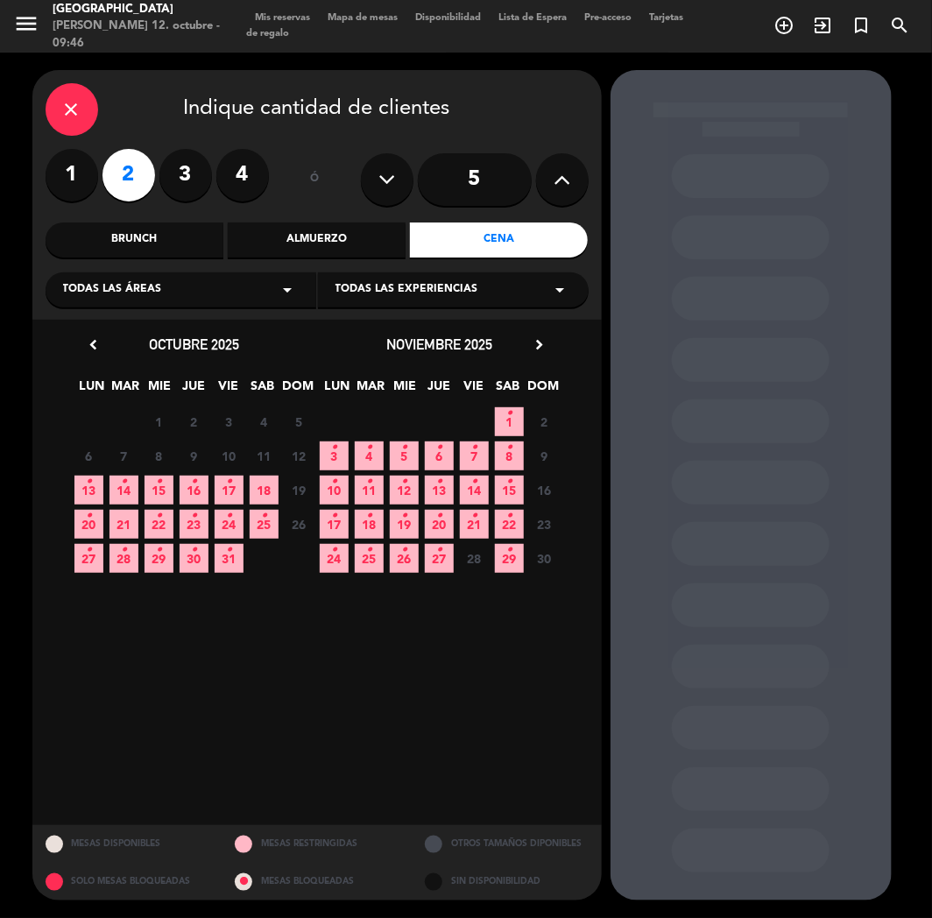
click at [169, 518] on span "22 •" at bounding box center [159, 524] width 29 height 29
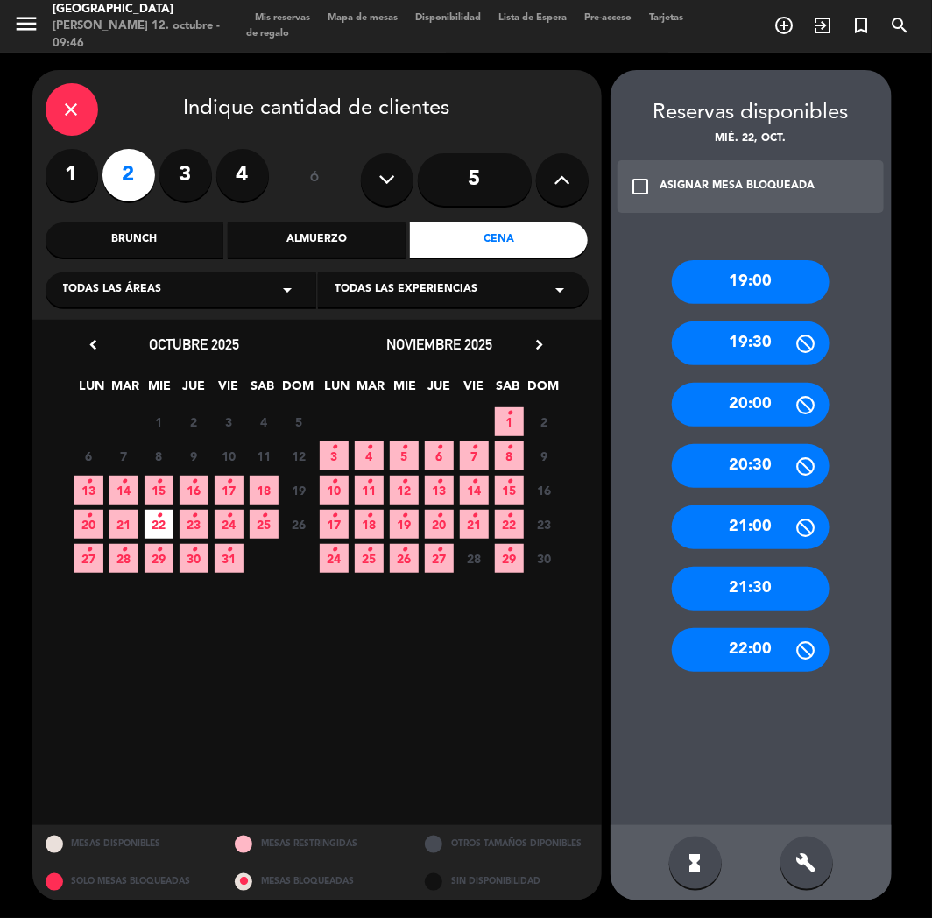
click at [761, 580] on div "21:30" at bounding box center [751, 589] width 158 height 44
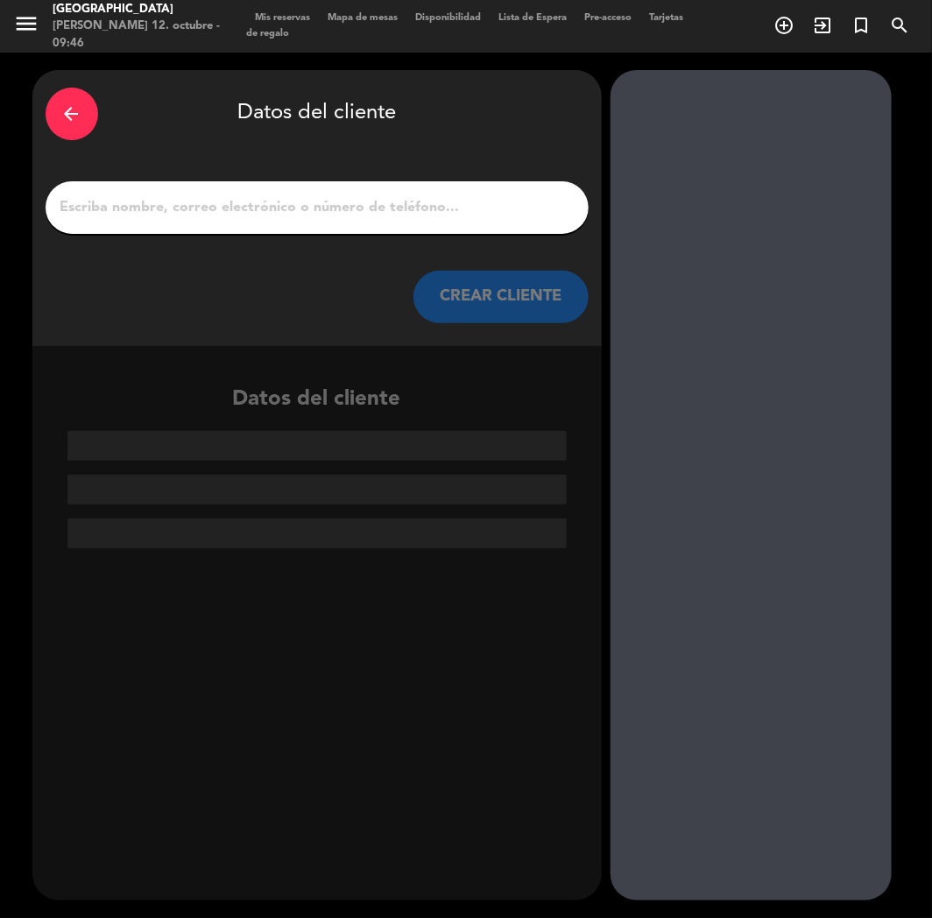
click at [457, 220] on div at bounding box center [317, 207] width 543 height 53
click at [470, 202] on input "1" at bounding box center [317, 207] width 517 height 25
paste input "[PERSON_NAME]"
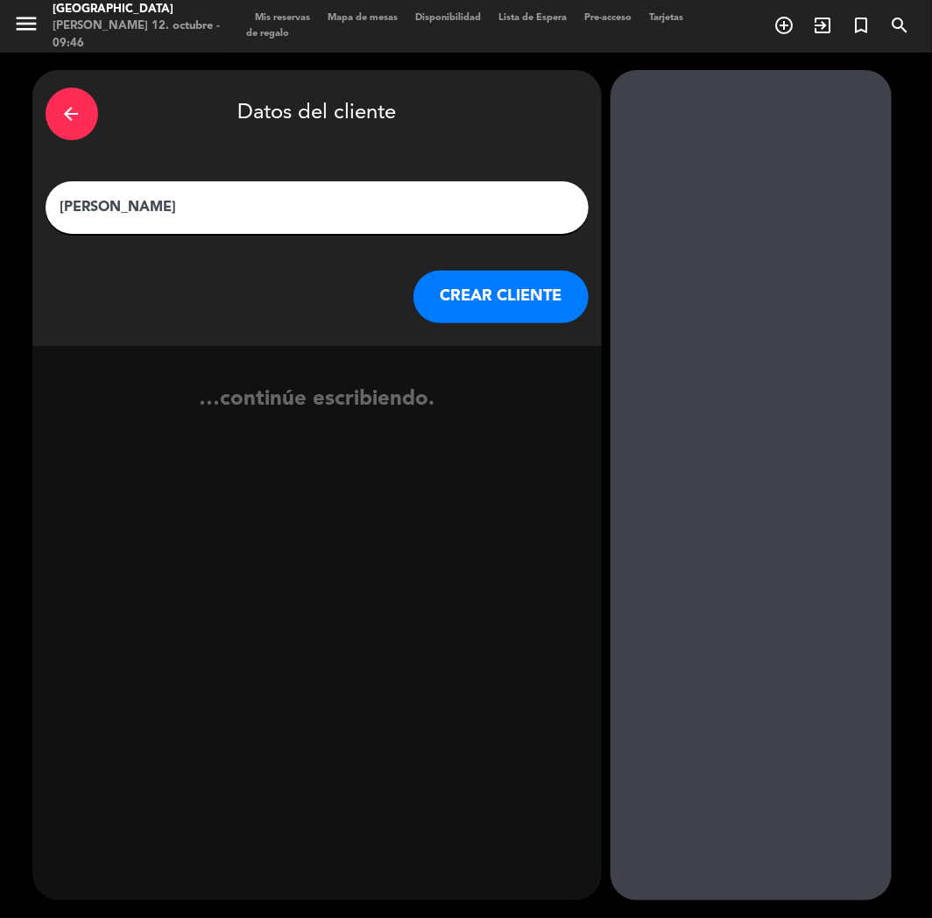
type input "[PERSON_NAME]"
click at [466, 299] on button "CREAR CLIENTE" at bounding box center [501, 297] width 175 height 53
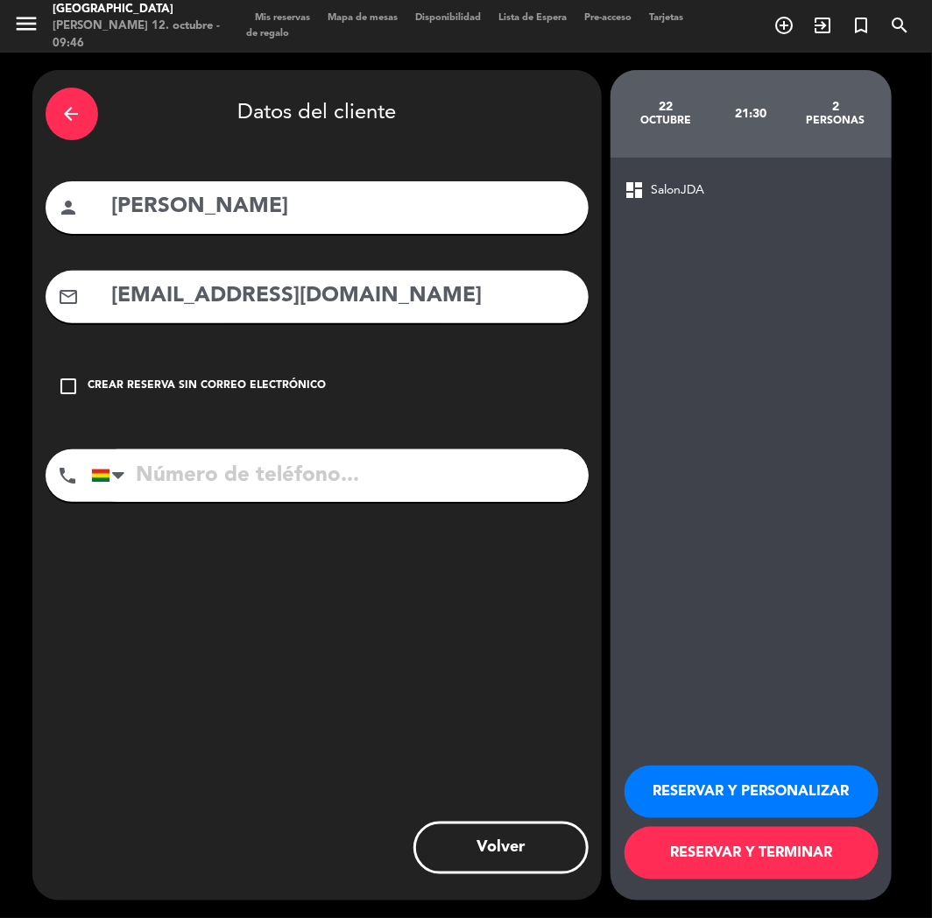
type input "[EMAIL_ADDRESS][DOMAIN_NAME]"
click at [471, 485] on input "tel" at bounding box center [340, 476] width 498 height 53
type input "67811253"
click at [754, 759] on button "RESERVAR Y PERSONALIZAR" at bounding box center [752, 792] width 254 height 53
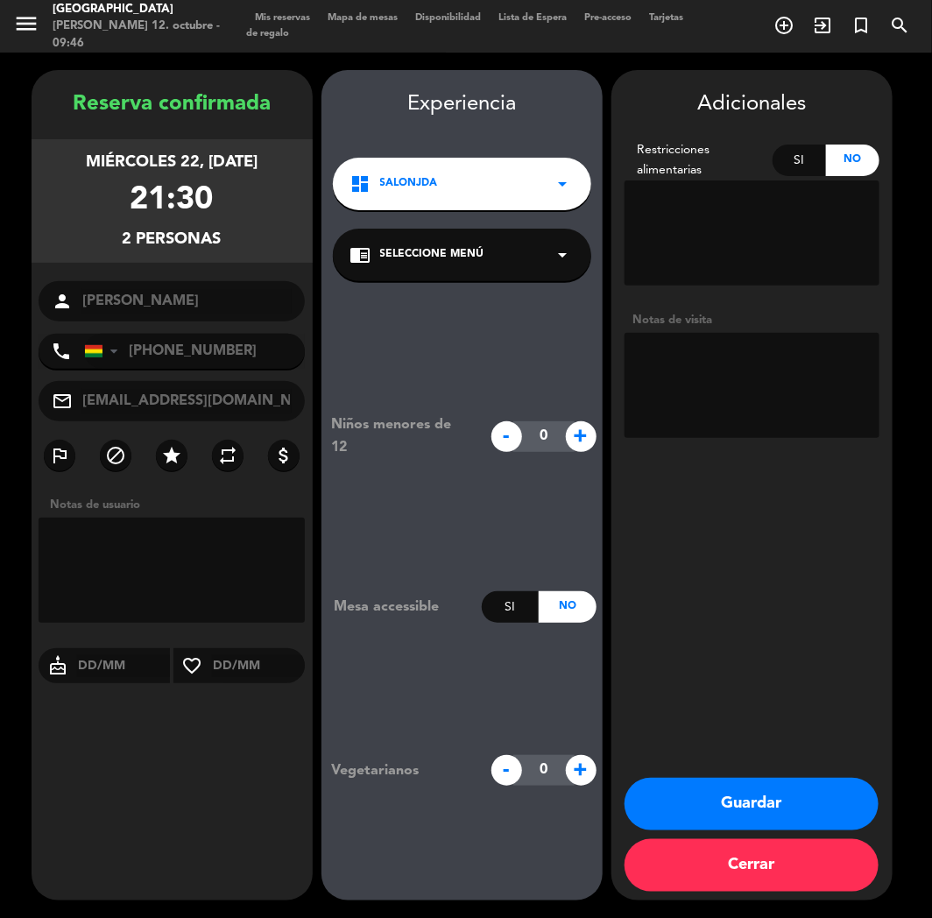
click at [776, 759] on button "Guardar" at bounding box center [752, 804] width 254 height 53
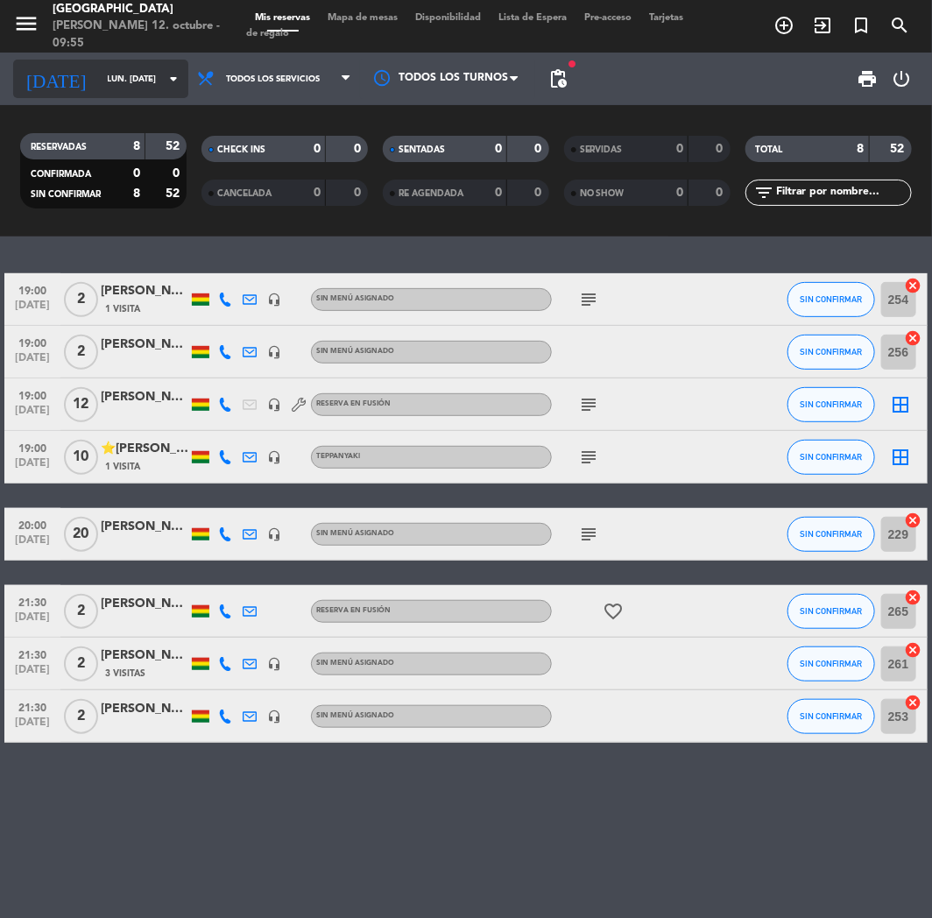
click at [99, 79] on input "lun. [DATE]" at bounding box center [158, 79] width 118 height 27
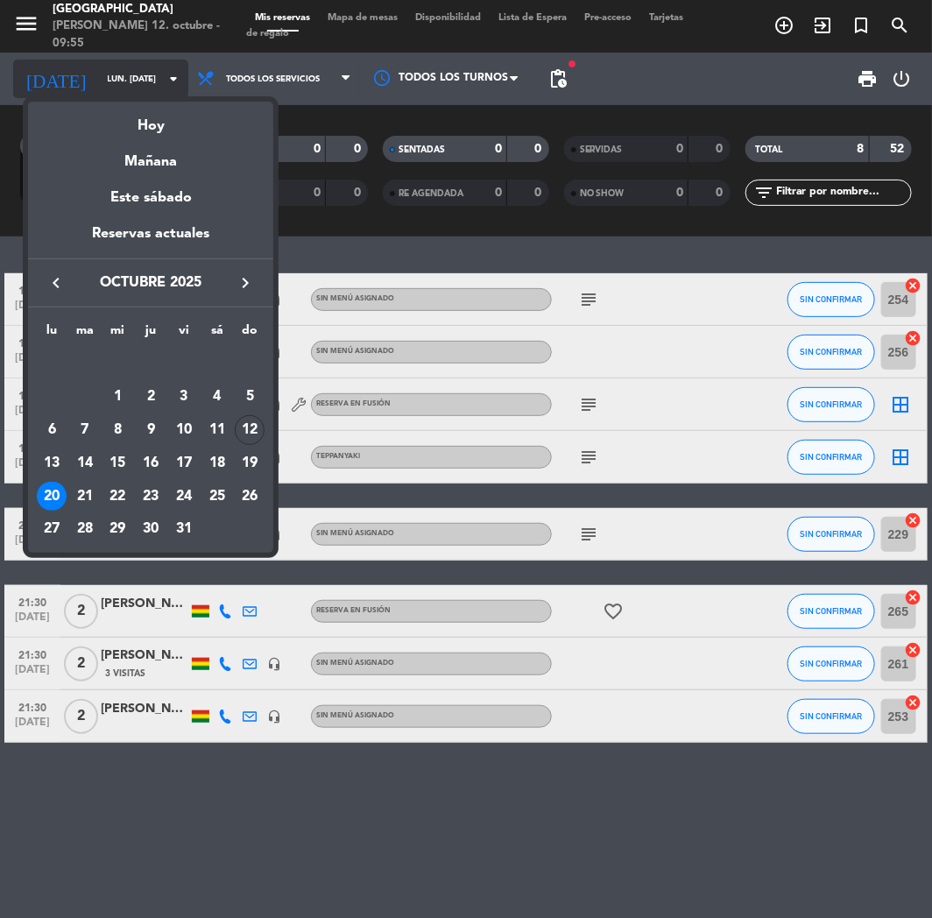
click at [112, 128] on div "Hoy" at bounding box center [150, 120] width 245 height 36
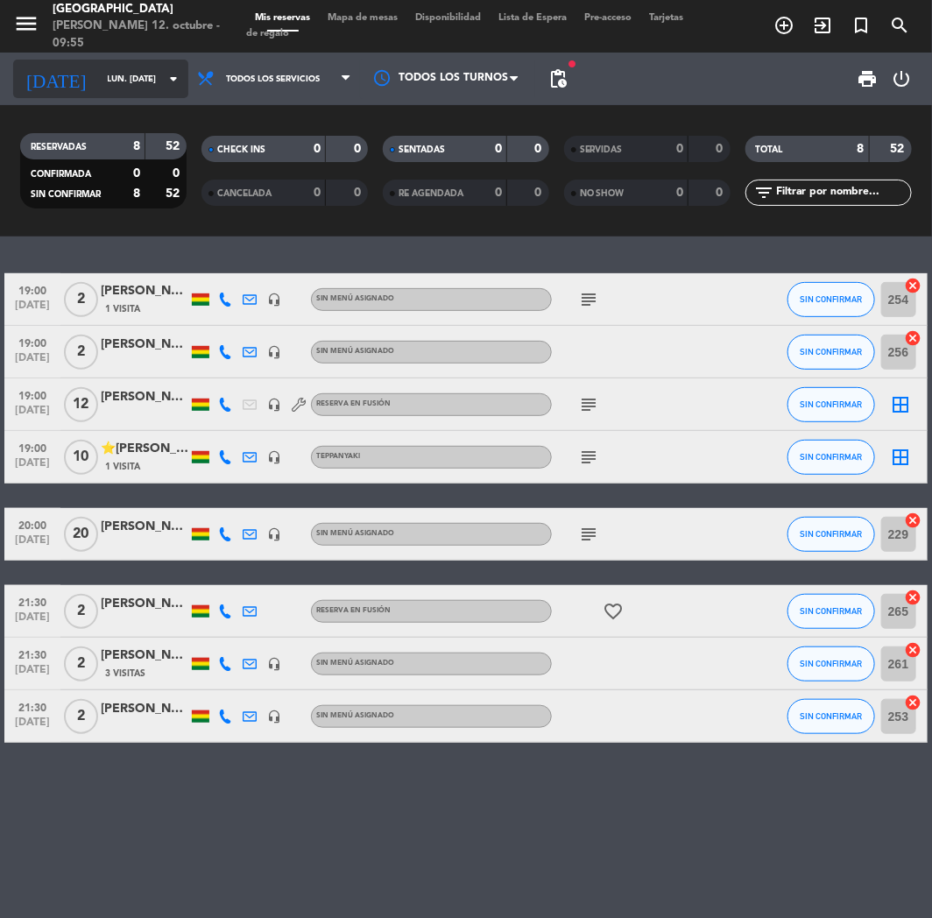
type input "dom. [DATE]"
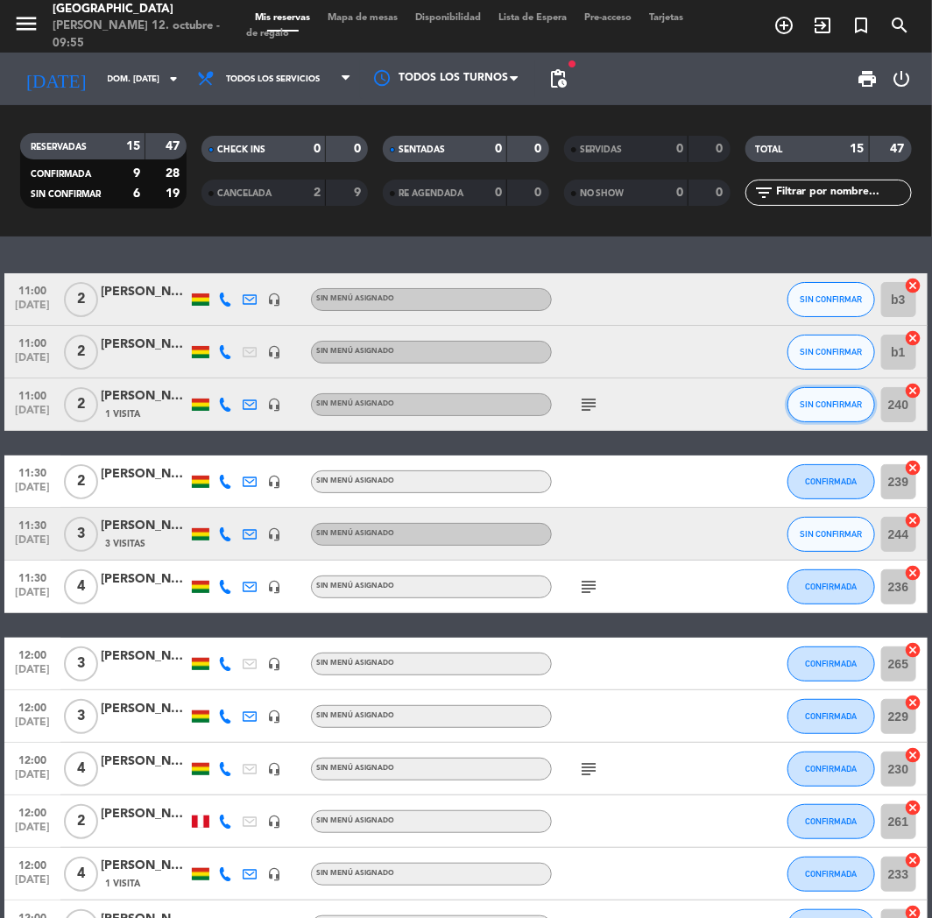
click at [806, 393] on button "SIN CONFIRMAR" at bounding box center [832, 404] width 88 height 35
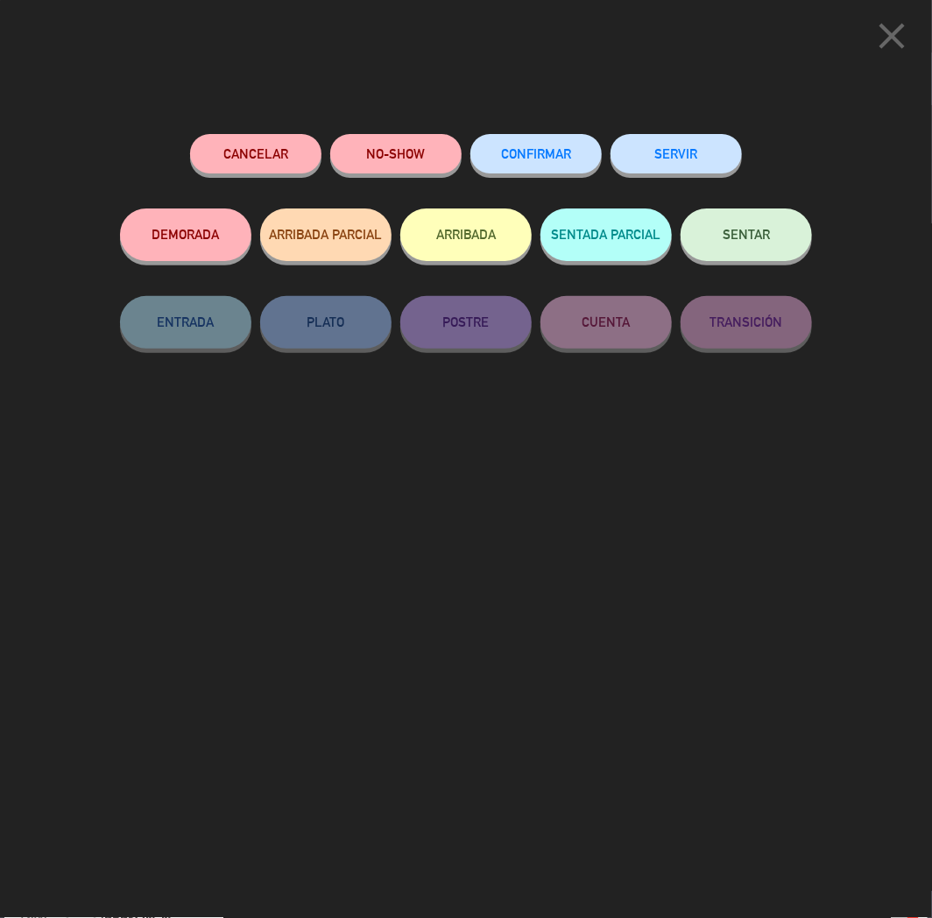
click at [543, 146] on button "CONFIRMAR" at bounding box center [536, 153] width 131 height 39
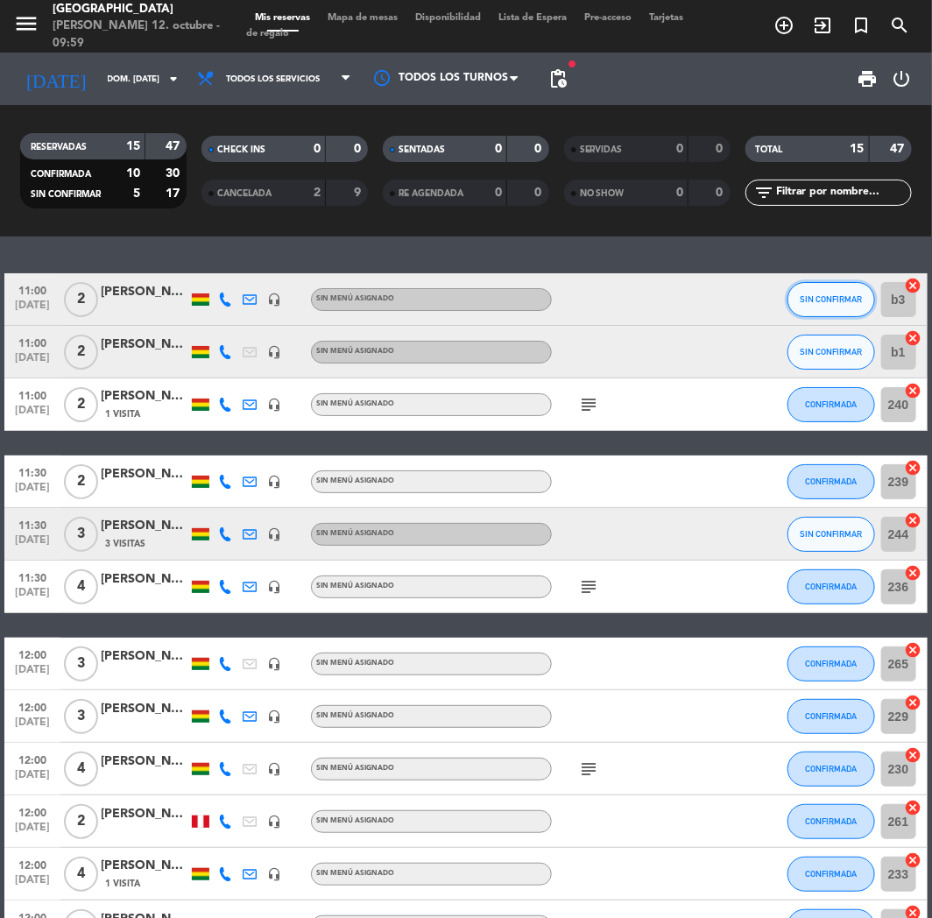
click at [798, 302] on button "SIN CONFIRMAR" at bounding box center [832, 299] width 88 height 35
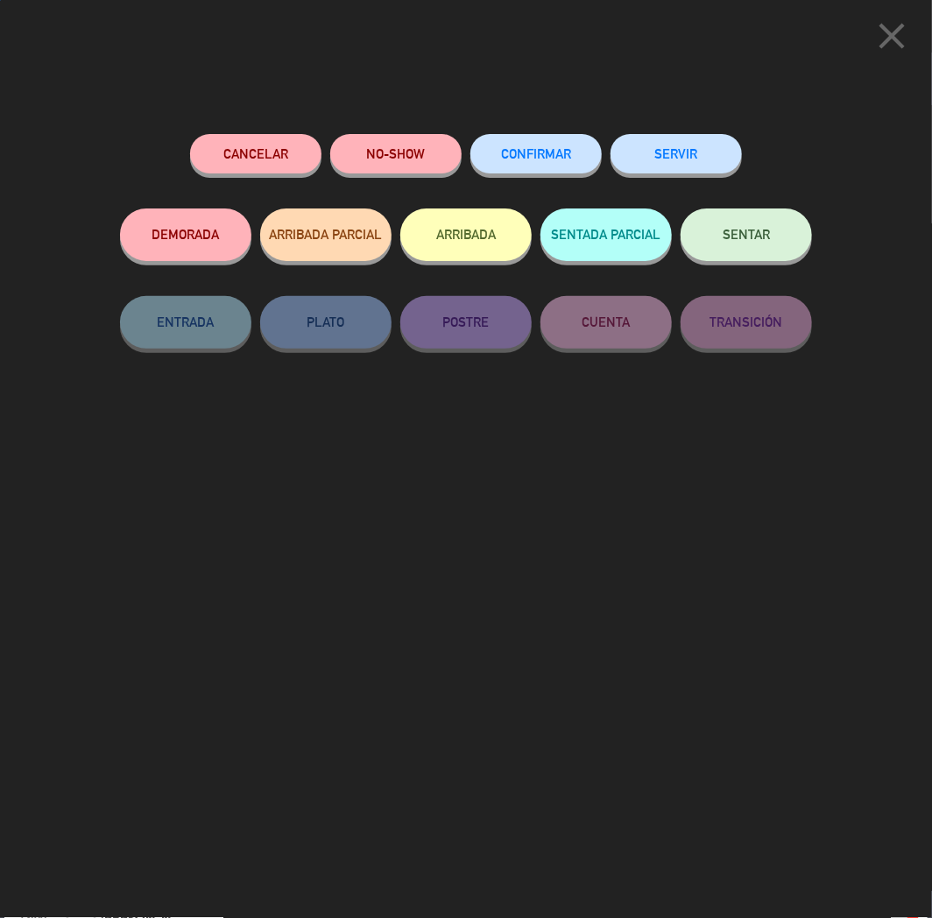
click at [509, 152] on span "CONFIRMAR" at bounding box center [536, 153] width 70 height 15
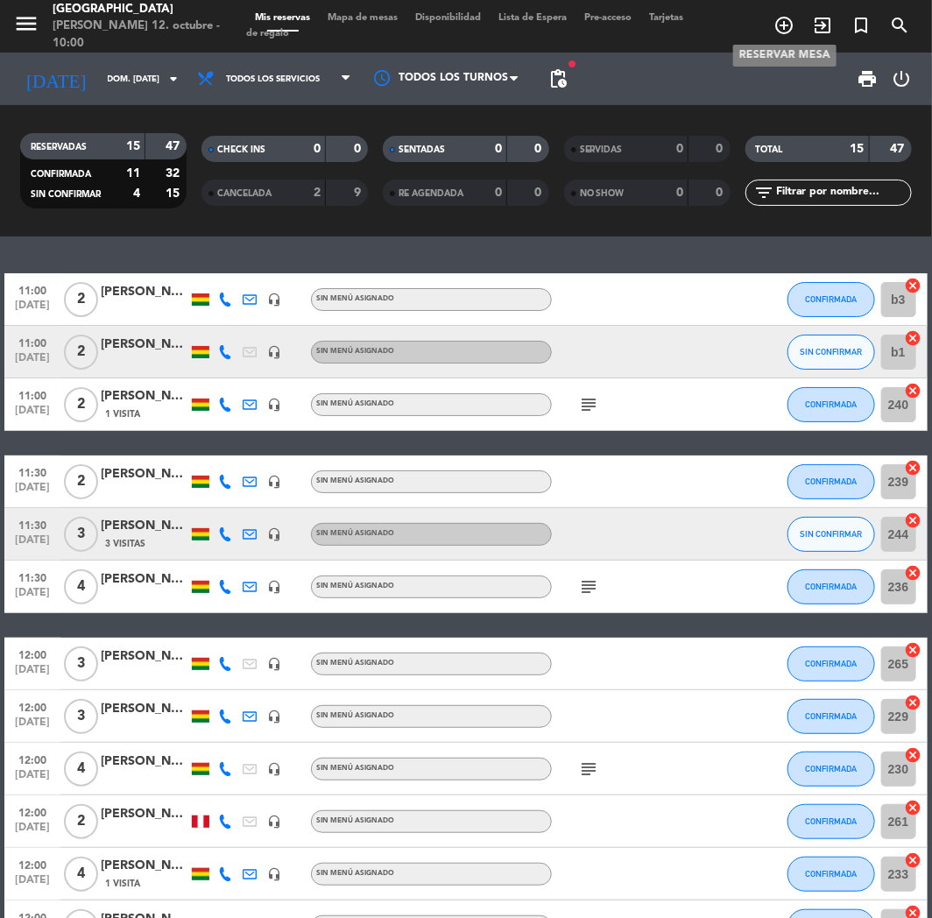
click at [782, 25] on icon "add_circle_outline" at bounding box center [784, 25] width 21 height 21
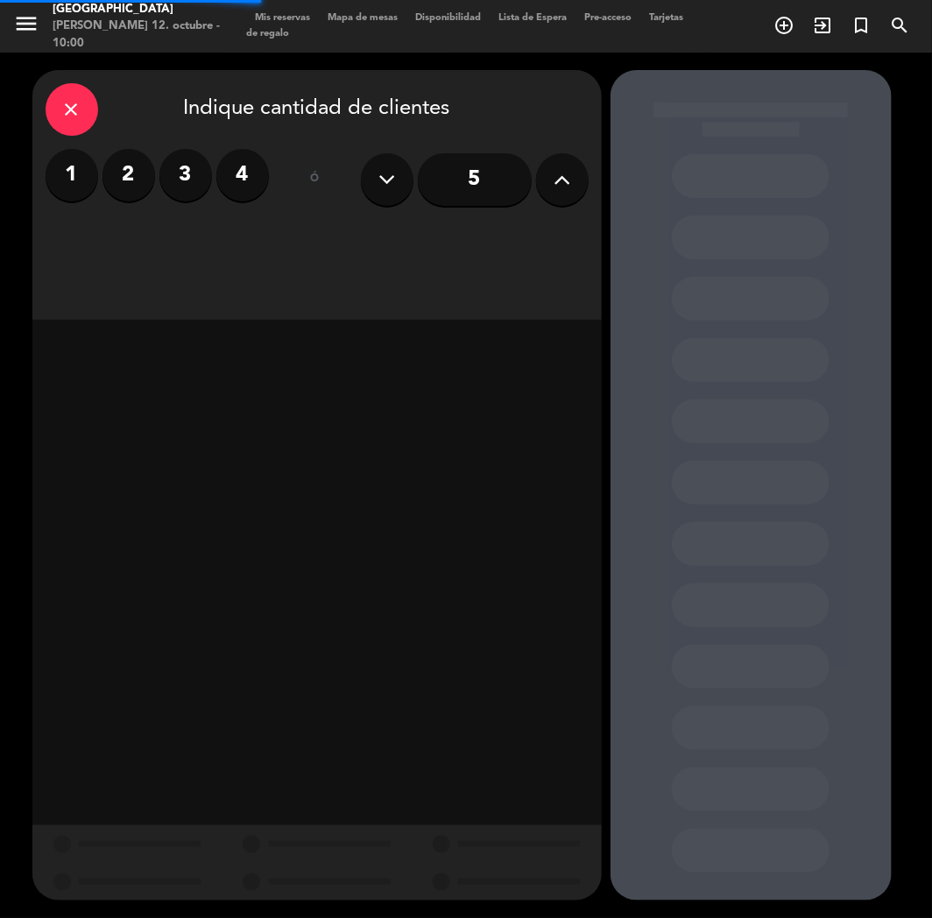
click at [130, 152] on label "2" at bounding box center [129, 175] width 53 height 53
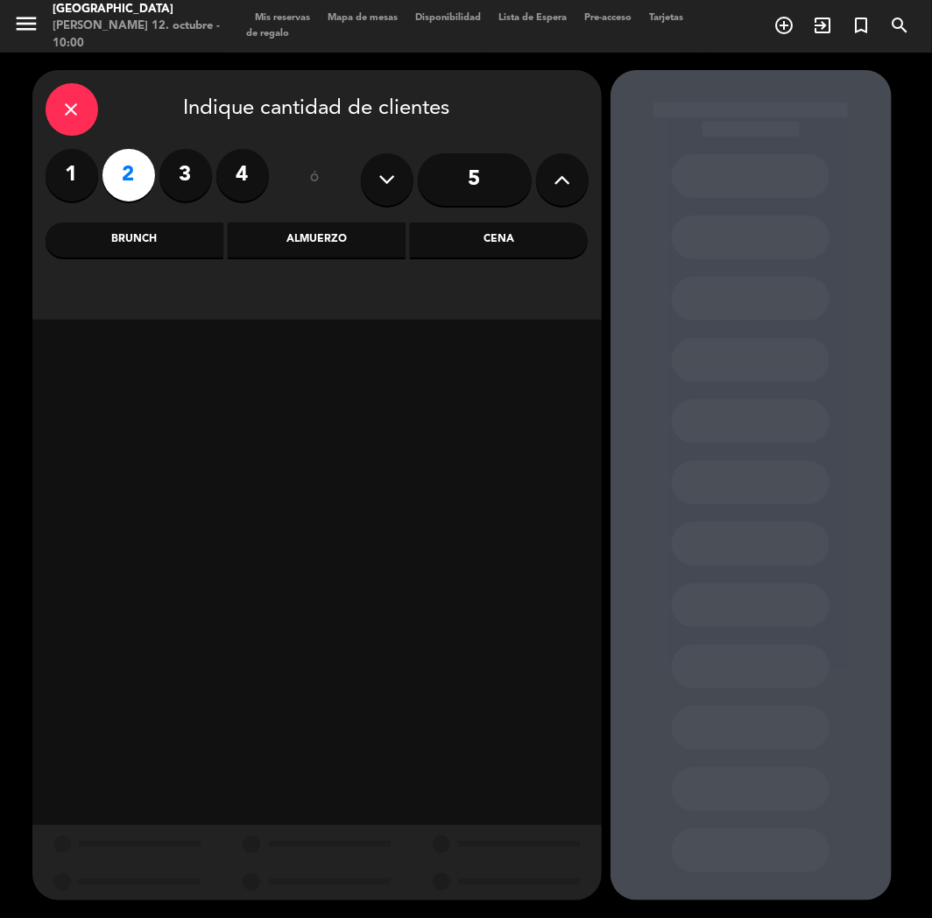
drag, startPoint x: 519, startPoint y: 265, endPoint x: 527, endPoint y: 251, distance: 16.1
click at [520, 264] on div "close Indique cantidad de clientes 1 2 3 4 ó 5 Brunch Almuerzo Cena" at bounding box center [317, 195] width 570 height 250
click at [527, 250] on div "Cena" at bounding box center [499, 240] width 178 height 35
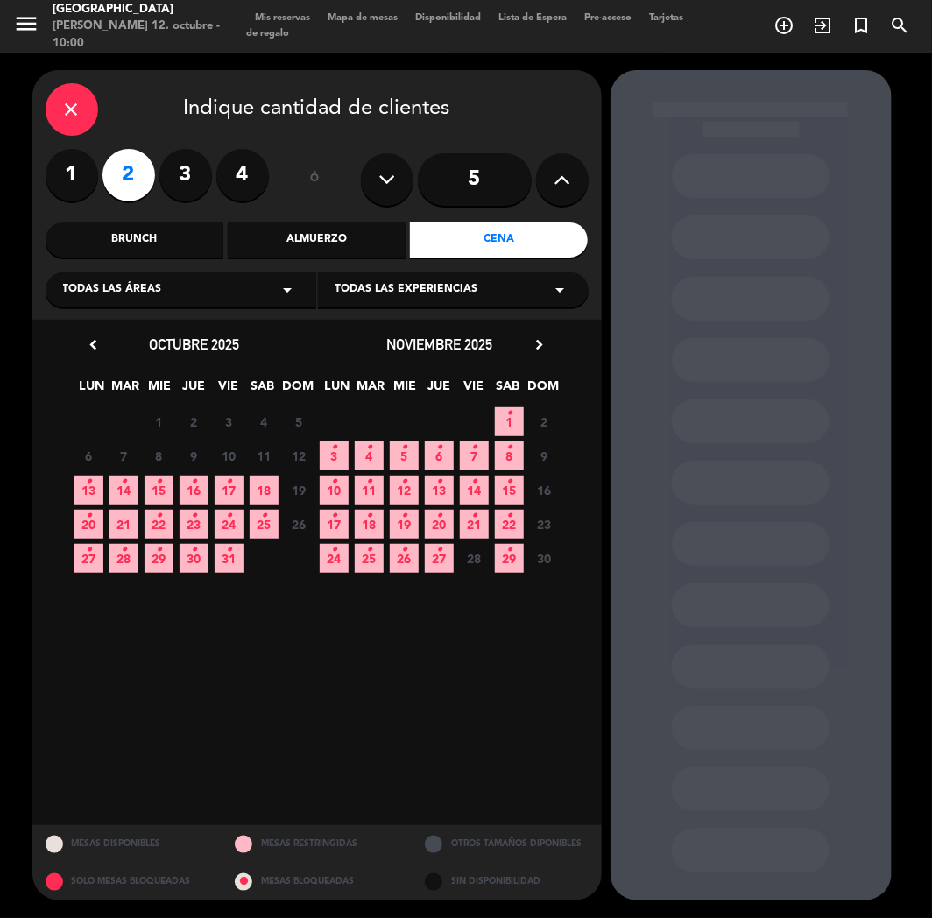
click at [79, 486] on span "13 •" at bounding box center [88, 490] width 29 height 29
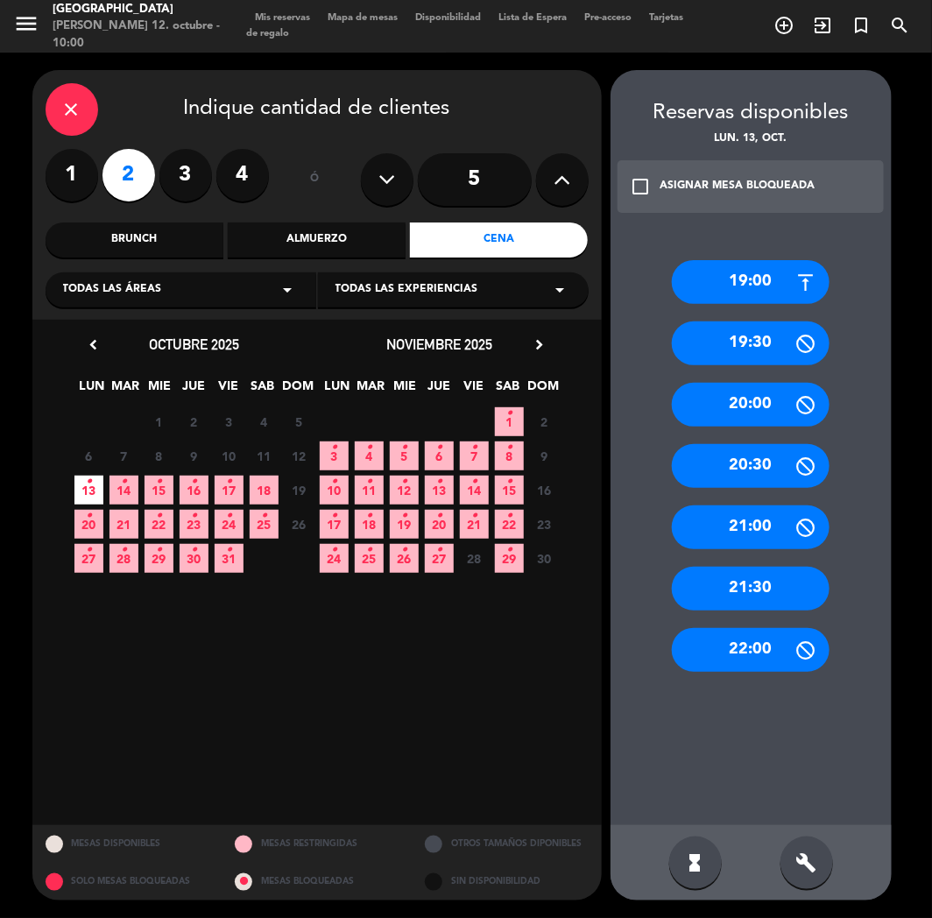
click at [773, 340] on div "19:30" at bounding box center [751, 344] width 158 height 44
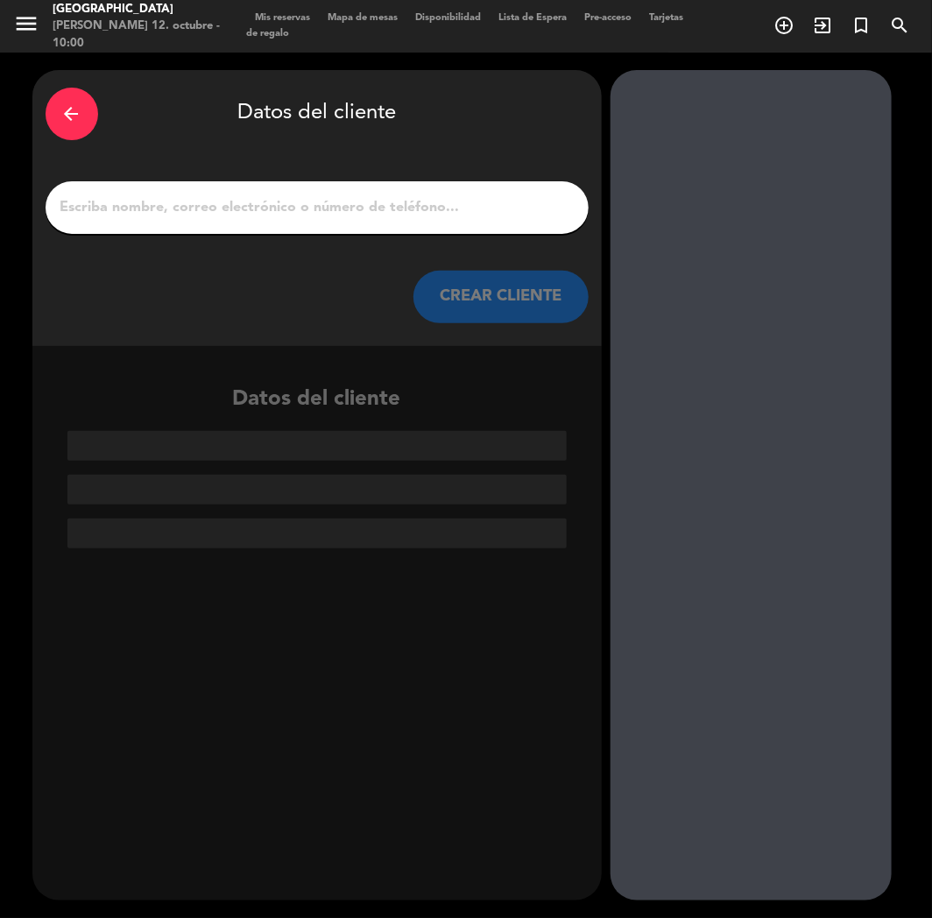
click at [461, 195] on input "1" at bounding box center [317, 207] width 517 height 25
paste input "[PERSON_NAME]"
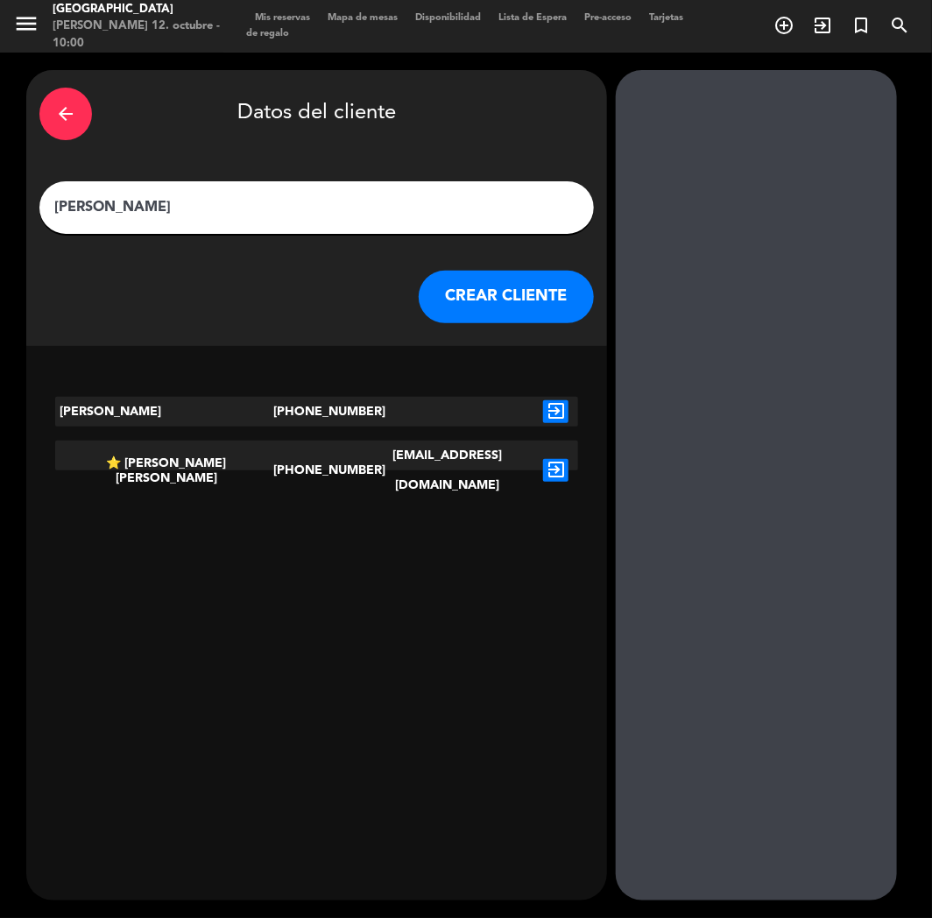
type input "[PERSON_NAME]"
click at [522, 287] on button "CREAR CLIENTE" at bounding box center [506, 297] width 175 height 53
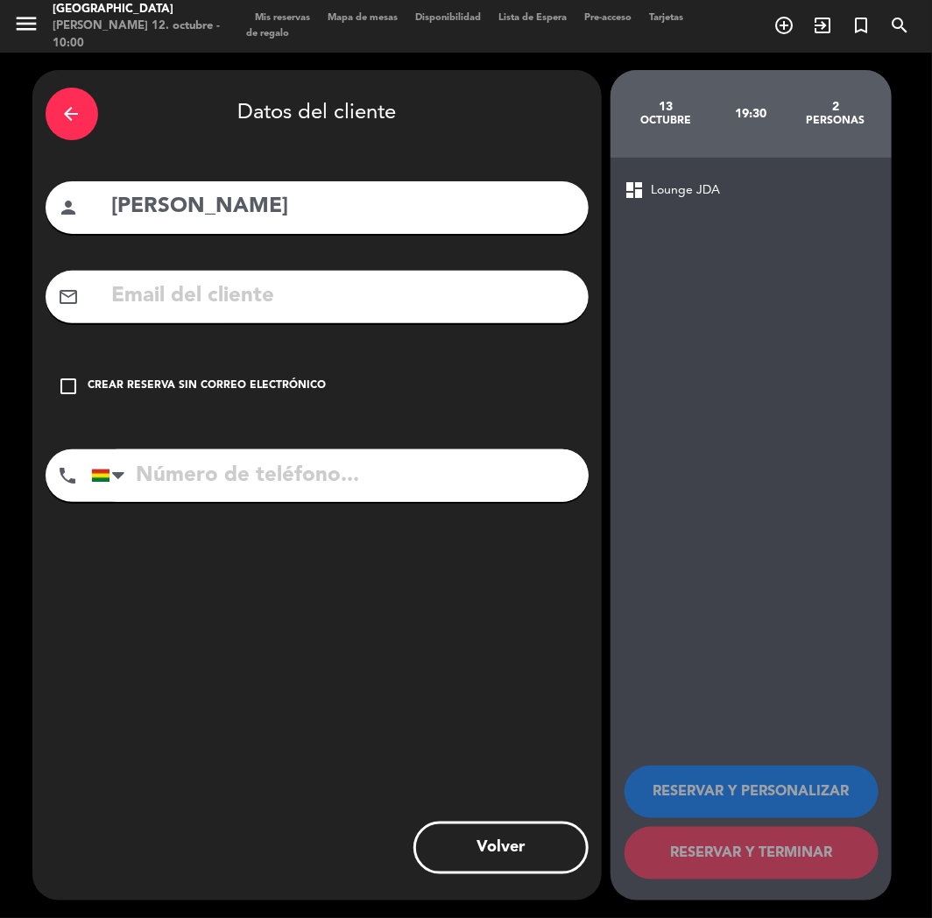
click at [450, 287] on input "text" at bounding box center [342, 297] width 465 height 36
paste input "[EMAIL_ADDRESS][DOMAIN_NAME]"
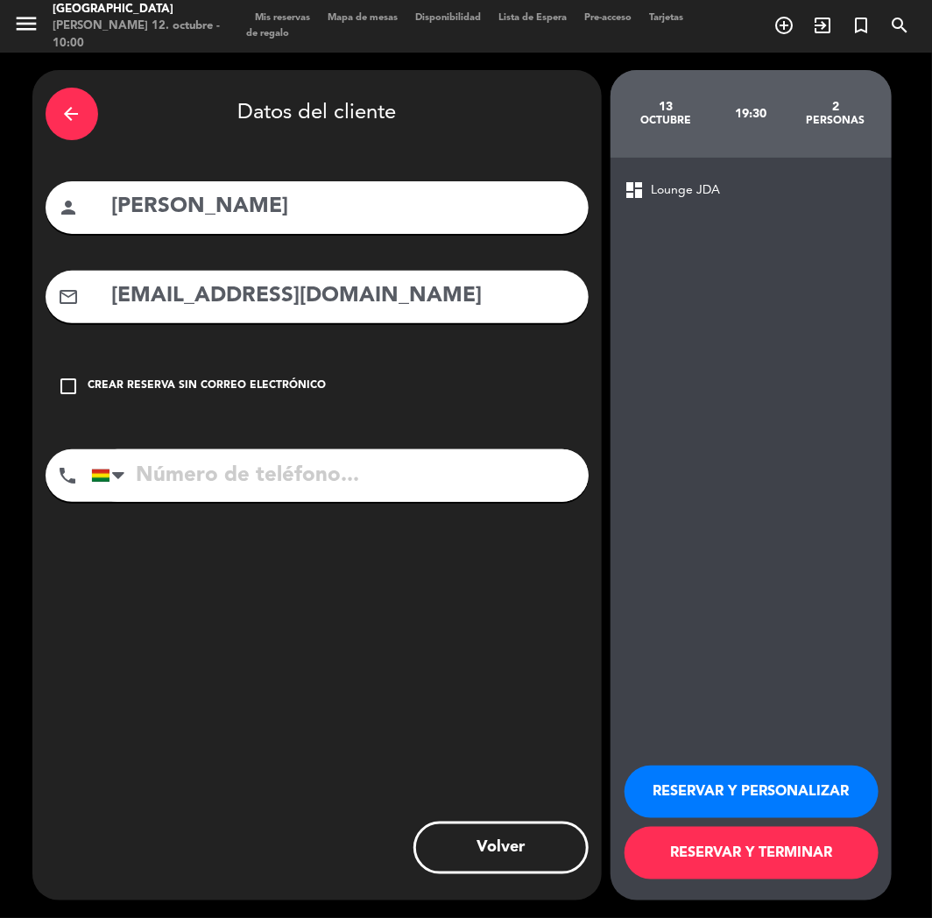
type input "[EMAIL_ADDRESS][DOMAIN_NAME]"
click at [458, 471] on input "tel" at bounding box center [340, 476] width 498 height 53
type input "76095263"
click at [838, 759] on button "RESERVAR Y PERSONALIZAR" at bounding box center [752, 792] width 254 height 53
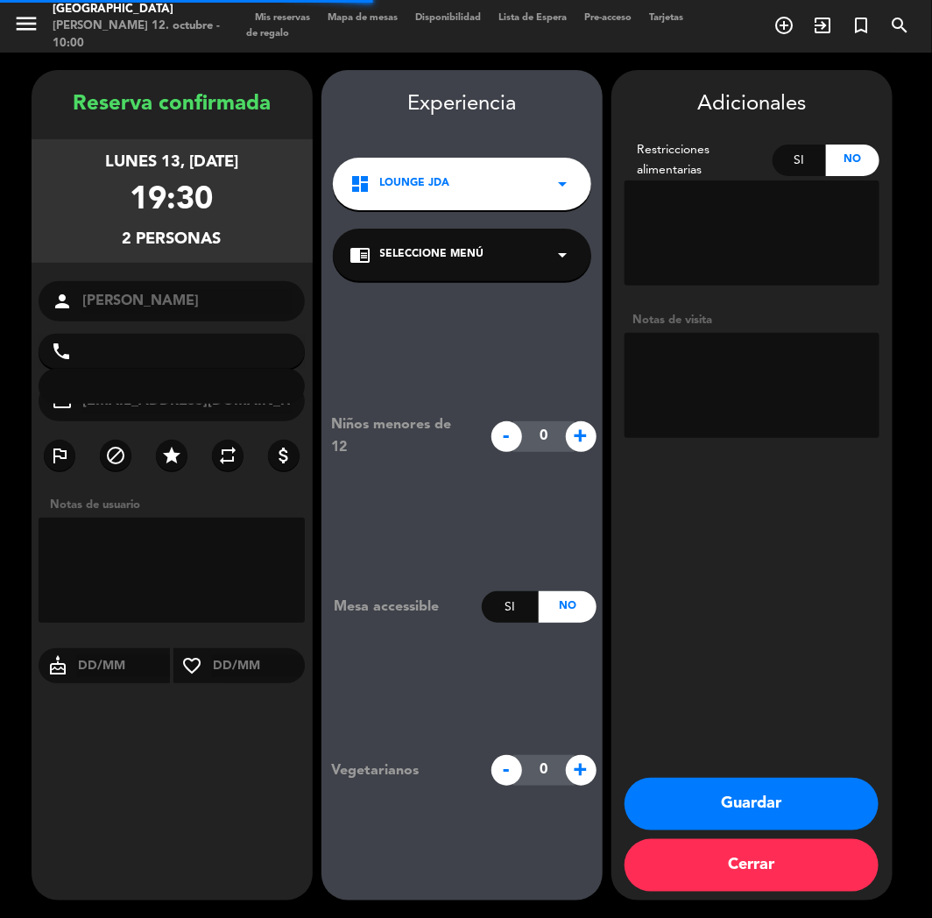
type input "[PHONE_NUMBER]"
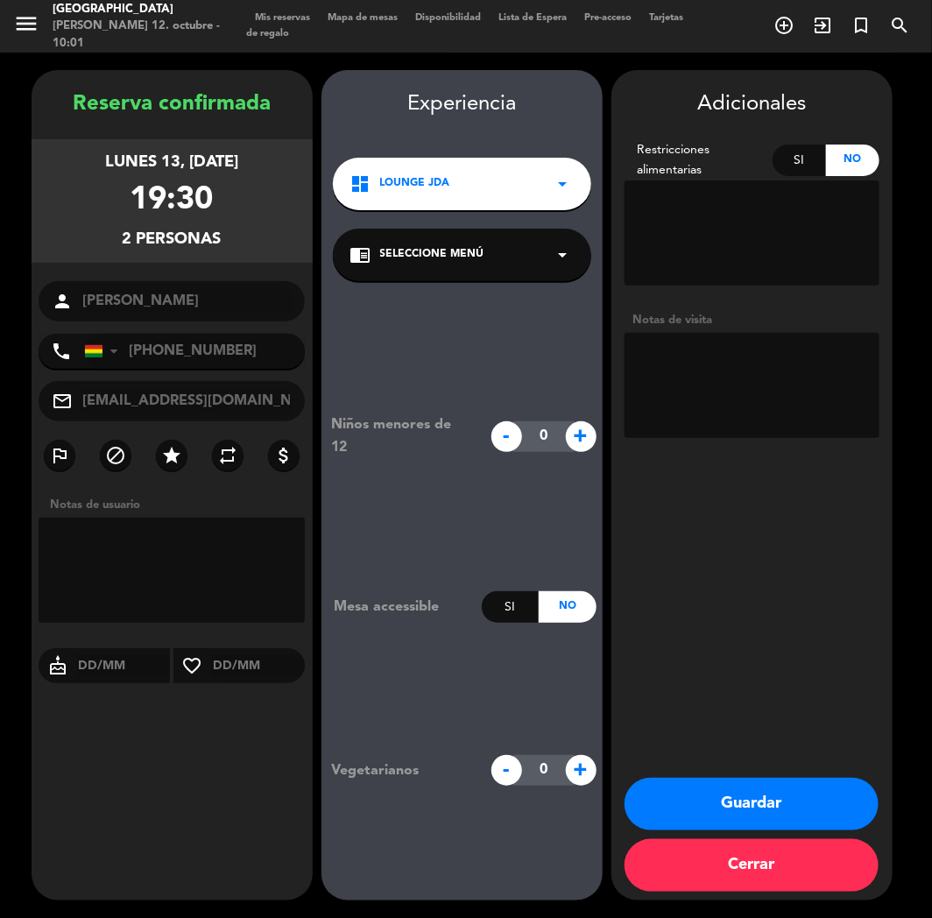
click at [789, 759] on button "Guardar" at bounding box center [752, 804] width 254 height 53
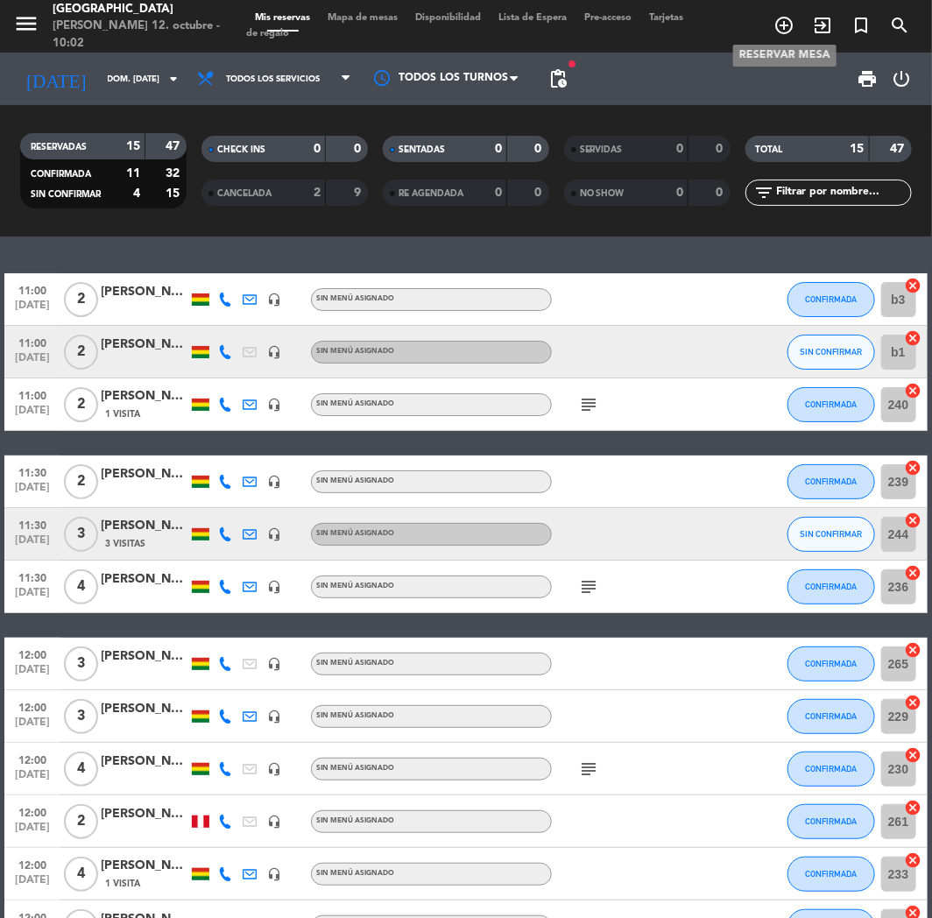
click at [773, 29] on span "add_circle_outline" at bounding box center [784, 26] width 39 height 30
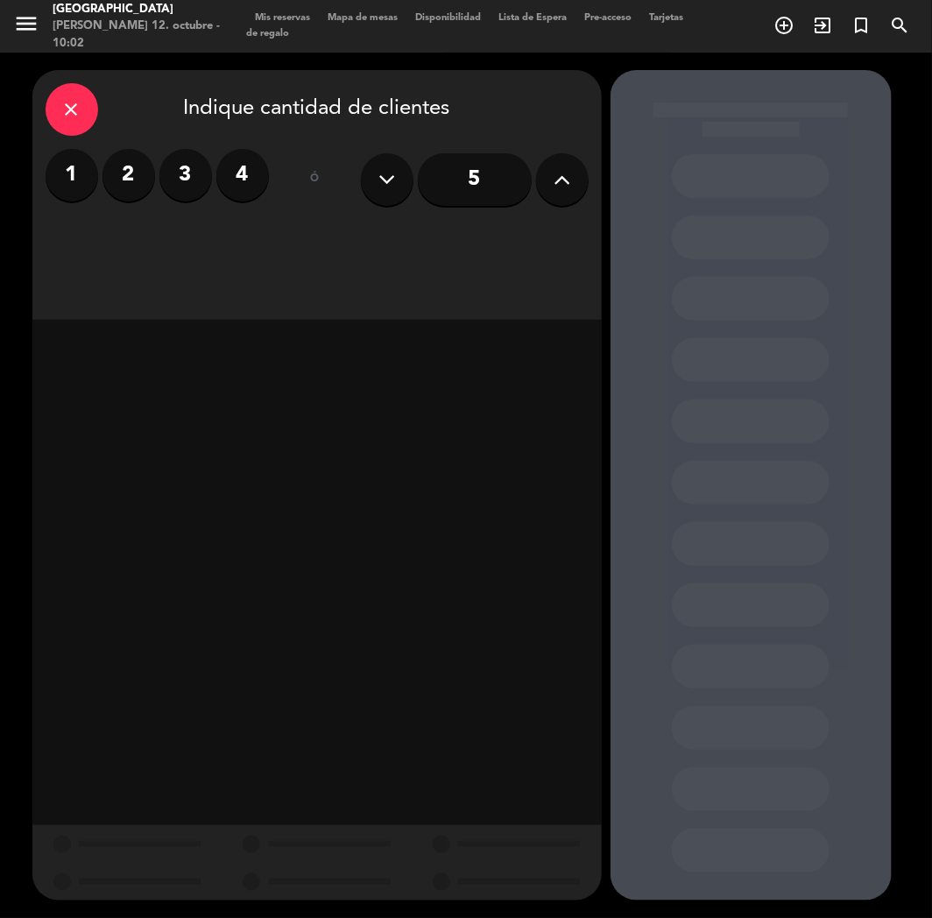
click at [117, 164] on label "2" at bounding box center [129, 175] width 53 height 53
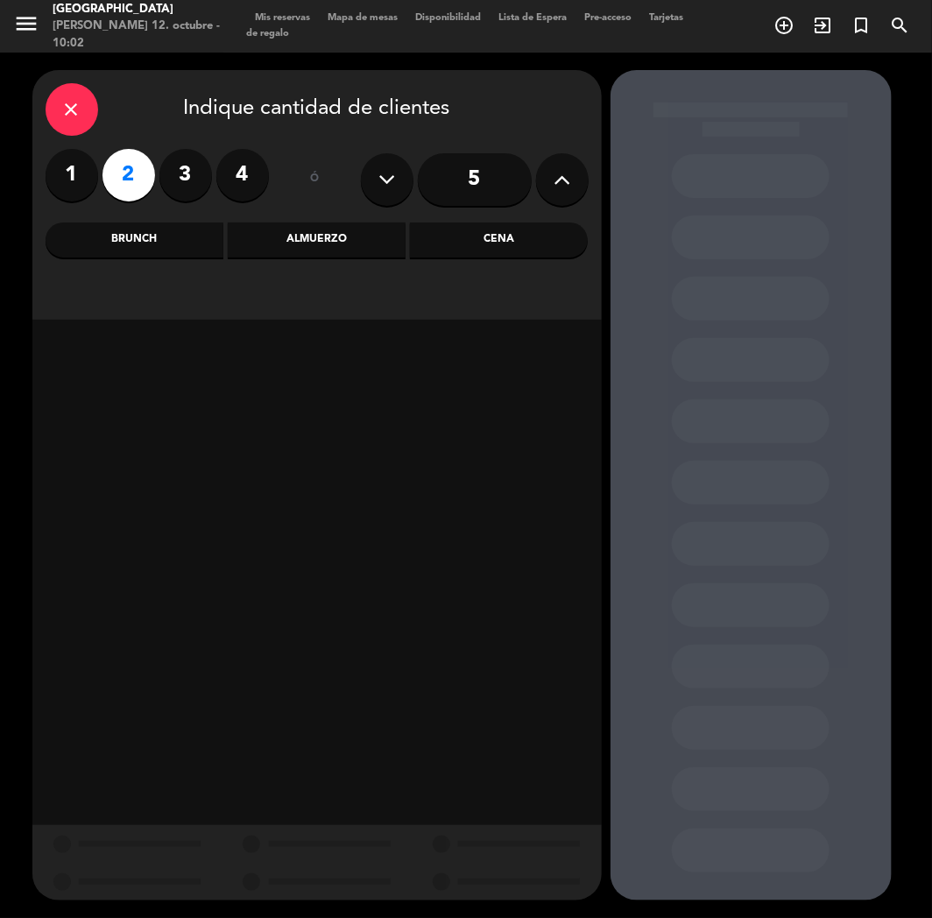
drag, startPoint x: 167, startPoint y: 234, endPoint x: 231, endPoint y: 237, distance: 64.0
click at [166, 234] on div "Brunch" at bounding box center [135, 240] width 178 height 35
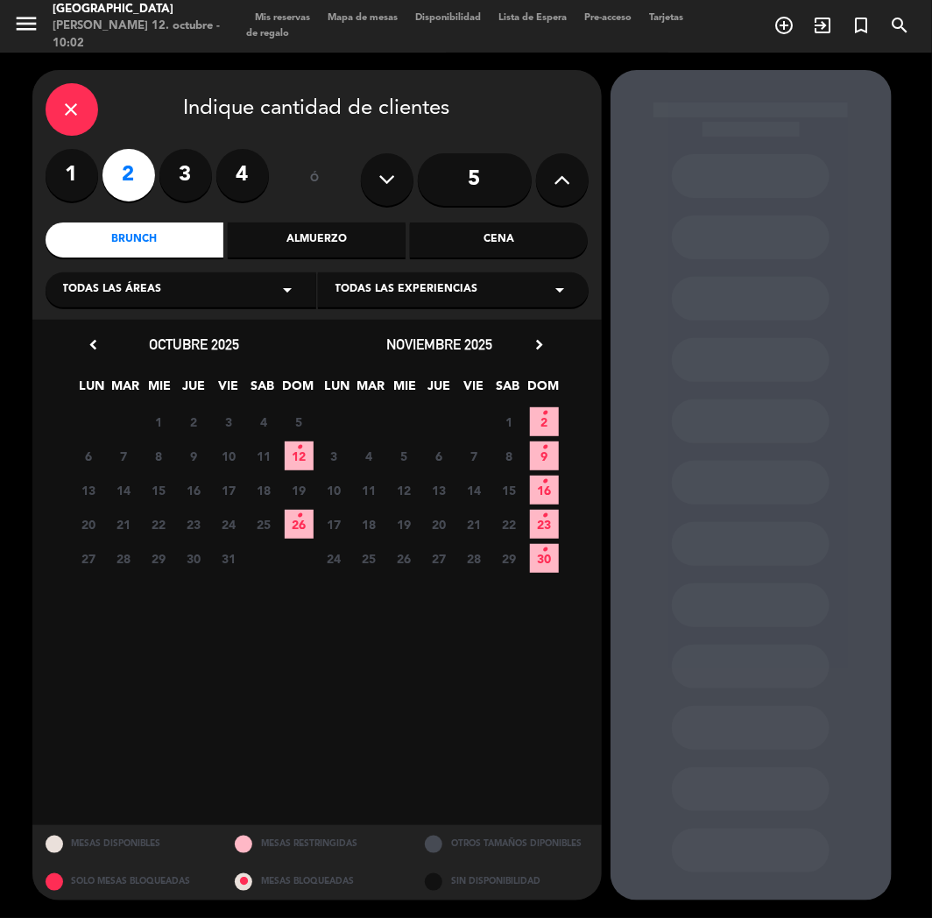
click at [291, 457] on span "12 •" at bounding box center [299, 456] width 29 height 29
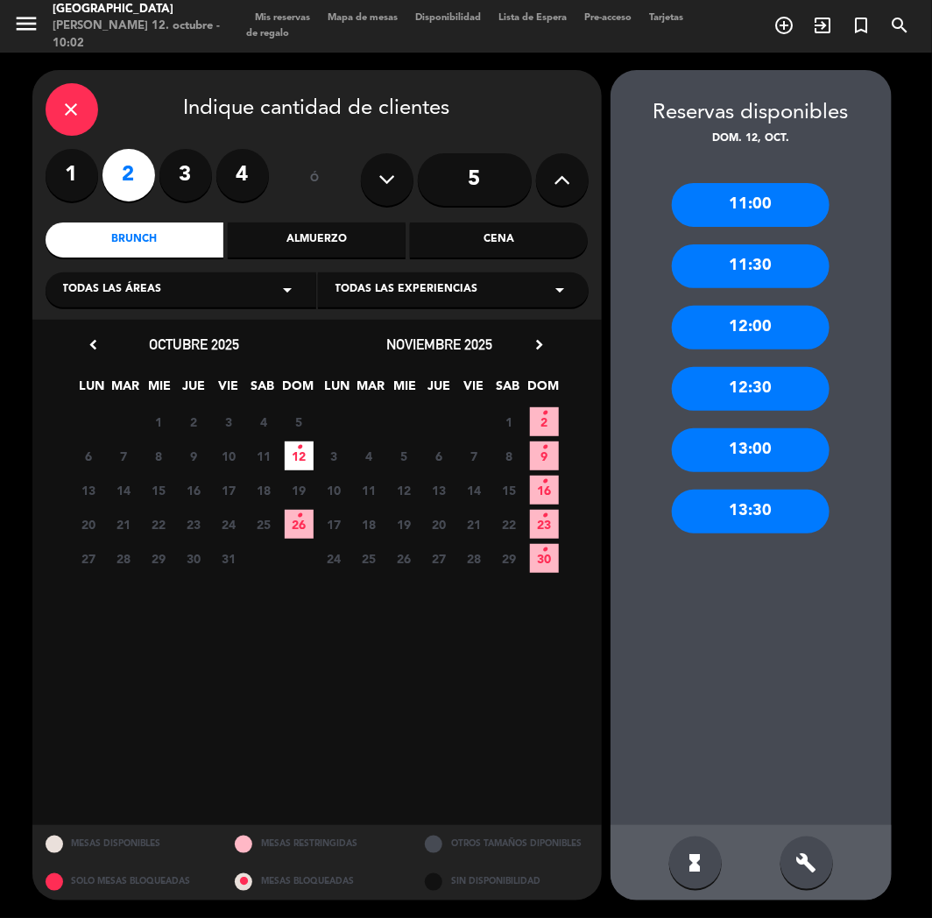
click at [778, 496] on div "13:30" at bounding box center [751, 512] width 158 height 44
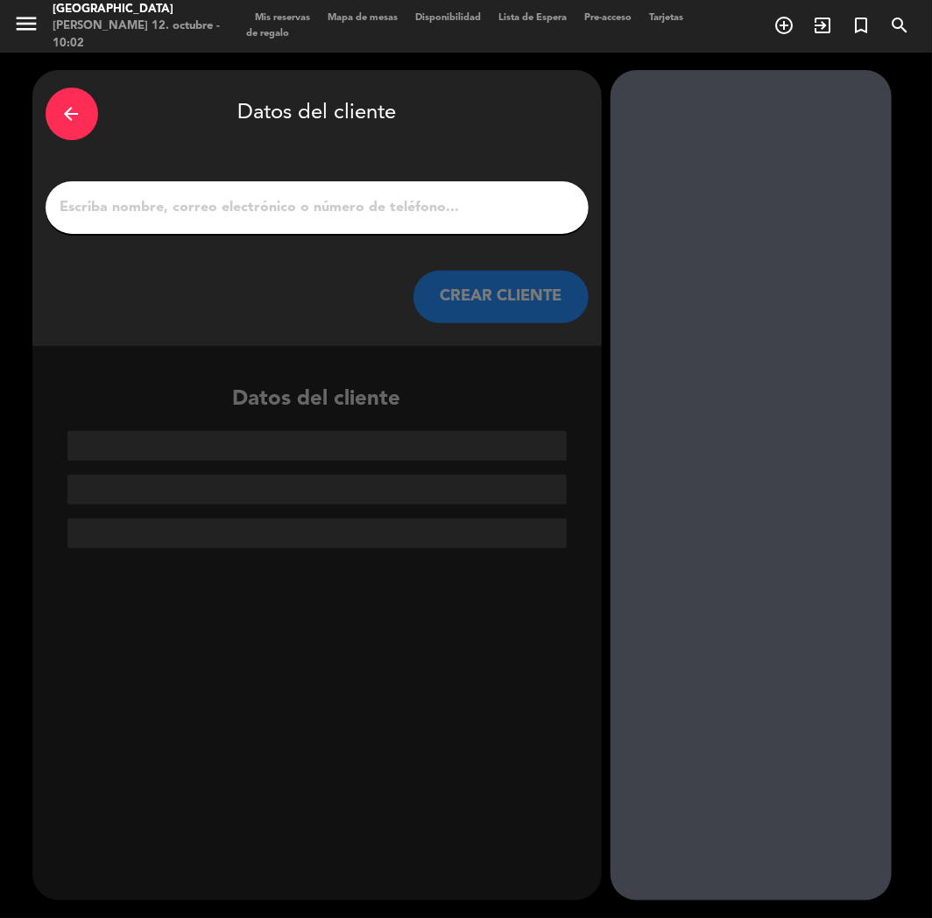
click at [397, 215] on input "1" at bounding box center [317, 207] width 517 height 25
paste input "Isabelli"
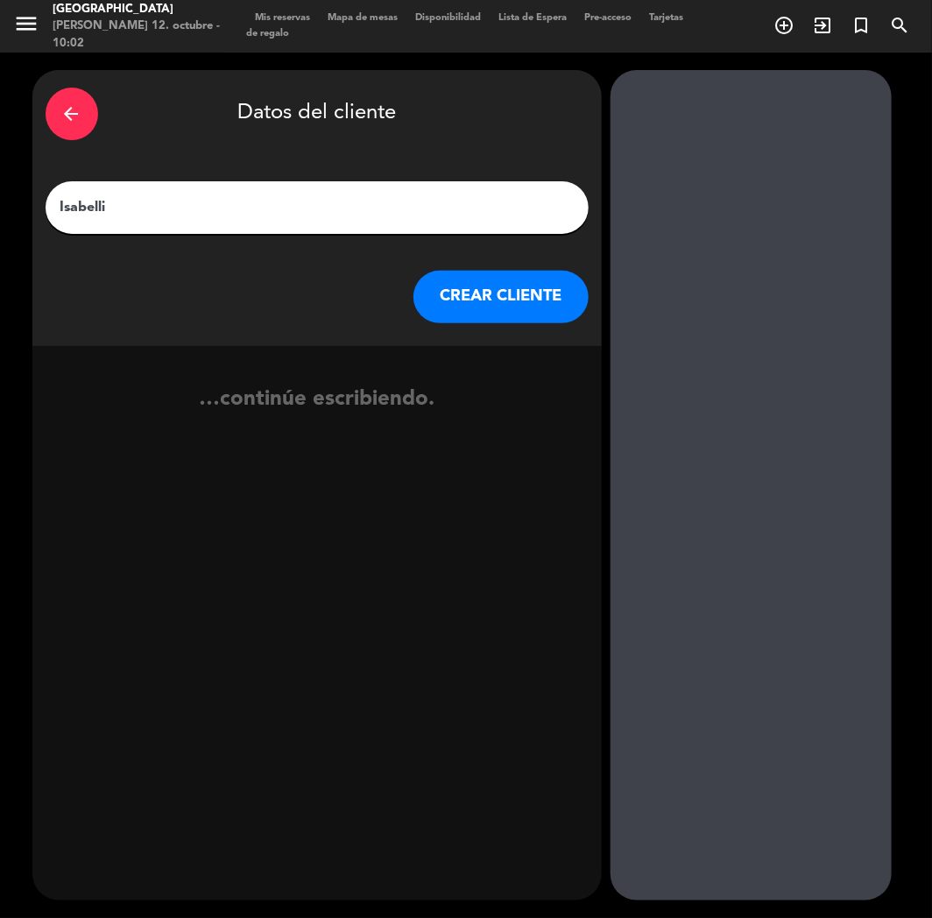
type input "Isabelli"
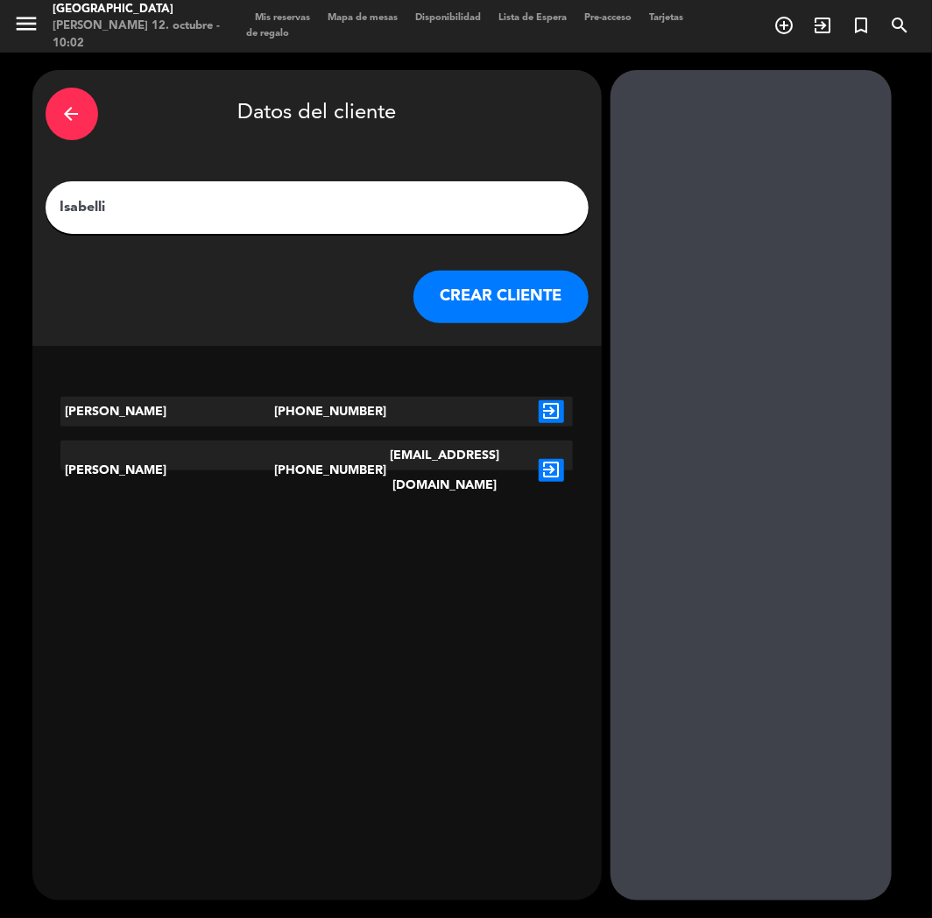
click at [536, 454] on div "exit_to_app" at bounding box center [551, 471] width 43 height 60
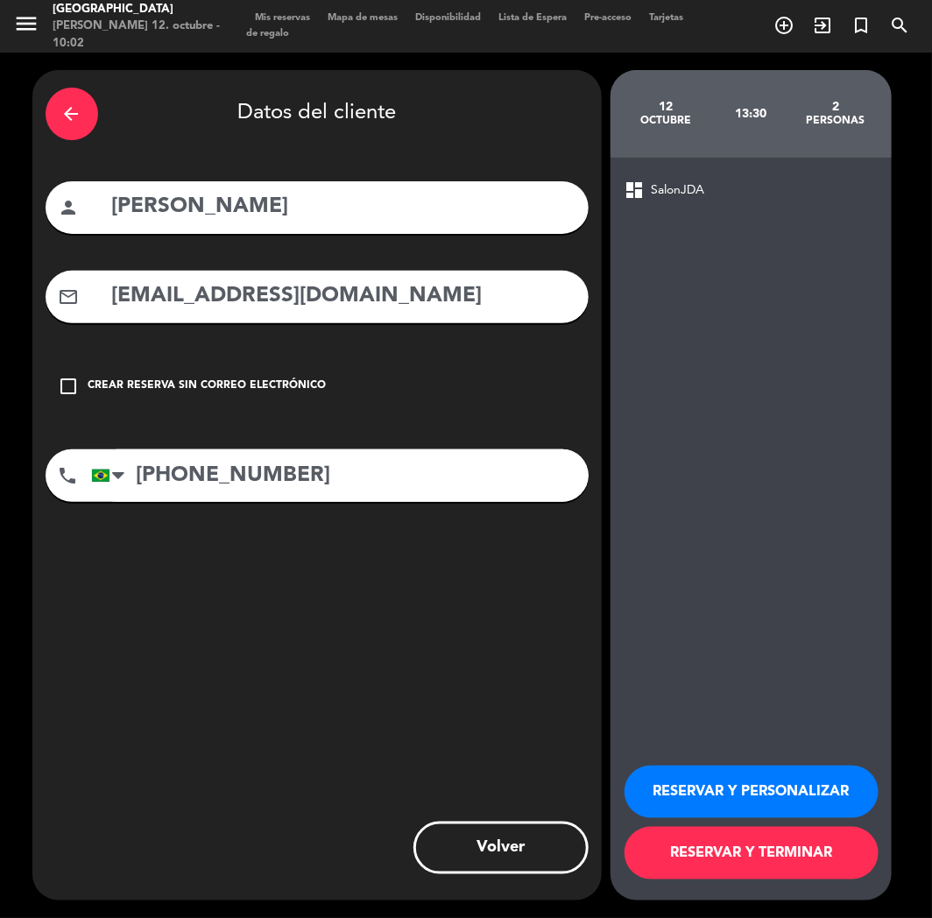
click at [841, 759] on button "RESERVAR Y TERMINAR" at bounding box center [752, 853] width 254 height 53
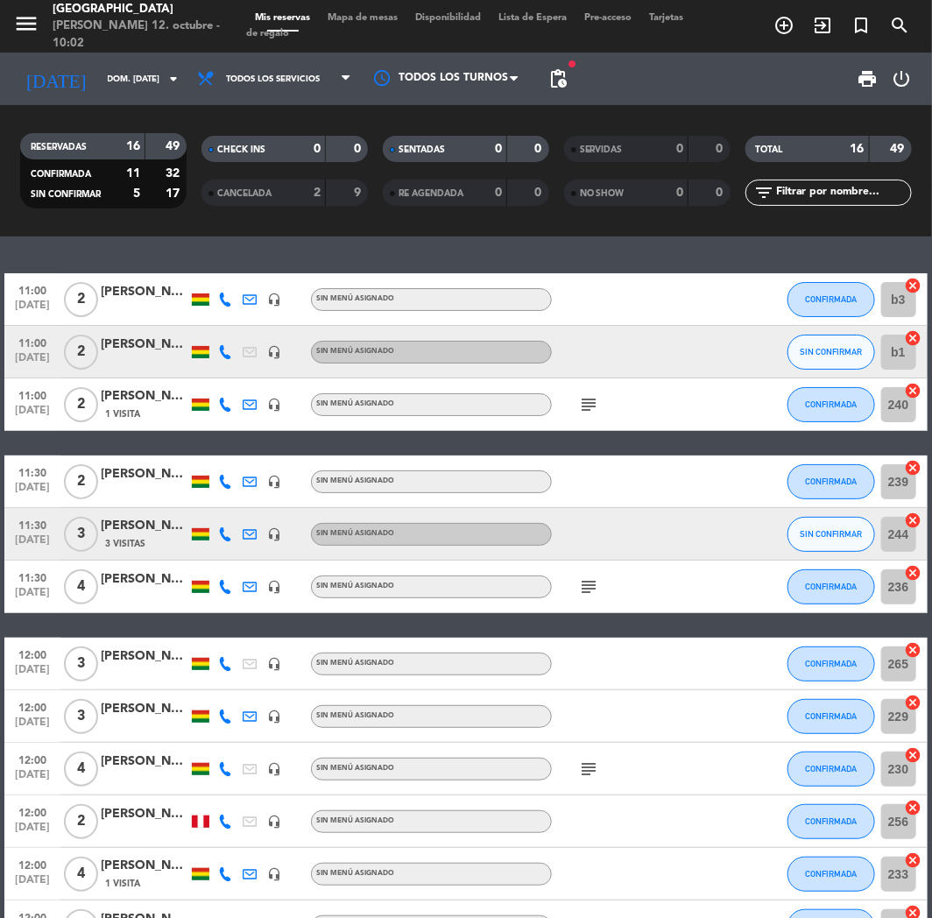
scroll to position [389, 0]
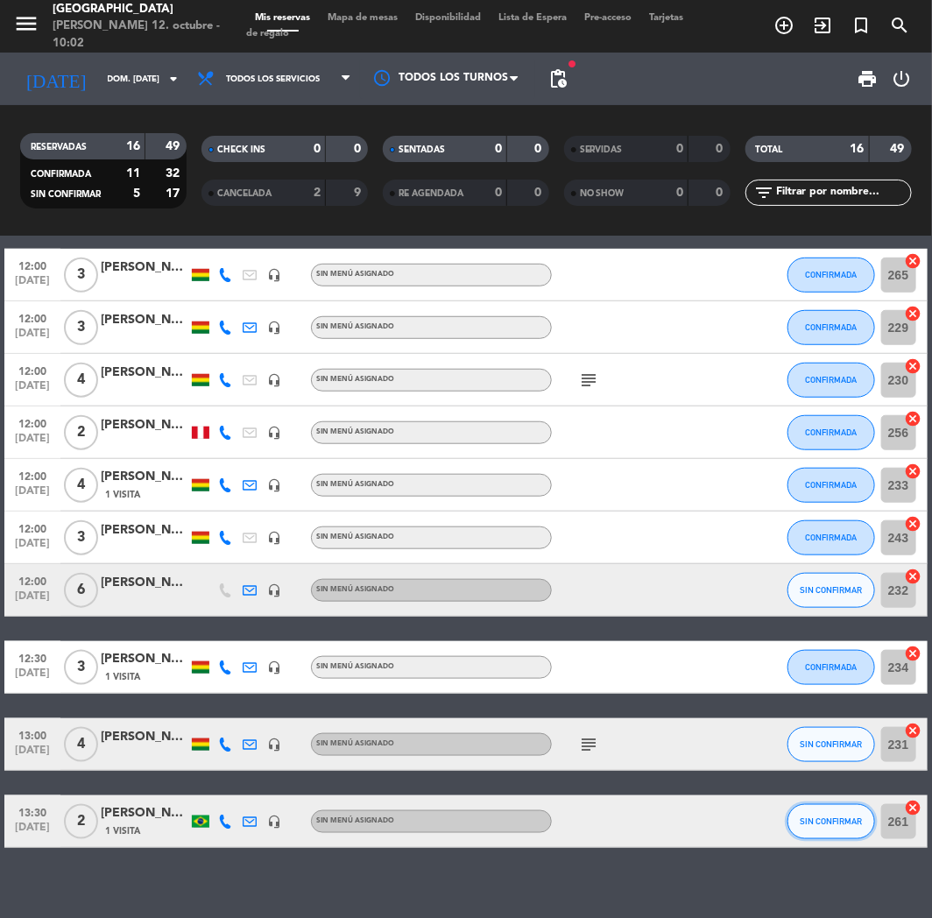
click at [860, 759] on button "SIN CONFIRMAR" at bounding box center [832, 821] width 88 height 35
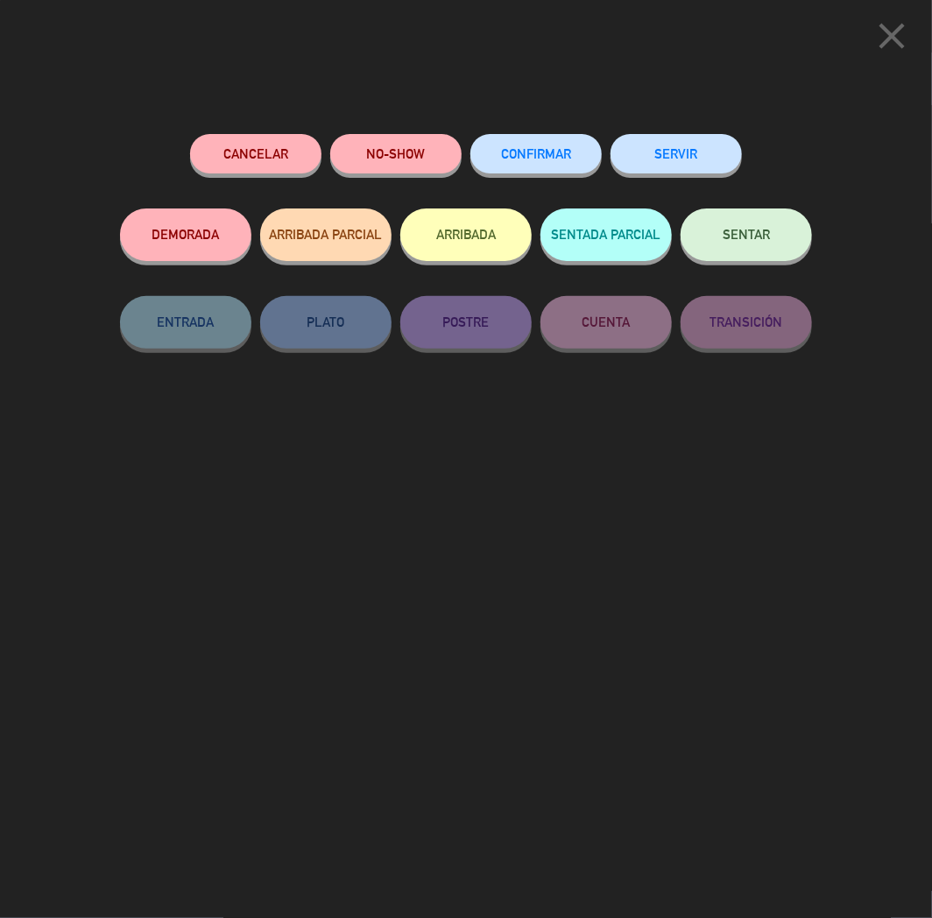
click at [553, 156] on span "CONFIRMAR" at bounding box center [536, 153] width 70 height 15
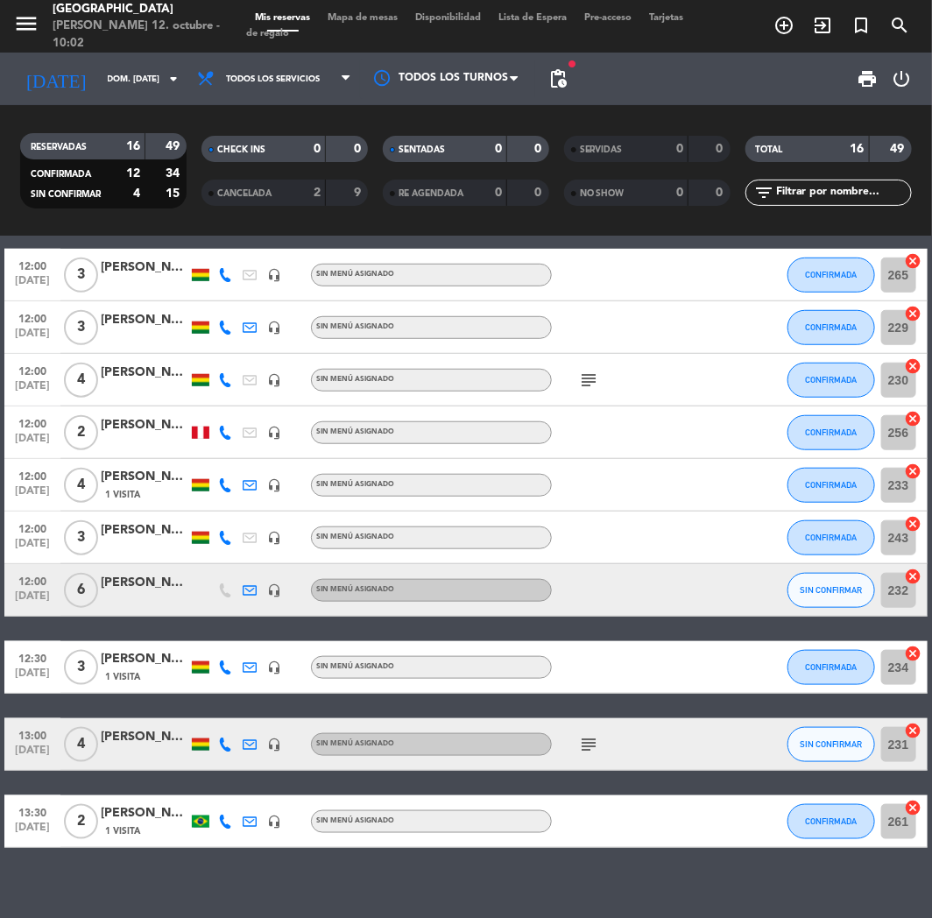
click at [149, 526] on div "[PERSON_NAME]" at bounding box center [145, 530] width 88 height 20
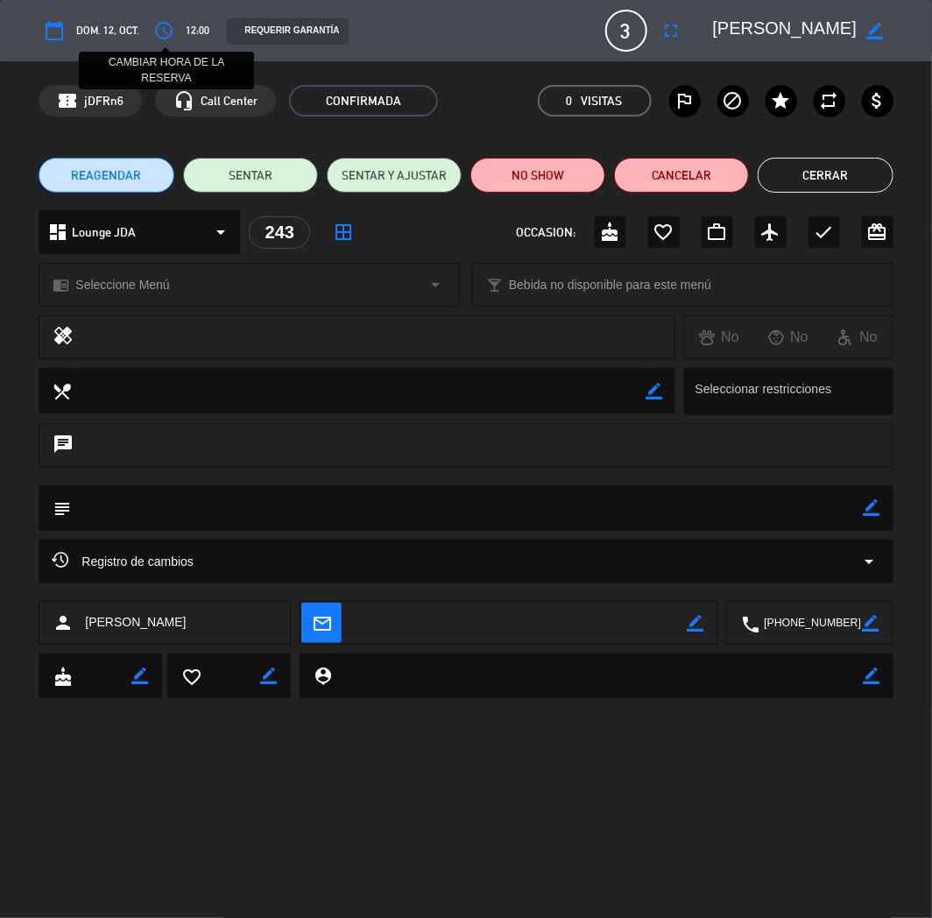
click at [165, 24] on icon "access_time" at bounding box center [163, 30] width 21 height 21
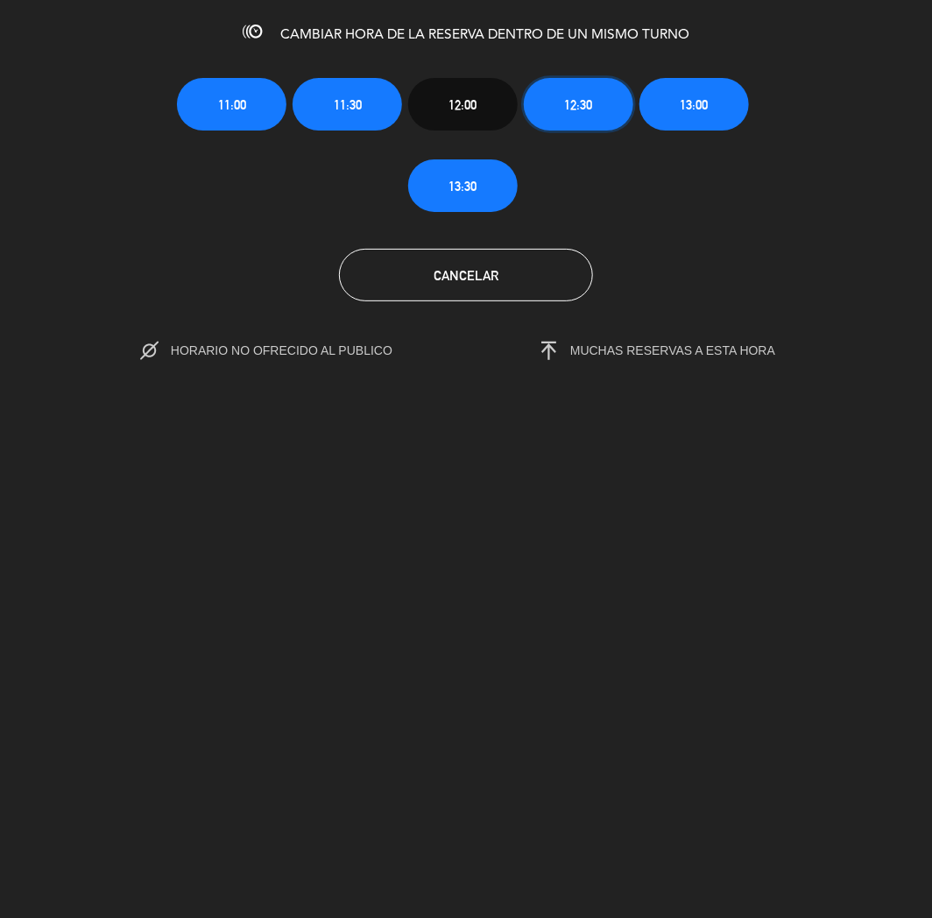
click at [566, 100] on span "12:30" at bounding box center [579, 105] width 28 height 20
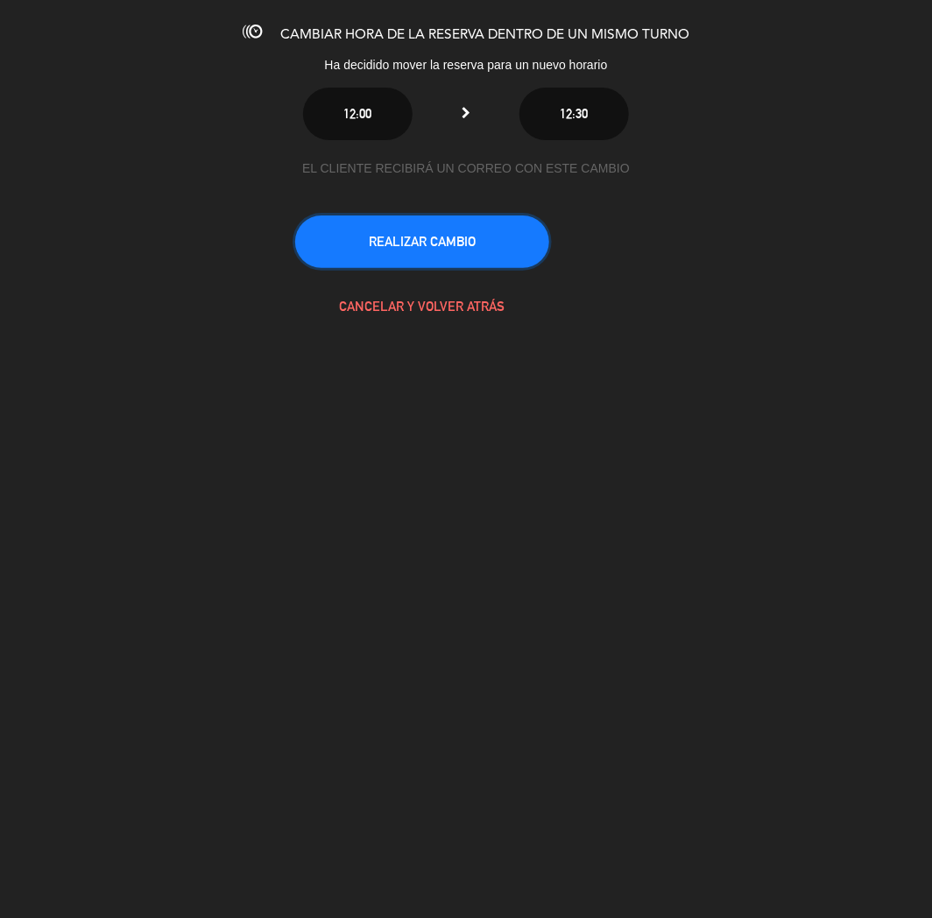
click at [475, 241] on button "REALIZAR CAMBIO" at bounding box center [422, 242] width 254 height 53
